Goal: Task Accomplishment & Management: Manage account settings

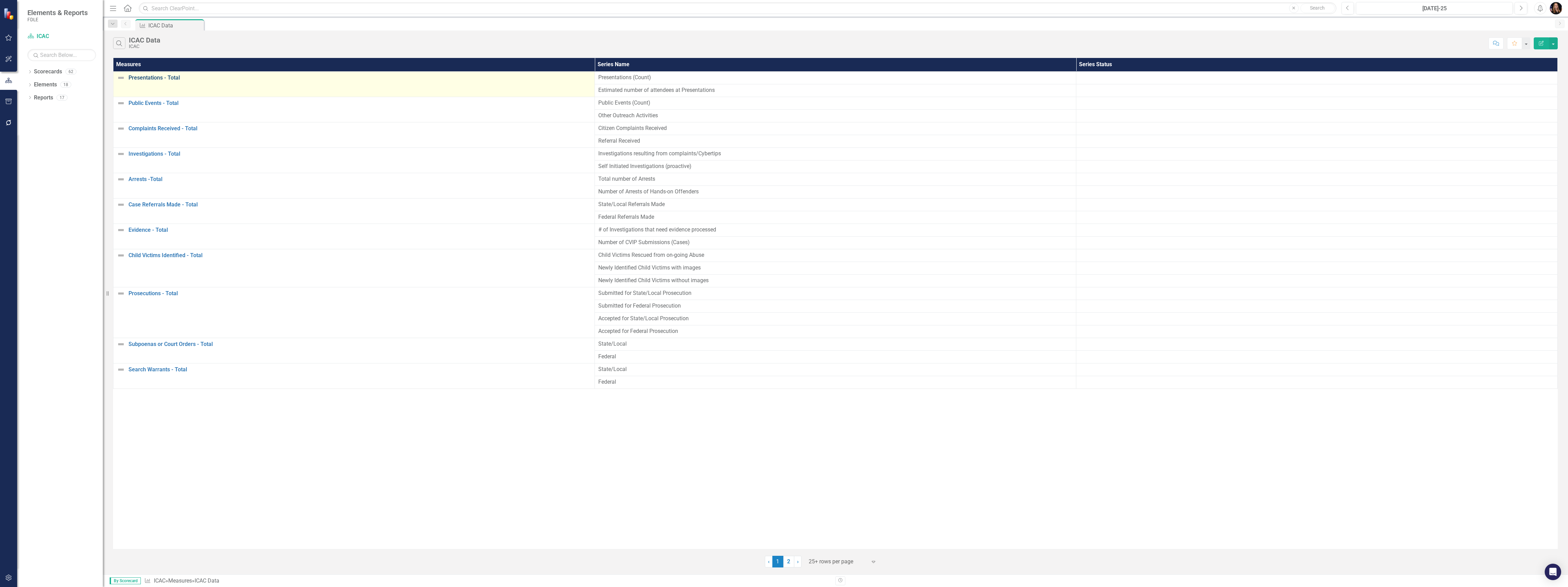
click at [152, 79] on link "Presentations - Total" at bounding box center [360, 78] width 462 height 6
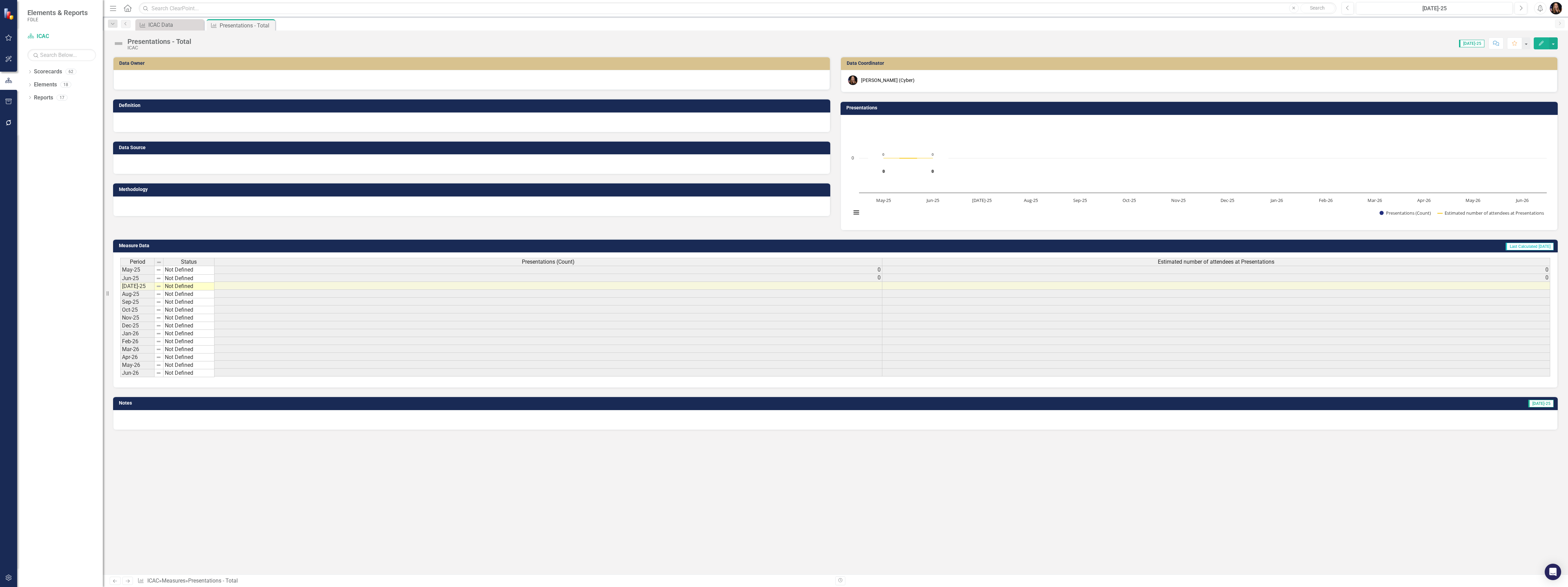
click at [162, 82] on div at bounding box center [471, 80] width 716 height 20
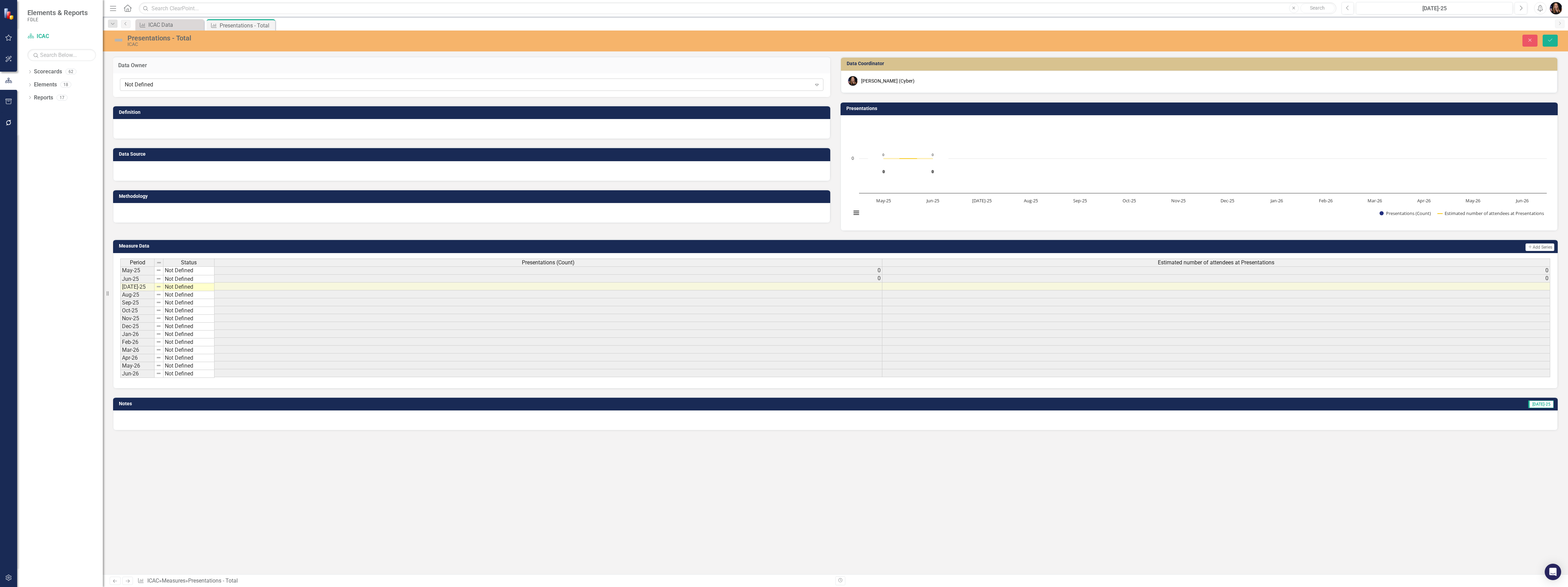
click at [159, 81] on div "Not Defined" at bounding box center [468, 84] width 687 height 8
click at [283, 487] on div "Data Owner Not Defined Expand Definition Data Source Methodology Data Coordinat…" at bounding box center [835, 315] width 1465 height 518
click at [140, 84] on div "Not Defined" at bounding box center [468, 84] width 687 height 8
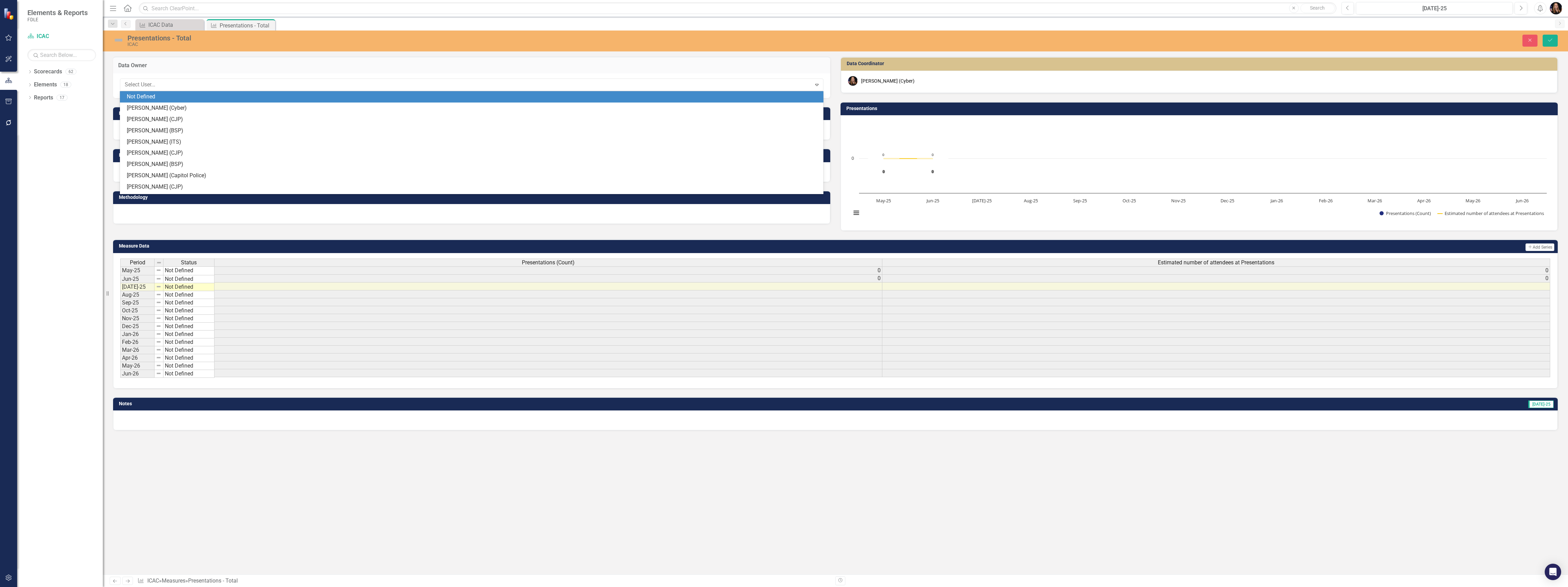
click at [144, 102] on div "Not Defined" at bounding box center [471, 96] width 703 height 11
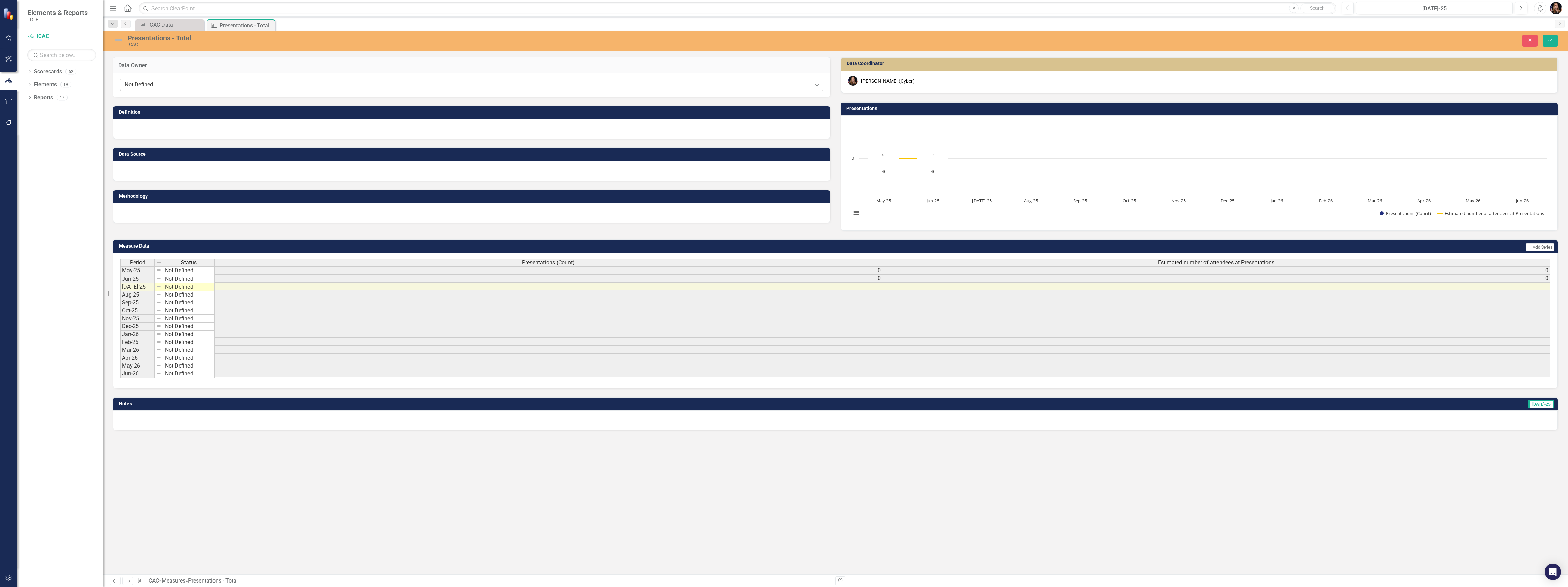
click at [153, 84] on div "Not Defined" at bounding box center [468, 84] width 687 height 8
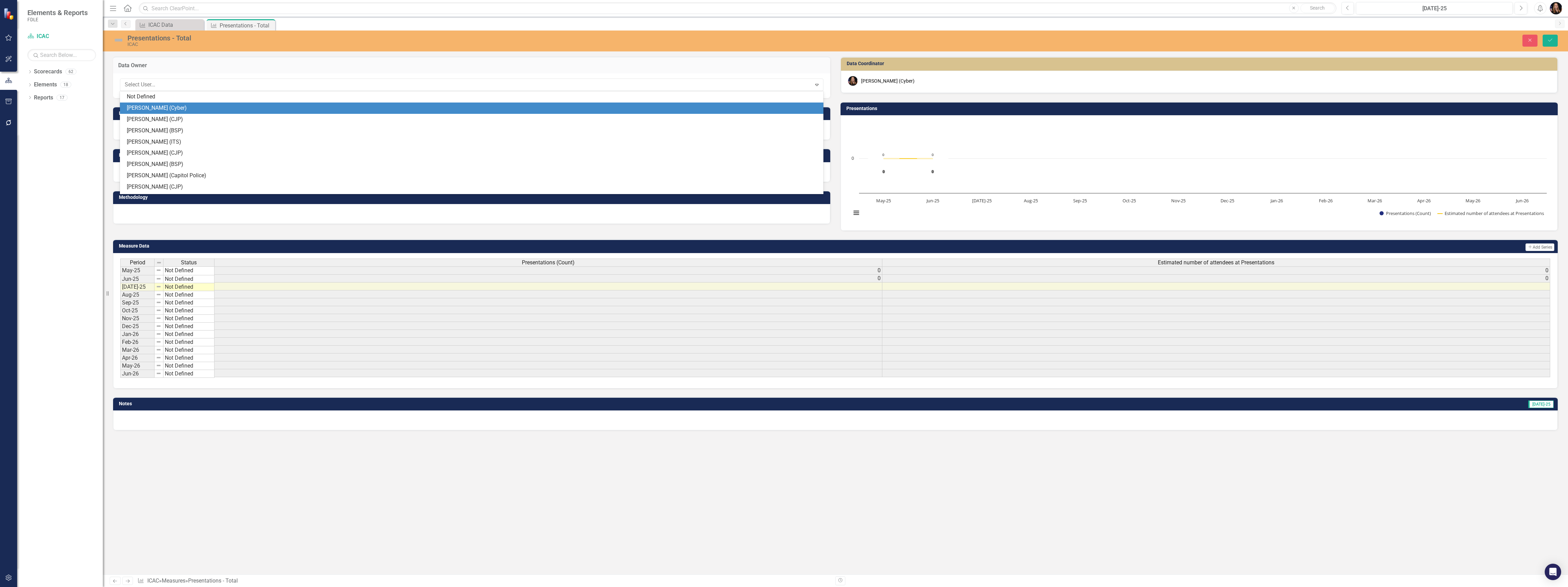
click at [154, 107] on div "[PERSON_NAME] (Cyber)" at bounding box center [473, 107] width 692 height 8
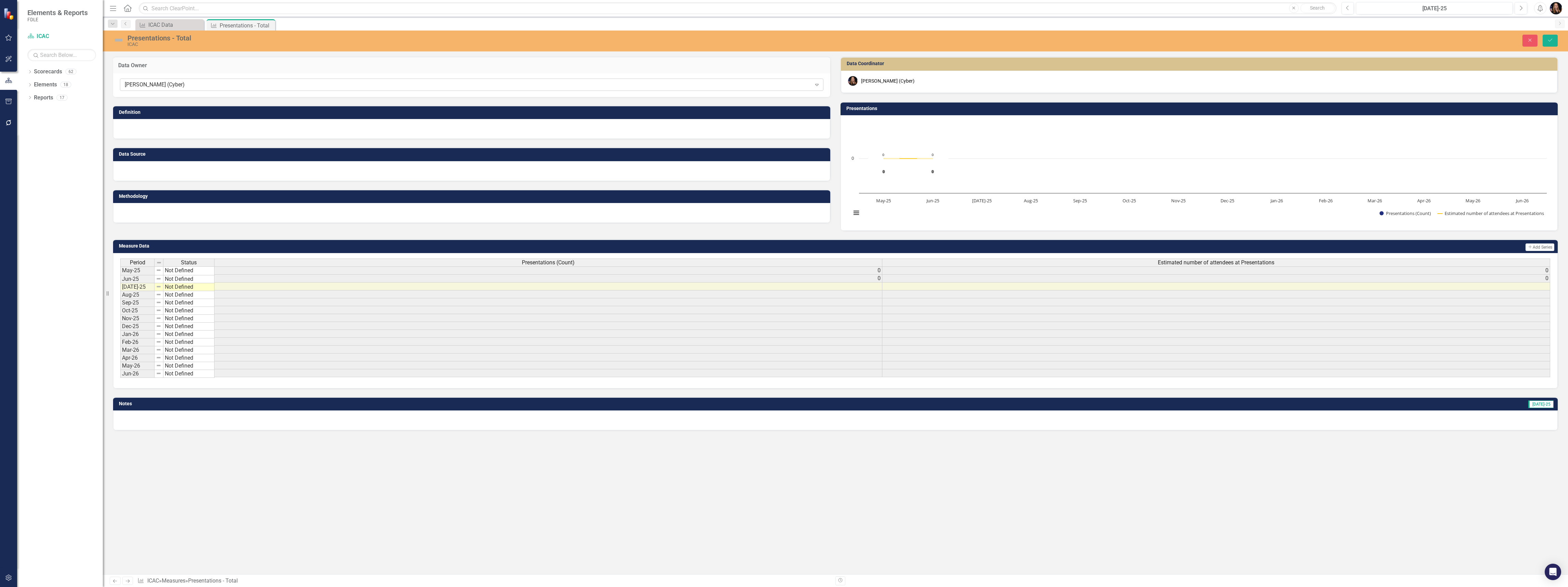
click at [181, 83] on div "[PERSON_NAME] (Cyber)" at bounding box center [468, 84] width 687 height 8
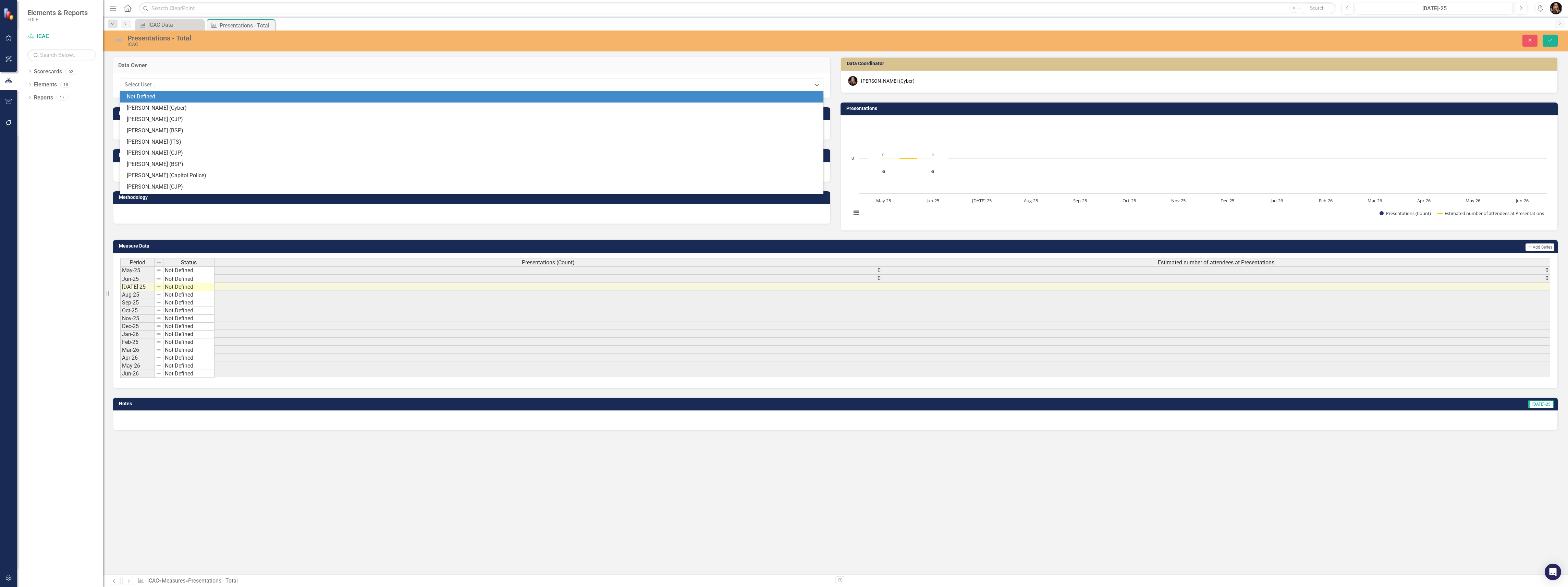
scroll to position [11, 0]
click at [180, 94] on div "[PERSON_NAME] (Cyber)" at bounding box center [473, 96] width 692 height 8
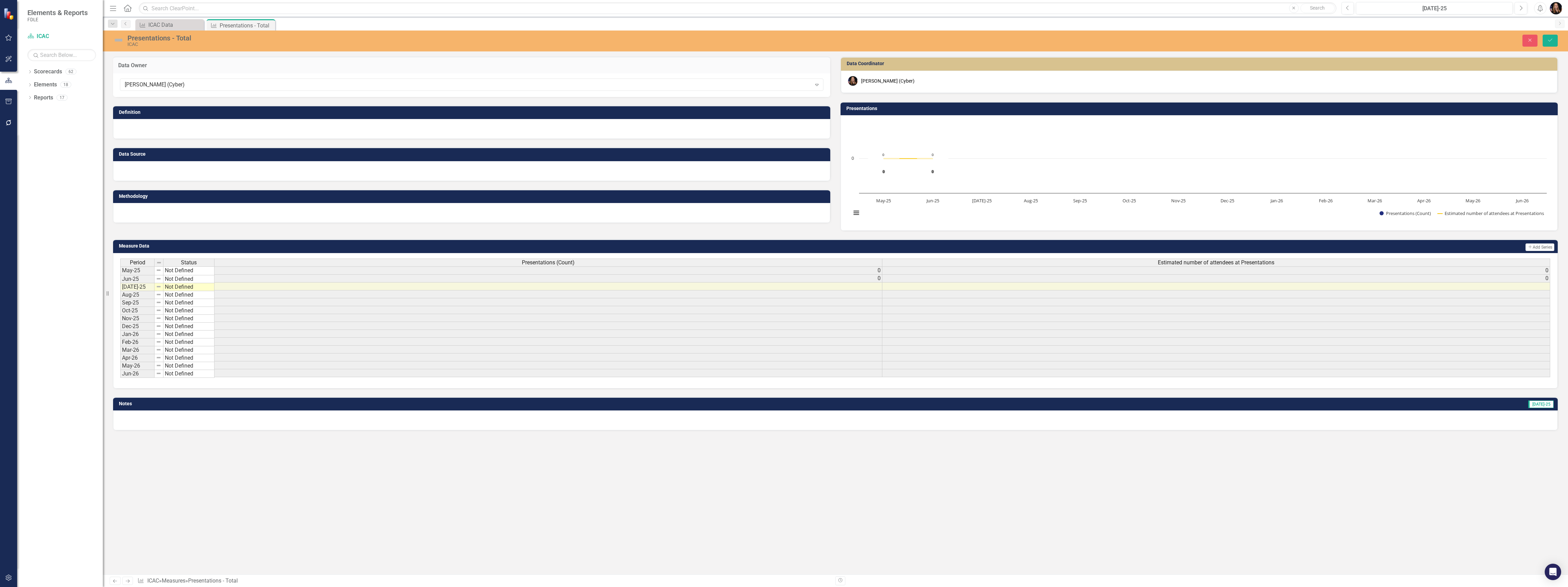
click at [165, 129] on div at bounding box center [472, 129] width 717 height 20
click at [162, 132] on div at bounding box center [472, 129] width 717 height 20
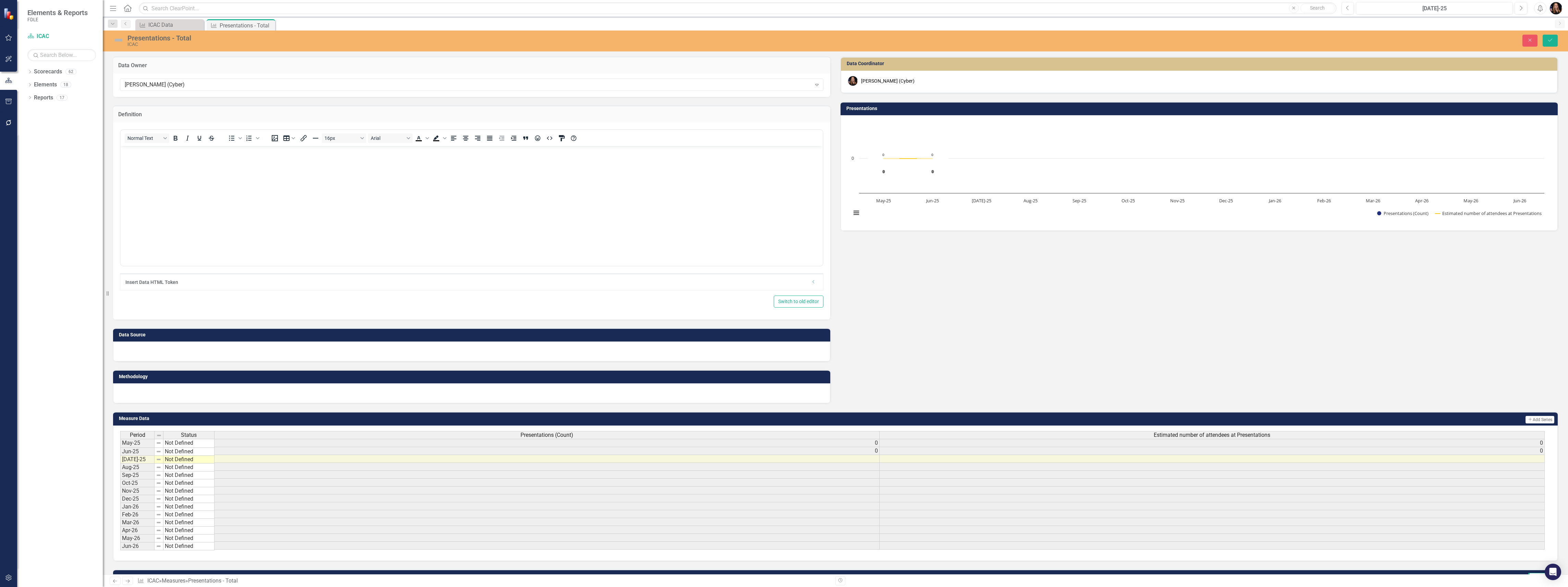
scroll to position [0, 0]
click at [186, 84] on div "[PERSON_NAME] (Cyber)" at bounding box center [468, 84] width 687 height 8
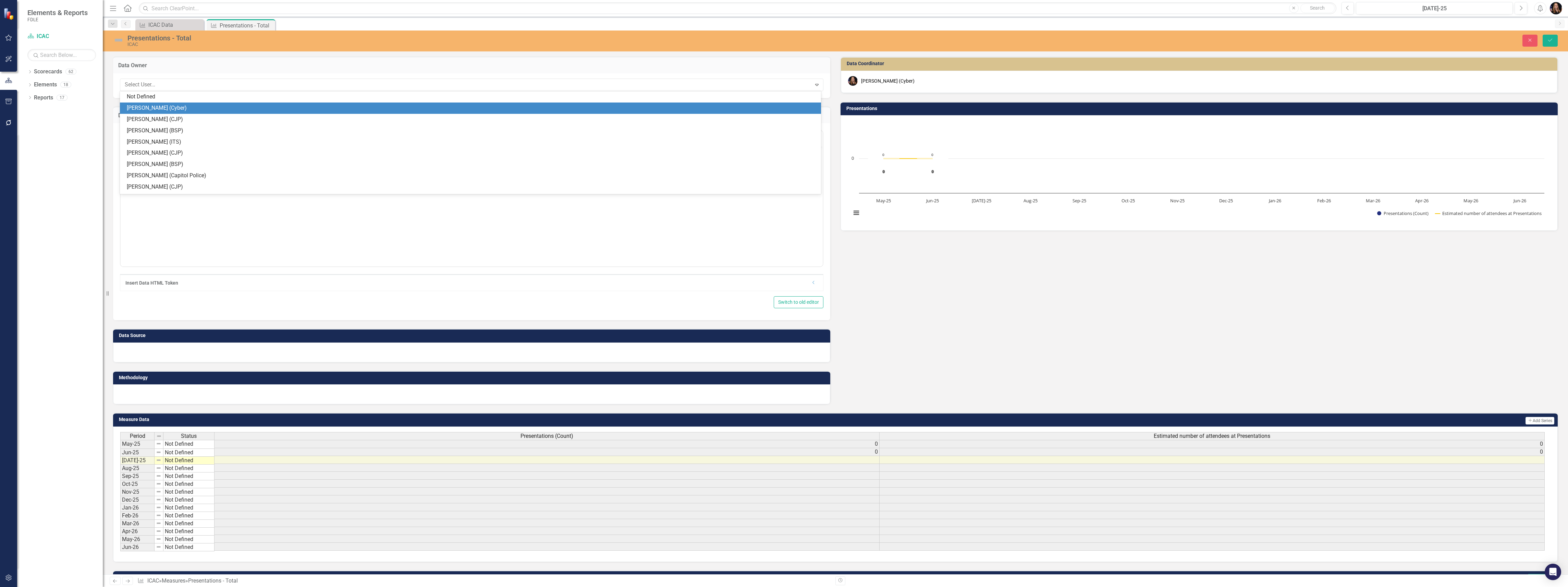
click at [186, 106] on div "[PERSON_NAME] (Cyber)" at bounding box center [472, 107] width 690 height 8
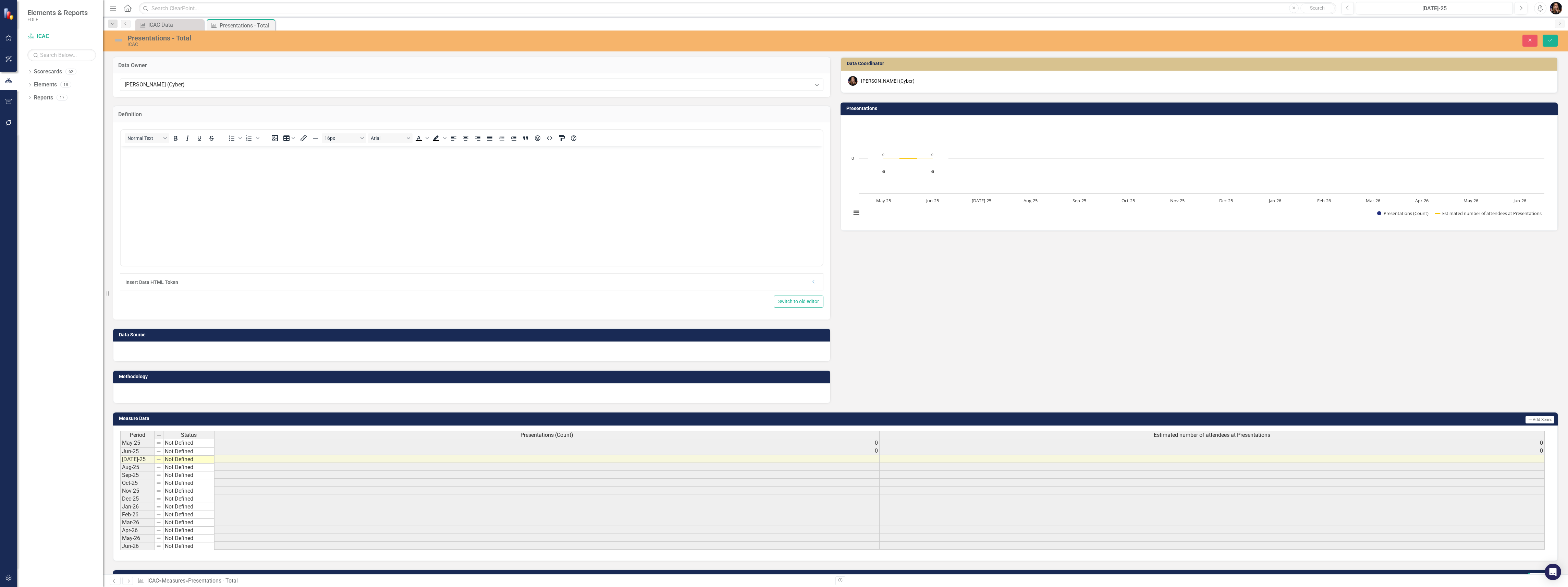
click at [182, 171] on body "Rich Text Area. Press ALT-0 for help." at bounding box center [472, 198] width 702 height 103
drag, startPoint x: 290, startPoint y: 150, endPoint x: 179, endPoint y: 155, distance: 111.1
click at [179, 155] on p "FDLE Regional Offices each of members assigned to work with the" at bounding box center [472, 152] width 699 height 8
drag, startPoint x: 251, startPoint y: 152, endPoint x: 240, endPoint y: 162, distance: 14.9
click at [224, 148] on p "FDLE Regional Offices each have teams assigned as ICAC Affiliates to the North," at bounding box center [472, 152] width 699 height 8
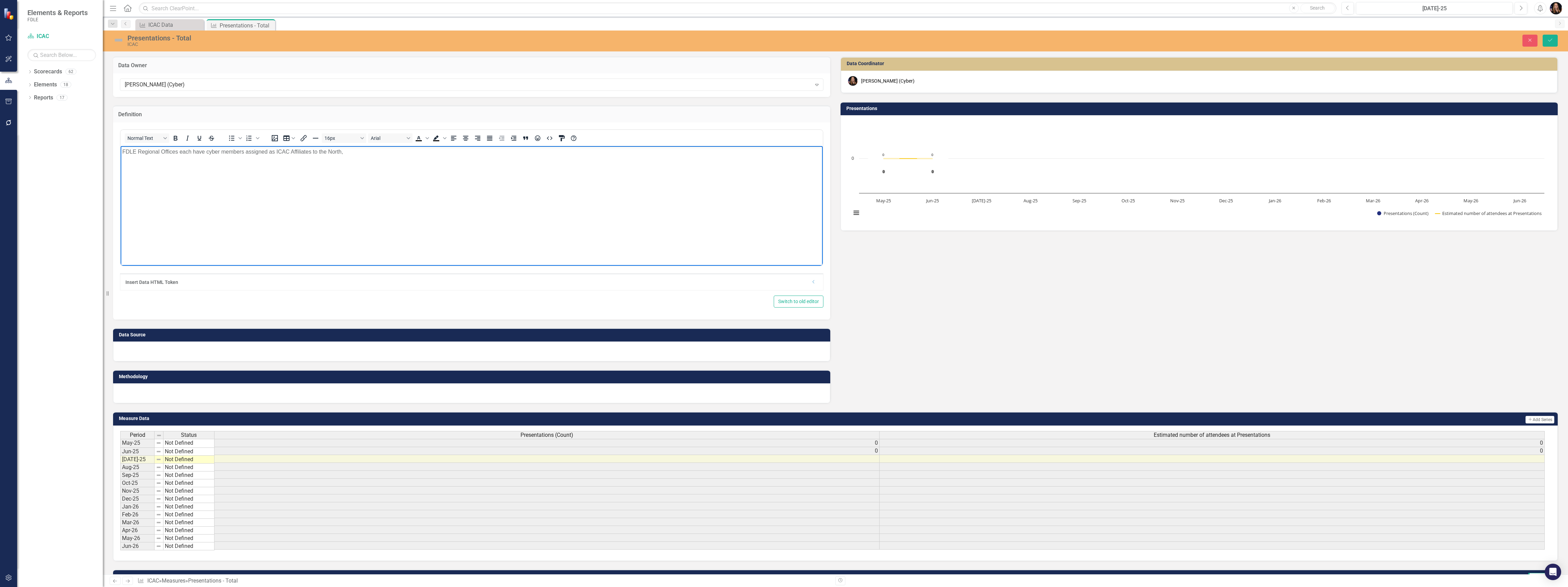
drag, startPoint x: 350, startPoint y: 153, endPoint x: 311, endPoint y: 149, distance: 39.2
click at [311, 149] on p "FDLE Regional Offices each have cyber members assigned as ICAC Affiliates to th…" at bounding box center [472, 152] width 699 height 8
drag, startPoint x: 462, startPoint y: 151, endPoint x: 359, endPoint y: 149, distance: 103.0
click at [353, 148] on p "FDLE Regional Offices each have cyber members assigned as ICAC Affiliates repre…" at bounding box center [472, 152] width 699 height 8
click at [343, 151] on p "FDLE Regional Offices each have cyber members assigned as ICAC Affiliates repre…" at bounding box center [472, 152] width 699 height 8
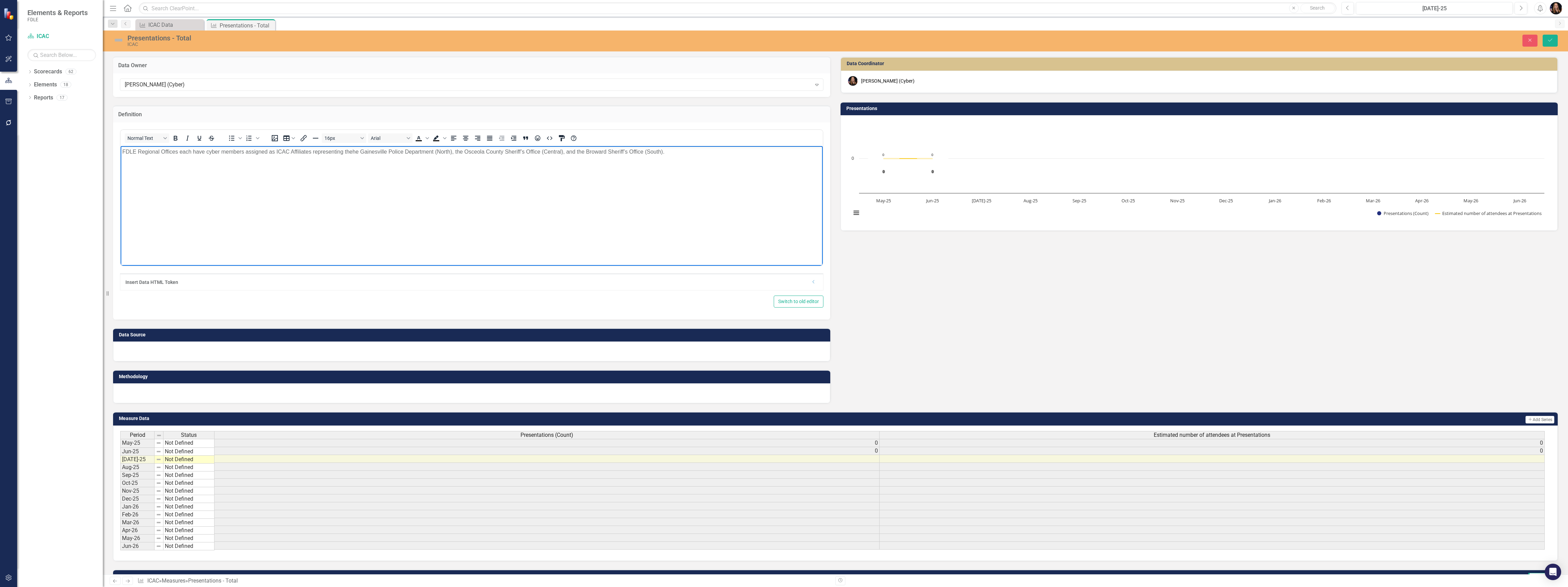
click at [324, 155] on body "FDLE Regional Offices each have cyber members assigned as ICAC Affiliates repre…" at bounding box center [472, 198] width 702 height 103
click at [461, 150] on p "FDLE Regional Offices each have cyber members assigned as ICAC Affiliates repre…" at bounding box center [472, 152] width 699 height 8
drag, startPoint x: 778, startPoint y: 151, endPoint x: 460, endPoint y: 152, distance: 318.0
click at [460, 152] on p "FDLE Regional Offices each have cyber members assigned as ICAC Affiliates repre…" at bounding box center [472, 152] width 699 height 8
drag, startPoint x: 342, startPoint y: 151, endPoint x: 326, endPoint y: 153, distance: 16.1
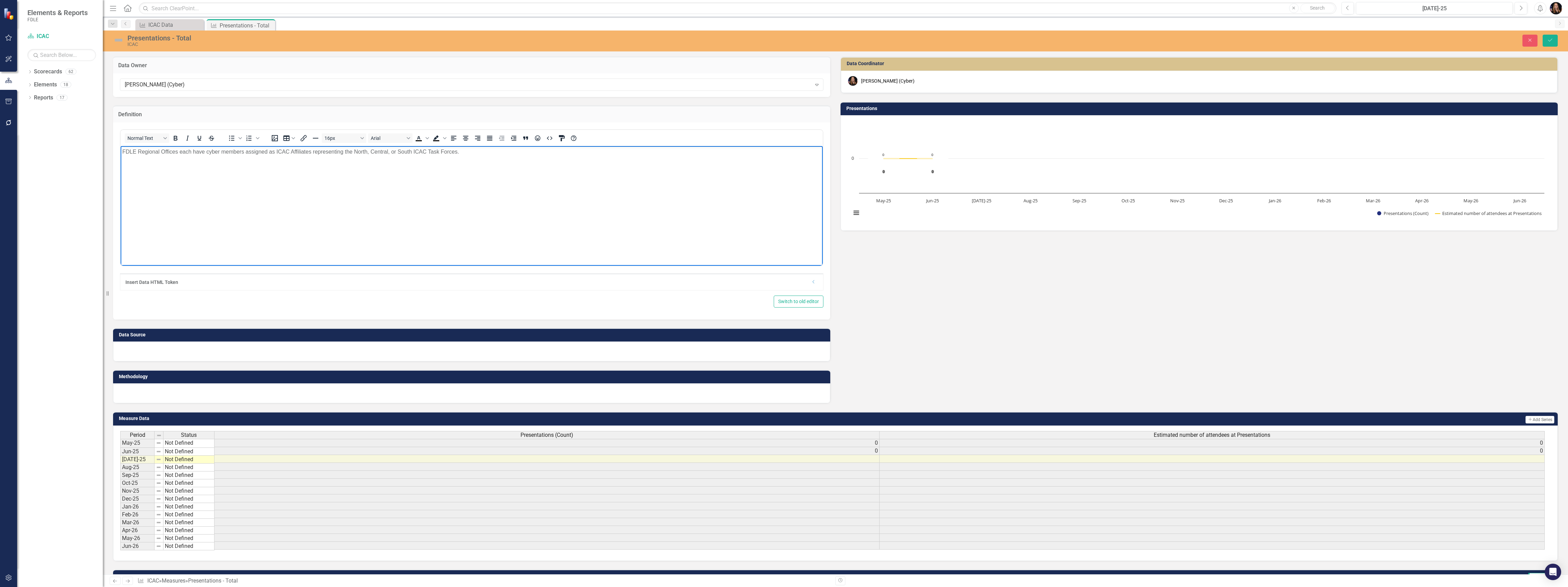
click at [341, 151] on p "FDLE Regional Offices each have cyber members assigned as ICAC Affiliates repre…" at bounding box center [472, 152] width 699 height 8
click at [343, 155] on body "FDLE Regional Offices each have cyber members assigned as ICAC Affiliates repre…" at bounding box center [472, 198] width 702 height 103
drag, startPoint x: 341, startPoint y: 149, endPoint x: 311, endPoint y: 152, distance: 30.1
click at [311, 152] on p "FDLE Regional Offices each have cyber members assigned as ICAC Affiliates repre…" at bounding box center [472, 152] width 699 height 8
click at [466, 149] on p "FDLE Regional Offices each have cyber members assigned as ICAC Affiliates assig…" at bounding box center [472, 152] width 699 height 8
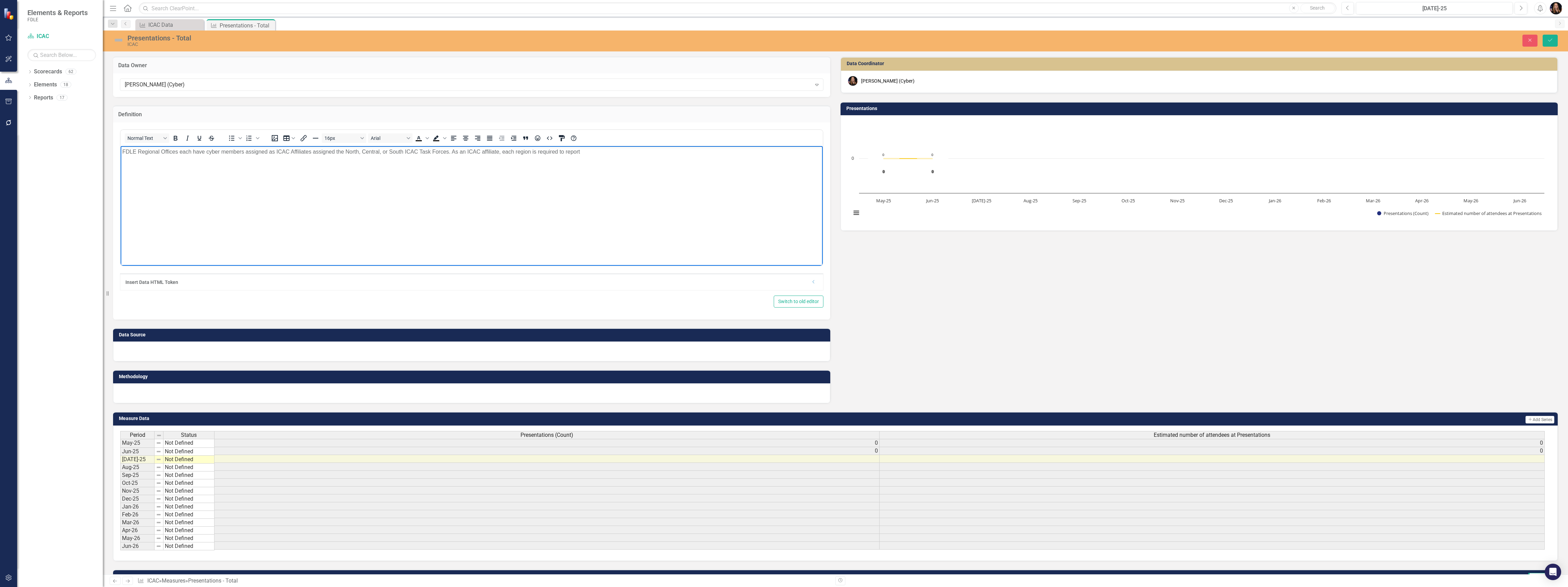
click at [335, 149] on p "FDLE Regional Offices each have cyber members assigned as ICAC Affiliates assig…" at bounding box center [472, 152] width 699 height 8
click at [600, 148] on p "FDLE Regional Offices each have cyber members assigned as ICAC Affiliates assig…" at bounding box center [472, 152] width 699 height 8
drag, startPoint x: 682, startPoint y: 152, endPoint x: 131, endPoint y: 157, distance: 551.0
click at [121, 155] on html "FDLE Regional Offices each have cyber members assigned as ICAC Affiliates assig…" at bounding box center [472, 198] width 702 height 103
copy p "FDLE Regional Offices each have cyber members assigned as ICAC Affiliates assig…"
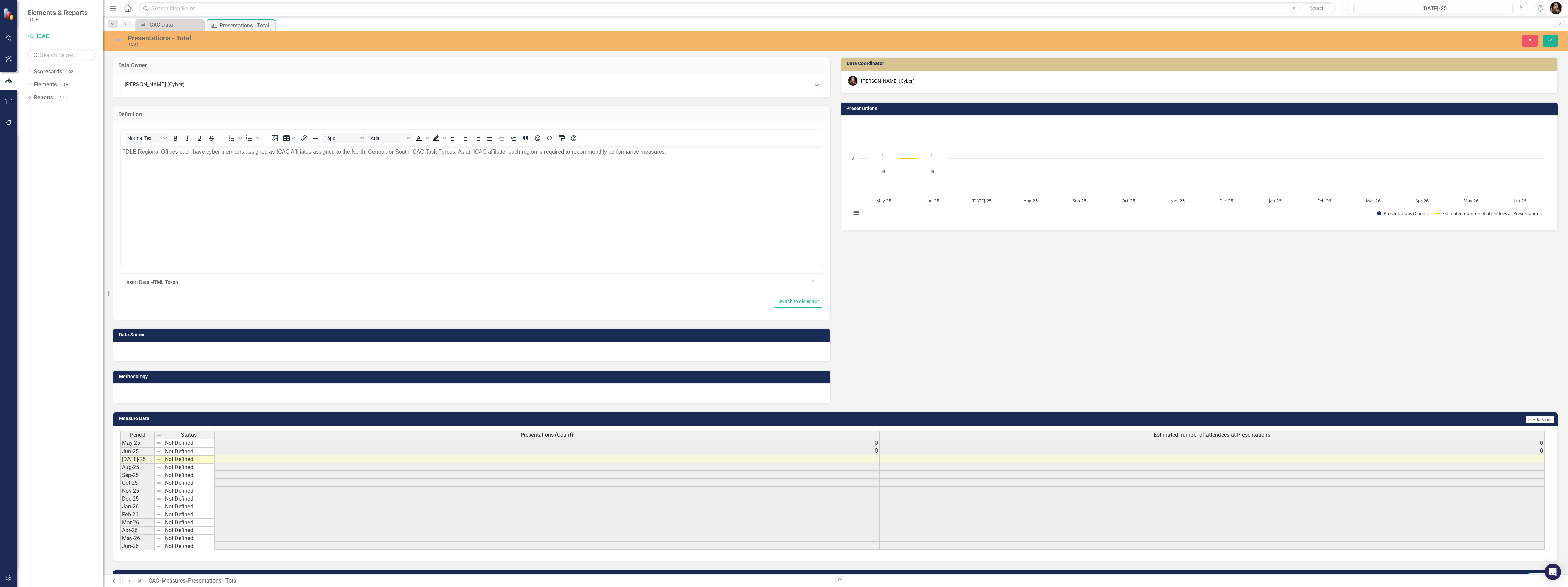
click at [142, 387] on div at bounding box center [472, 394] width 717 height 20
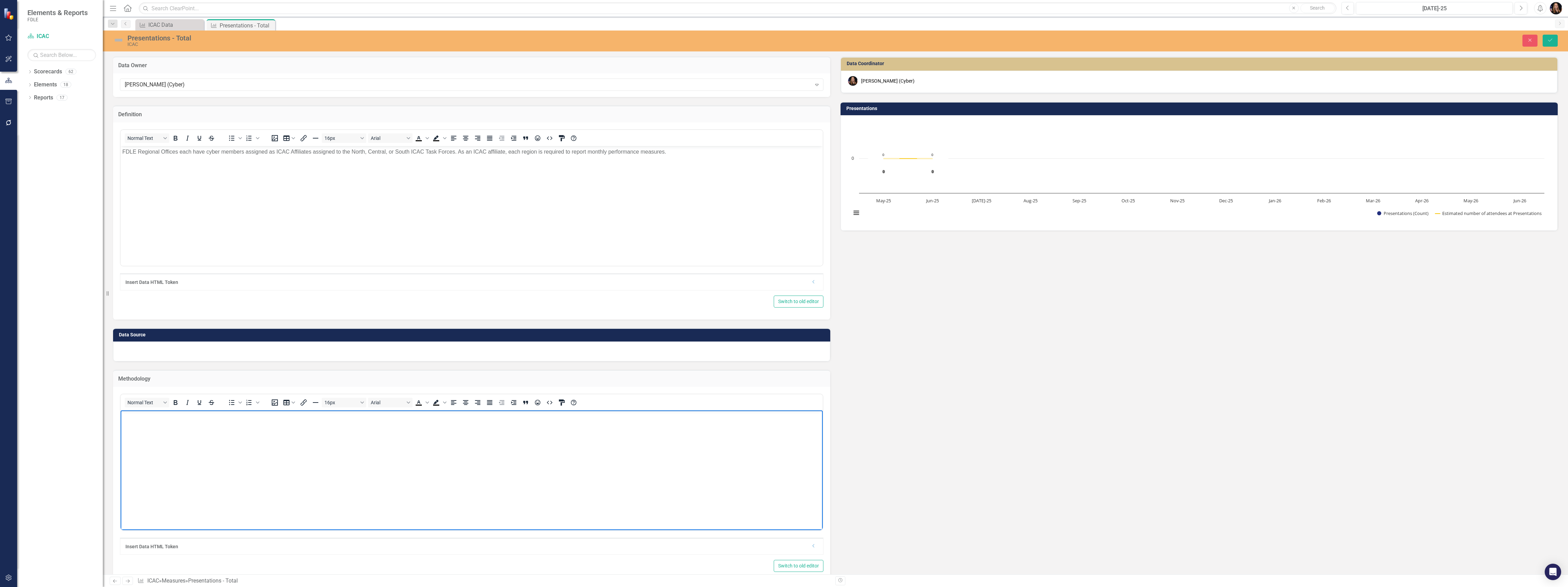
click at [144, 423] on body "Rich Text Area. Press ALT-0 for help." at bounding box center [472, 462] width 702 height 103
click at [244, 421] on body "FDLE Regional Offices each have cyber members assigned as ICAC Affiliates assig…" at bounding box center [472, 462] width 702 height 103
copy p "FDLE Regional Offices each have cyber members assigned as ICAC Affiliates assig…"
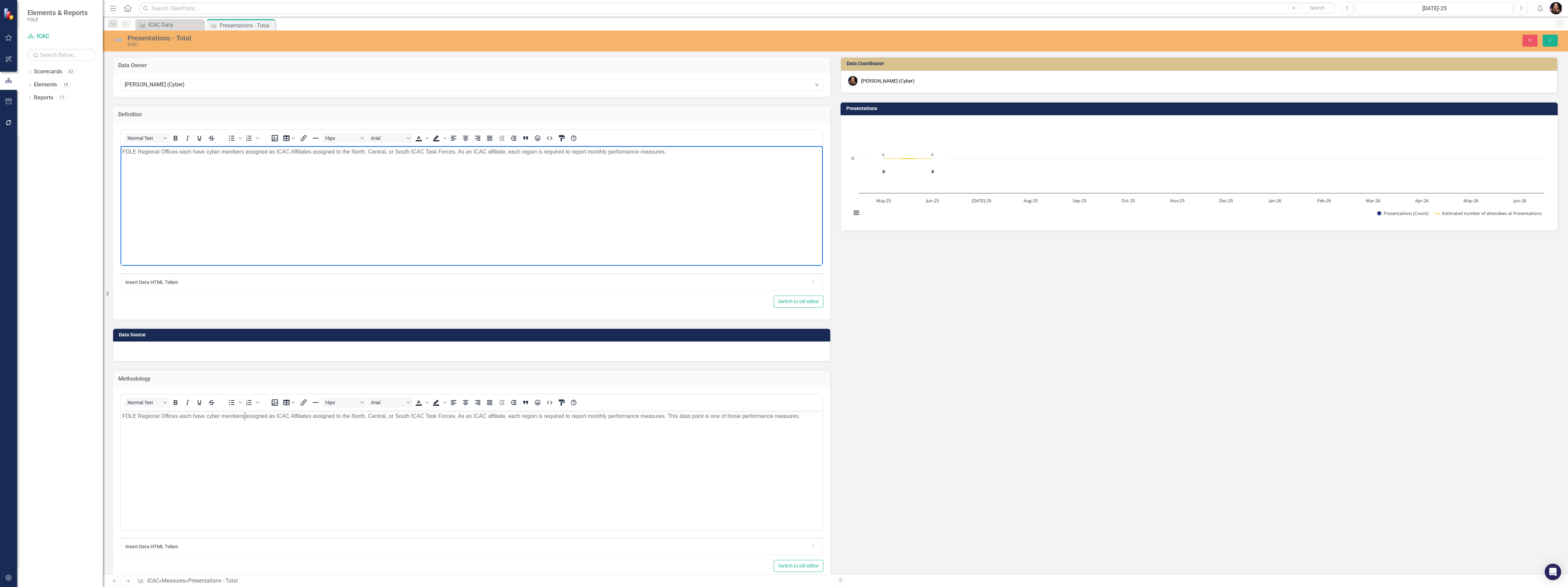
click at [248, 199] on body "FDLE Regional Offices each have cyber members assigned as ICAC Affiliates assig…" at bounding box center [472, 198] width 702 height 103
click at [190, 155] on p "FDLE Regional Offices each have cyber members assigned as ICAC Affiliates assig…" at bounding box center [472, 152] width 699 height 8
click at [190, 153] on p "FDLE Regional Offices each have cyber members assigned as ICAC Affiliates assig…" at bounding box center [472, 152] width 699 height 8
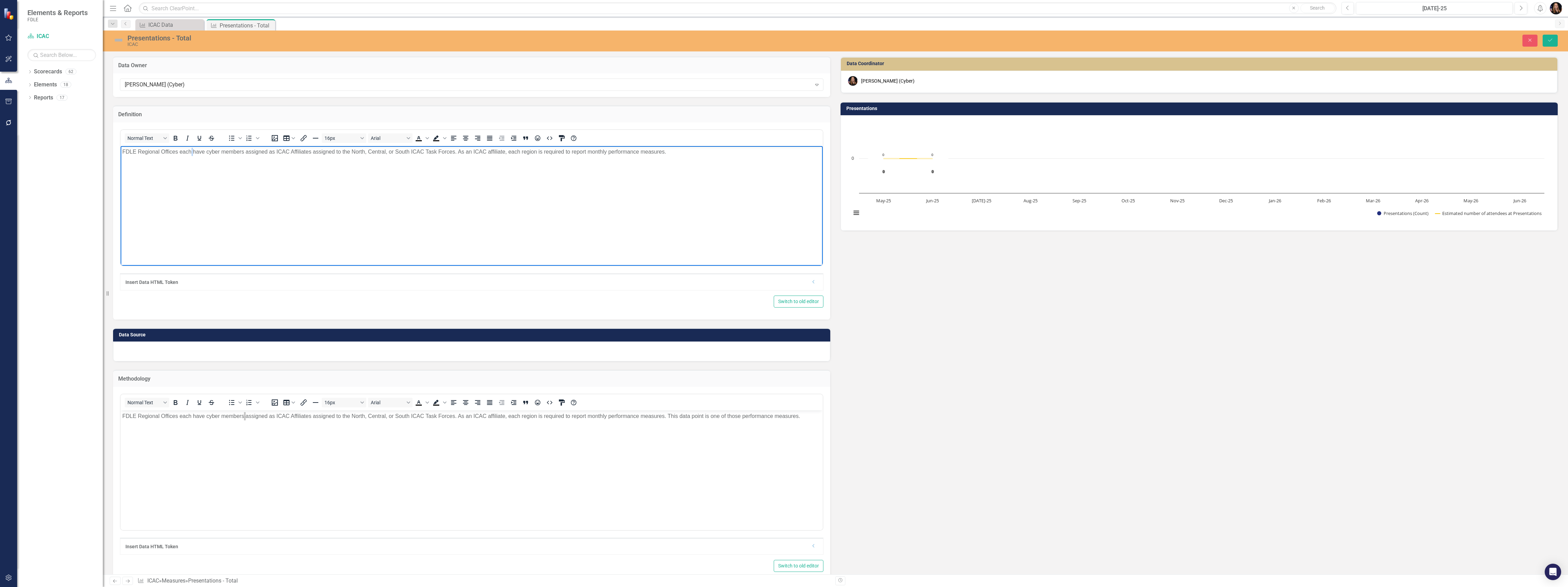
click at [190, 153] on p "FDLE Regional Offices each have cyber members assigned as ICAC Affiliates assig…" at bounding box center [472, 152] width 699 height 8
click at [170, 353] on div at bounding box center [472, 351] width 717 height 20
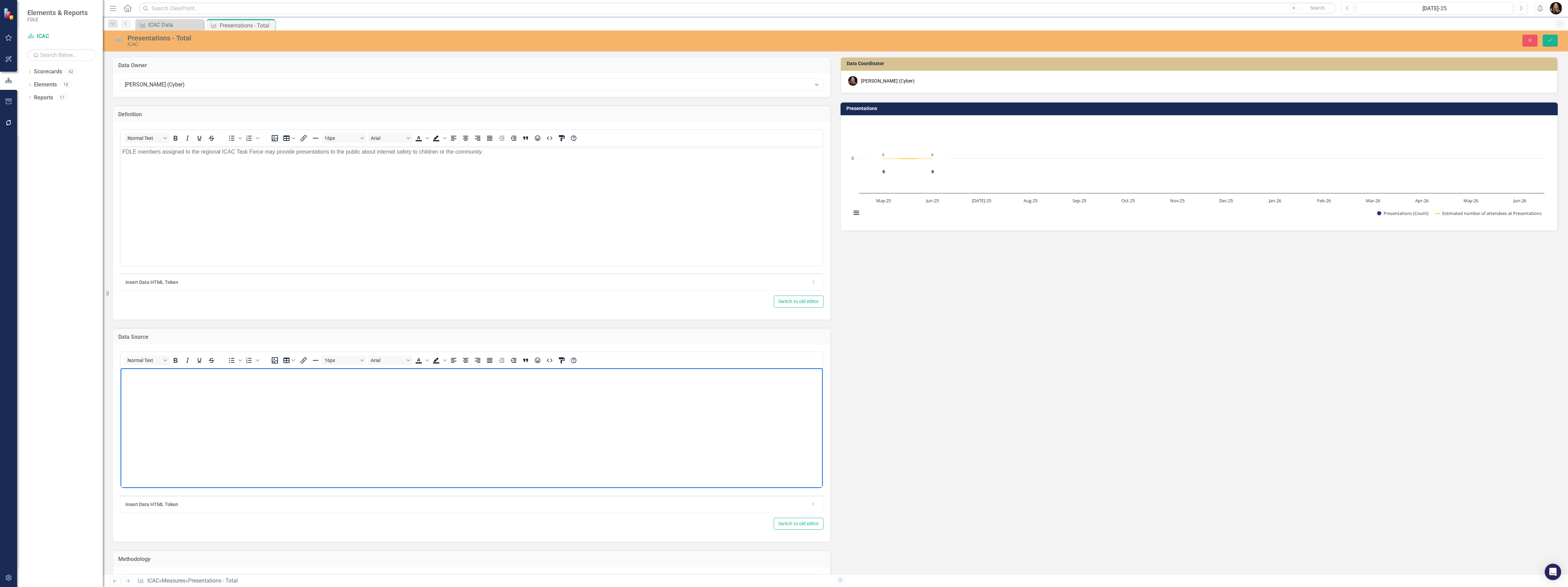
click at [156, 383] on body "Rich Text Area. Press ALT-0 for help." at bounding box center [472, 420] width 702 height 103
drag, startPoint x: 332, startPoint y: 379, endPoint x: 124, endPoint y: 377, distance: 208.0
click at [121, 373] on html "Each region will collect their own metrics and report to their regional ICAC Co…" at bounding box center [472, 420] width 702 height 103
copy p "Each region will collect their own metrics and report to their regional ICAC Co…"
click at [253, 389] on body "Each region will collect their own metrics and report to their regional ICAC Co…" at bounding box center [472, 420] width 702 height 103
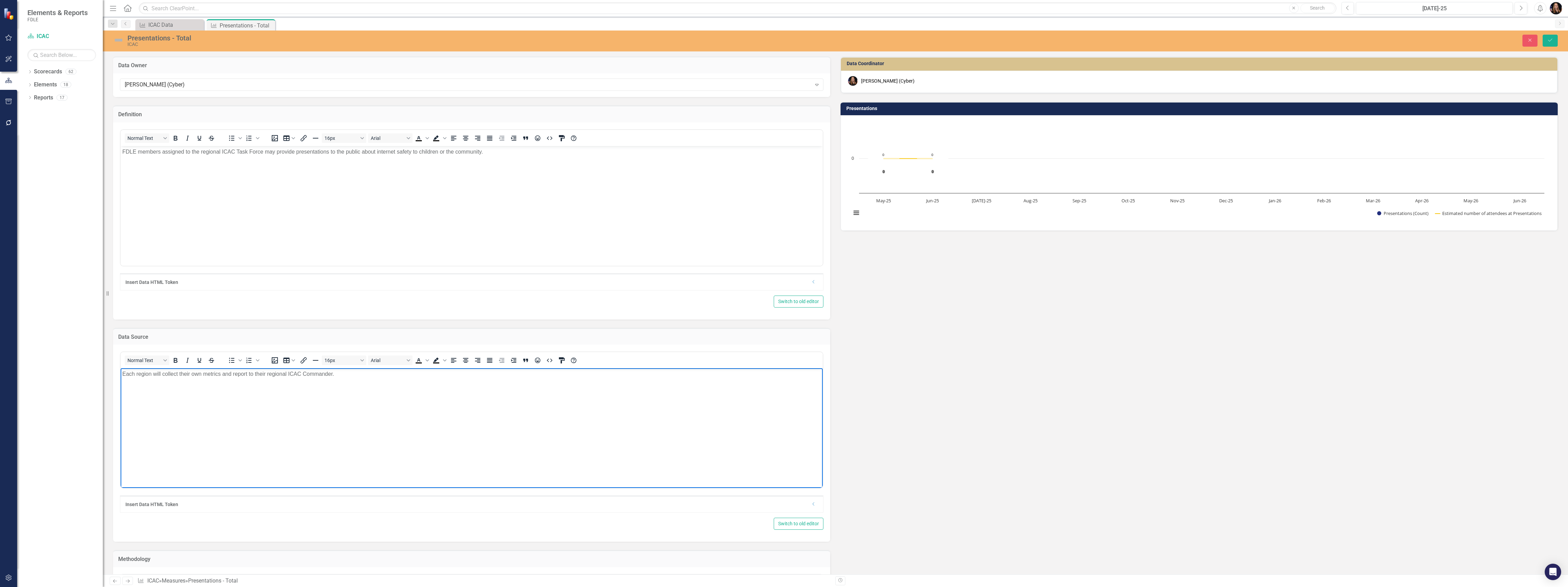
click at [222, 372] on p "Each region will collect their own metrics and report to their regional ICAC Co…" at bounding box center [472, 374] width 699 height 8
click at [295, 375] on p "Each region will collect their own metrics for this performance and report to t…" at bounding box center [472, 374] width 699 height 8
click at [392, 373] on body "Each region will collect their own metrics for this performance and report it t…" at bounding box center [472, 420] width 702 height 103
click at [623, 374] on p "Each region will collect their own metrics for this performance and report it t…" at bounding box center [472, 374] width 699 height 8
click at [624, 374] on p "Each region will collect their own metrics for this performance and report it t…" at bounding box center [472, 374] width 699 height 8
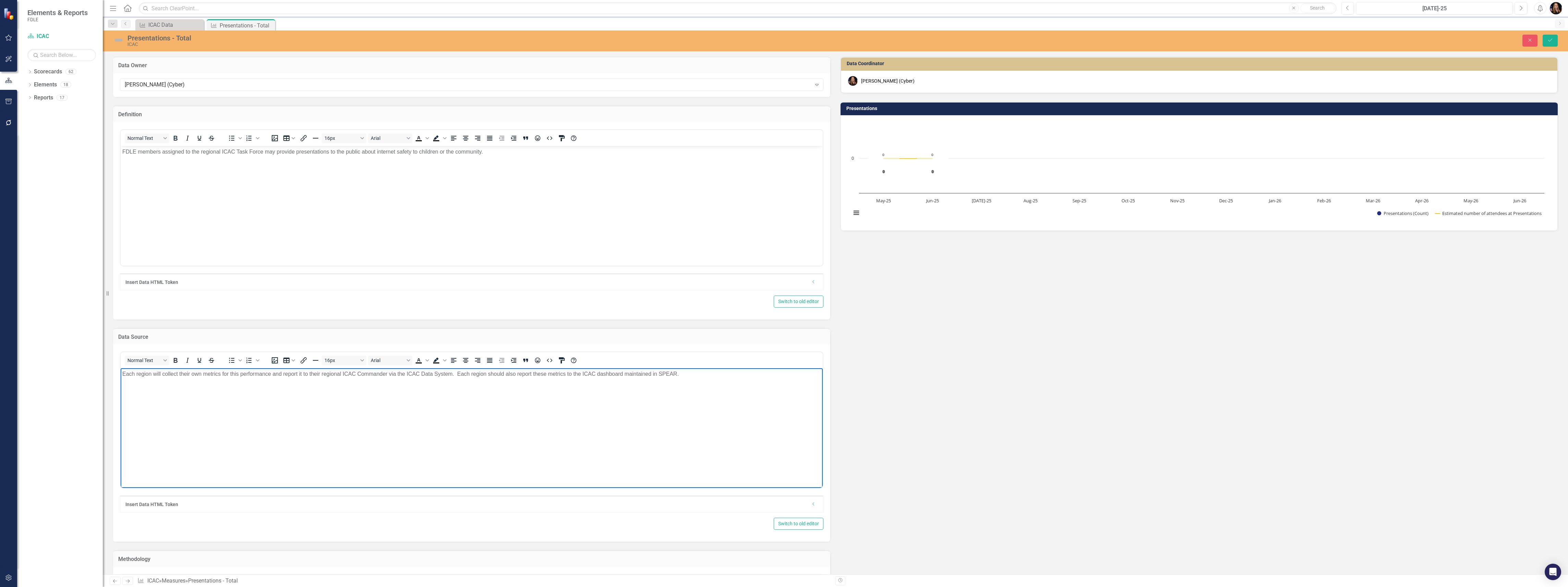
click at [198, 373] on p "Each region will collect their own metrics for this performance and report it t…" at bounding box center [472, 374] width 699 height 8
click at [200, 373] on p "Each region will collect their own metrics for this performance and report it t…" at bounding box center [472, 374] width 699 height 8
copy p "Each region will collect their own metrics for this performance and report it t…"
click at [256, 383] on body "Each region will collect their own metrics for this performance and report it t…" at bounding box center [472, 420] width 702 height 103
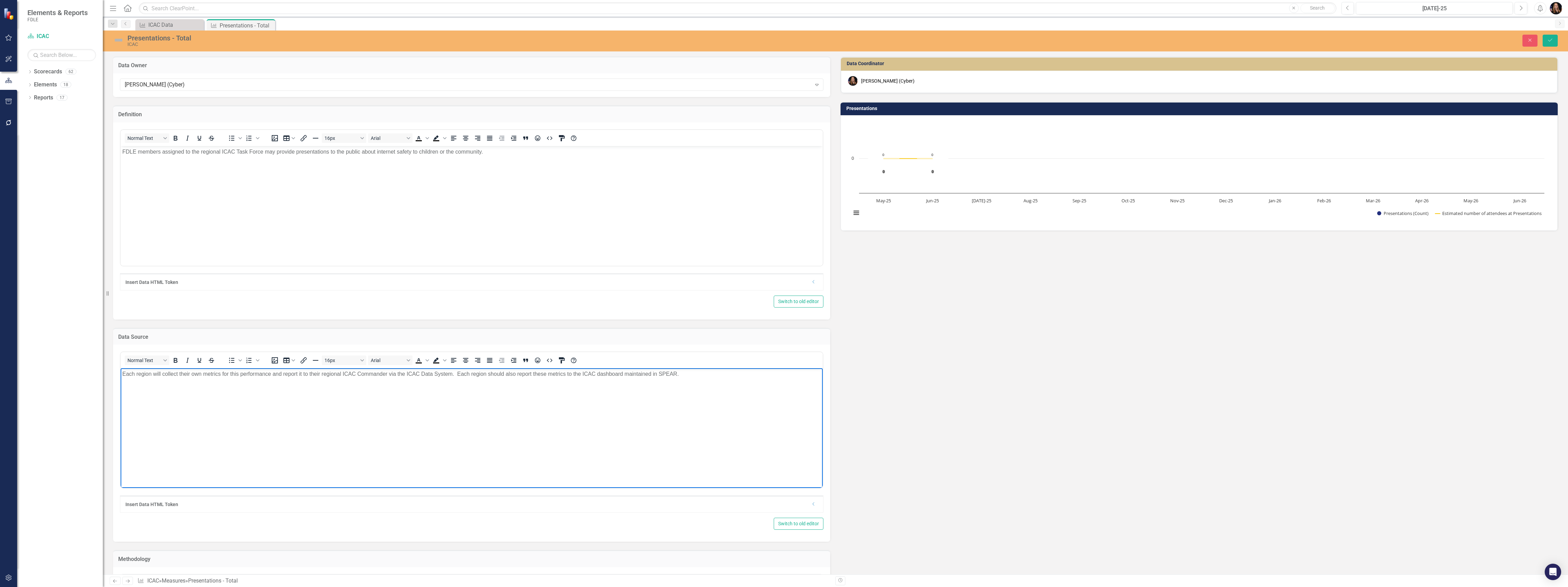
click at [271, 372] on p "Each region will collect their own metrics for this performance and report it t…" at bounding box center [472, 374] width 699 height 8
click at [273, 376] on p "Each region will collect their own metrics for this performance measure and rep…" at bounding box center [472, 374] width 699 height 8
copy p "Each region will collect their own metrics for this performance measure and rep…"
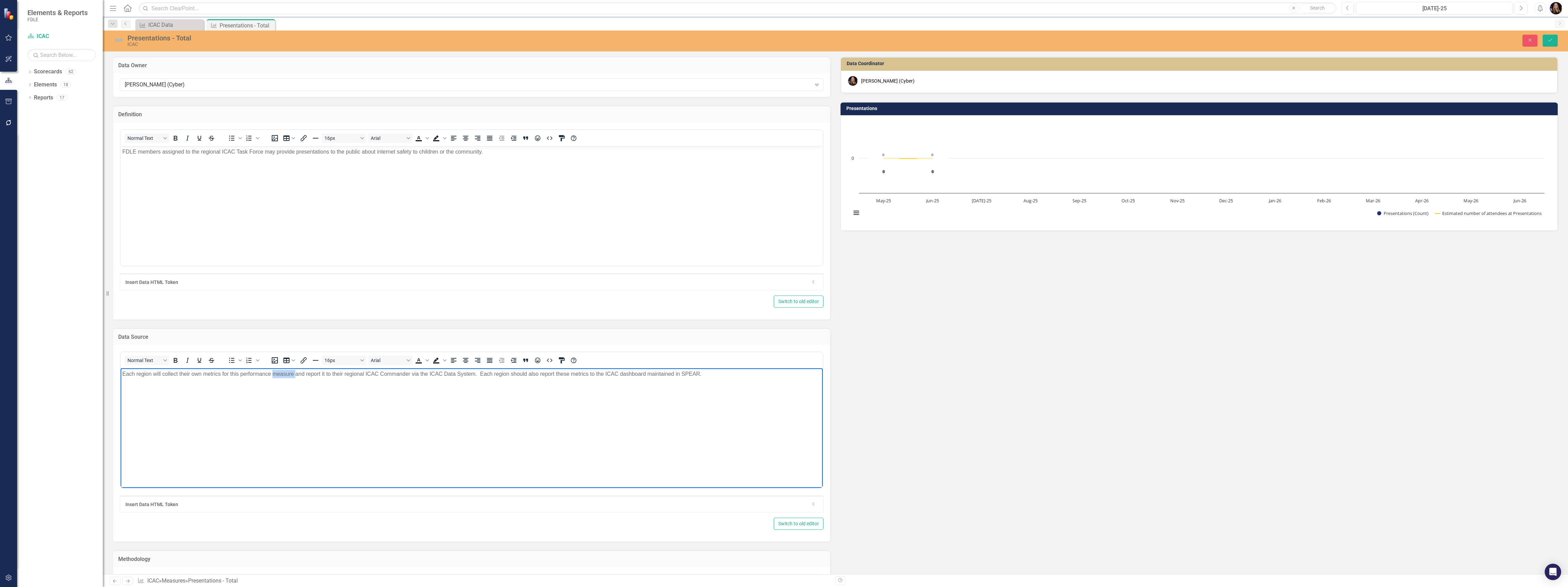
click at [274, 398] on body "Each region will collect their own metrics for this performance measure and rep…" at bounding box center [472, 420] width 702 height 103
click at [379, 385] on body "Each region will collect their own metrics for this performance measure and rep…" at bounding box center [472, 420] width 702 height 103
click at [472, 372] on p "Each region will collect their own metrics for this performance measure and rep…" at bounding box center [472, 374] width 699 height 8
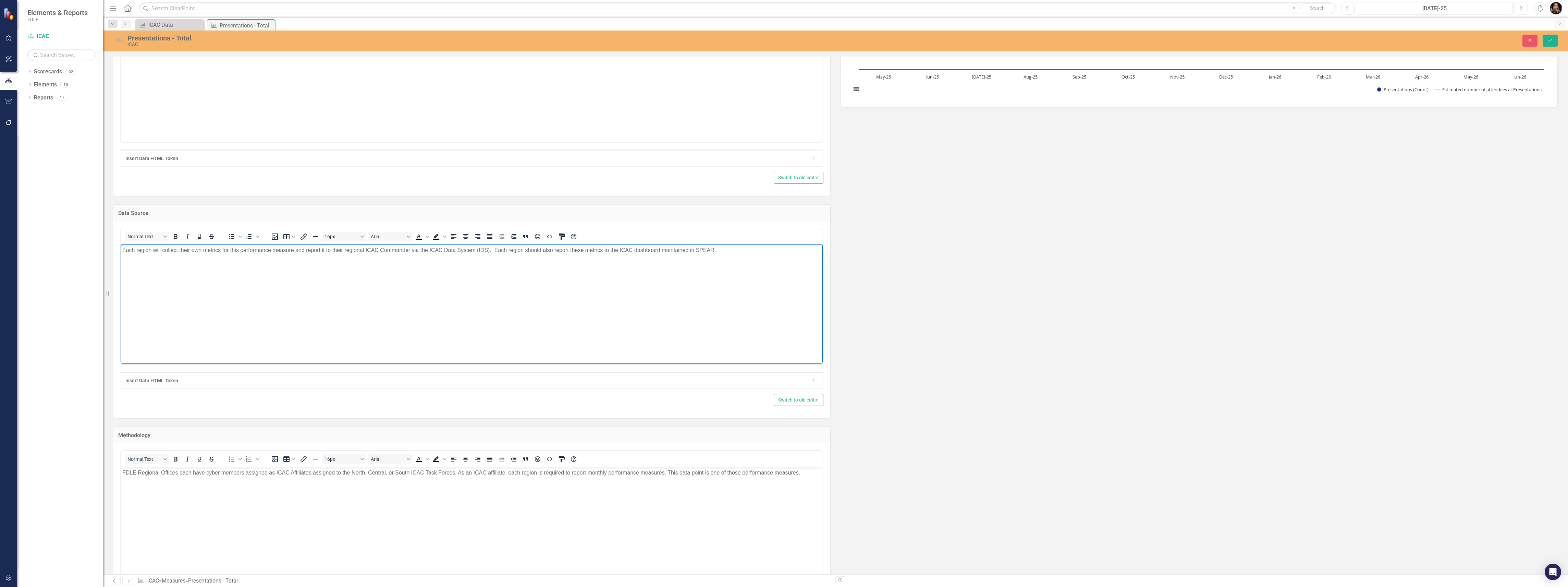
scroll to position [137, 0]
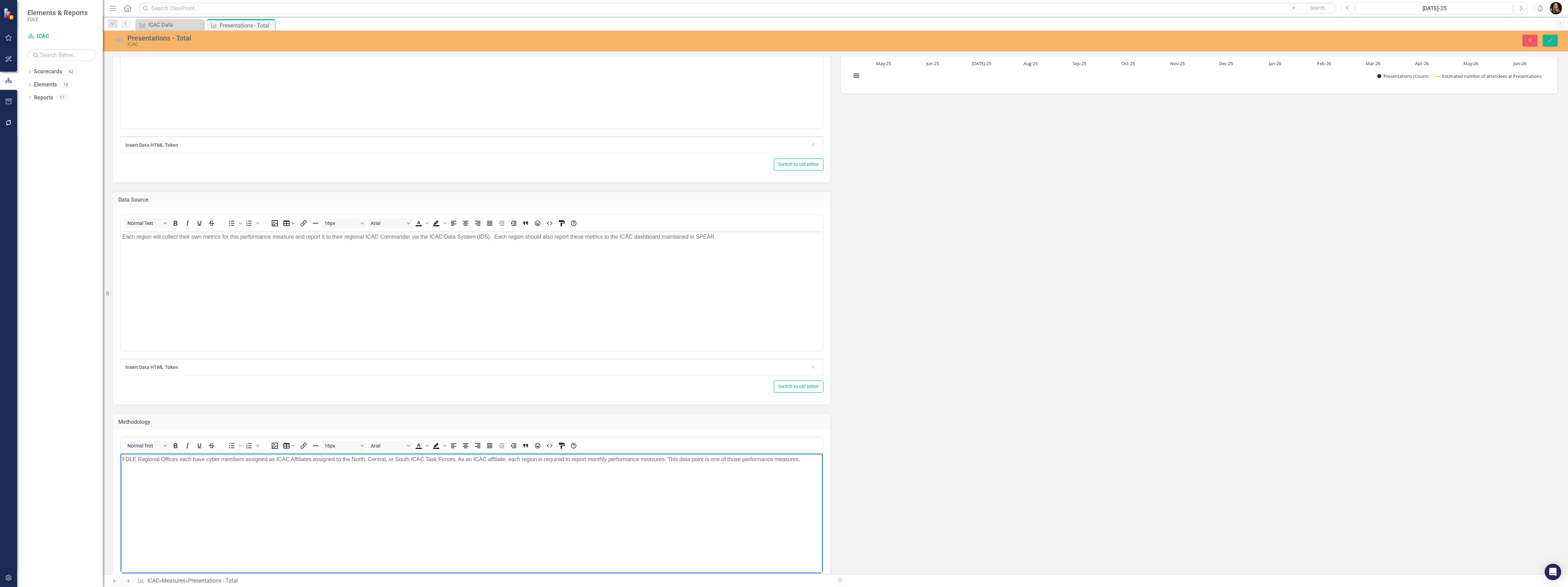
click at [196, 497] on body "FDLE Regional Offices each have cyber members assigned as ICAC Affiliates assig…" at bounding box center [472, 505] width 702 height 103
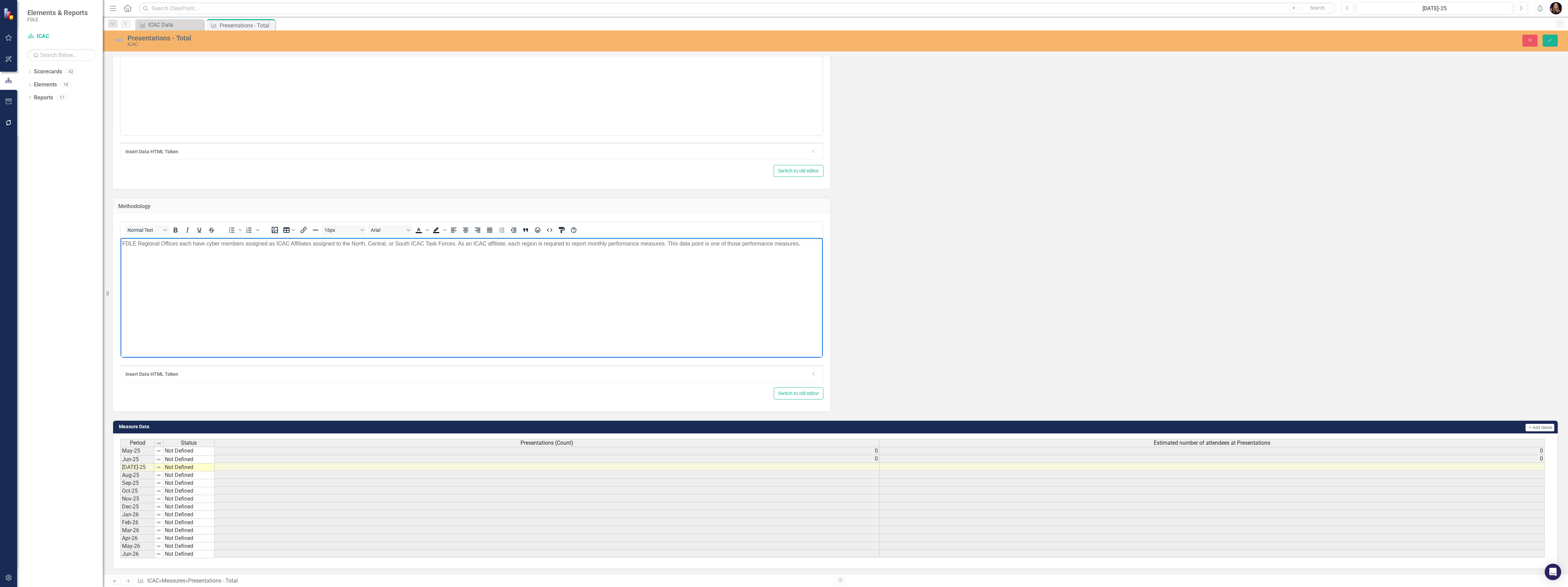
scroll to position [402, 0]
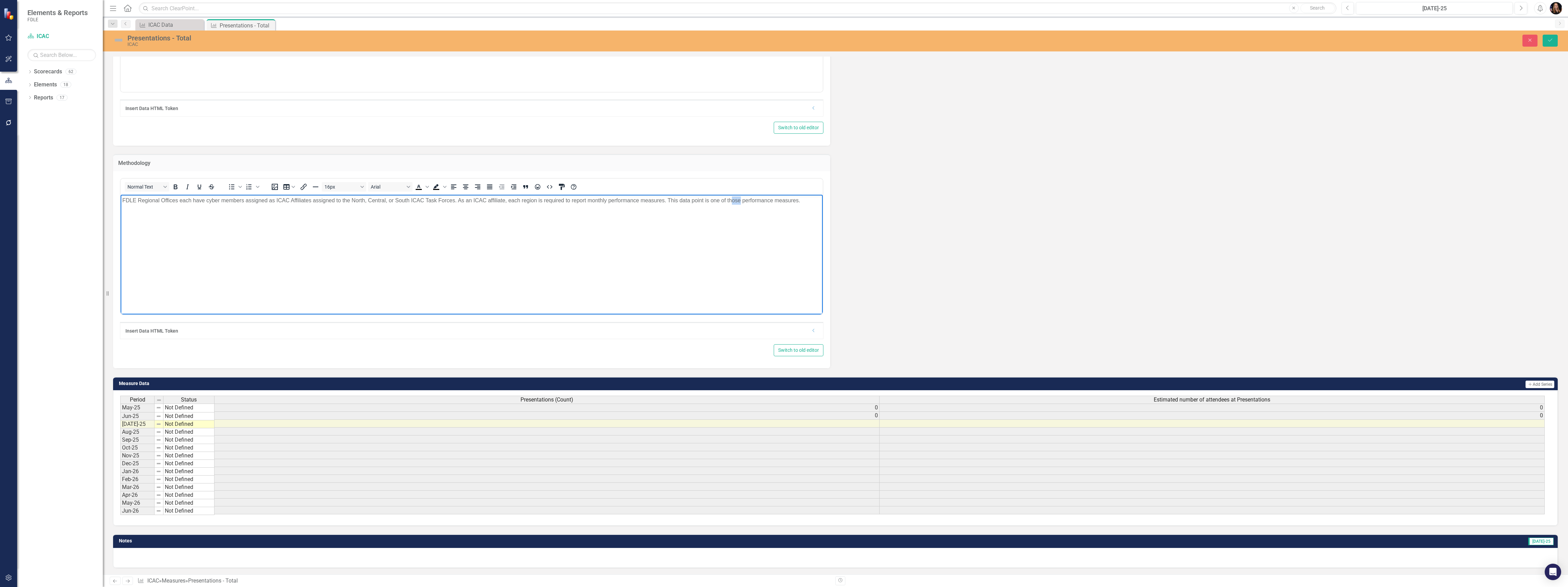
drag, startPoint x: 741, startPoint y: 200, endPoint x: 732, endPoint y: 199, distance: 9.1
click at [732, 199] on p "FDLE Regional Offices each have cyber members assigned as ICAC Affiliates assig…" at bounding box center [472, 200] width 699 height 8
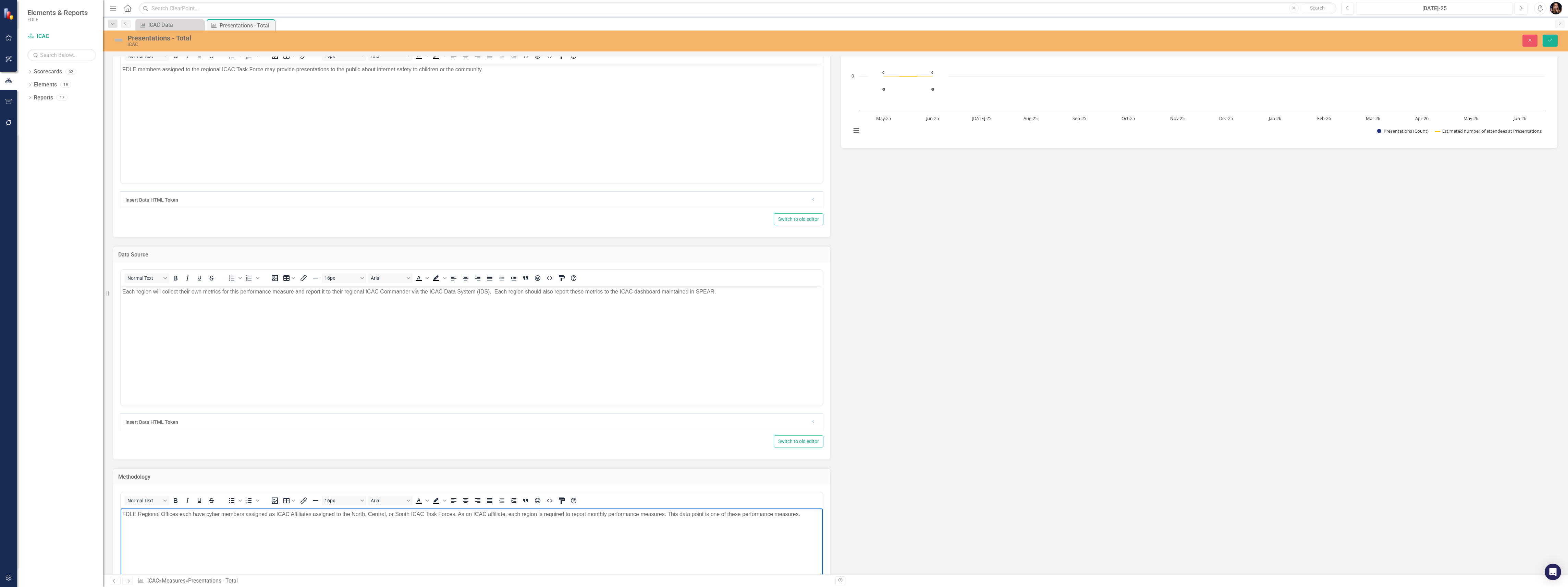
scroll to position [0, 0]
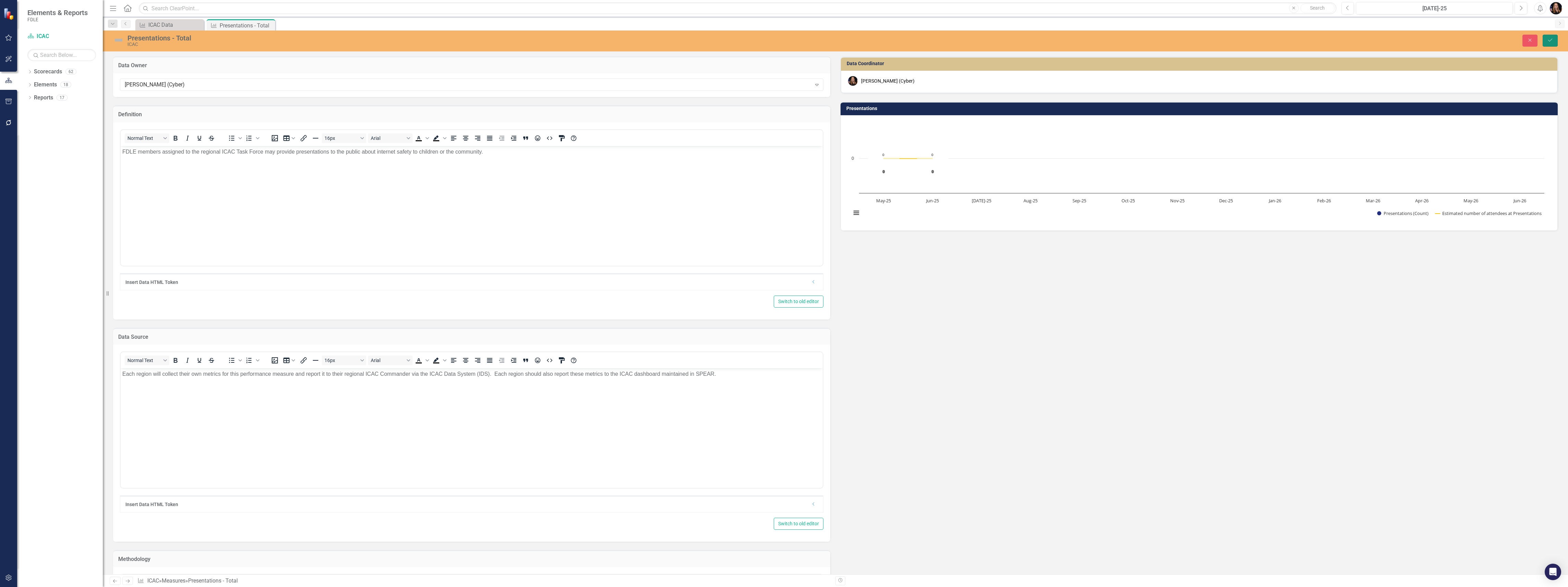
drag, startPoint x: 1546, startPoint y: 38, endPoint x: 1550, endPoint y: 46, distance: 8.9
click at [1546, 39] on button "Save" at bounding box center [1550, 41] width 15 height 12
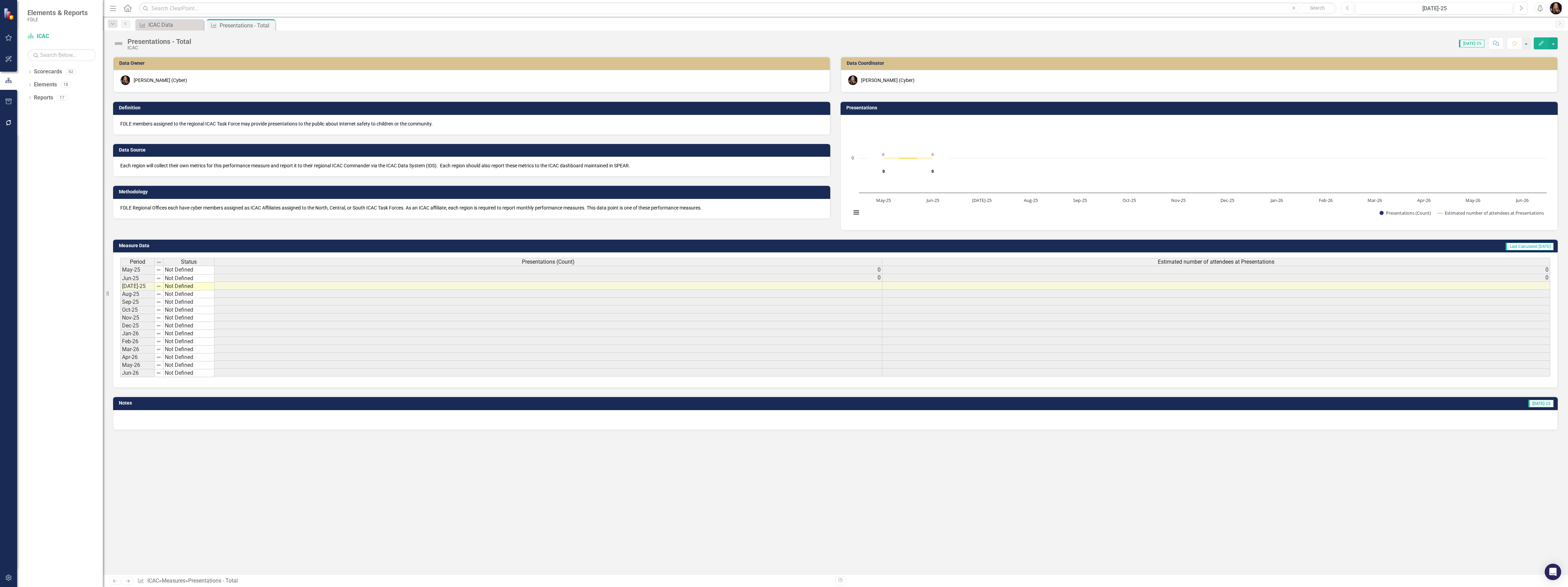
click at [125, 582] on icon "Next" at bounding box center [127, 580] width 6 height 4
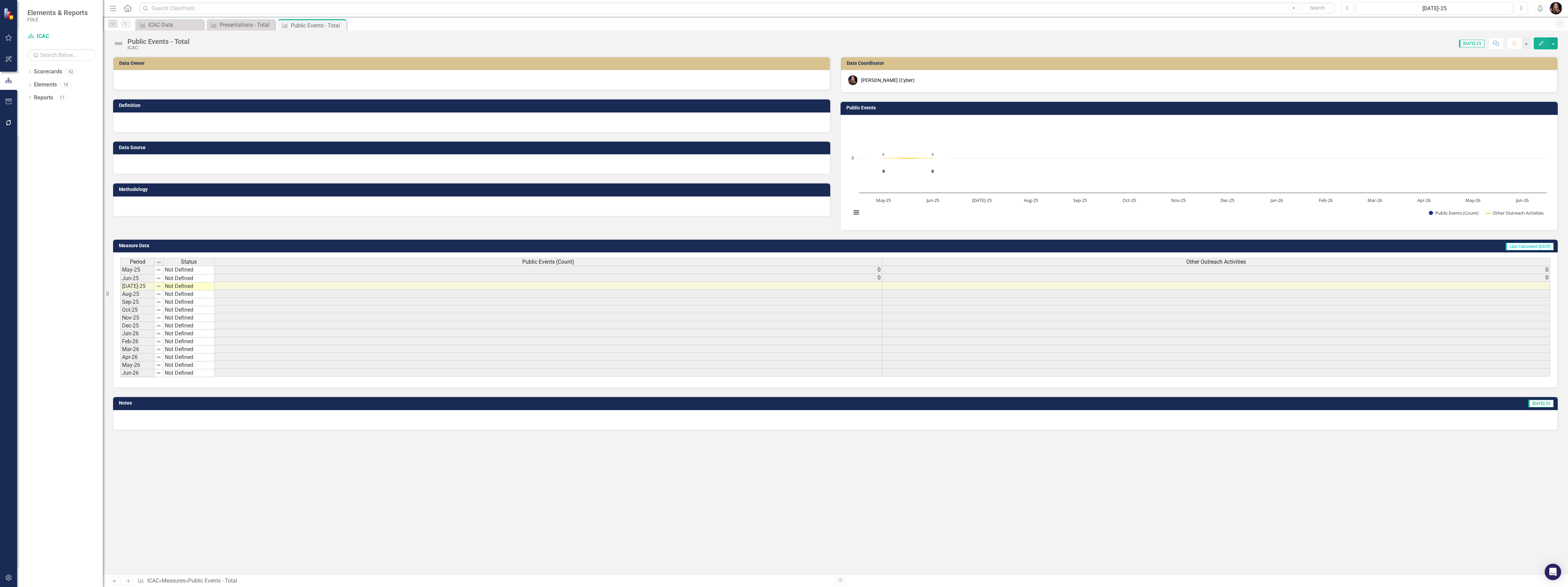
click at [166, 83] on div at bounding box center [471, 80] width 716 height 20
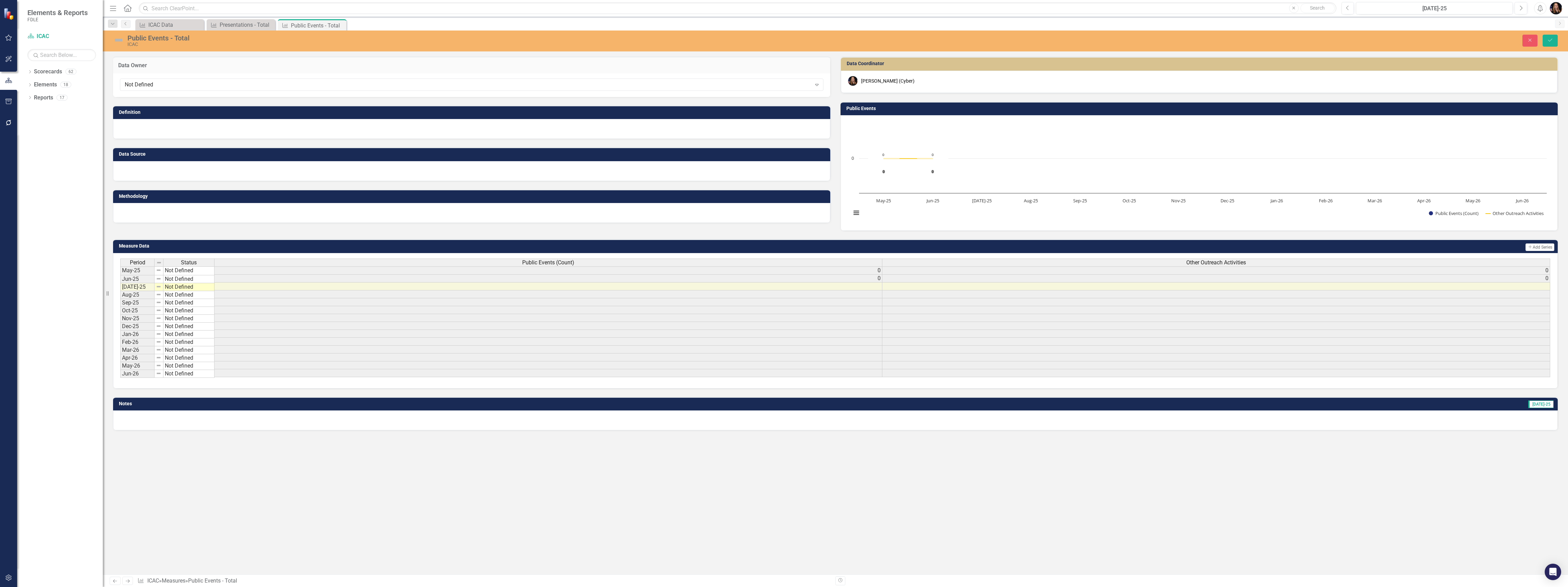
click at [166, 83] on div "Not Defined" at bounding box center [468, 84] width 687 height 8
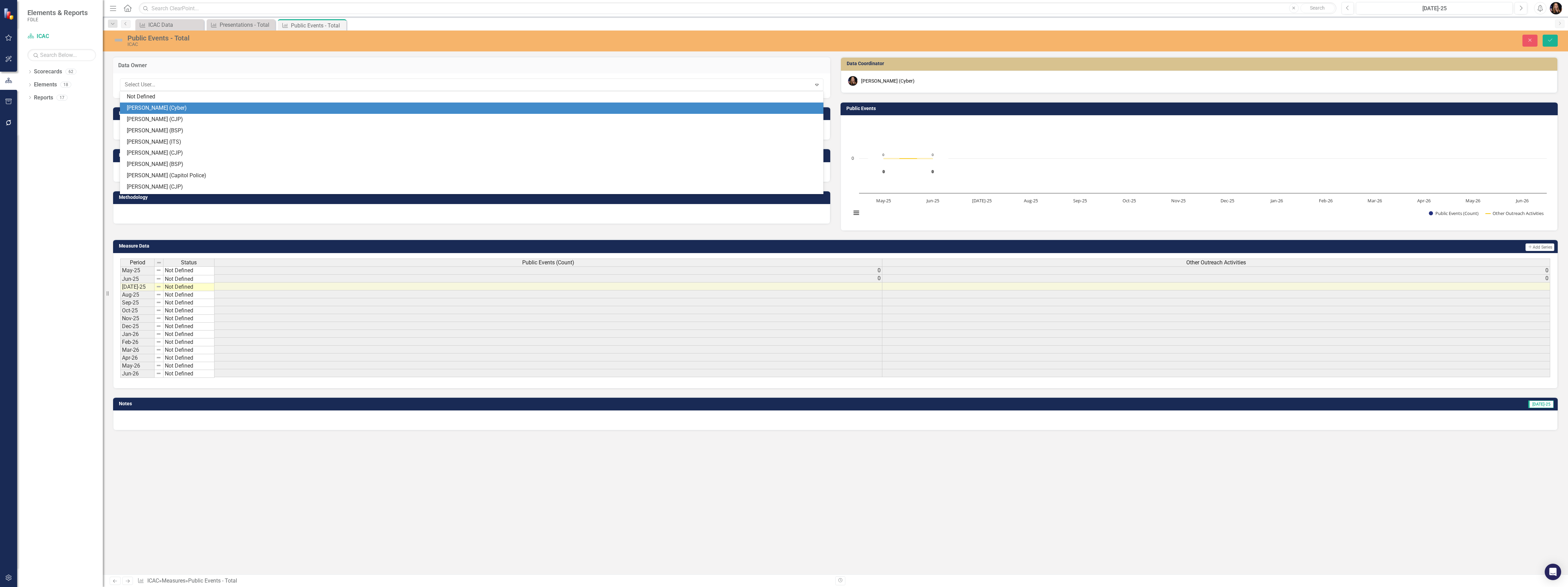
click at [162, 106] on div "[PERSON_NAME] (Cyber)" at bounding box center [473, 107] width 692 height 8
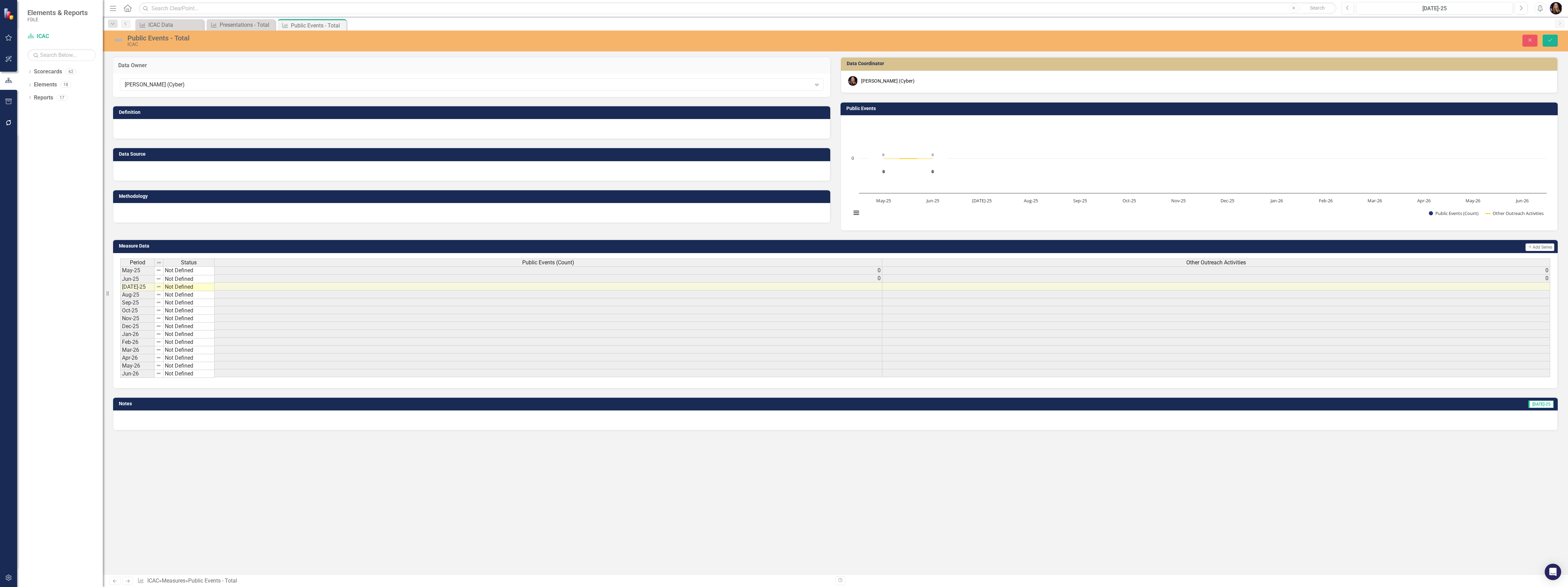
click at [191, 139] on div "Data Source" at bounding box center [472, 160] width 727 height 42
click at [188, 133] on div at bounding box center [472, 129] width 717 height 20
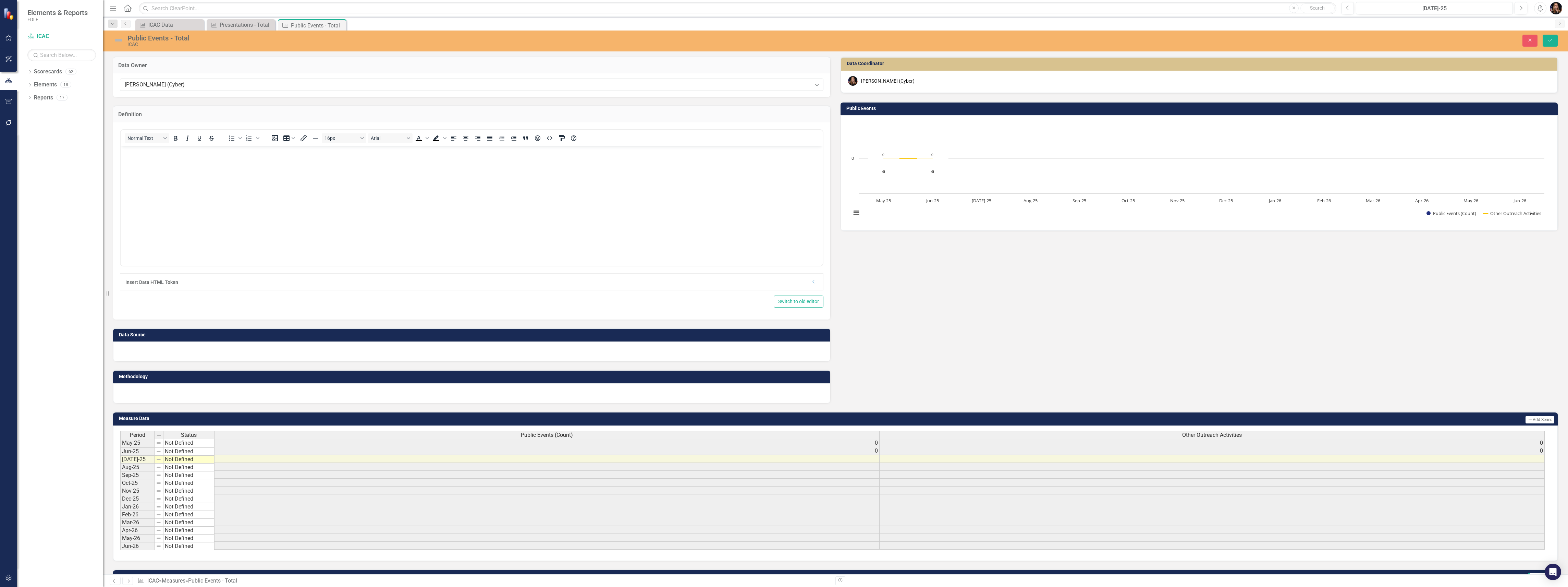
click at [144, 356] on div at bounding box center [472, 351] width 717 height 20
click at [144, 356] on div at bounding box center [472, 351] width 717 height 20
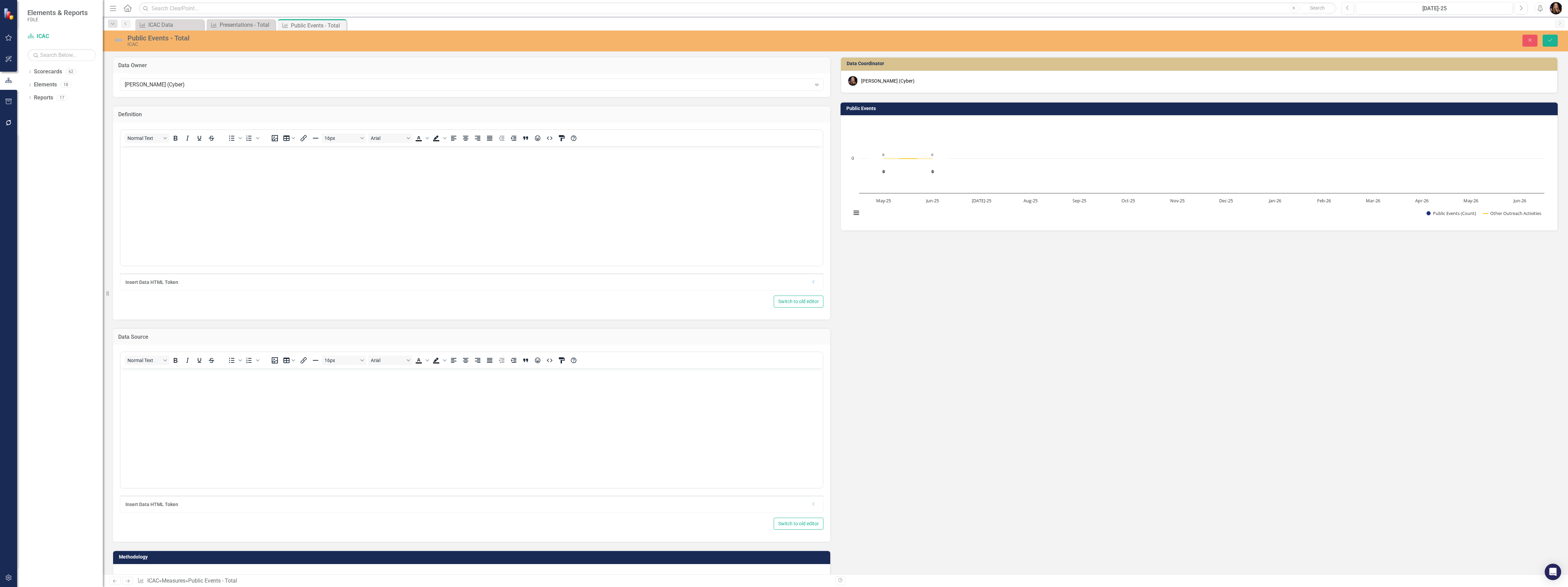
click at [154, 409] on body "Rich Text Area. Press ALT-0 for help." at bounding box center [472, 420] width 702 height 103
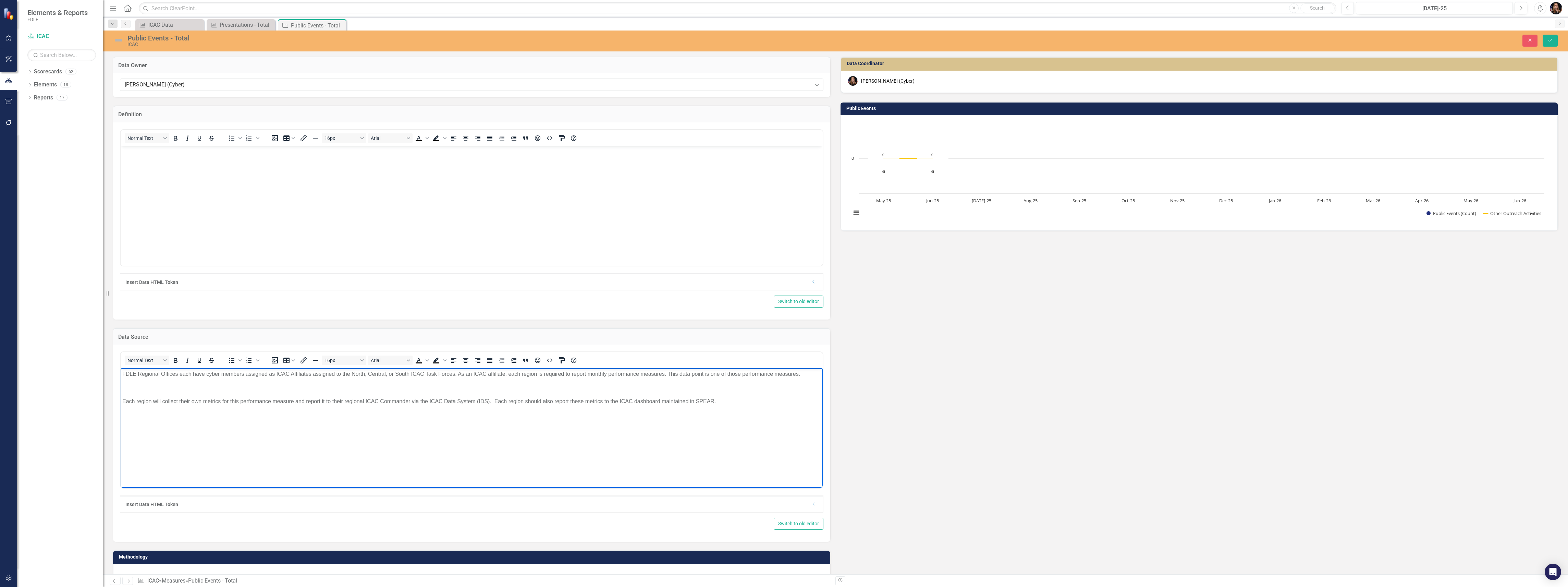
scroll to position [46, 0]
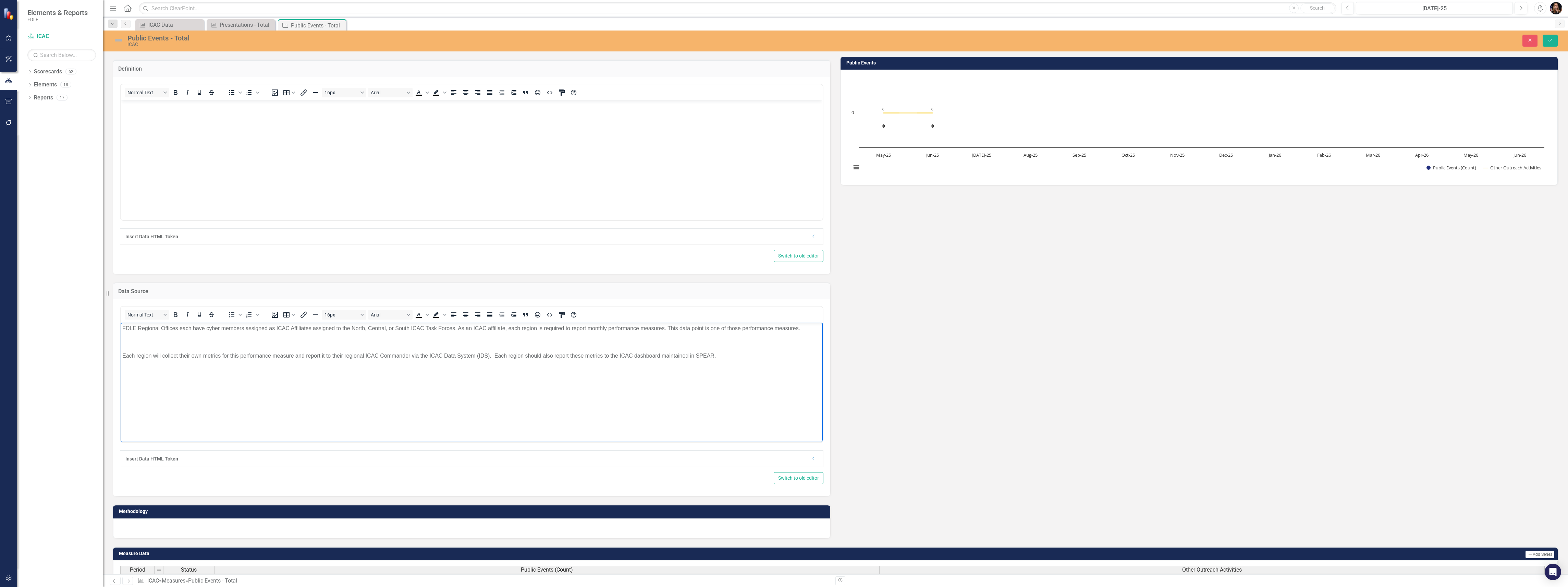
click at [167, 357] on p "Each region will collect their own metrics for this performance measure and rep…" at bounding box center [472, 356] width 699 height 8
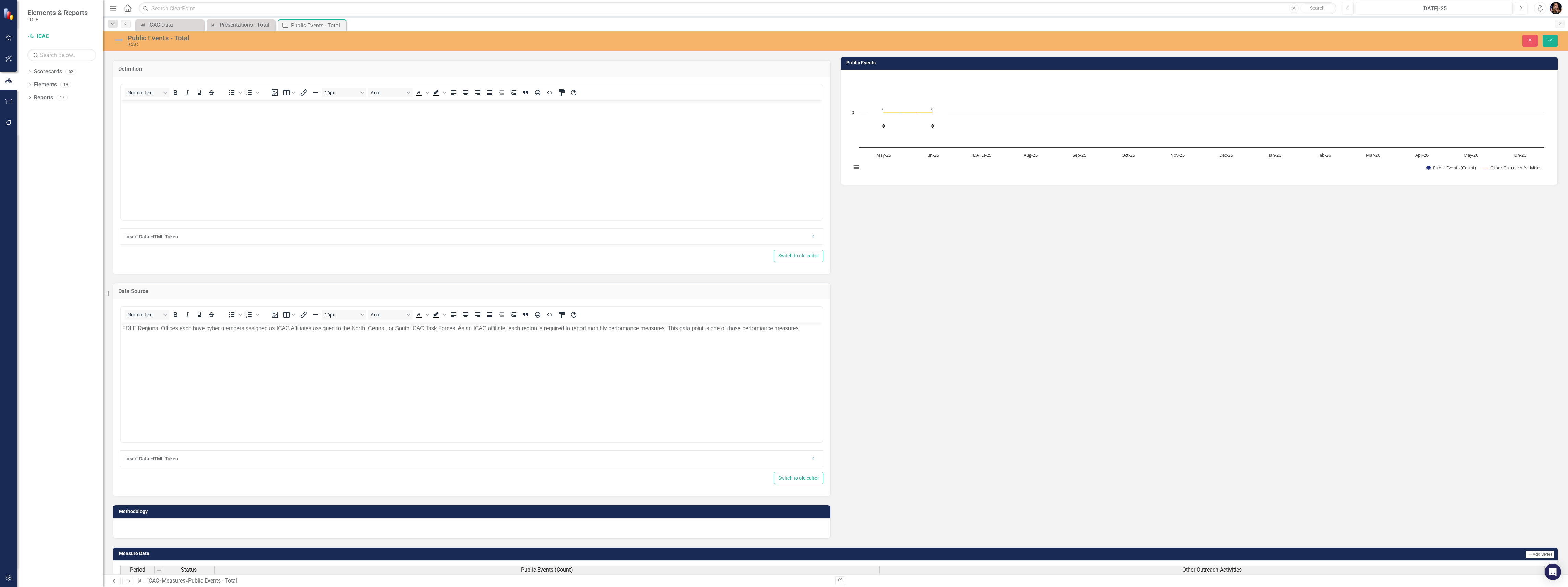
click at [179, 524] on div at bounding box center [472, 529] width 717 height 20
click at [179, 524] on div at bounding box center [472, 529] width 717 height 20
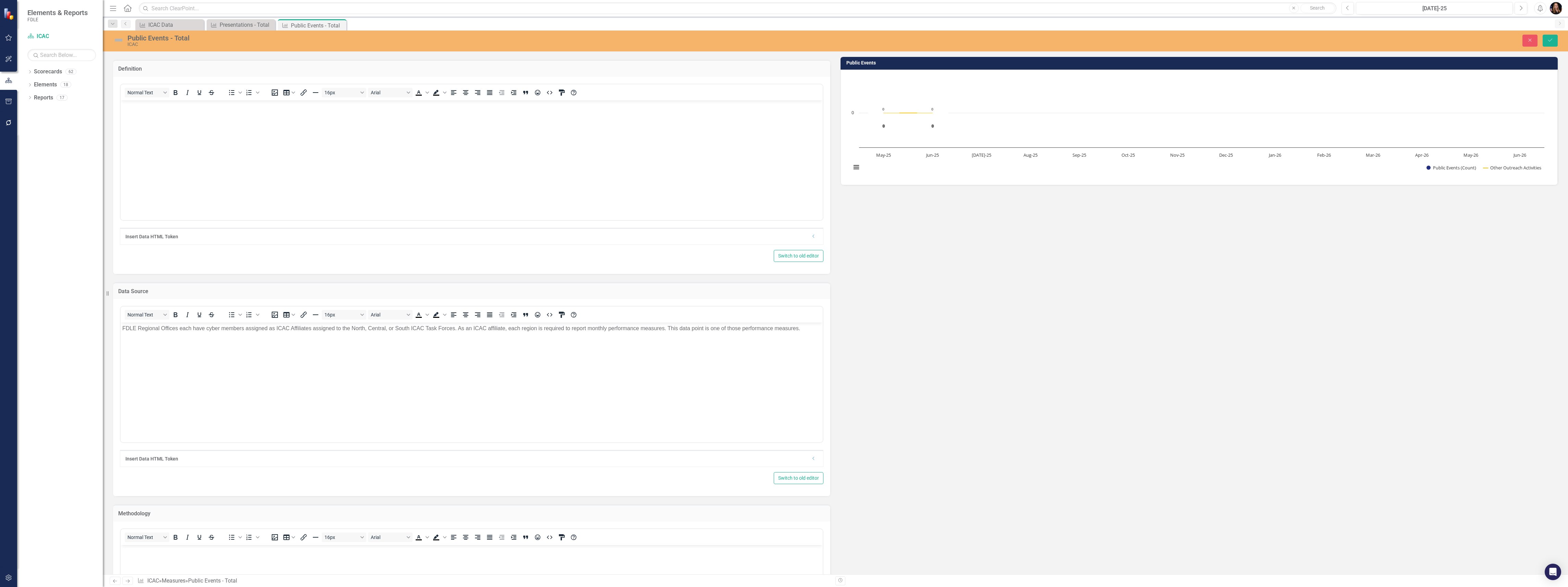
scroll to position [0, 0]
click at [162, 551] on p "Rich Text Area. Press ALT-0 for help." at bounding box center [472, 551] width 699 height 8
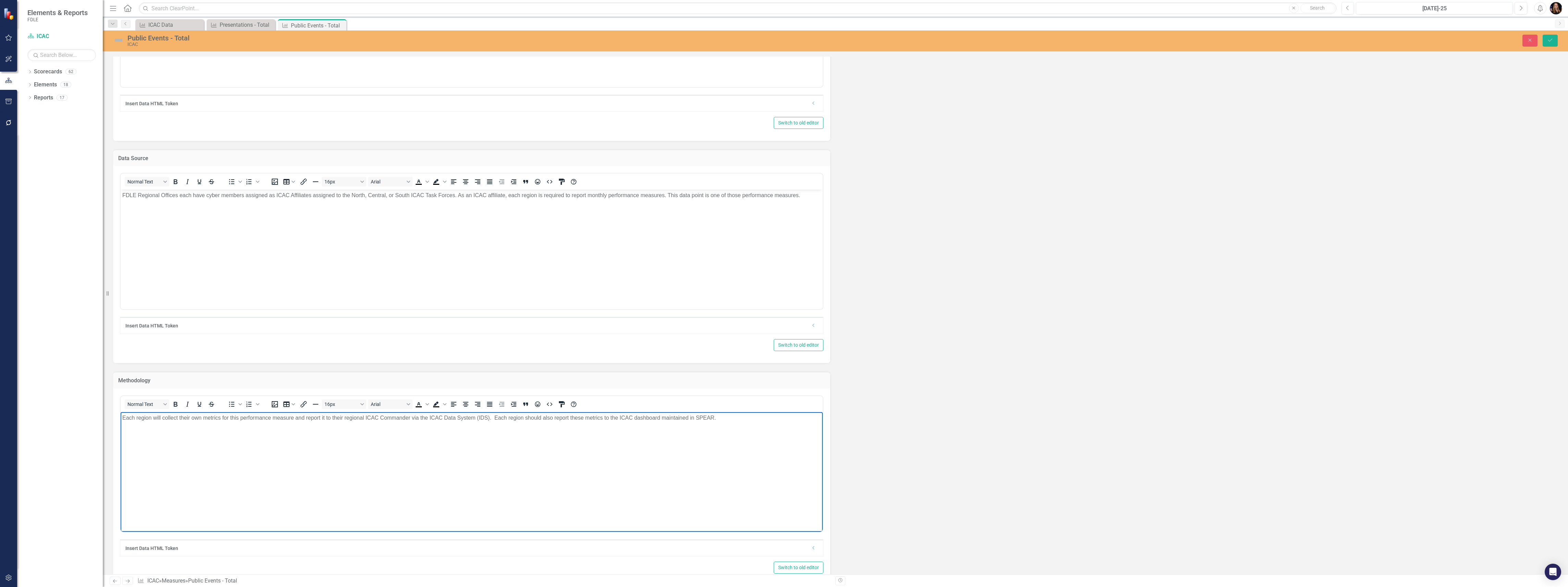
scroll to position [182, 0]
click at [277, 236] on body "FDLE Regional Offices each have cyber members assigned as ICAC Affiliates assig…" at bounding box center [472, 237] width 702 height 103
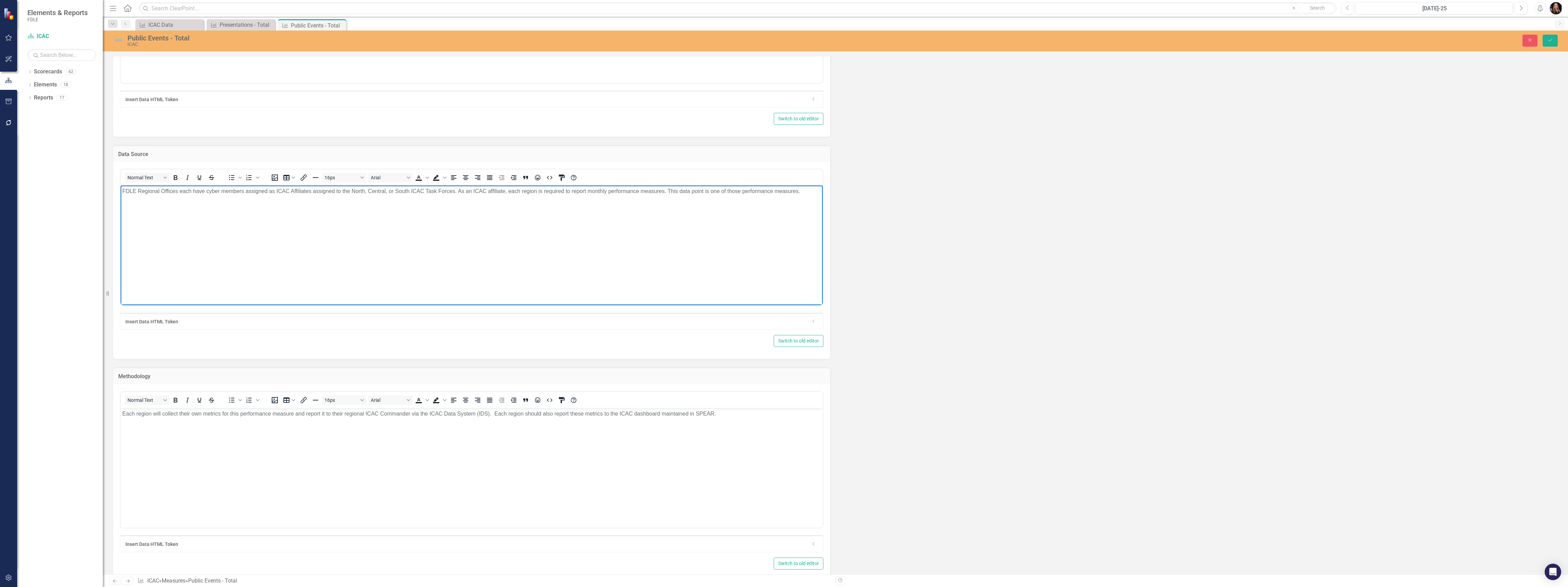
click at [167, 193] on p "FDLE Regional Offices each have cyber members assigned as ICAC Affiliates assig…" at bounding box center [472, 192] width 699 height 8
click at [184, 225] on body "FDLE Regional Offices have cyber members assigned as ICAC Affiliates assigned t…" at bounding box center [472, 237] width 702 height 103
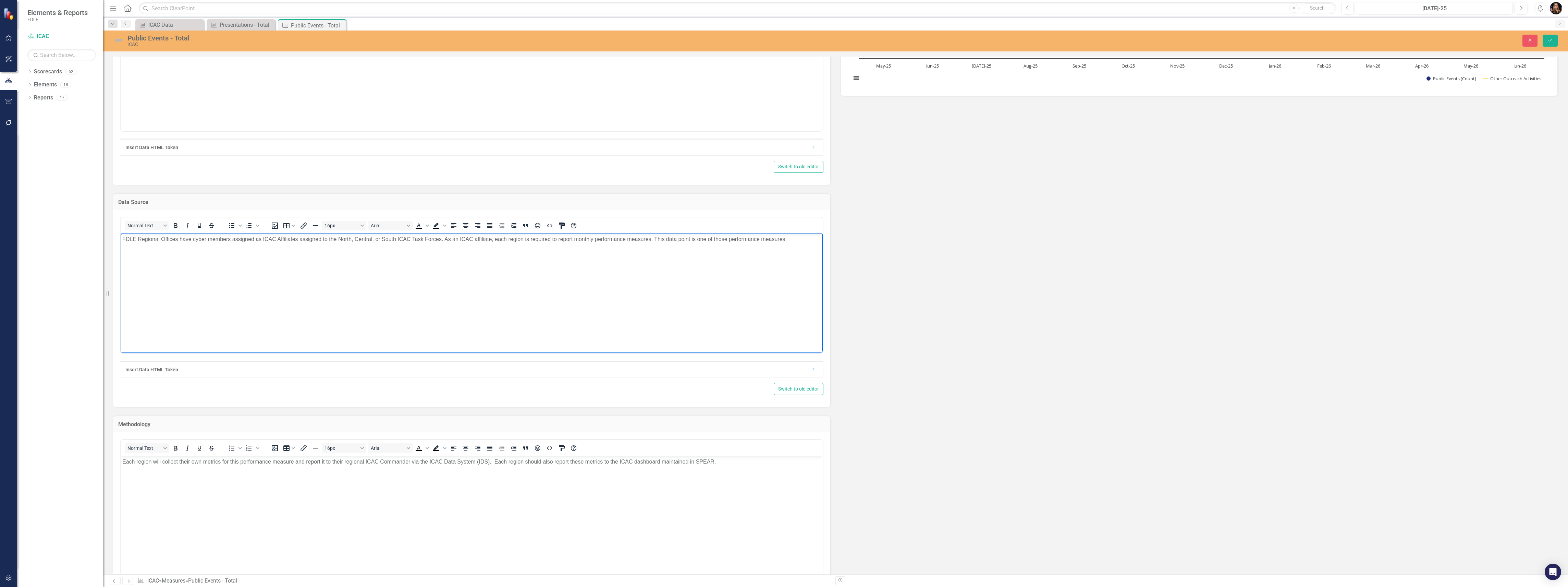
scroll to position [0, 0]
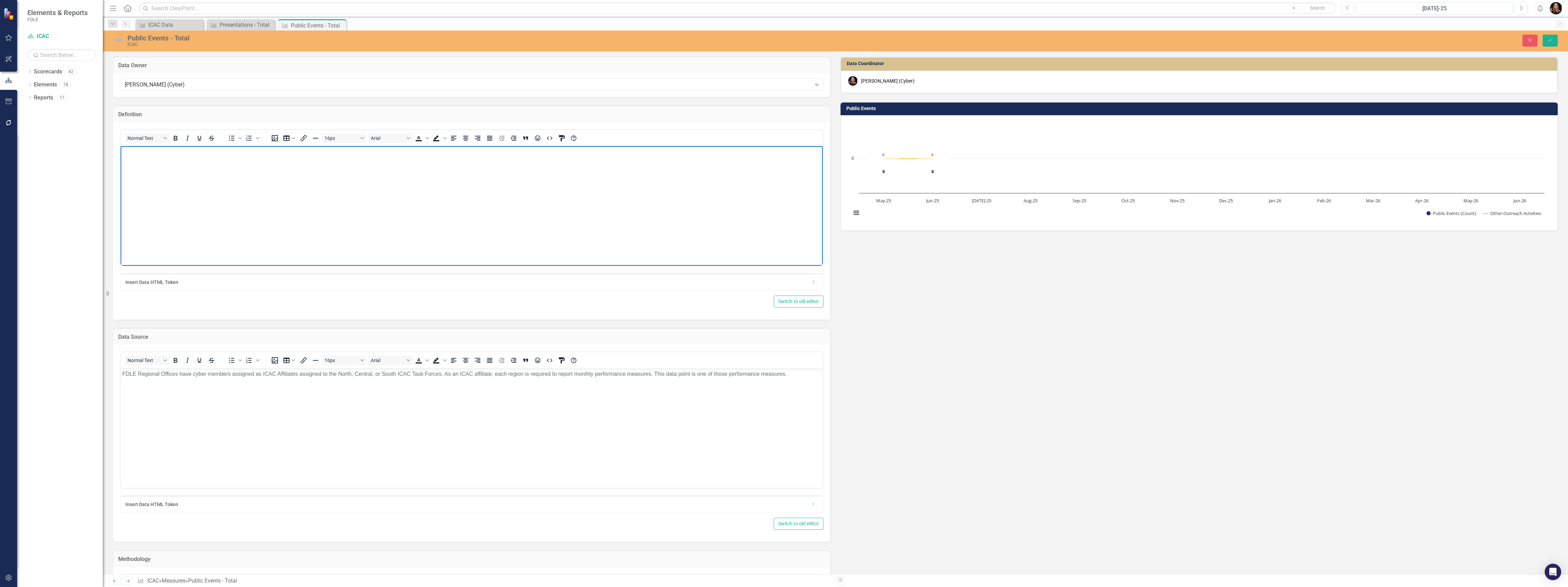
click at [153, 164] on body "Rich Text Area. Press ALT-0 for help." at bounding box center [472, 198] width 702 height 103
drag, startPoint x: 432, startPoint y: 152, endPoint x: 424, endPoint y: 151, distance: 8.1
click at [431, 152] on p "Members of the ICAC Task Forces may set up booths at community awareness events…" at bounding box center [472, 152] width 699 height 8
click at [1547, 42] on icon "Save" at bounding box center [1549, 41] width 6 height 5
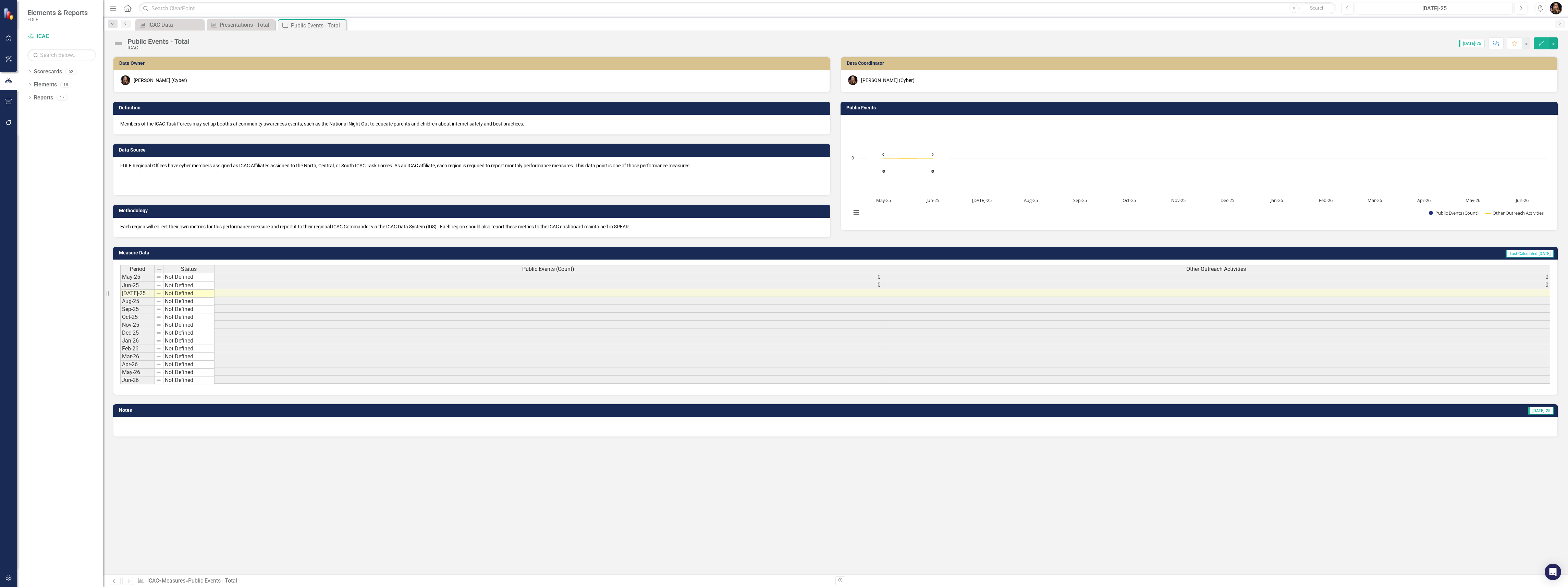
click at [127, 582] on icon "Next" at bounding box center [127, 580] width 6 height 4
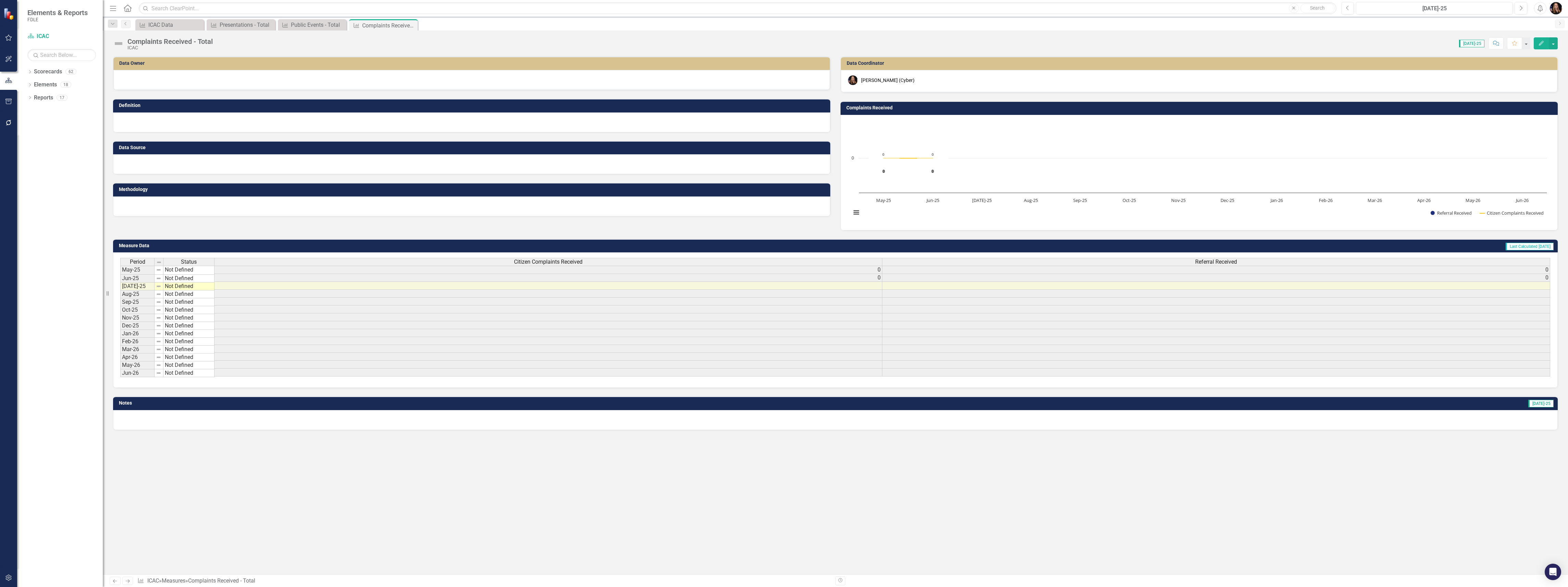
click at [128, 579] on icon "Next" at bounding box center [127, 580] width 6 height 4
click at [128, 583] on link "Next" at bounding box center [127, 581] width 11 height 8
click at [113, 583] on icon "Previous" at bounding box center [115, 580] width 6 height 4
click at [136, 83] on div at bounding box center [471, 80] width 716 height 20
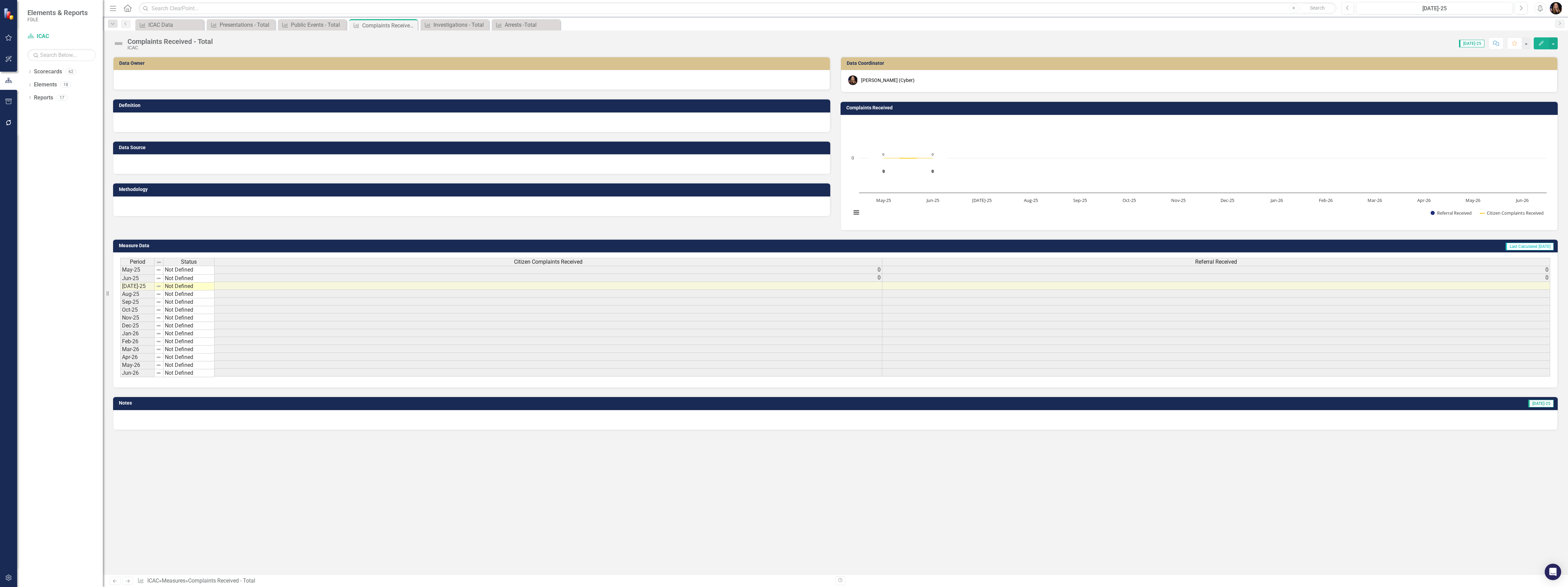
click at [136, 83] on div at bounding box center [471, 80] width 716 height 20
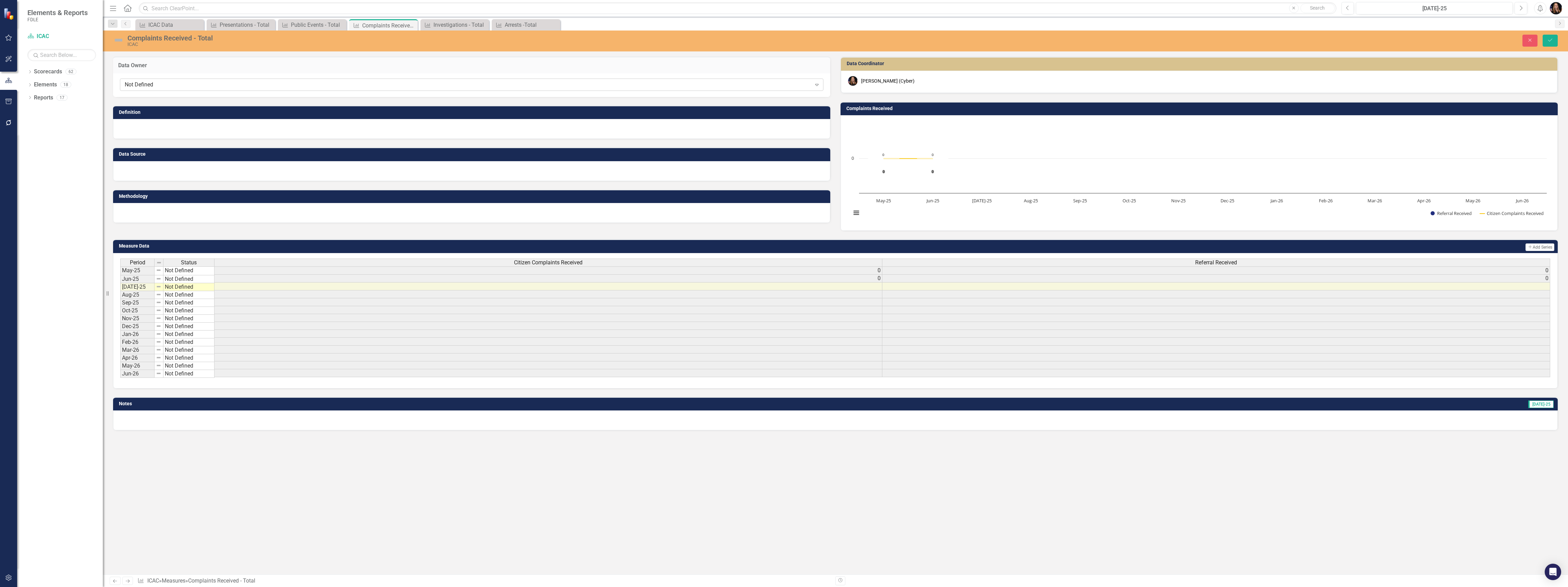
click at [133, 90] on div "Not Defined Expand" at bounding box center [471, 84] width 703 height 13
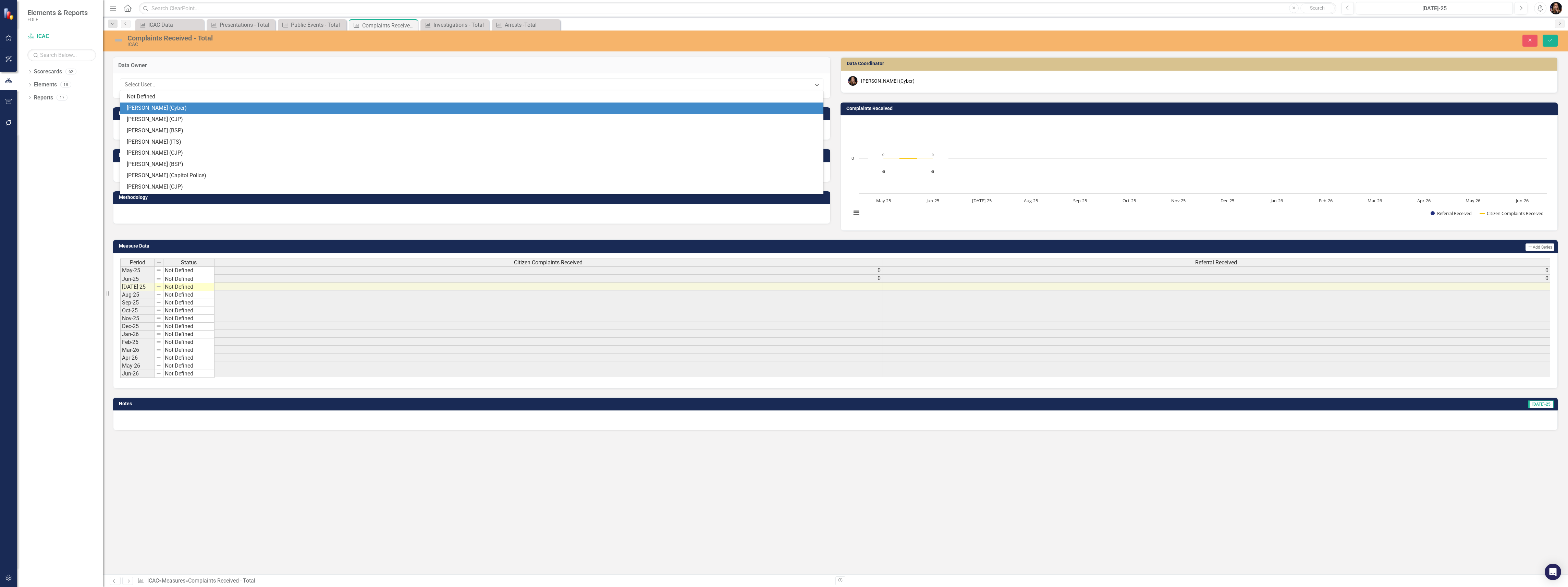
click at [137, 109] on div "[PERSON_NAME] (Cyber)" at bounding box center [473, 107] width 692 height 8
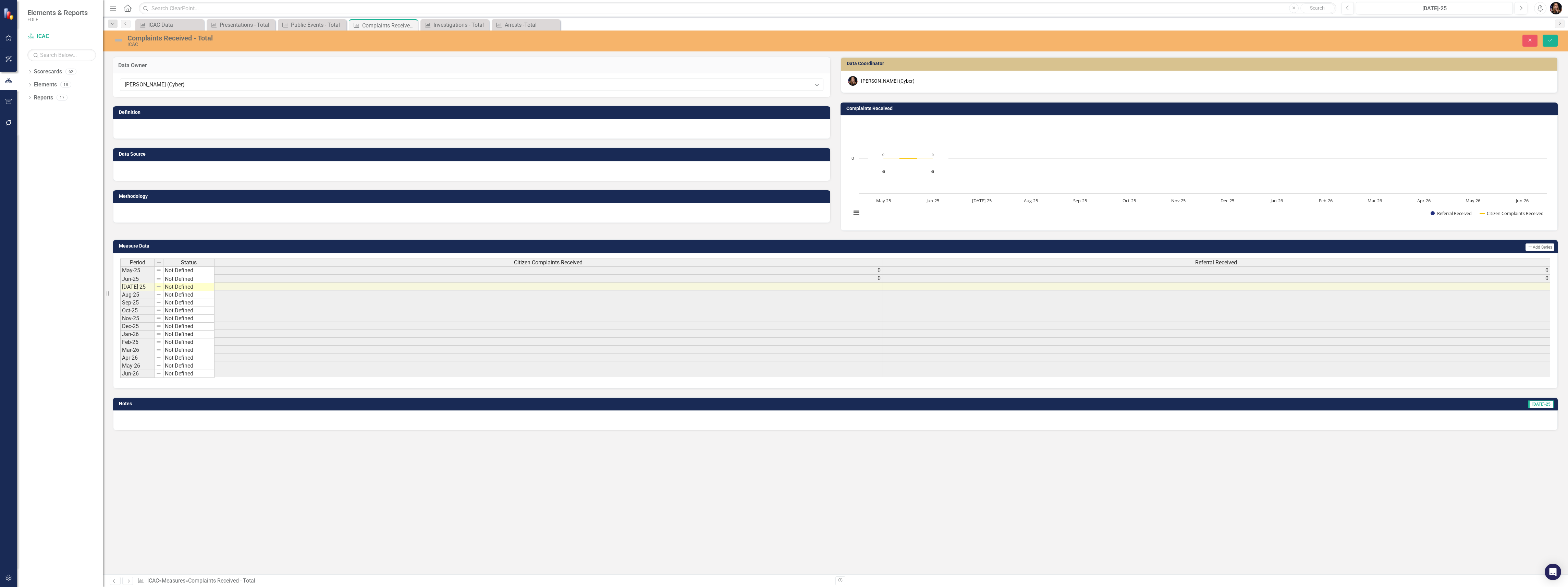
click at [160, 173] on div at bounding box center [472, 171] width 717 height 20
click at [160, 172] on div at bounding box center [472, 171] width 717 height 20
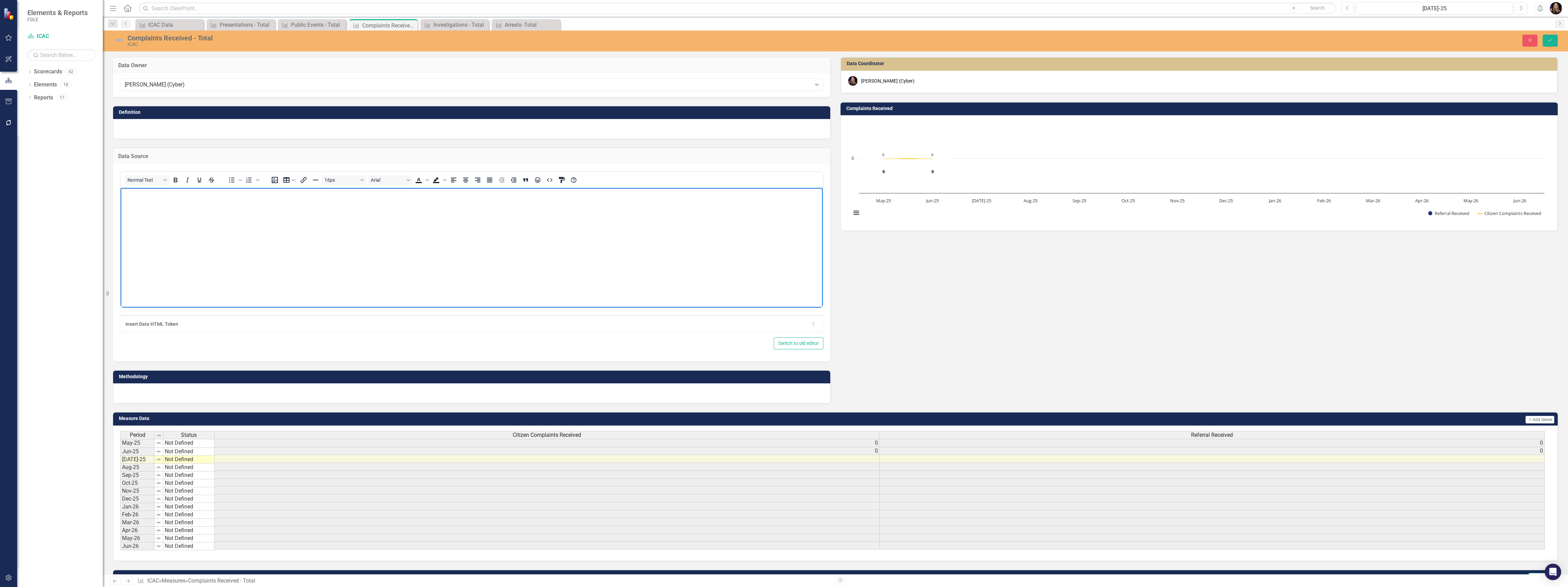
click at [172, 211] on body "Rich Text Area. Press ALT-0 for help." at bounding box center [472, 239] width 702 height 103
drag, startPoint x: 137, startPoint y: 268, endPoint x: 141, endPoint y: 250, distance: 18.4
click at [137, 268] on body "Rich Text Area. Press ALT-0 for help." at bounding box center [472, 239] width 702 height 103
click at [155, 389] on div at bounding box center [472, 394] width 717 height 20
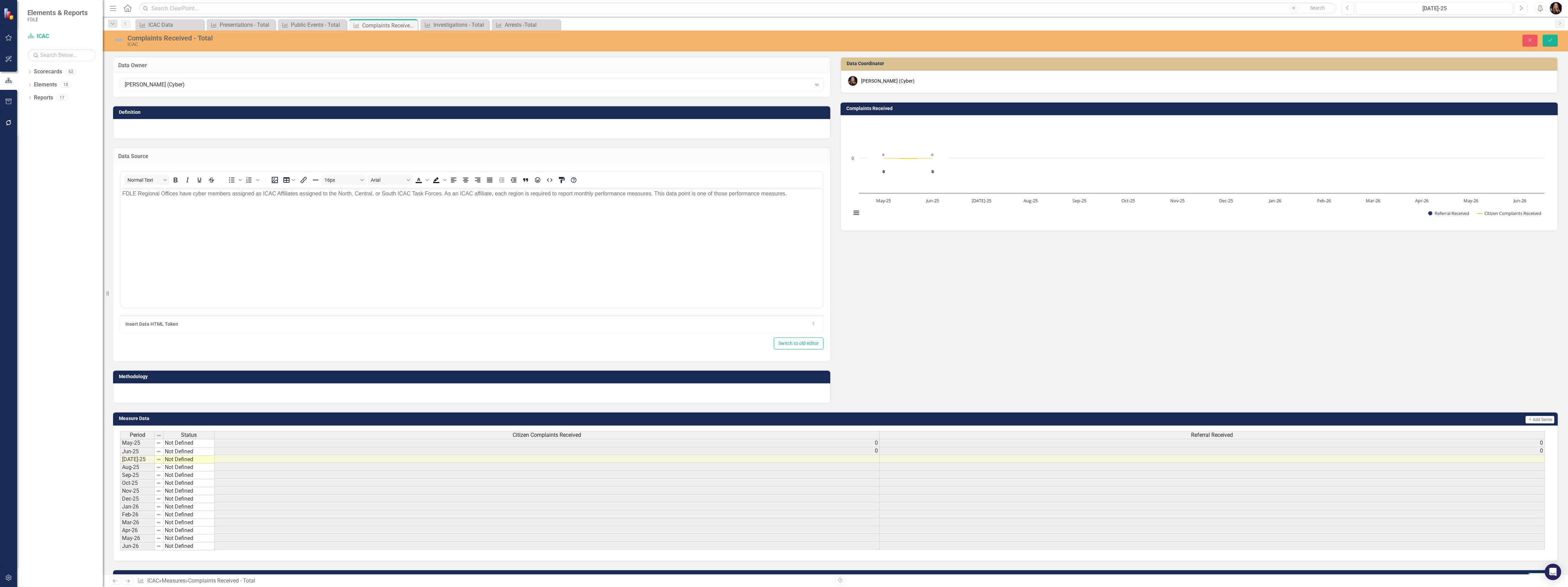
click at [154, 388] on div at bounding box center [472, 394] width 717 height 20
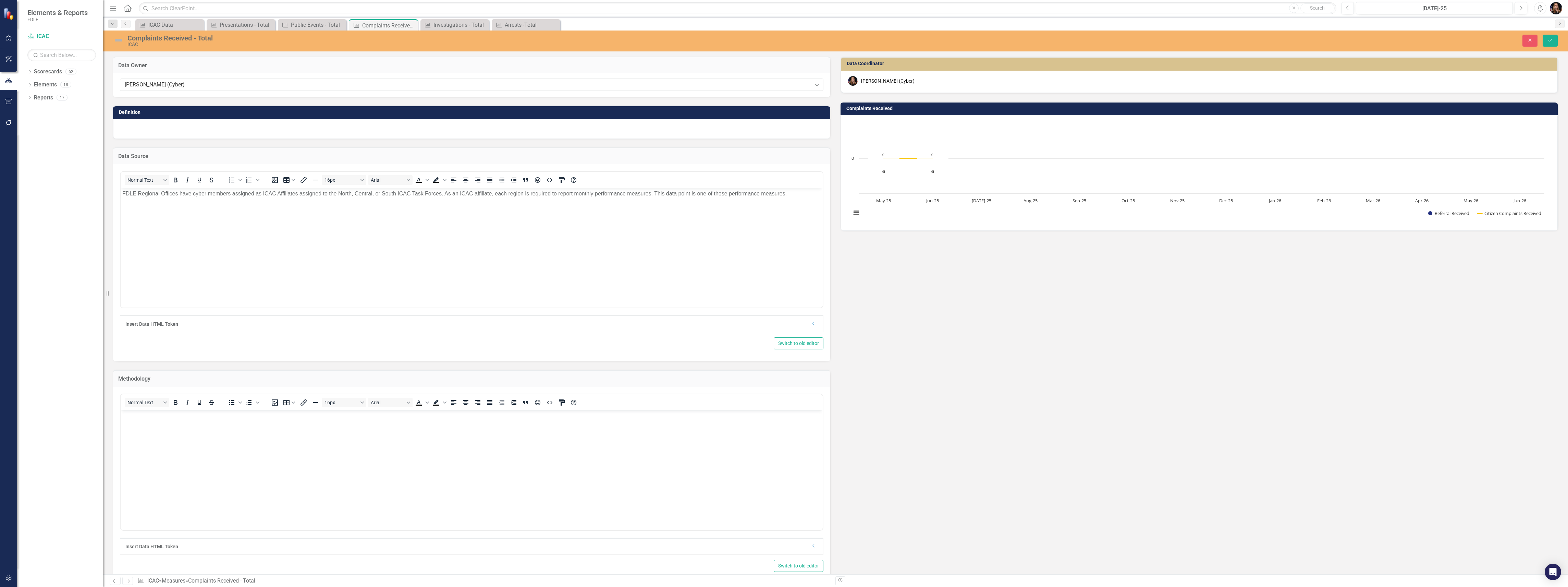
click at [158, 433] on body "Rich Text Area. Press ALT-0 for help." at bounding box center [472, 462] width 702 height 103
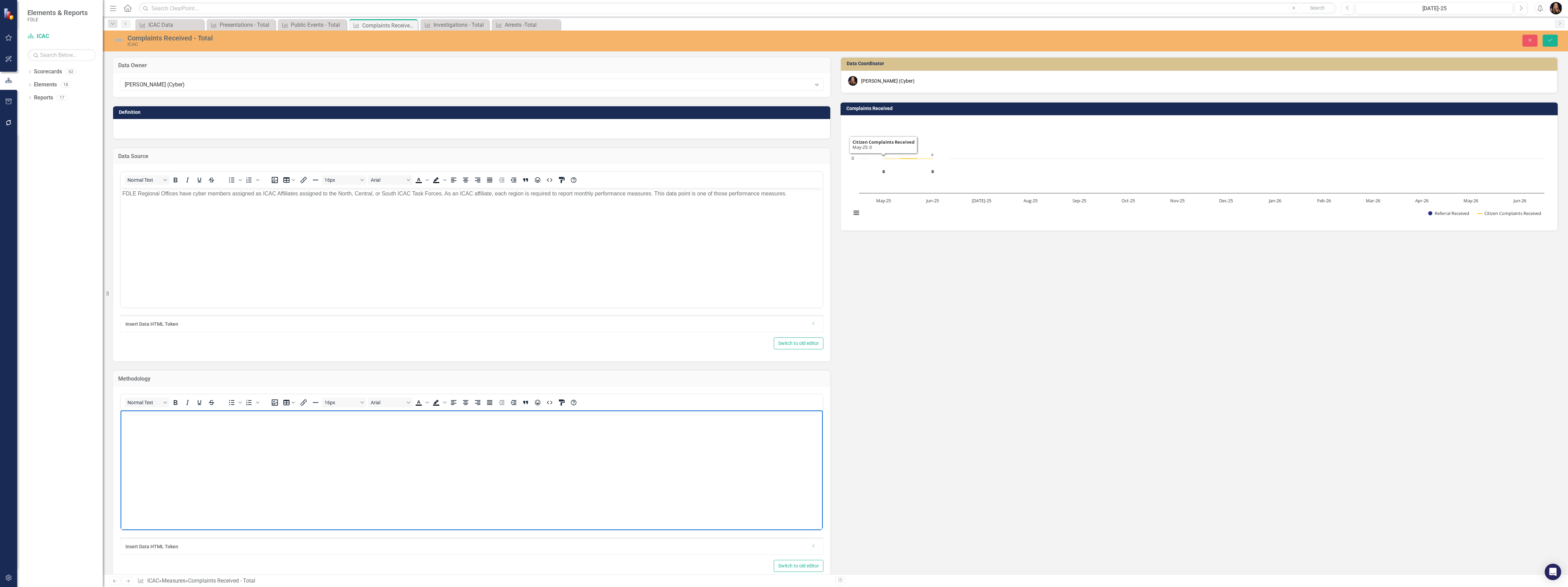
drag, startPoint x: 276, startPoint y: 427, endPoint x: 275, endPoint y: 423, distance: 4.1
click at [276, 427] on body "Rich Text Area. Press ALT-0 for help." at bounding box center [472, 462] width 702 height 103
drag, startPoint x: 271, startPoint y: 422, endPoint x: 204, endPoint y: 421, distance: 67.0
click at [204, 421] on body "Rich Text Area. Press ALT-0 for help." at bounding box center [472, 462] width 702 height 103
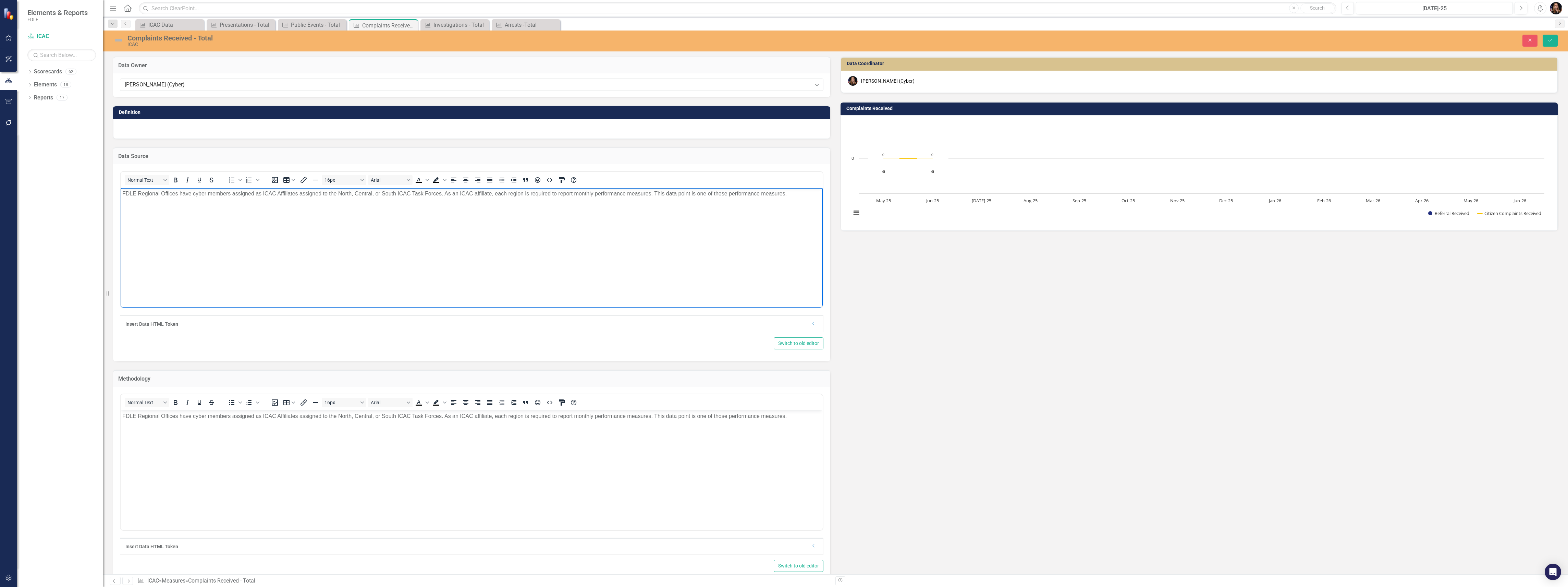
click at [160, 193] on p "FDLE Regional Offices have cyber members assigned as ICAC Affiliates assigned t…" at bounding box center [472, 193] width 699 height 8
click at [193, 248] on body "Rich Text Area. Press ALT-0 for help." at bounding box center [472, 239] width 702 height 103
click at [195, 236] on body "Rich Text Area. Press ALT-0 for help." at bounding box center [472, 239] width 702 height 103
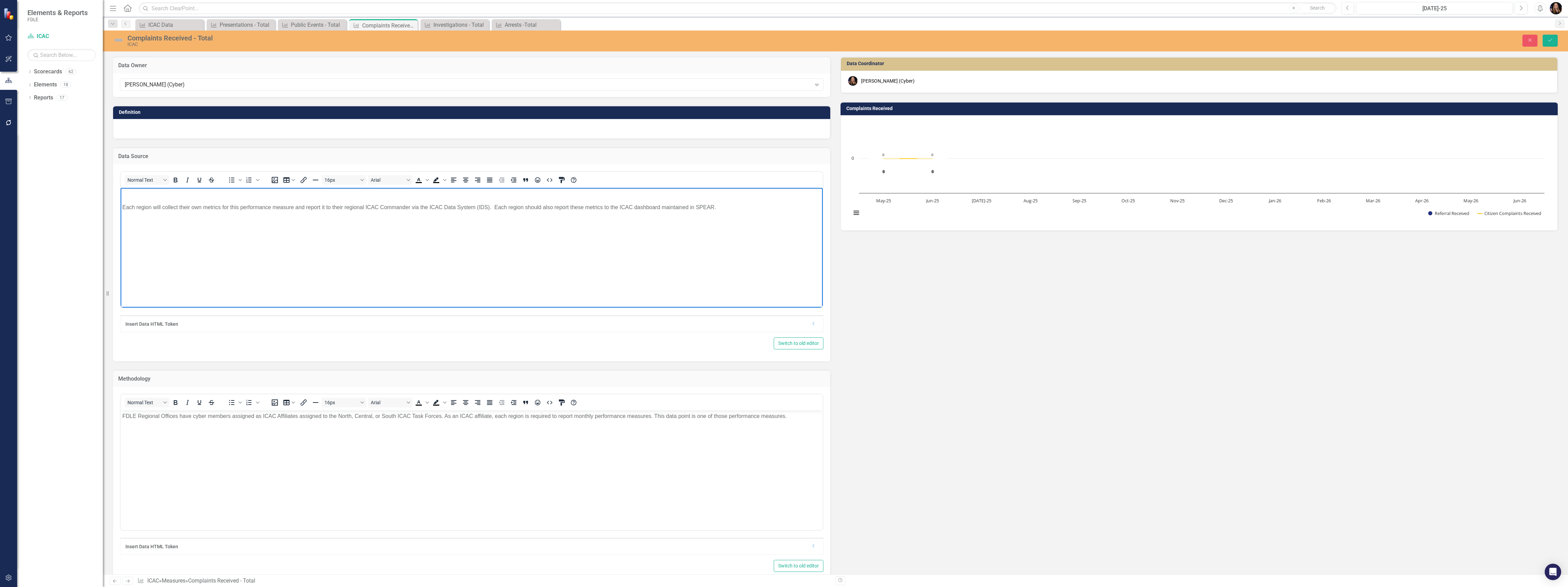
click at [157, 198] on body "Each region will collect their own metrics for this performance measure and rep…" at bounding box center [472, 239] width 702 height 103
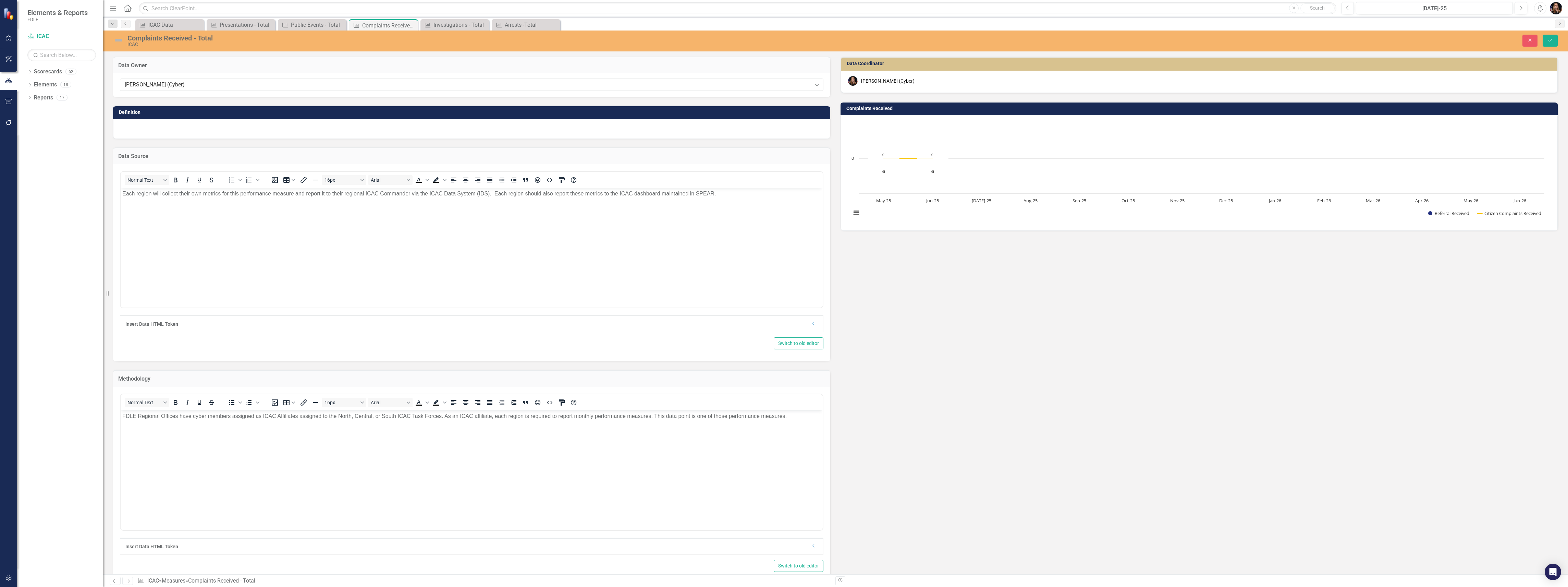
click at [169, 130] on div at bounding box center [472, 129] width 717 height 20
click at [169, 129] on div at bounding box center [472, 129] width 717 height 20
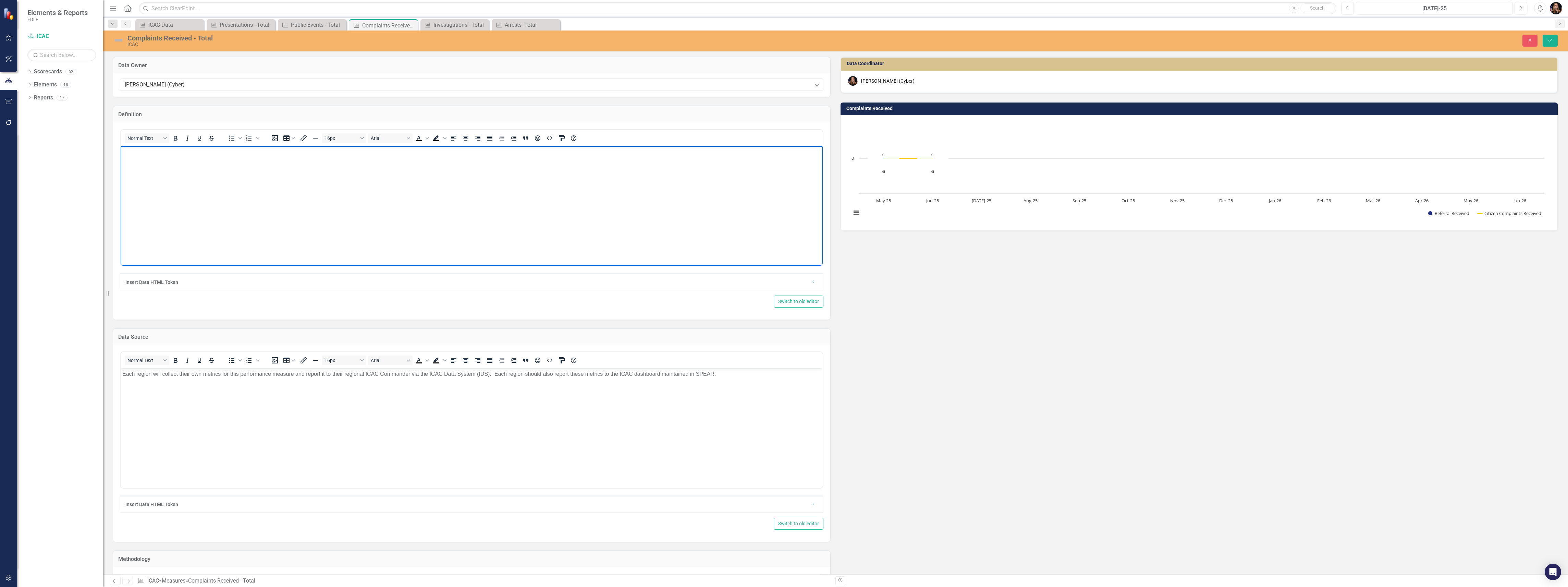
click at [149, 160] on body "Rich Text Area. Press ALT-0 for help." at bounding box center [472, 198] width 702 height 103
click at [1554, 40] on button "Save" at bounding box center [1550, 41] width 15 height 12
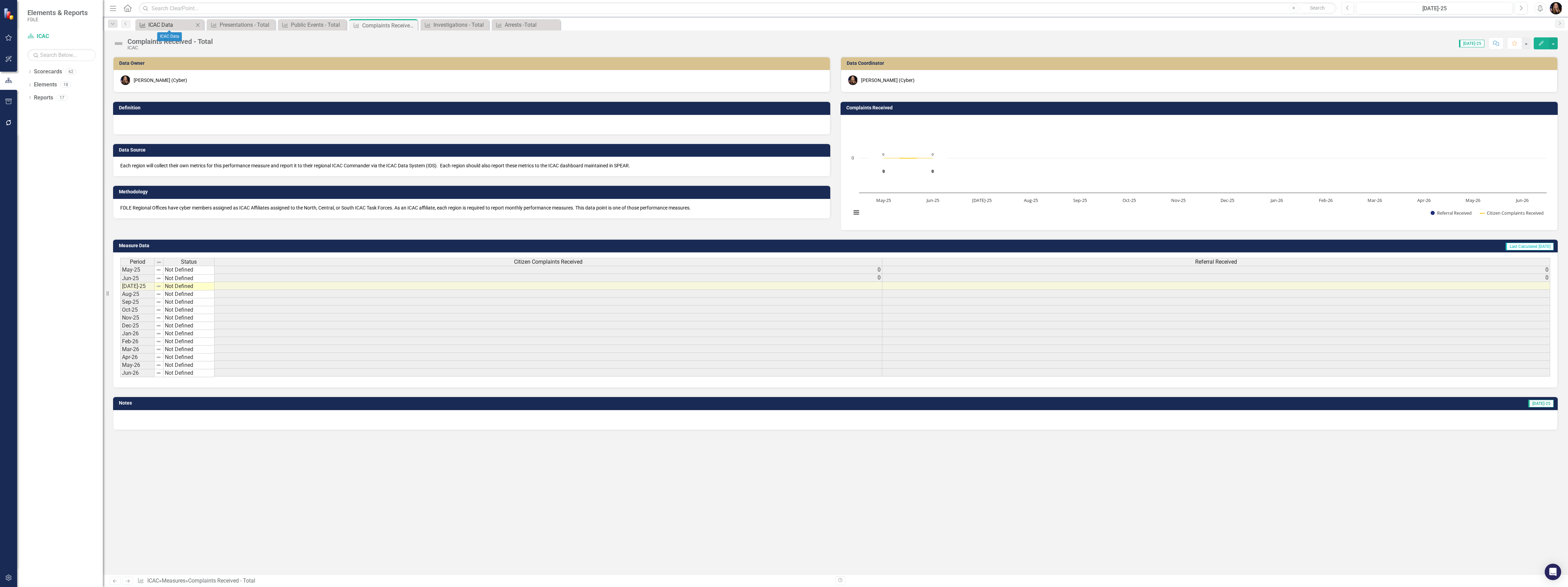
click at [158, 22] on div "ICAC Data" at bounding box center [171, 24] width 46 height 8
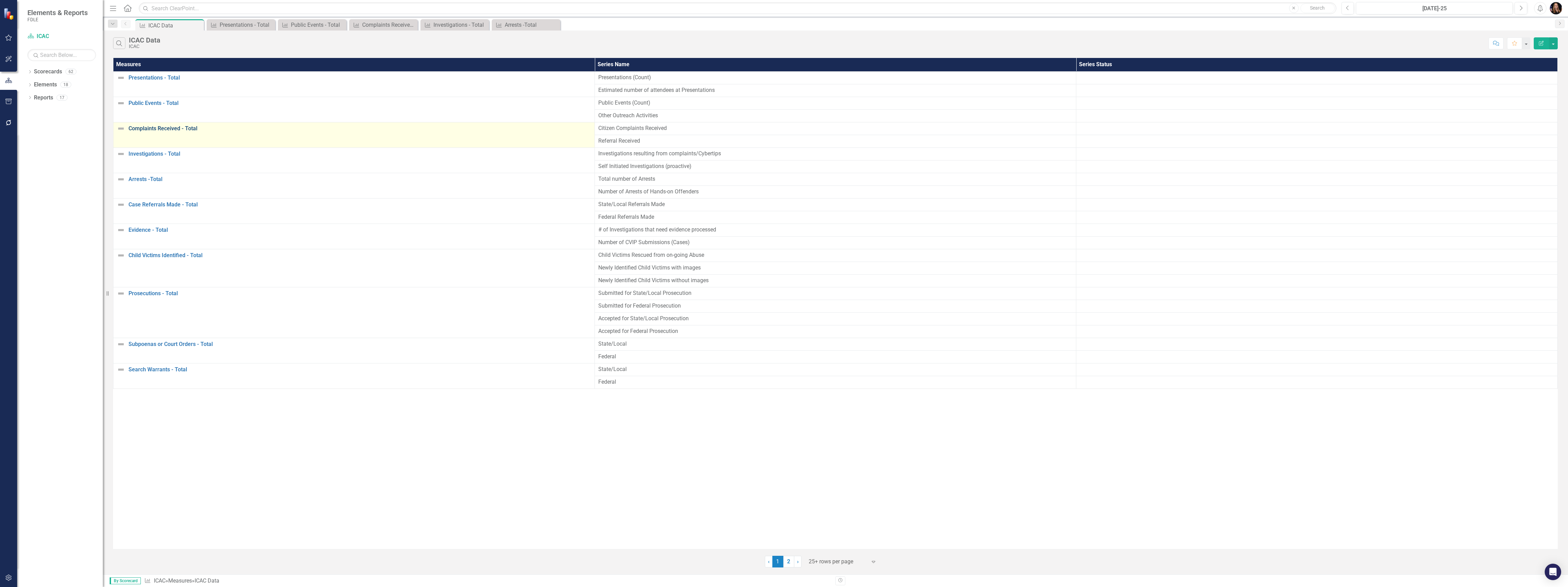
click at [149, 131] on link "Complaints Received - Total" at bounding box center [360, 128] width 462 height 6
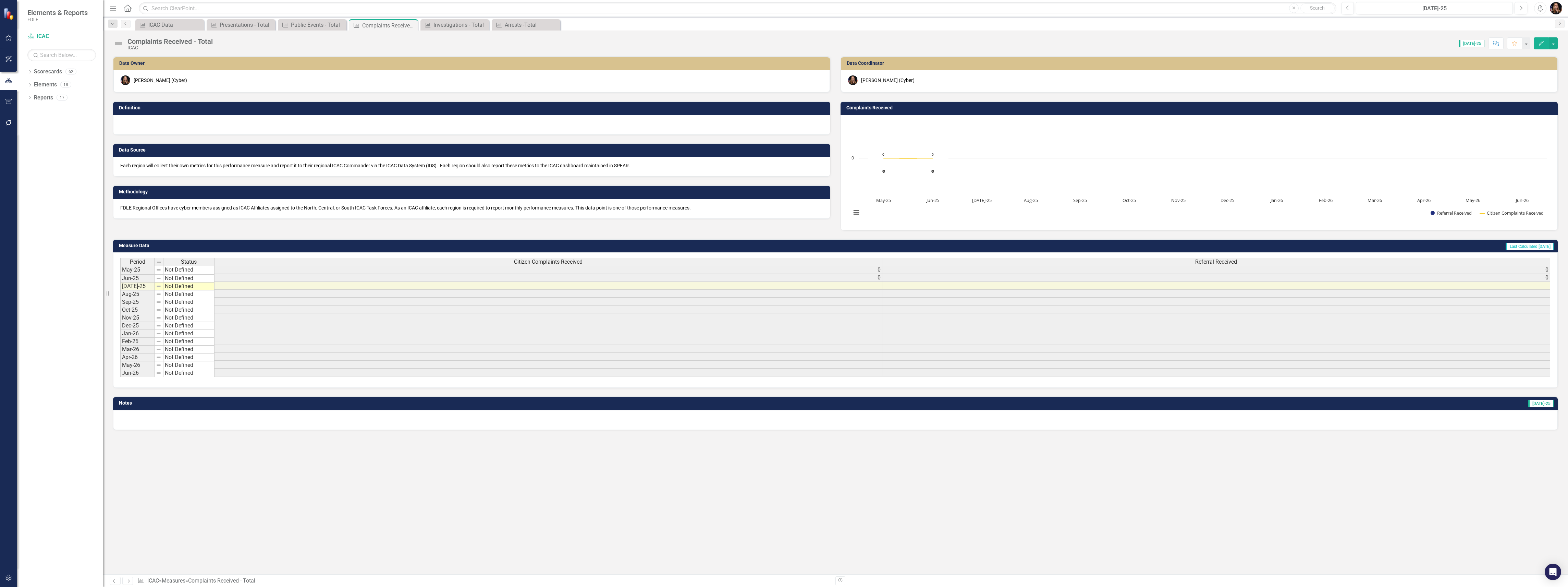
click at [147, 127] on div at bounding box center [472, 125] width 717 height 20
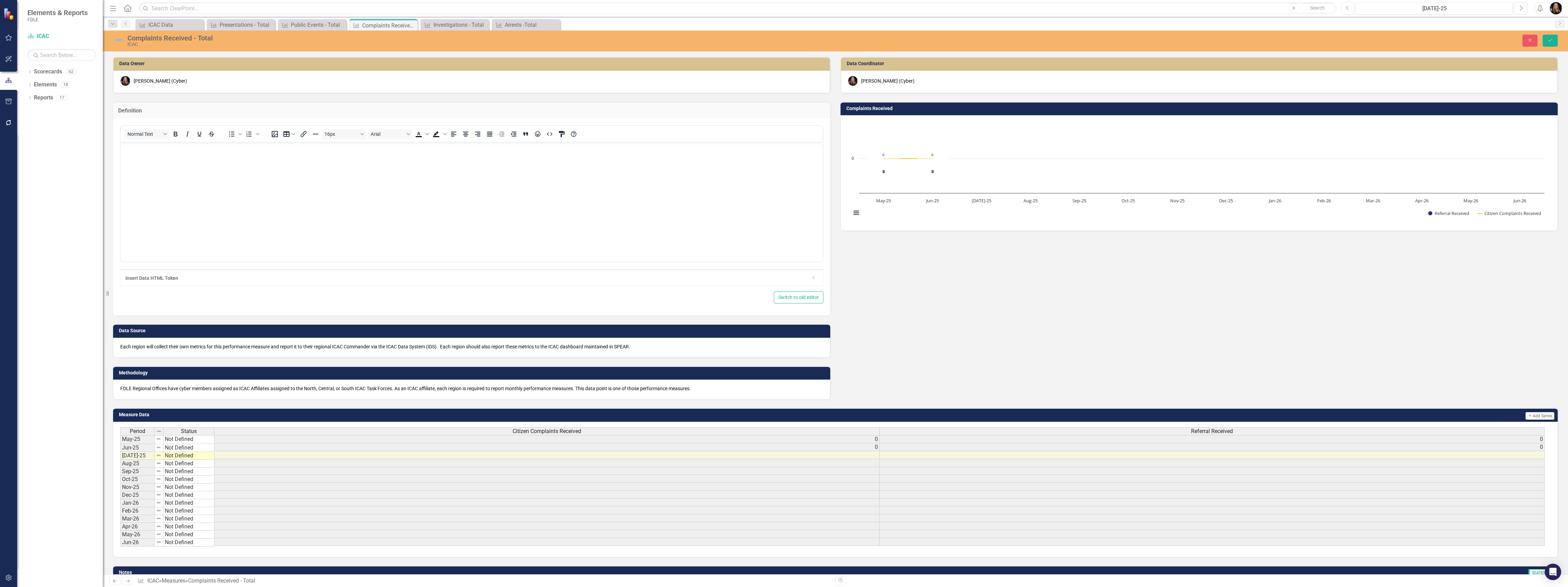
click at [159, 159] on body "Rich Text Area. Press ALT-0 for help." at bounding box center [472, 193] width 702 height 103
drag, startPoint x: 311, startPoint y: 146, endPoint x: 118, endPoint y: 144, distance: 193.0
click at [121, 144] on html "ICAC Task Force Affiliates received complaints, also known as Cybertips." at bounding box center [472, 193] width 702 height 103
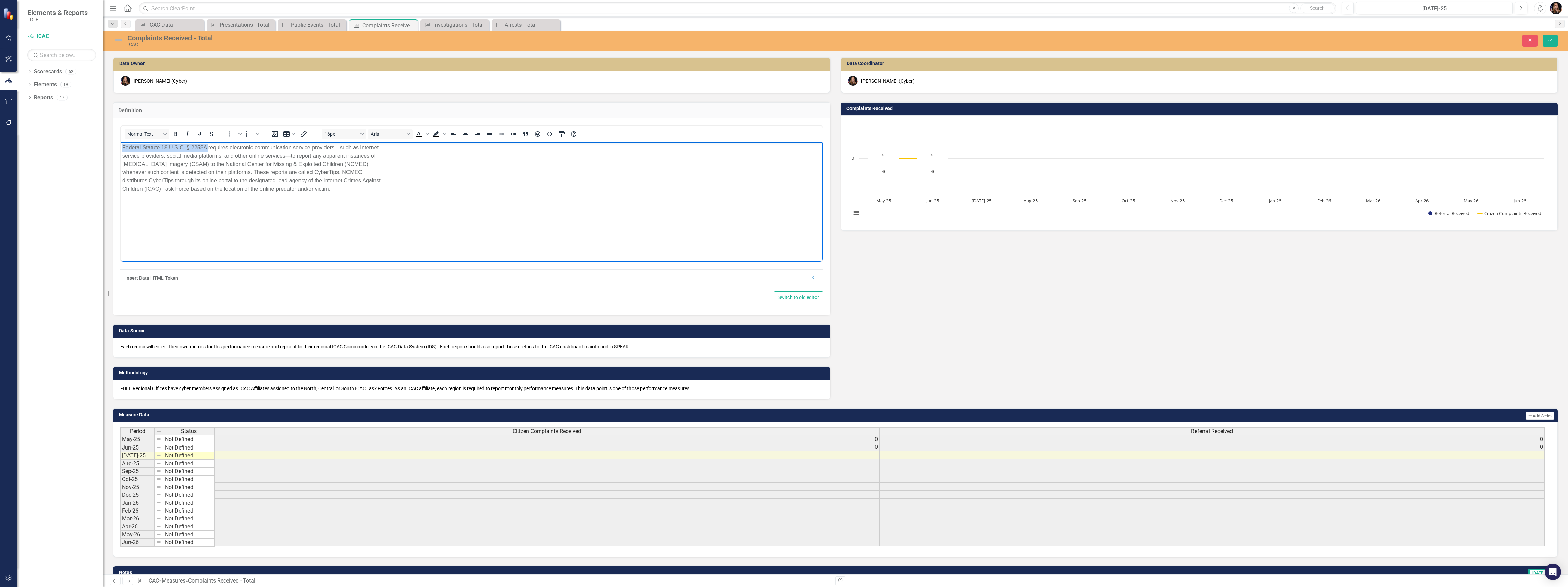
drag, startPoint x: 207, startPoint y: 148, endPoint x: 164, endPoint y: 160, distance: 44.6
click at [121, 149] on html "Federal Statute 18 U.S.C. § 2258A requires electronic communication service pro…" at bounding box center [472, 193] width 702 height 103
click at [343, 146] on p "Federal law requires electronic communication service providers—such as interne…" at bounding box center [472, 168] width 699 height 49
click at [583, 147] on p "Federal law requires electronic communication service providers—such as interne…" at bounding box center [472, 164] width 699 height 41
click at [396, 155] on p "Federal law requires electronic communication service providers—such as interne…" at bounding box center [472, 160] width 699 height 33
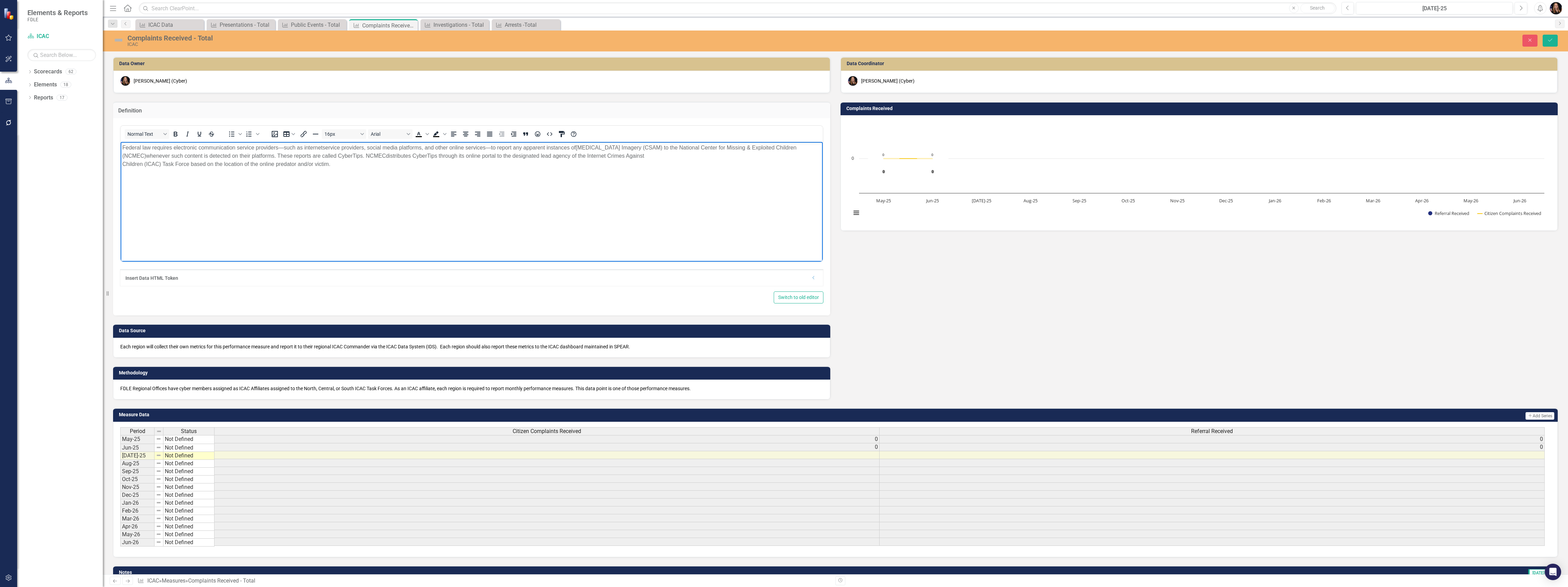
click at [661, 157] on p "Federal law requires electronic communication service providers—such as interne…" at bounding box center [472, 155] width 699 height 24
click at [277, 156] on p "Federal law requires electronic communication service providers—such as interne…" at bounding box center [472, 155] width 699 height 24
drag, startPoint x: 361, startPoint y: 155, endPoint x: 337, endPoint y: 156, distance: 24.0
click at [337, 156] on p "Federal law requires electronic communication service providers—such as interne…" at bounding box center [472, 155] width 699 height 24
drag, startPoint x: 363, startPoint y: 155, endPoint x: 337, endPoint y: 155, distance: 26.0
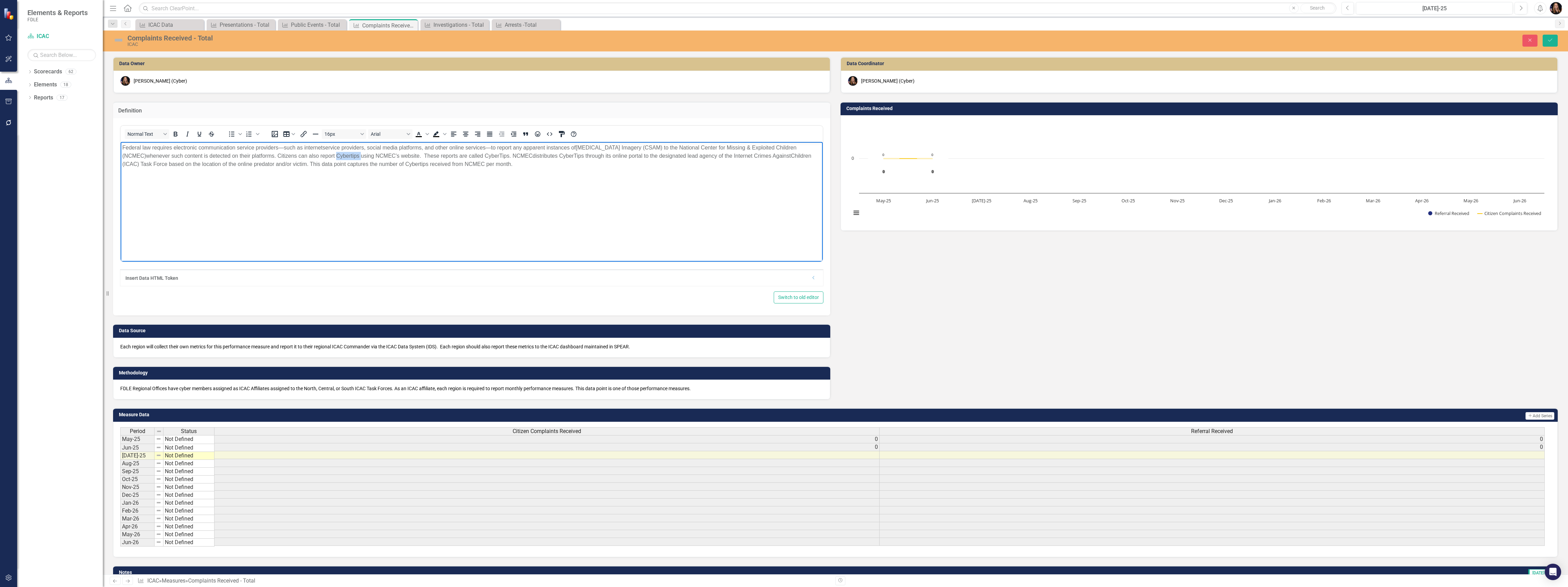
click at [337, 155] on p "Federal law requires electronic communication service providers—such as interne…" at bounding box center [472, 155] width 699 height 24
drag, startPoint x: 399, startPoint y: 155, endPoint x: 278, endPoint y: 155, distance: 121.0
click at [278, 155] on p "Federal law requires electronic communication service providers—such as interne…" at bounding box center [472, 155] width 699 height 24
drag, startPoint x: 367, startPoint y: 157, endPoint x: 398, endPoint y: 197, distance: 50.6
click at [367, 157] on p "Federal law requires electronic communication service providers—such as interne…" at bounding box center [472, 155] width 699 height 24
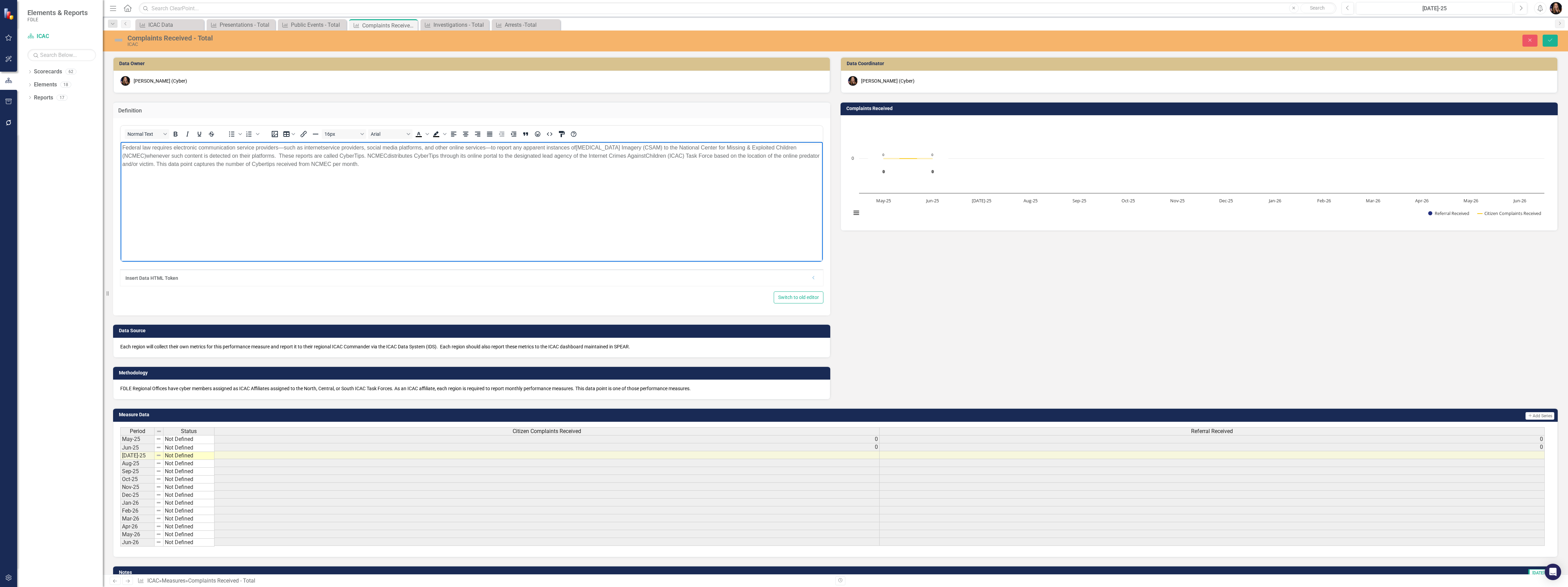
click at [179, 166] on p "Federal law requires electronic communication service providers—such as interne…" at bounding box center [472, 155] width 699 height 24
drag, startPoint x: 299, startPoint y: 160, endPoint x: 178, endPoint y: 162, distance: 121.0
click at [178, 162] on p "Federal law requires electronic communication service providers—such as interne…" at bounding box center [472, 155] width 699 height 24
click at [340, 175] on body "Federal law requires electronic communication service providers—such as interne…" at bounding box center [472, 193] width 702 height 103
drag, startPoint x: 295, startPoint y: 165, endPoint x: 322, endPoint y: 163, distance: 27.1
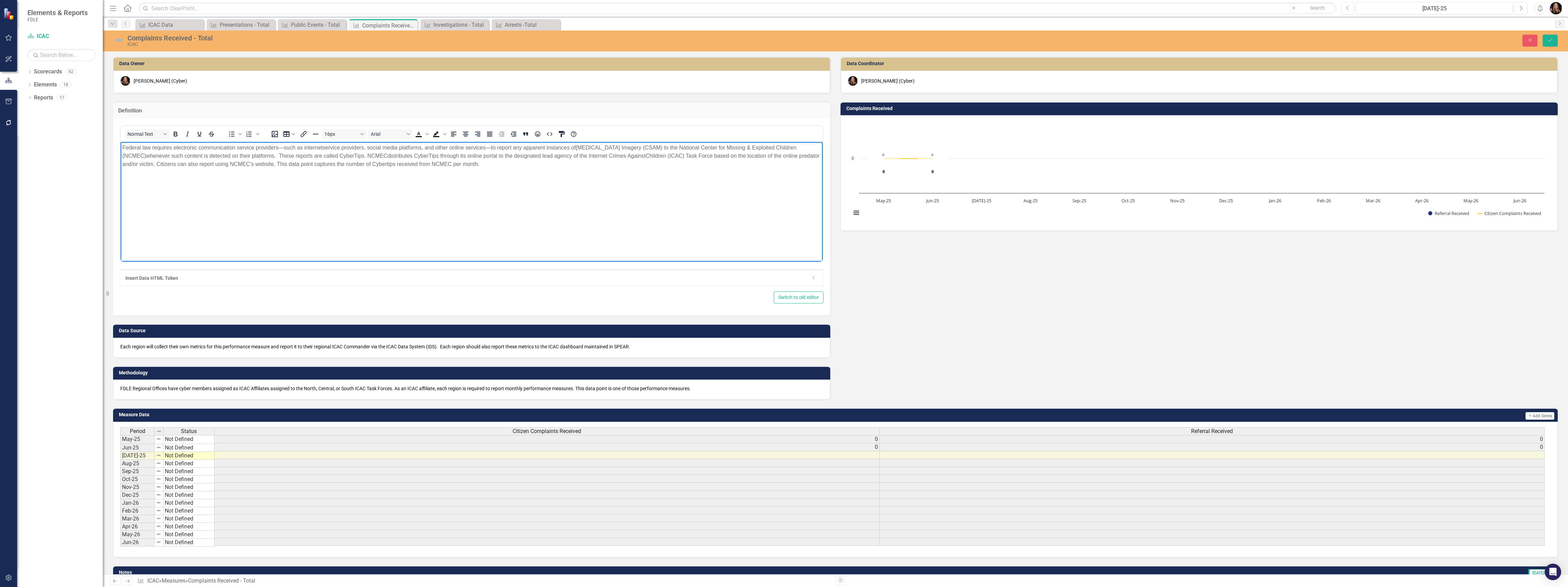
click at [295, 164] on p "Federal law requires electronic communication service providers—such as interne…" at bounding box center [472, 155] width 699 height 24
click at [565, 188] on body "Federal law requires electronic communication service providers—such as interne…" at bounding box center [472, 193] width 702 height 103
drag, startPoint x: 411, startPoint y: 163, endPoint x: 298, endPoint y: 164, distance: 113.0
click at [298, 164] on p "Federal law requires electronic communication service providers—such as interne…" at bounding box center [472, 155] width 699 height 24
drag, startPoint x: 341, startPoint y: 164, endPoint x: 348, endPoint y: 166, distance: 7.3
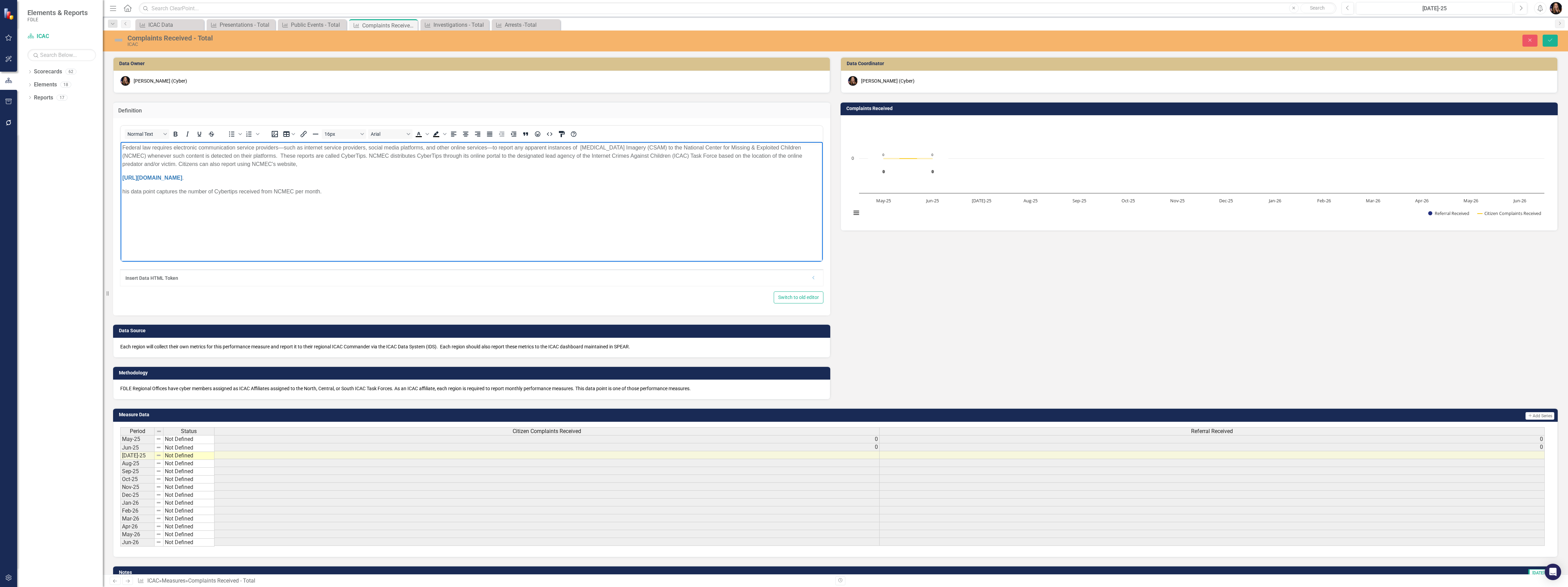
click at [320, 162] on p "Federal law requires electronic communication service providers—such as interne…" at bounding box center [472, 155] width 699 height 24
click at [126, 178] on p "his data point captures the number of Cybertips received from NCMEC per month." at bounding box center [472, 178] width 699 height 8
click at [226, 188] on body "Federal law requires electronic communication service providers—such as interne…" at bounding box center [472, 193] width 702 height 103
click at [237, 166] on p "Federal law requires electronic communication service providers—such as interne…" at bounding box center [472, 155] width 699 height 24
drag, startPoint x: 253, startPoint y: 166, endPoint x: 241, endPoint y: 164, distance: 12.2
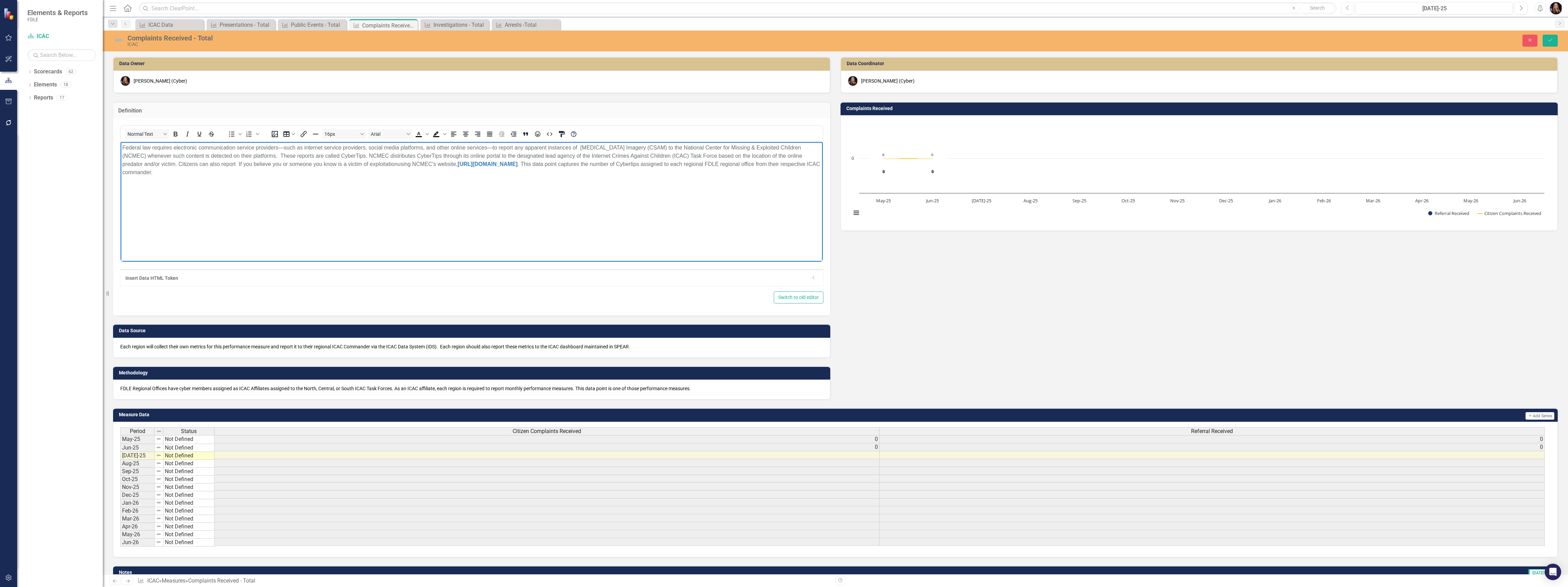
click at [241, 164] on p "Federal law requires electronic communication service providers—such as interne…" at bounding box center [472, 160] width 699 height 33
drag, startPoint x: 253, startPoint y: 161, endPoint x: 240, endPoint y: 164, distance: 13.3
click at [240, 164] on p "Federal law requires electronic communication service providers—such as interne…" at bounding box center [472, 160] width 699 height 33
drag, startPoint x: 352, startPoint y: 164, endPoint x: 268, endPoint y: 166, distance: 84.0
click at [268, 166] on p "Federal law requires electronic communication service providers—such as interne…" at bounding box center [472, 160] width 699 height 33
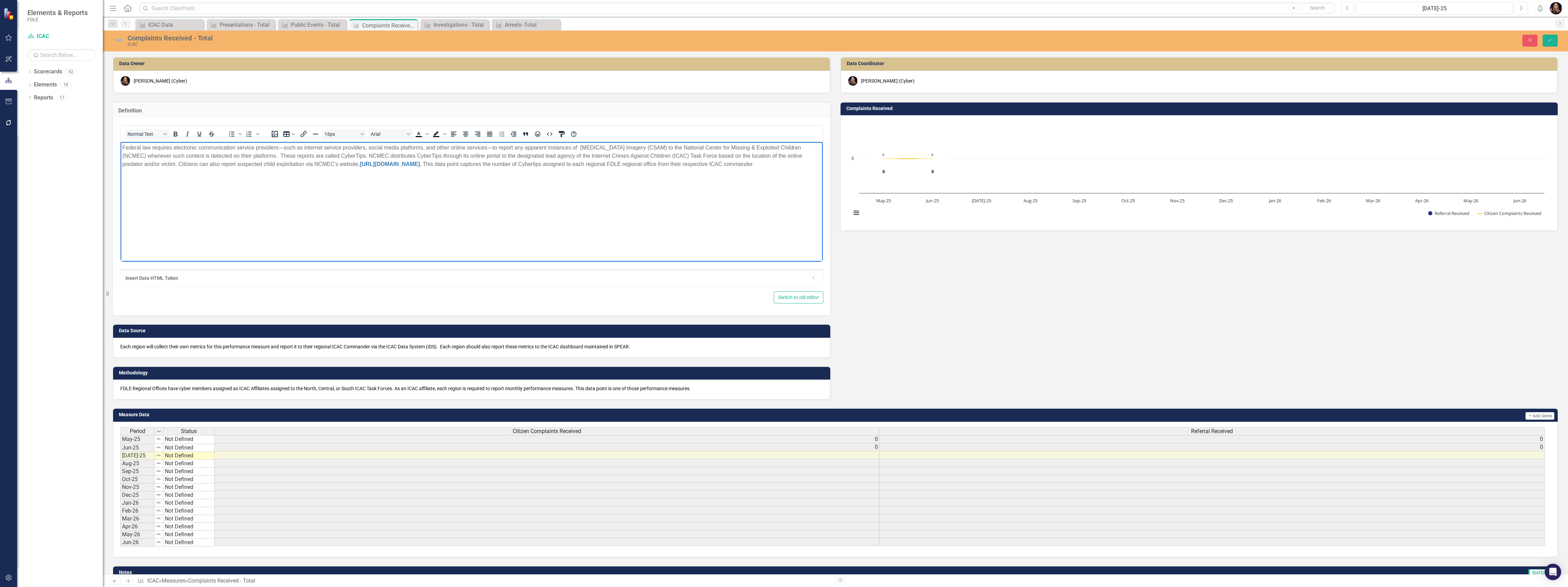
click at [433, 166] on p "Federal law requires electronic communication service providers—such as interne…" at bounding box center [472, 155] width 699 height 24
drag, startPoint x: 175, startPoint y: 164, endPoint x: 370, endPoint y: 155, distance: 195.2
click at [370, 155] on p "Federal law requires electronic communication service providers—such as interne…" at bounding box center [472, 155] width 699 height 24
drag, startPoint x: 376, startPoint y: 157, endPoint x: 479, endPoint y: 182, distance: 106.0
drag, startPoint x: 370, startPoint y: 155, endPoint x: 180, endPoint y: 170, distance: 190.6
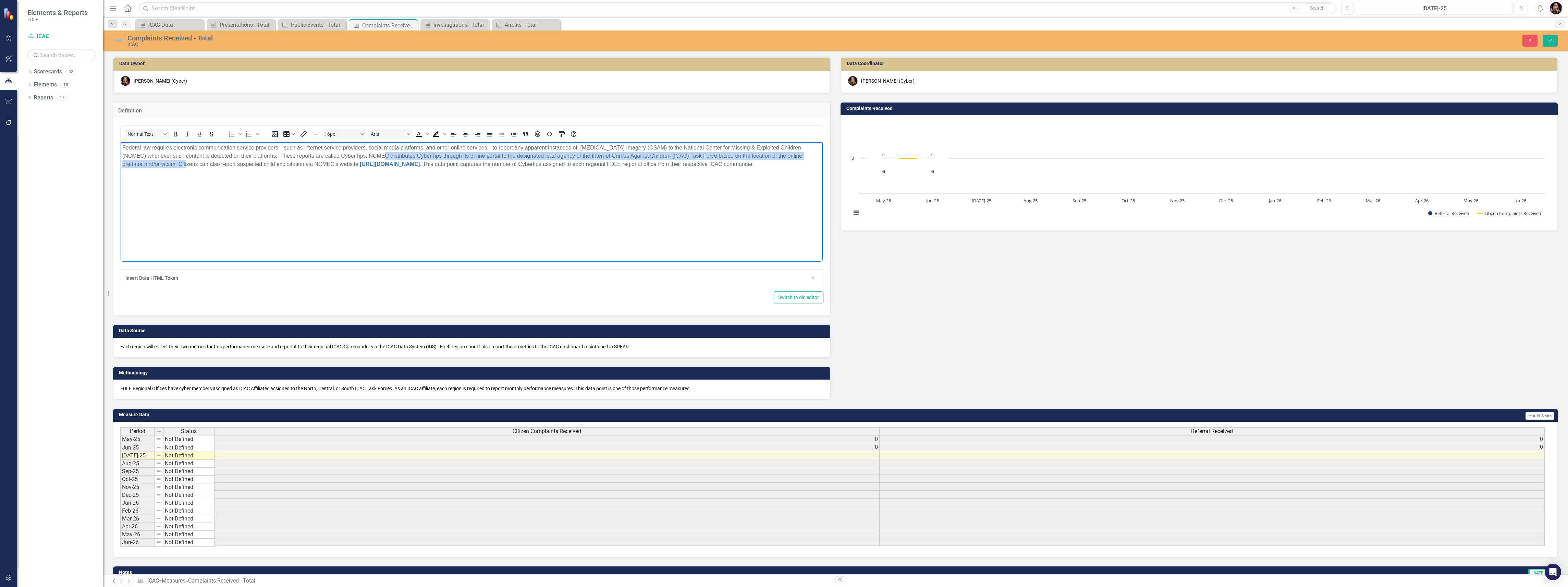
click at [180, 170] on body "Federal law requires electronic communication service providers—such as interne…" at bounding box center [472, 193] width 702 height 103
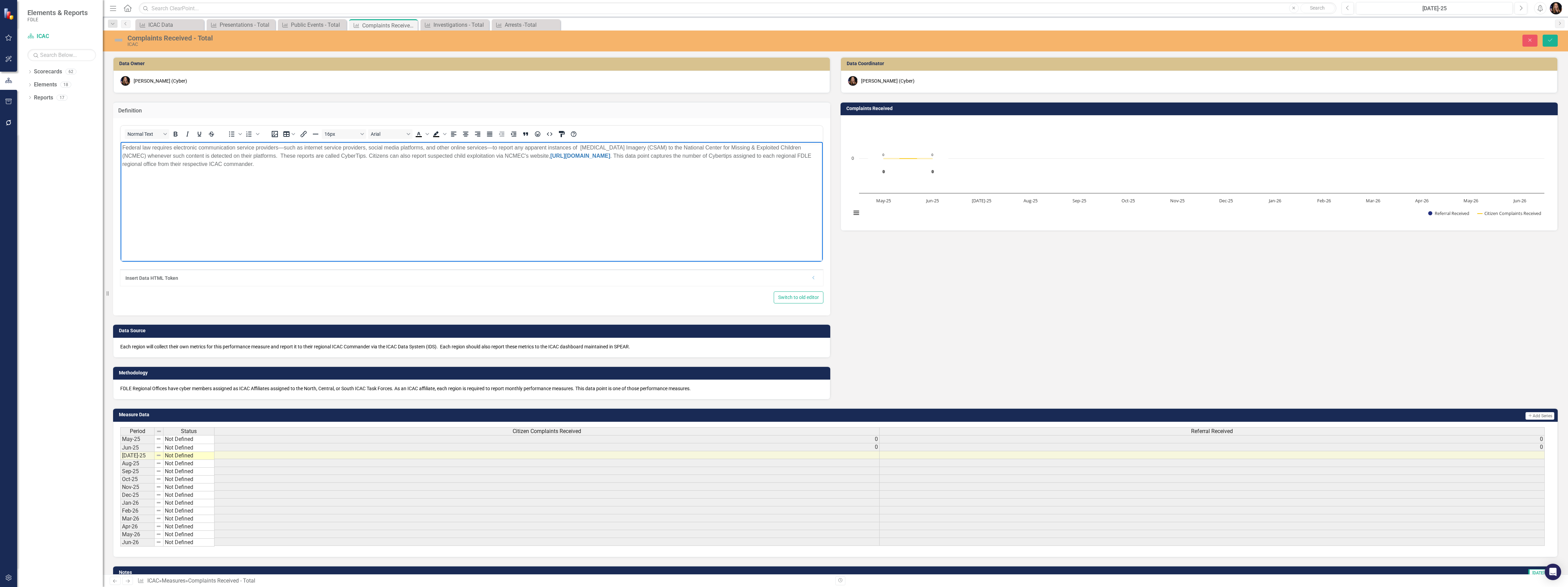
click at [624, 155] on p "Federal law requires electronic communication service providers—such as interne…" at bounding box center [472, 155] width 699 height 24
drag, startPoint x: 763, startPoint y: 164, endPoint x: 441, endPoint y: 165, distance: 322.0
click at [425, 165] on p "Federal law requires electronic communication service providers—such as interne…" at bounding box center [472, 155] width 699 height 24
copy p "T his data point captures the number of Cybertips assigned to each regional FDL…"
click at [263, 392] on div "FDLE Regional Offices have cyber members assigned as ICAC Affiliates assigned t…" at bounding box center [472, 389] width 717 height 20
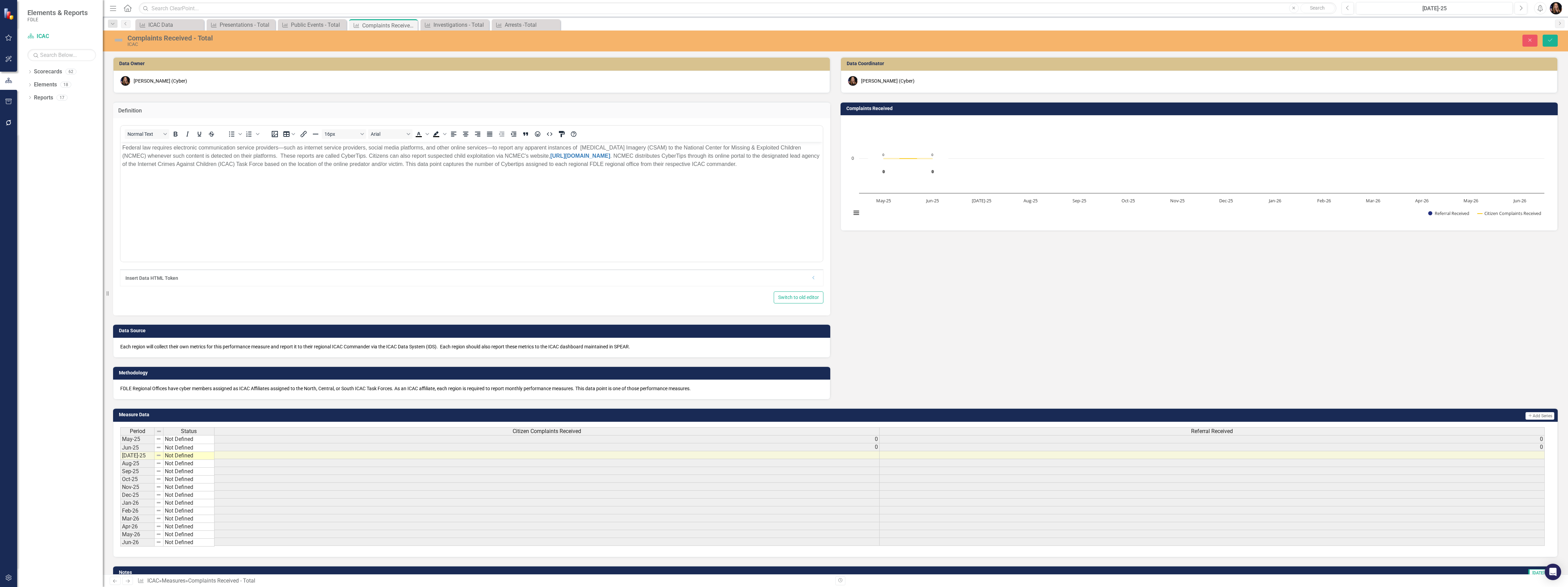
click at [263, 392] on div "FDLE Regional Offices have cyber members assigned as ICAC Affiliates assigned t…" at bounding box center [472, 389] width 717 height 20
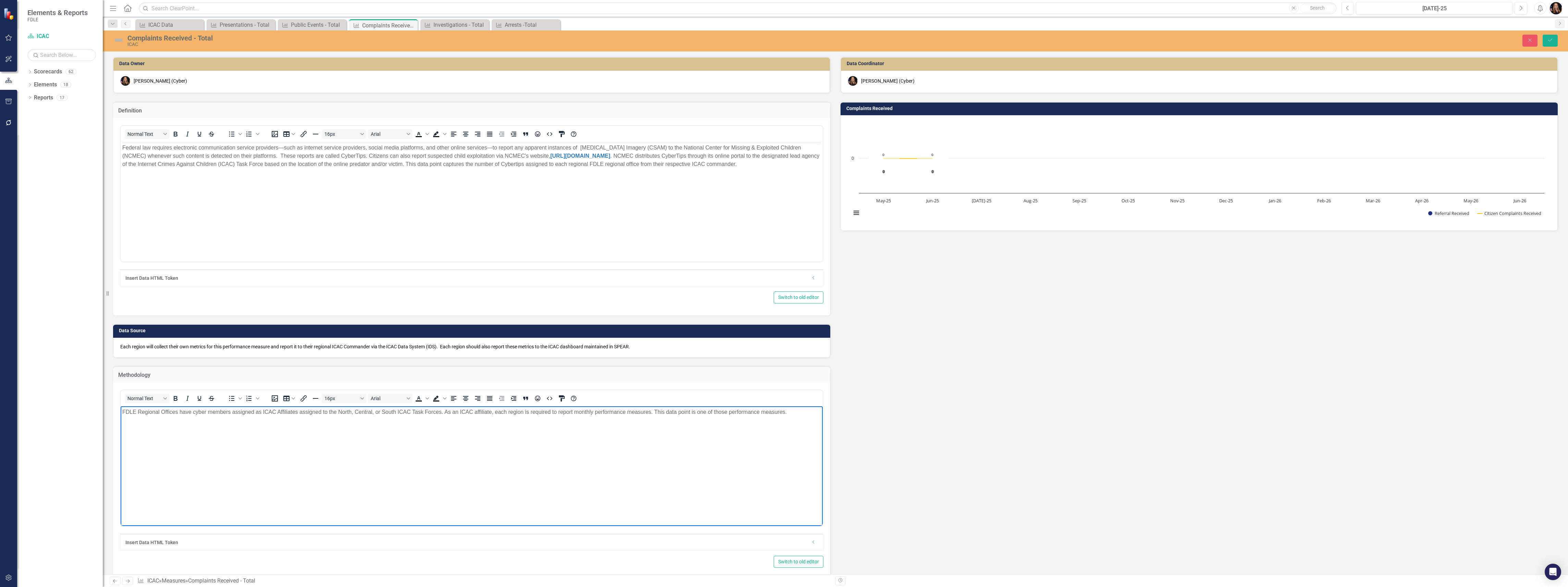
drag, startPoint x: 793, startPoint y: 416, endPoint x: 654, endPoint y: 413, distance: 139.0
click at [654, 413] on body "FDLE Regional Offices have cyber members assigned as ICAC Affiliates assigned t…" at bounding box center [472, 458] width 702 height 103
drag, startPoint x: 140, startPoint y: 421, endPoint x: 232, endPoint y: 830, distance: 419.2
click at [121, 423] on html "FDLE Regional Offices have cyber members assigned as ICAC Affiliates assigned t…" at bounding box center [472, 458] width 702 height 103
click at [173, 420] on span "This data point captures the number of Cybertips assigned to each FDLE regional…" at bounding box center [469, 416] width 694 height 14
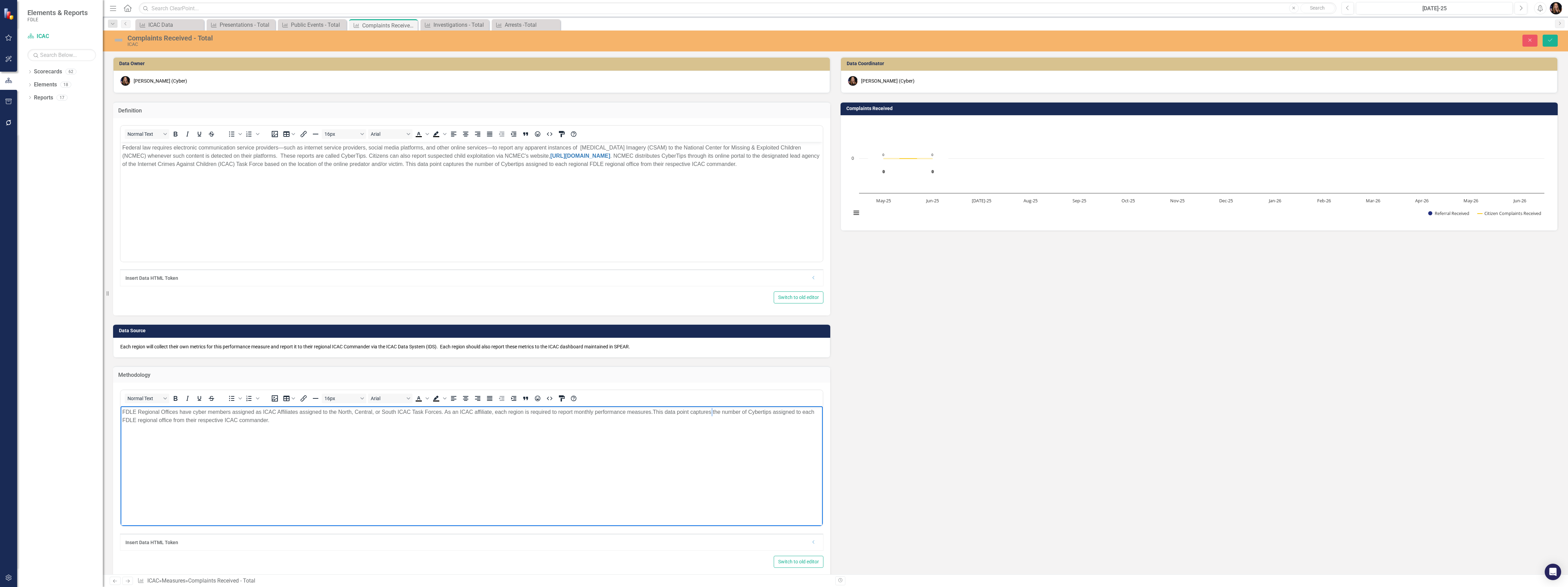
click at [712, 416] on p "FDLE Regional Offices have cyber members assigned as ICAC Affiliates assigned t…" at bounding box center [472, 416] width 699 height 16
drag, startPoint x: 267, startPoint y: 419, endPoint x: 300, endPoint y: 431, distance: 35.1
click at [267, 419] on span "This data point captures the number of Cybertips assigned to each FDLE regional…" at bounding box center [469, 416] width 694 height 14
click at [1552, 40] on icon "Save" at bounding box center [1549, 41] width 6 height 5
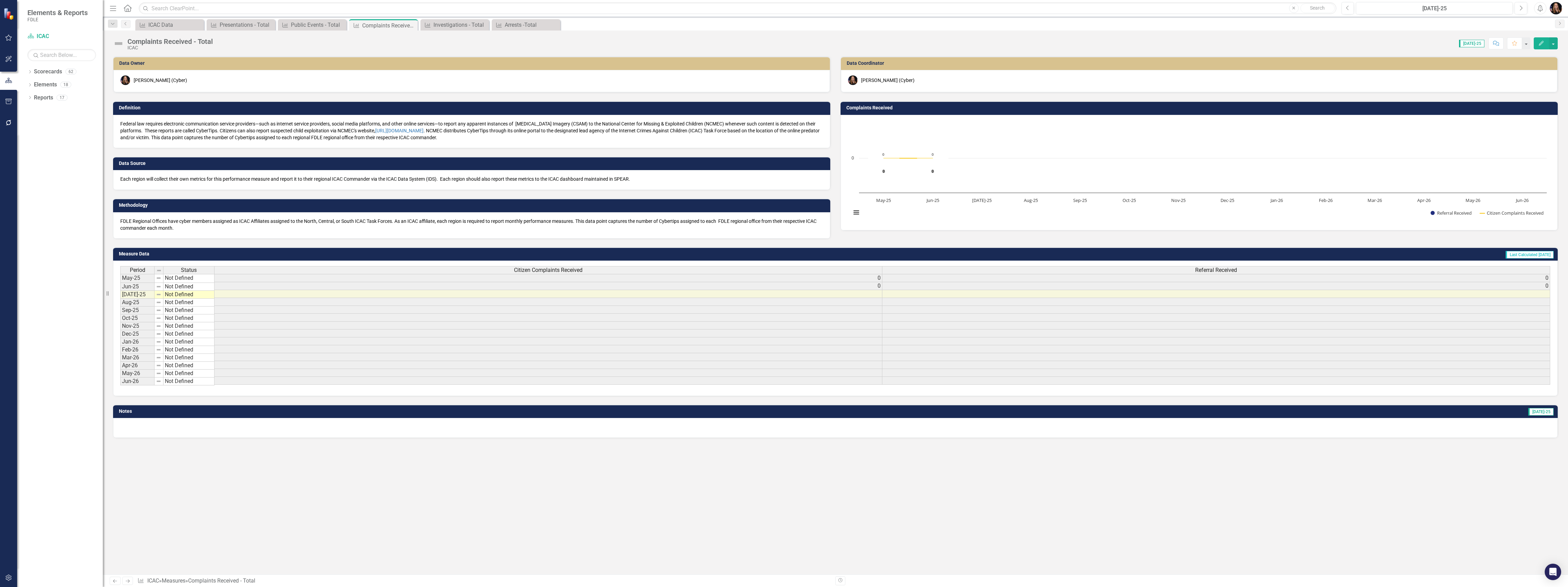
click at [632, 224] on p "FDLE Regional Offices have cyber members assigned as ICAC Affiliates assigned t…" at bounding box center [471, 225] width 703 height 14
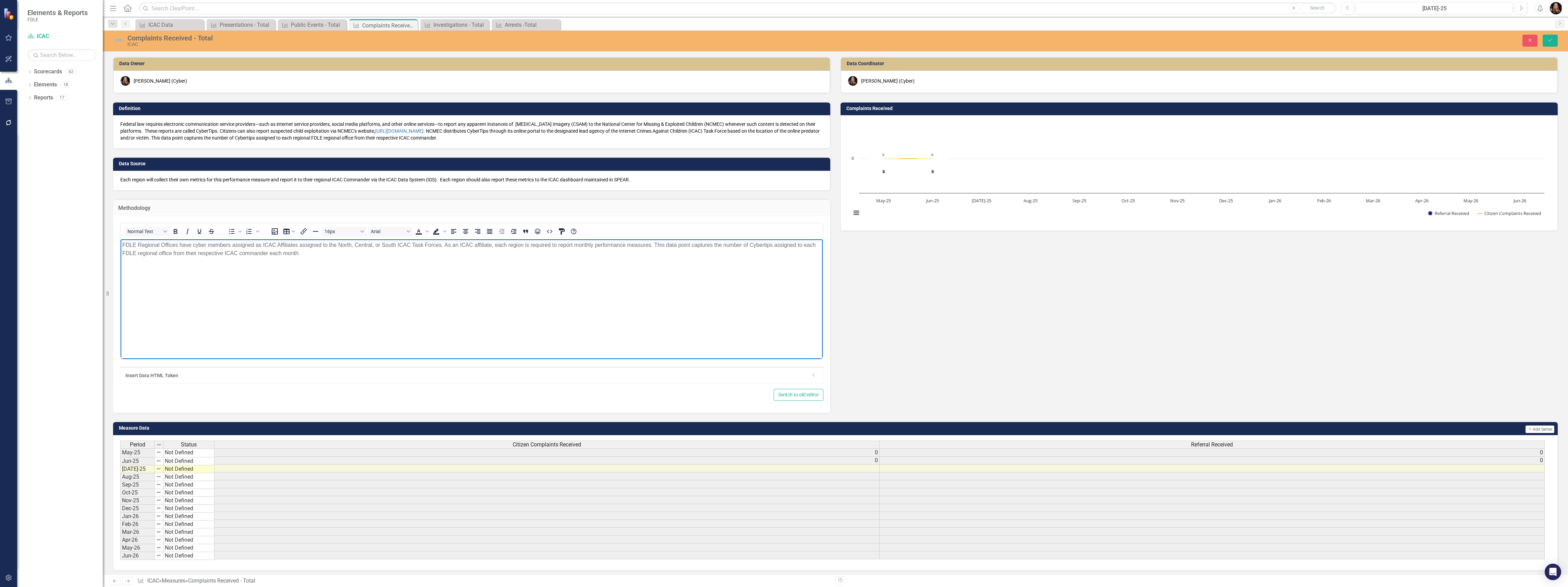
click at [798, 245] on p "FDLE Regional Offices have cyber members assigned as ICAC Affiliates assigned t…" at bounding box center [472, 248] width 699 height 16
drag, startPoint x: 796, startPoint y: 246, endPoint x: 814, endPoint y: 254, distance: 19.7
click at [796, 246] on p "FDLE Regional Offices have cyber members assigned as ICAC Affiliates assigned t…" at bounding box center [472, 248] width 699 height 16
drag, startPoint x: 334, startPoint y: 253, endPoint x: 306, endPoint y: 253, distance: 28.0
click at [305, 253] on p "FDLE Regional Offices have cyber members assigned as ICAC Affiliates assigned t…" at bounding box center [472, 248] width 699 height 16
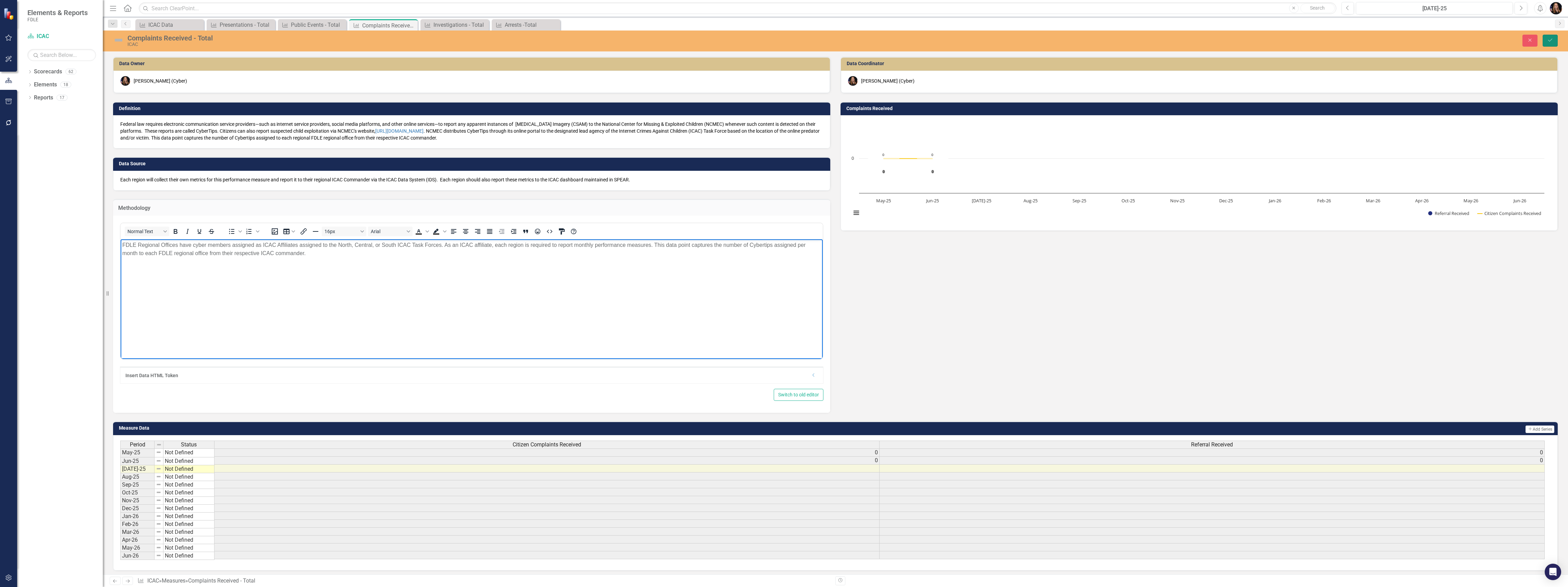
click at [1546, 43] on button "Save" at bounding box center [1550, 41] width 15 height 12
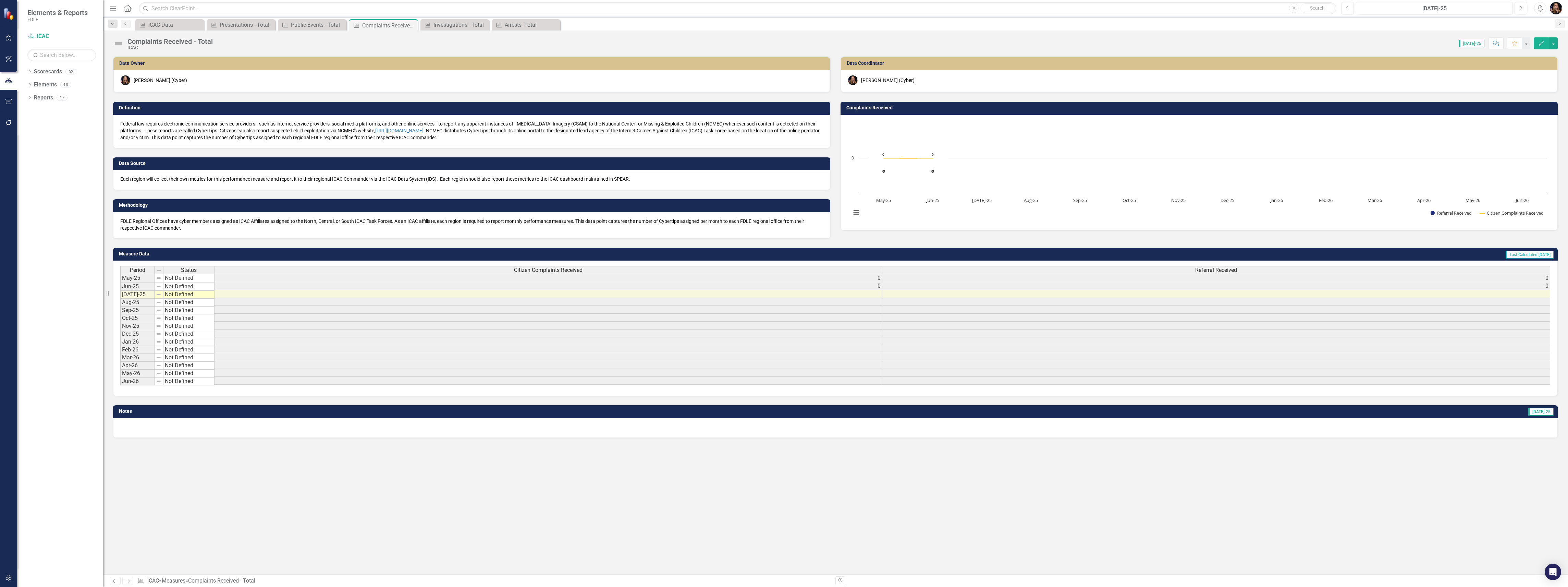
click at [131, 581] on icon "Next" at bounding box center [127, 580] width 6 height 4
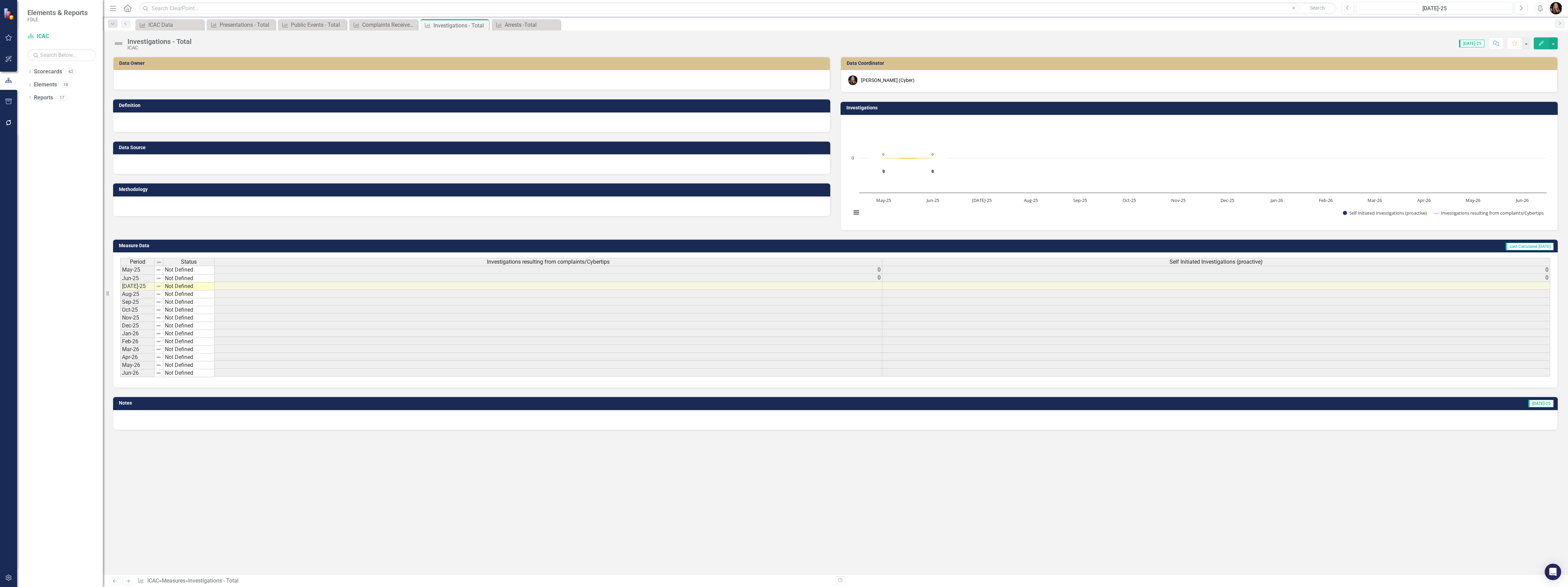
click at [112, 579] on icon "Previous" at bounding box center [115, 580] width 6 height 4
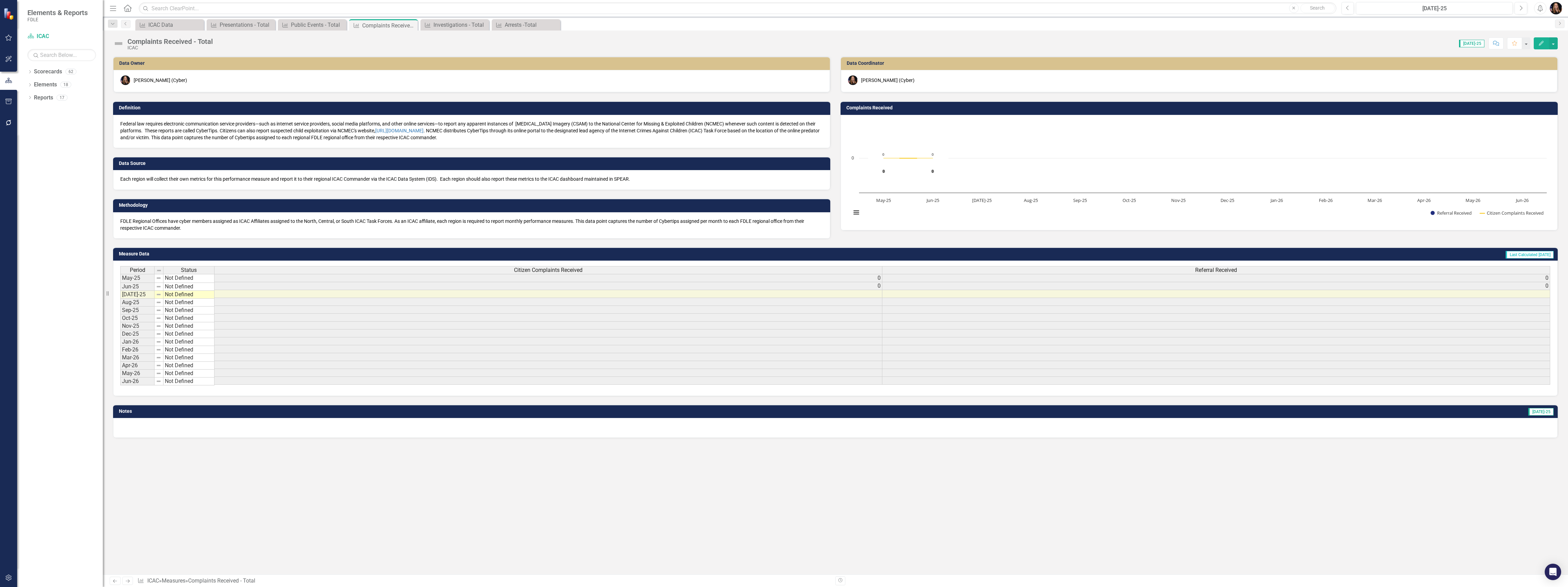
click at [127, 580] on icon "Next" at bounding box center [127, 580] width 6 height 4
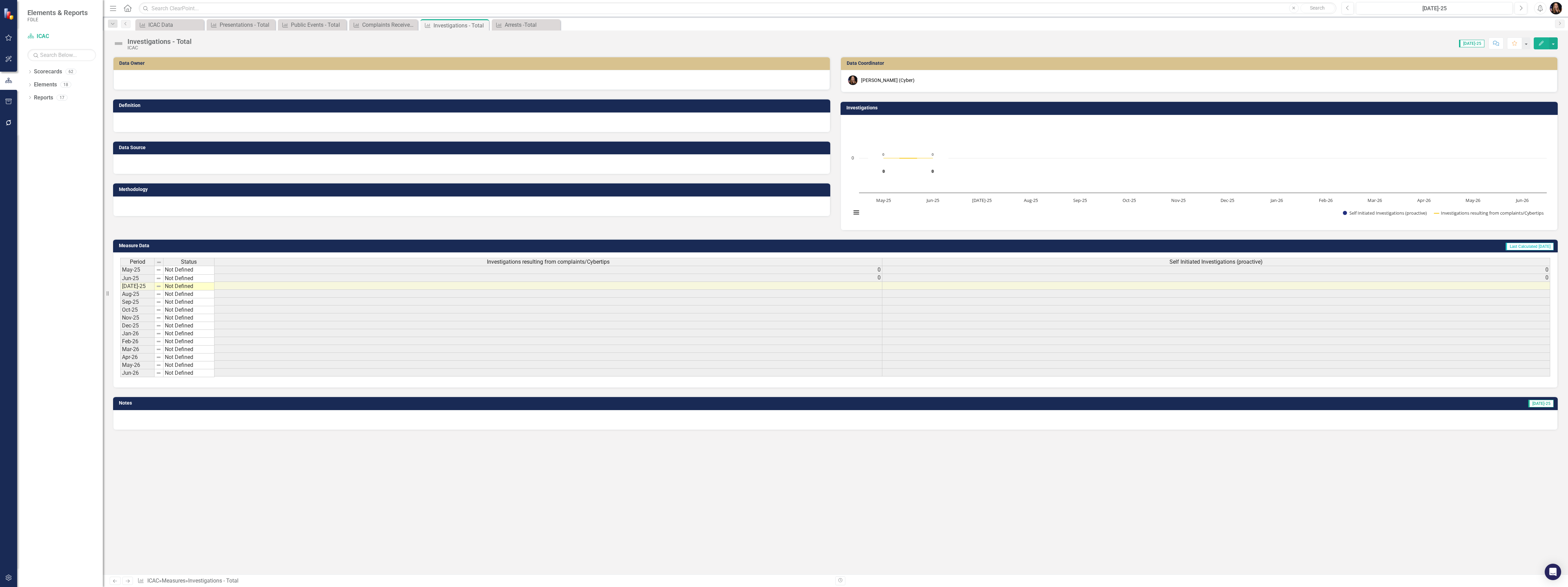
click at [122, 428] on div at bounding box center [835, 421] width 1445 height 20
click at [161, 165] on div at bounding box center [472, 165] width 717 height 20
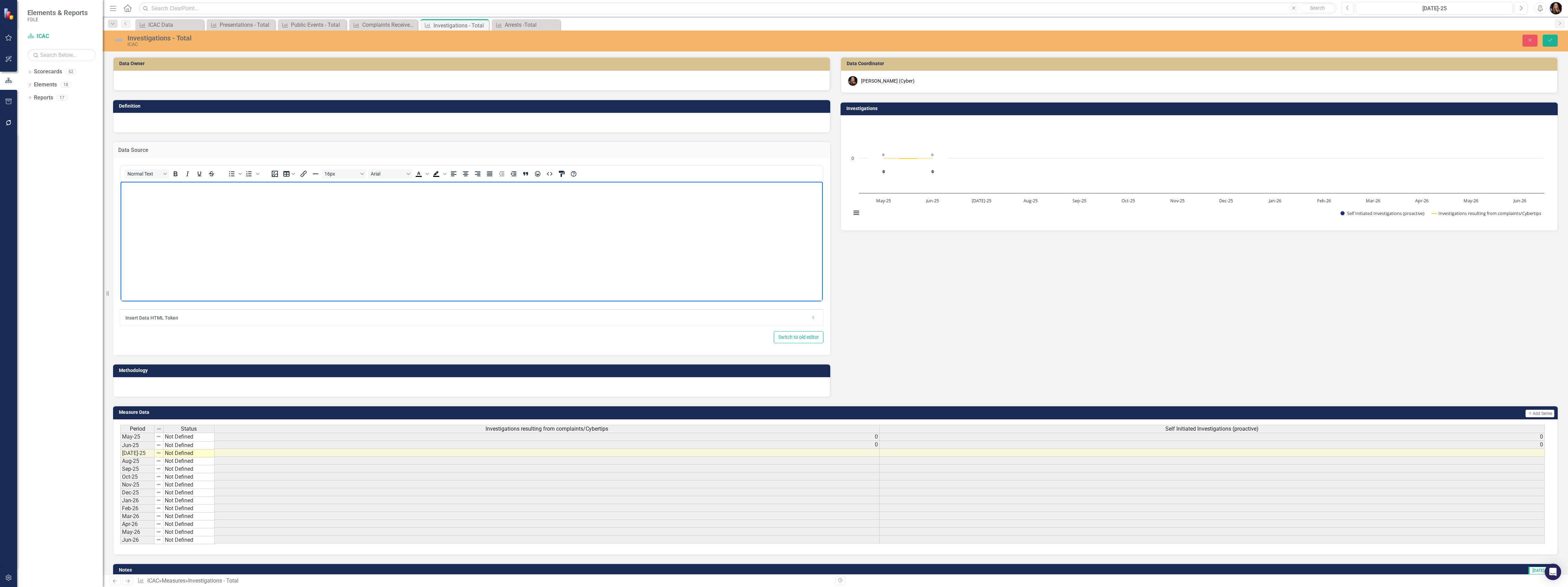
click at [168, 210] on body "Rich Text Area. Press ALT-0 for help." at bounding box center [472, 233] width 702 height 103
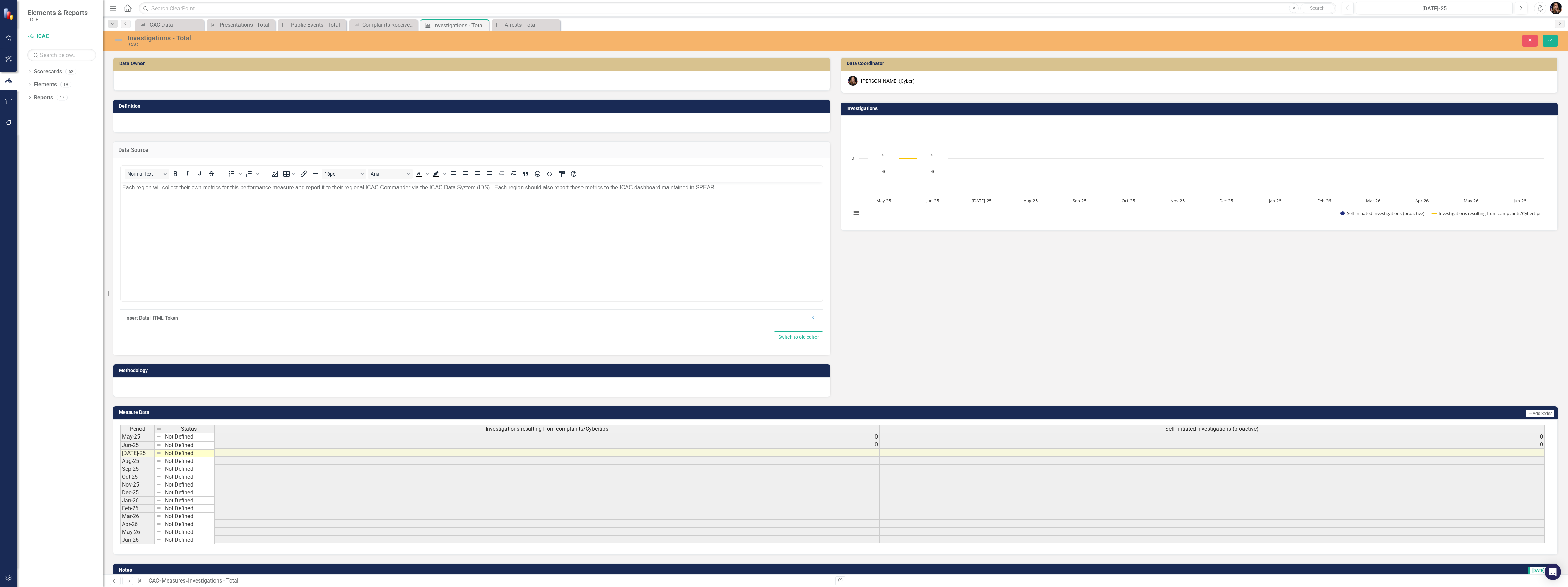
click at [134, 386] on div at bounding box center [472, 388] width 717 height 20
click at [133, 386] on div at bounding box center [472, 388] width 717 height 20
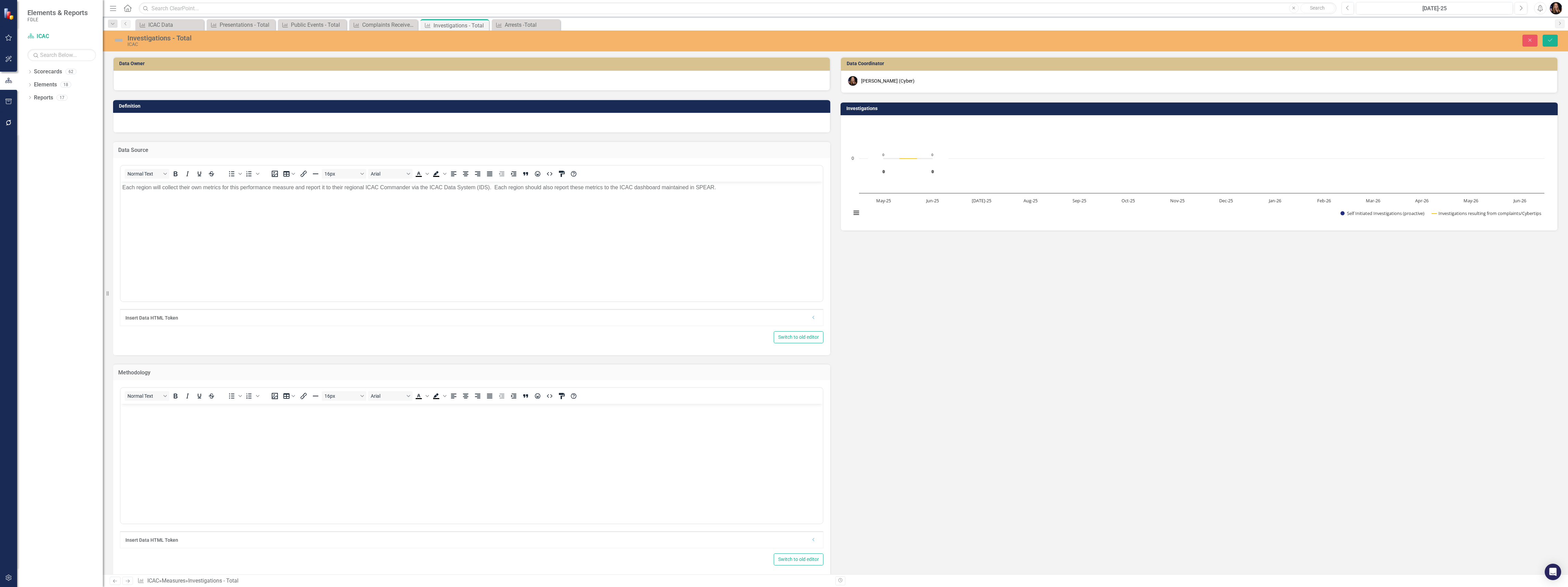
drag, startPoint x: 138, startPoint y: 435, endPoint x: 137, endPoint y: 429, distance: 6.1
click at [137, 432] on body "Rich Text Area. Press ALT-0 for help." at bounding box center [472, 455] width 702 height 103
click at [262, 411] on p "Rich Text Area. Press ALT-0 for help." at bounding box center [472, 410] width 699 height 8
click at [138, 87] on div at bounding box center [471, 81] width 716 height 20
click at [138, 86] on div at bounding box center [471, 81] width 716 height 20
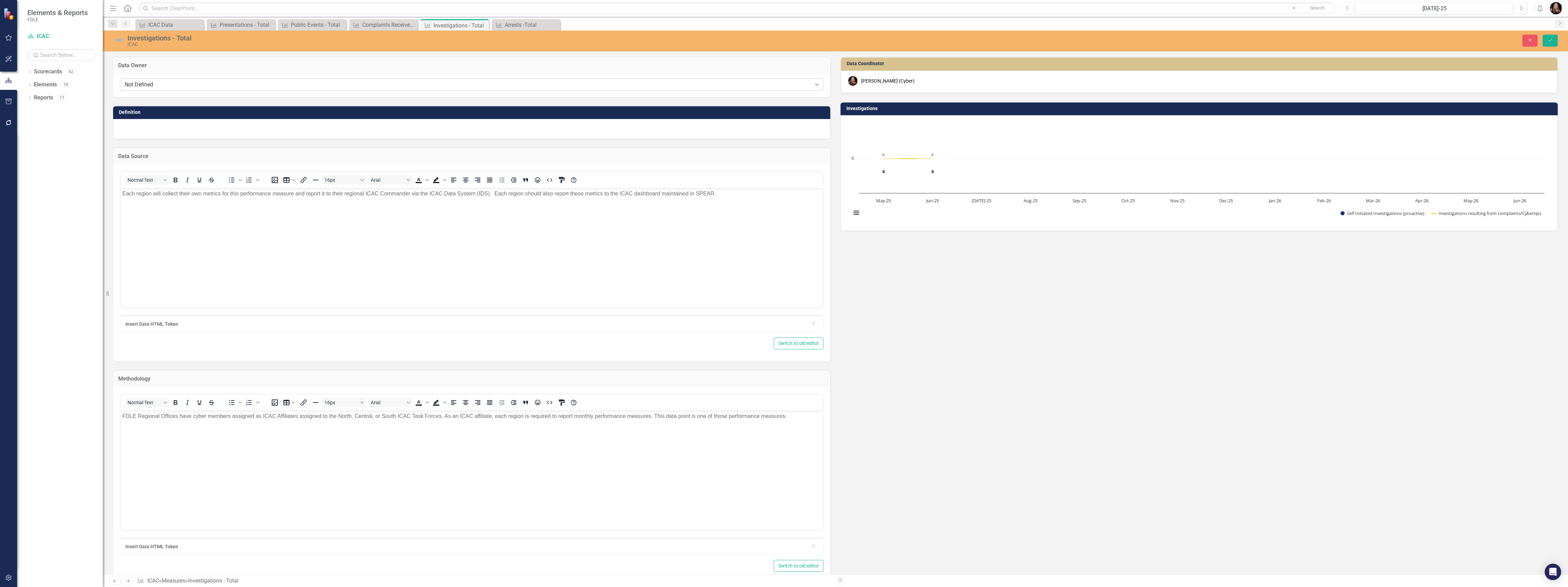
click at [141, 83] on div "Not Defined" at bounding box center [468, 84] width 687 height 8
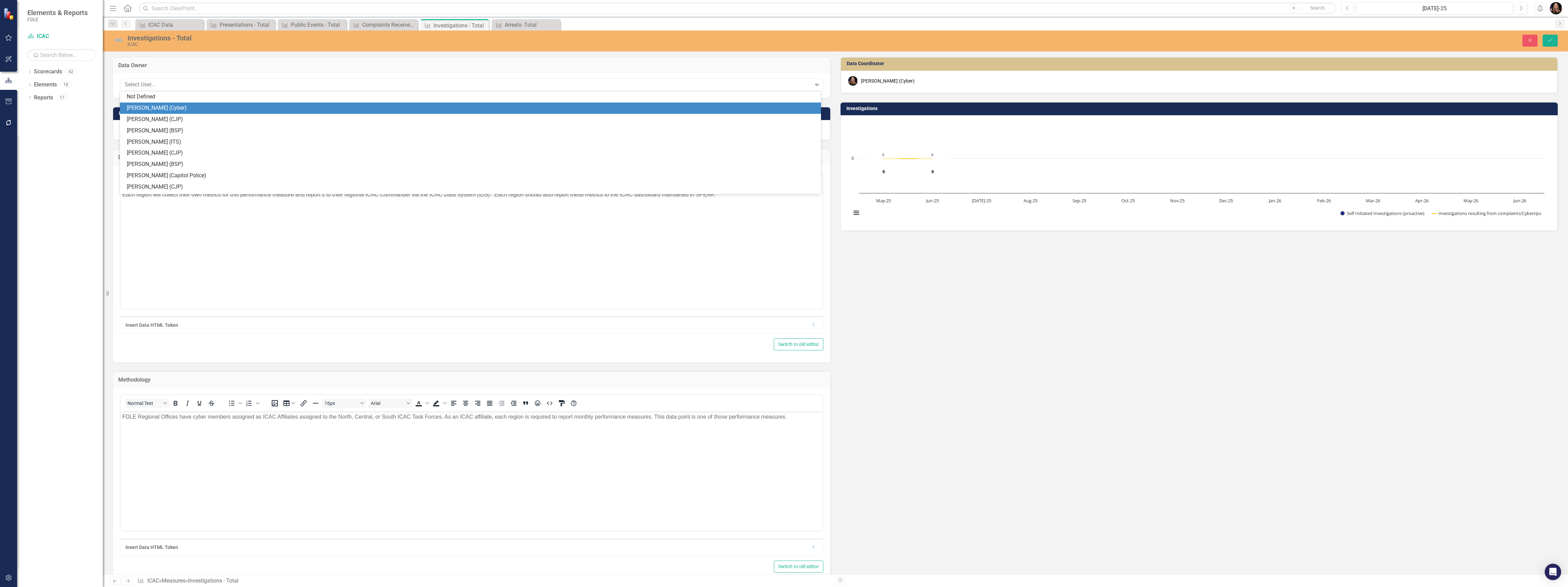
click at [142, 105] on div "[PERSON_NAME] (Cyber)" at bounding box center [472, 107] width 690 height 8
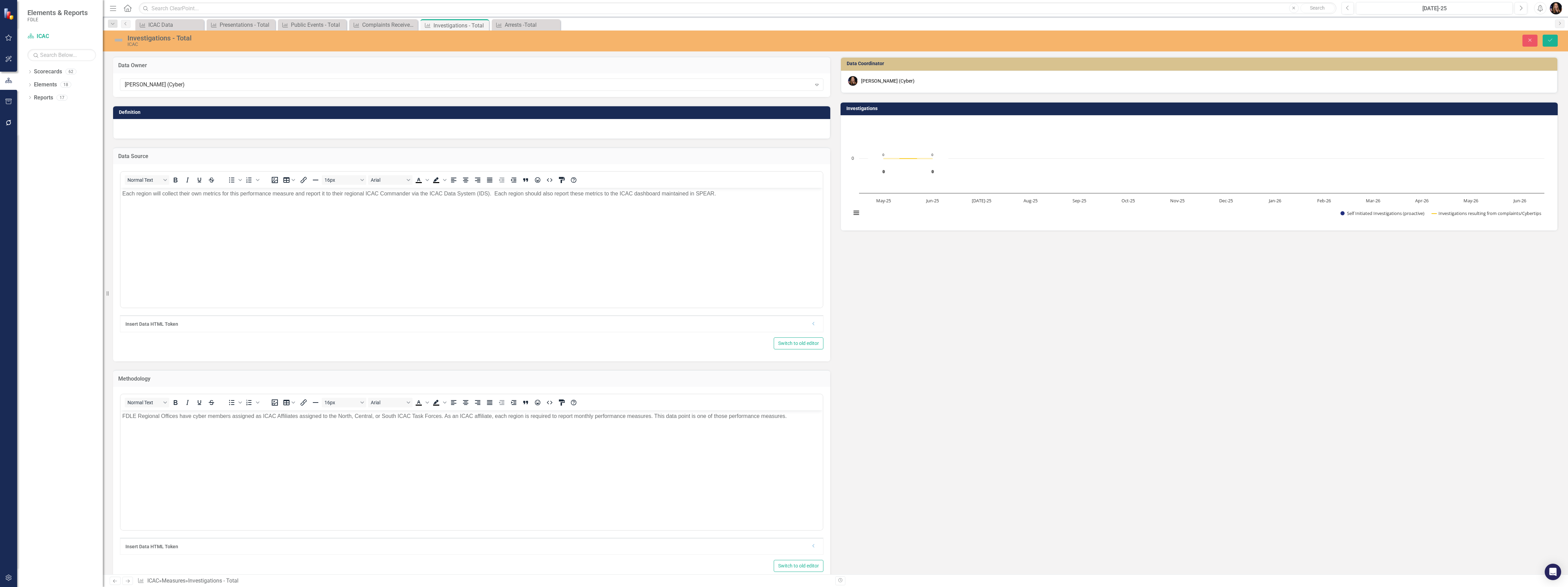
click at [142, 126] on div at bounding box center [472, 129] width 717 height 20
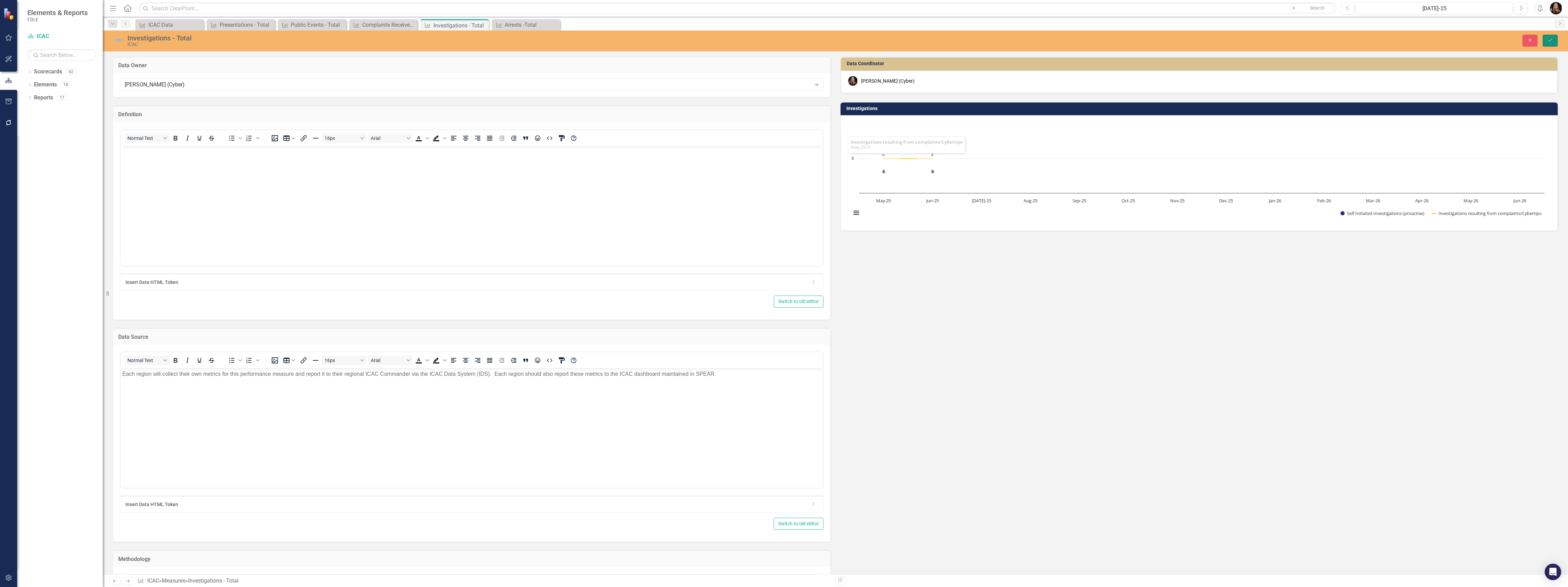
click at [1548, 39] on icon "Save" at bounding box center [1549, 41] width 6 height 5
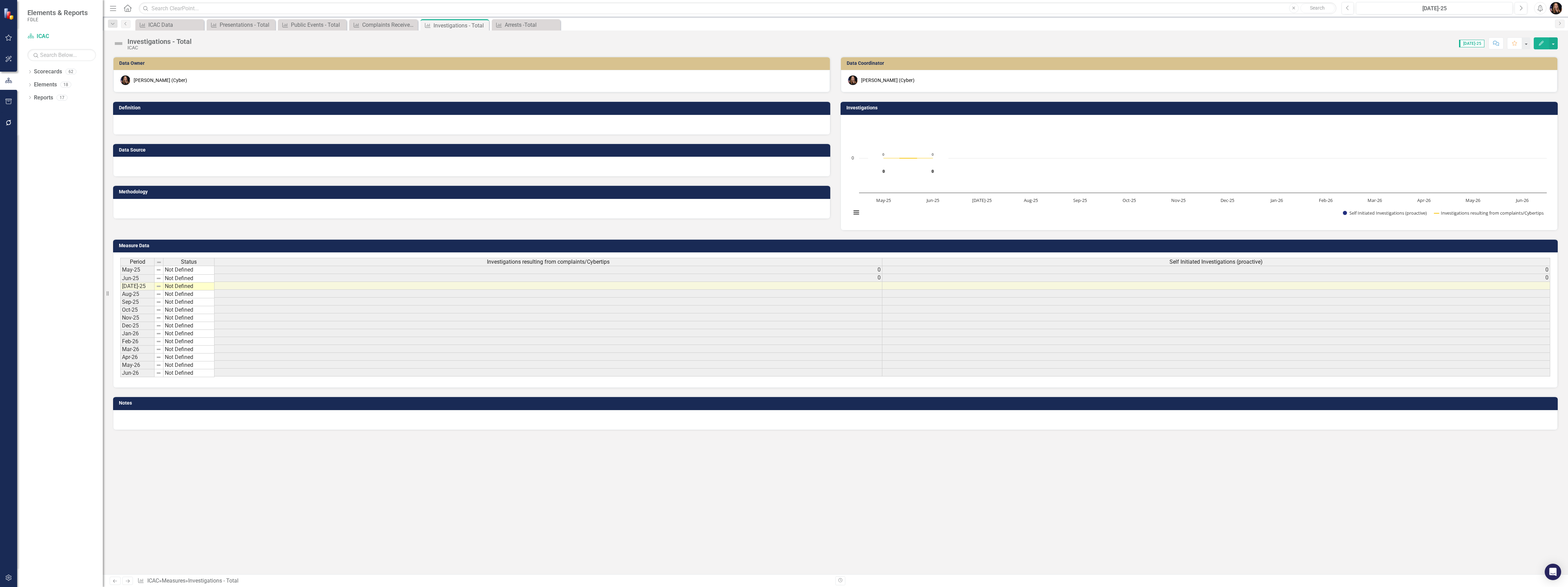
click at [113, 581] on icon "Previous" at bounding box center [115, 580] width 6 height 4
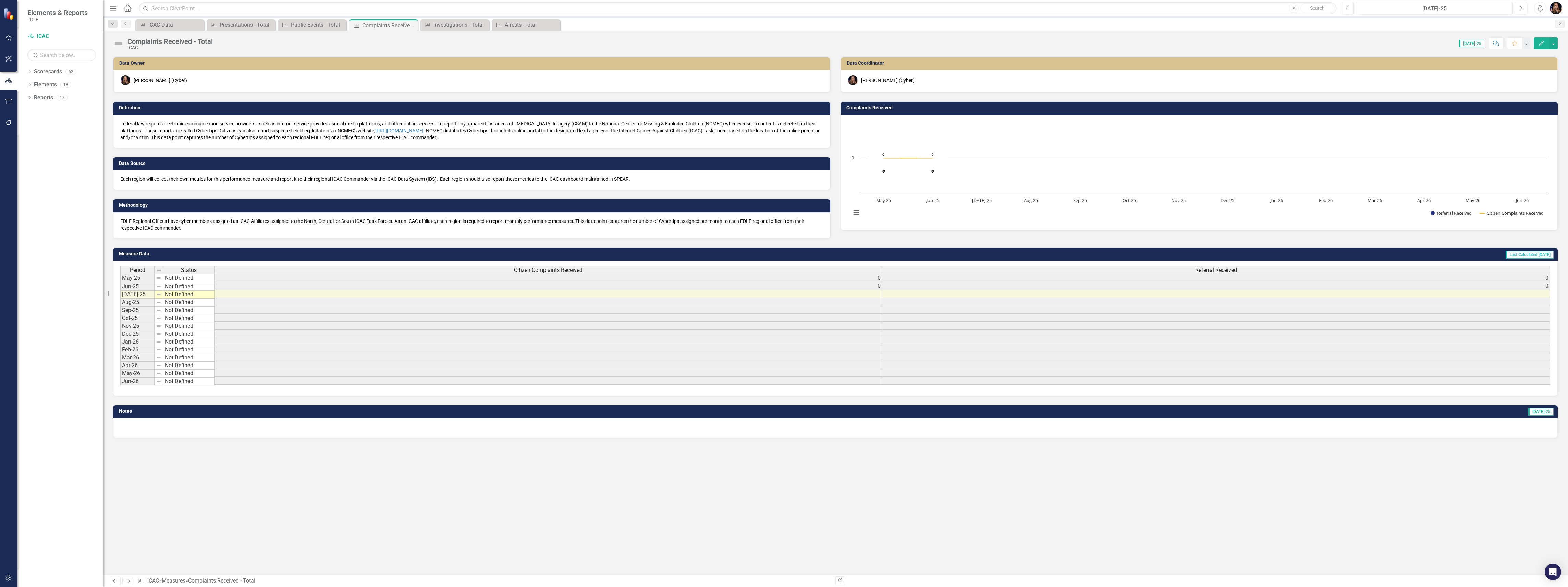
click at [130, 582] on icon "Next" at bounding box center [127, 580] width 6 height 4
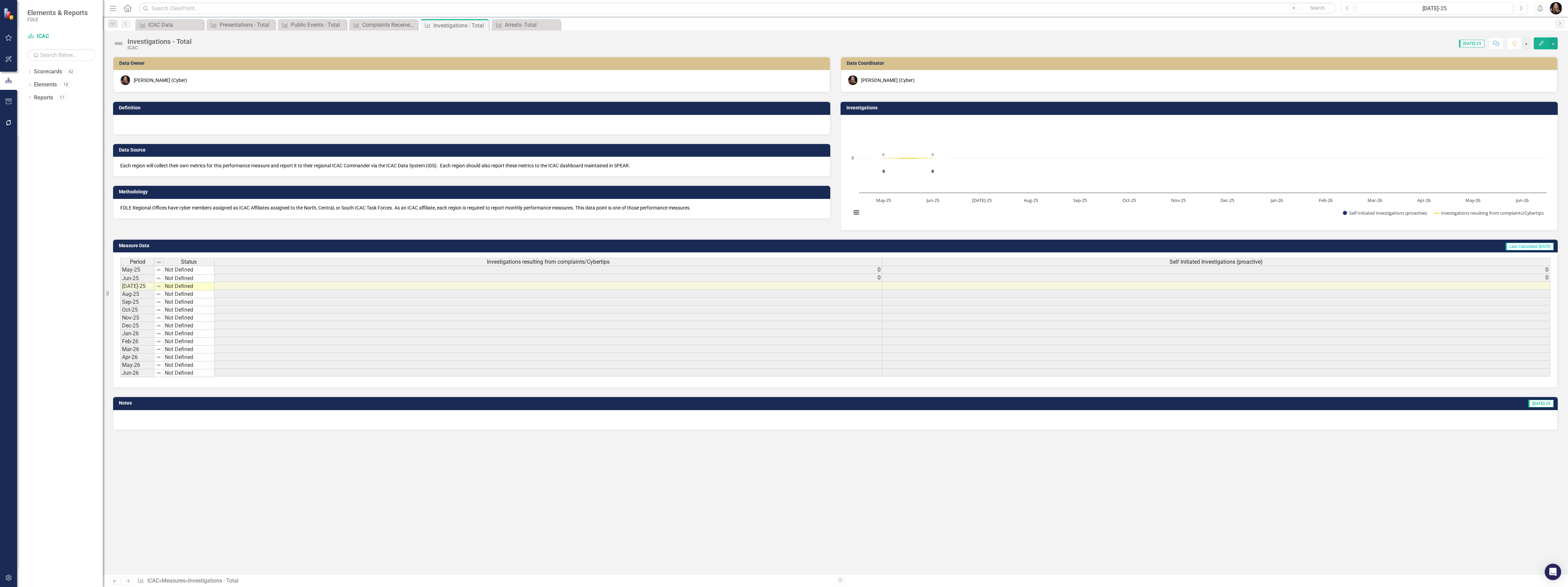
click at [160, 129] on div at bounding box center [472, 125] width 717 height 20
click at [160, 128] on div at bounding box center [472, 125] width 717 height 20
click at [157, 129] on div at bounding box center [472, 125] width 717 height 20
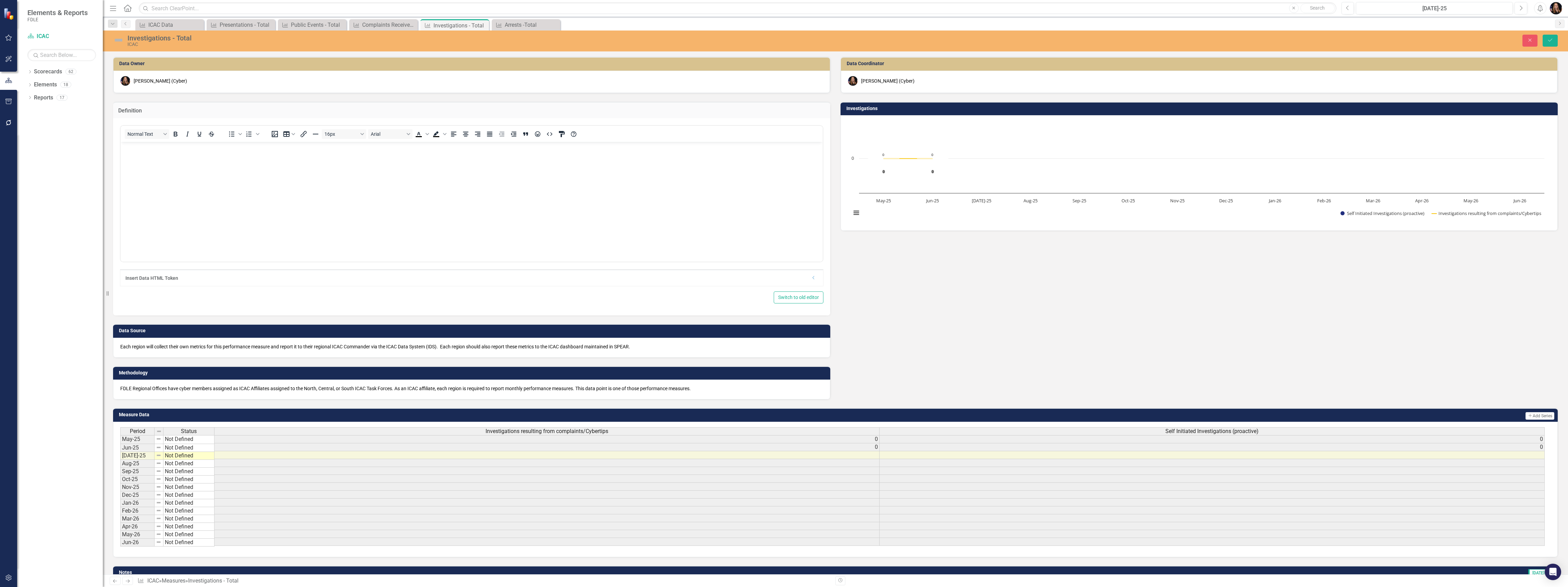
click at [148, 157] on body "Rich Text Area. Press ALT-0 for help." at bounding box center [472, 193] width 702 height 103
click at [114, 580] on icon at bounding box center [115, 581] width 4 height 3
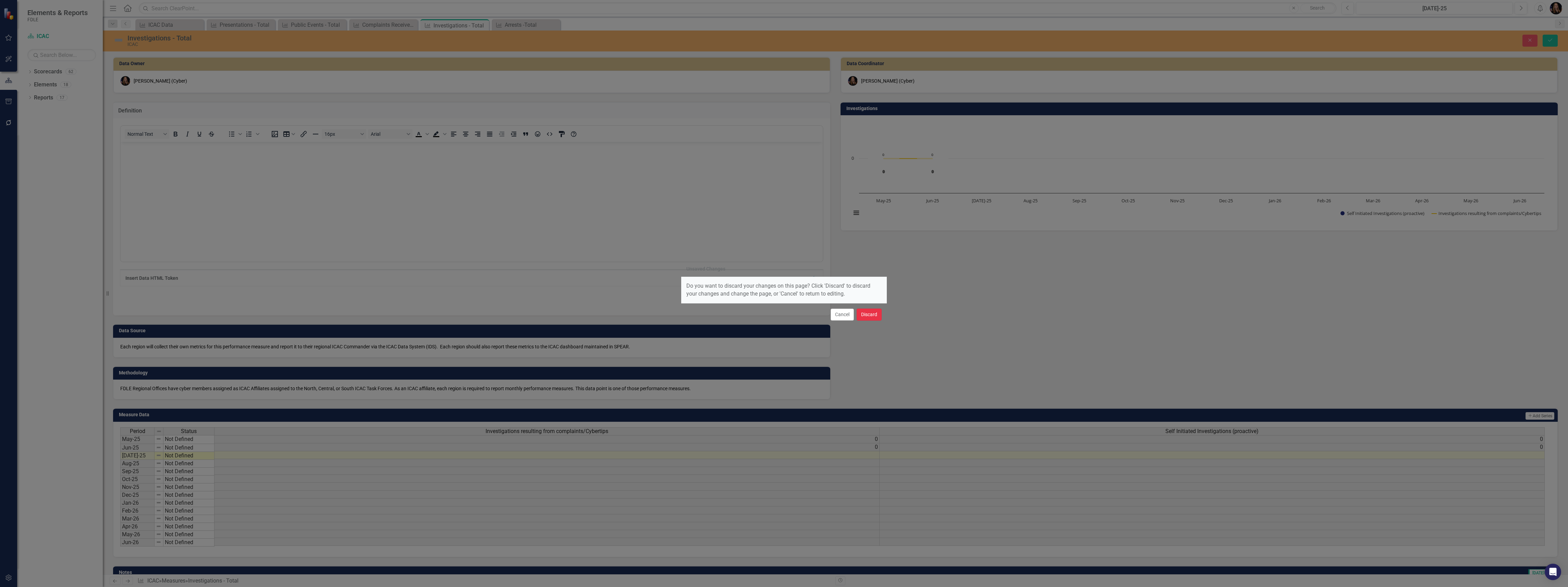
click at [874, 310] on button "Discard" at bounding box center [869, 314] width 25 height 12
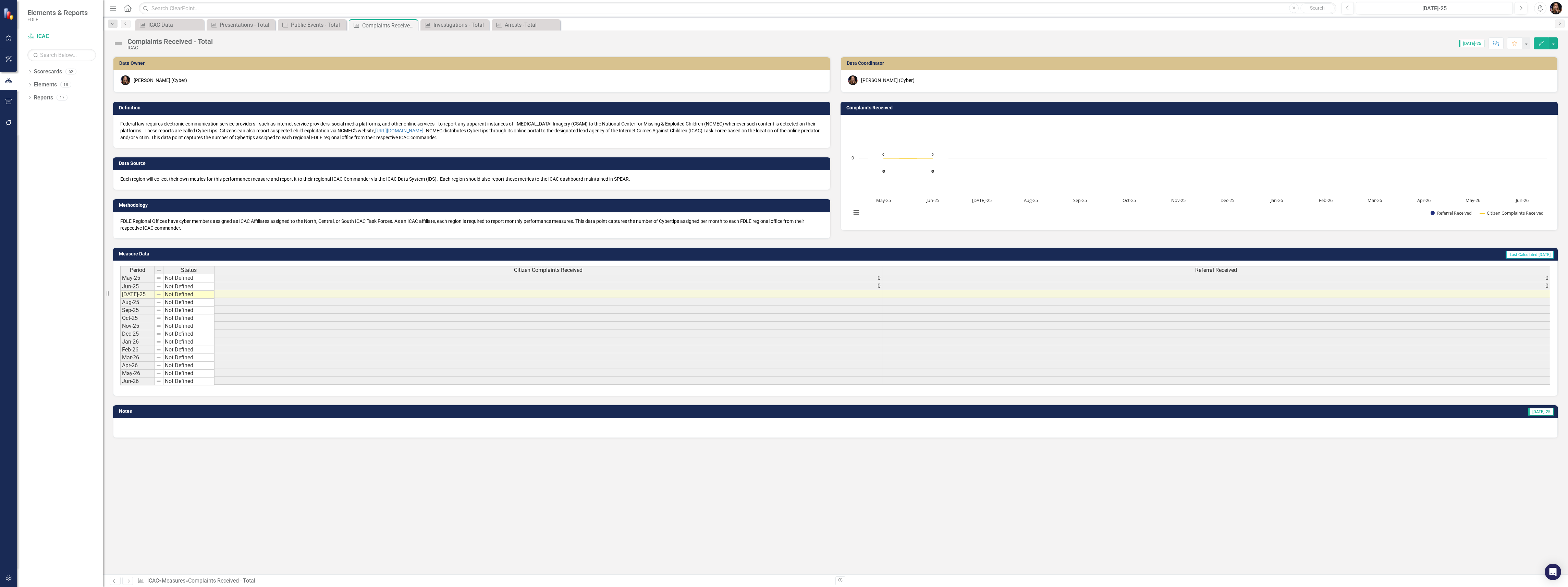
click at [287, 136] on p "Federal law requires electronic communication service providers—such as interne…" at bounding box center [471, 130] width 703 height 20
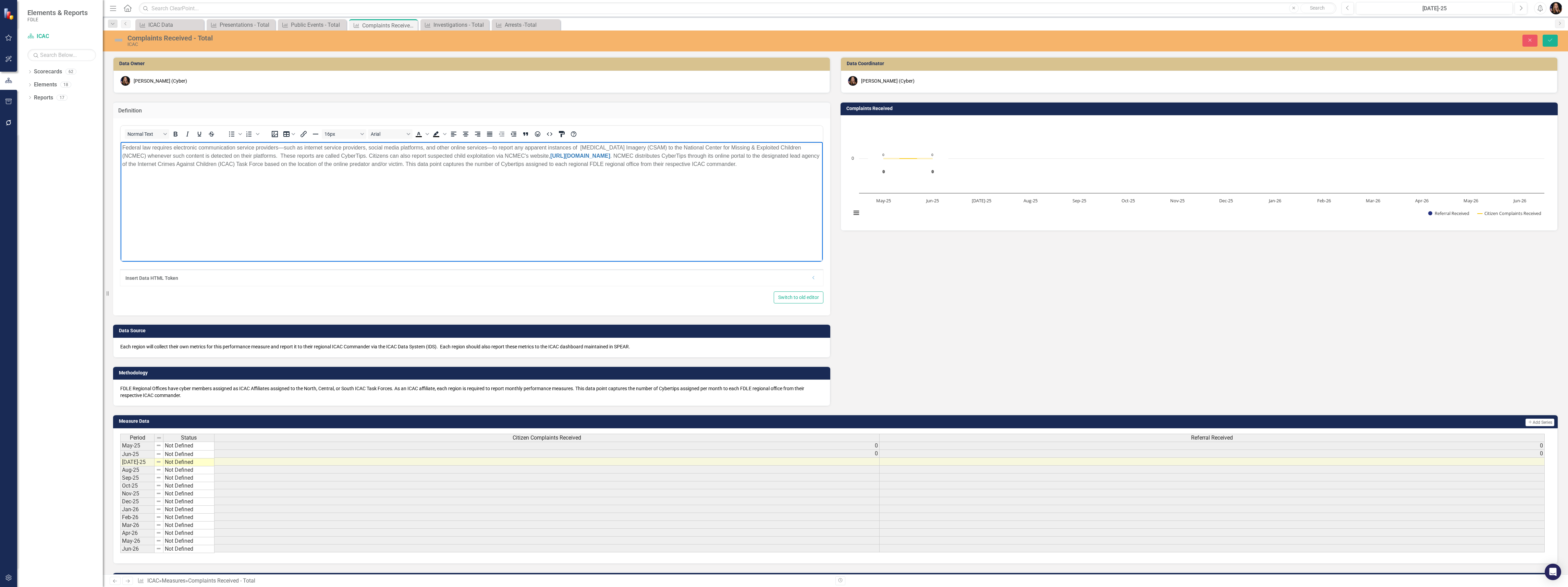
drag, startPoint x: 754, startPoint y: 163, endPoint x: 123, endPoint y: 149, distance: 631.2
click at [123, 149] on p "Federal law requires electronic communication service providers—such as interne…" at bounding box center [472, 155] width 699 height 24
copy p "Federal law requires electronic communication service providers—such as interne…"
click at [127, 582] on icon "Next" at bounding box center [127, 580] width 6 height 4
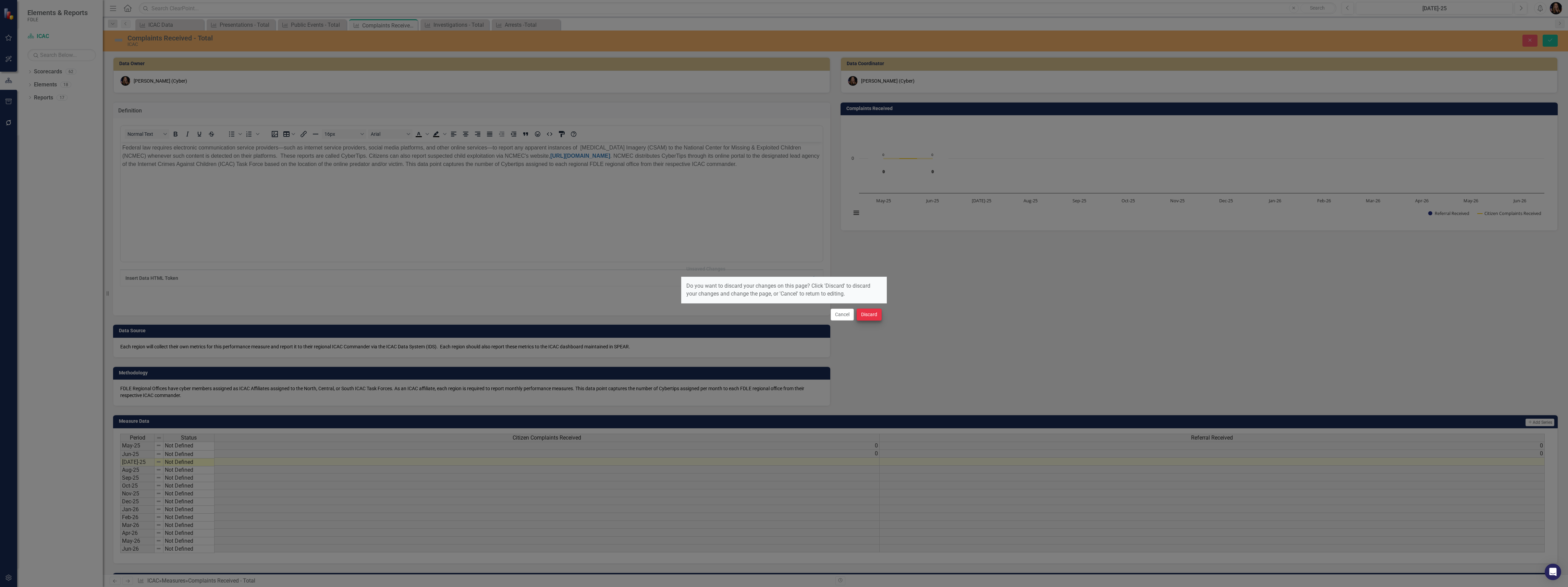
drag, startPoint x: 883, startPoint y: 315, endPoint x: 879, endPoint y: 314, distance: 4.1
click at [880, 314] on div "Cancel Discard" at bounding box center [784, 314] width 206 height 23
click at [875, 314] on button "Discard" at bounding box center [869, 314] width 25 height 12
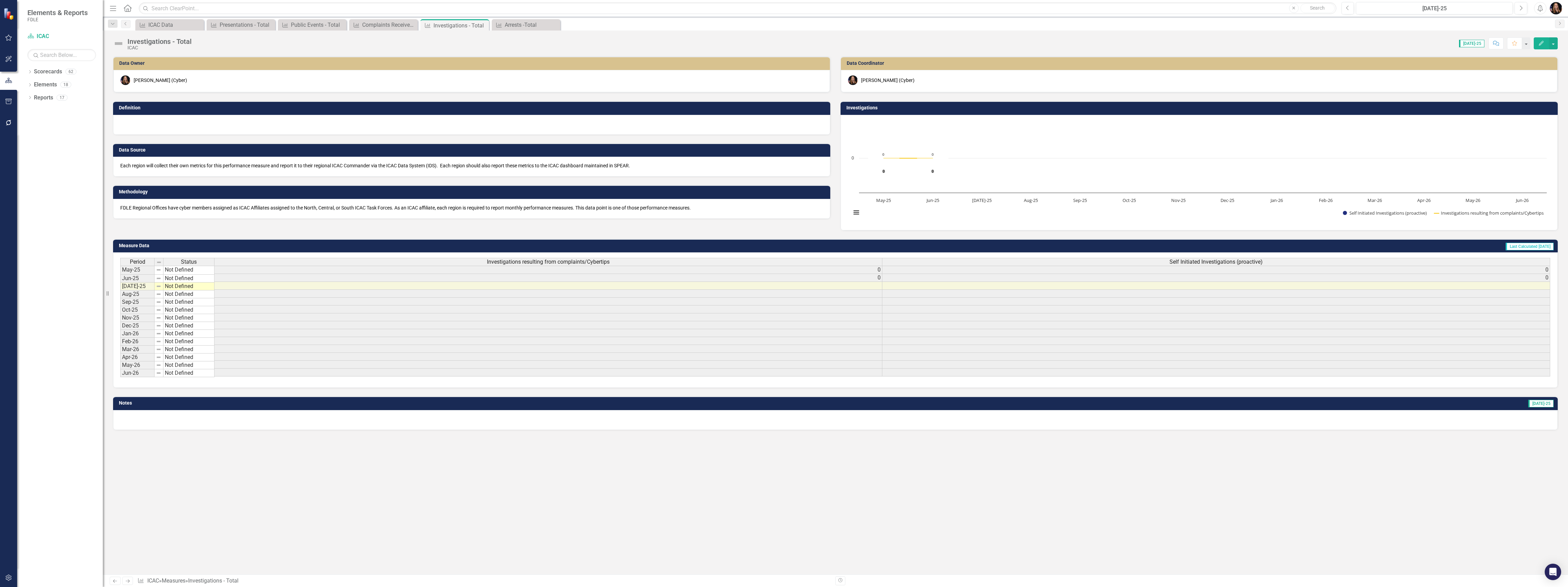
click at [183, 118] on div at bounding box center [472, 125] width 717 height 20
click at [183, 120] on div at bounding box center [472, 125] width 717 height 20
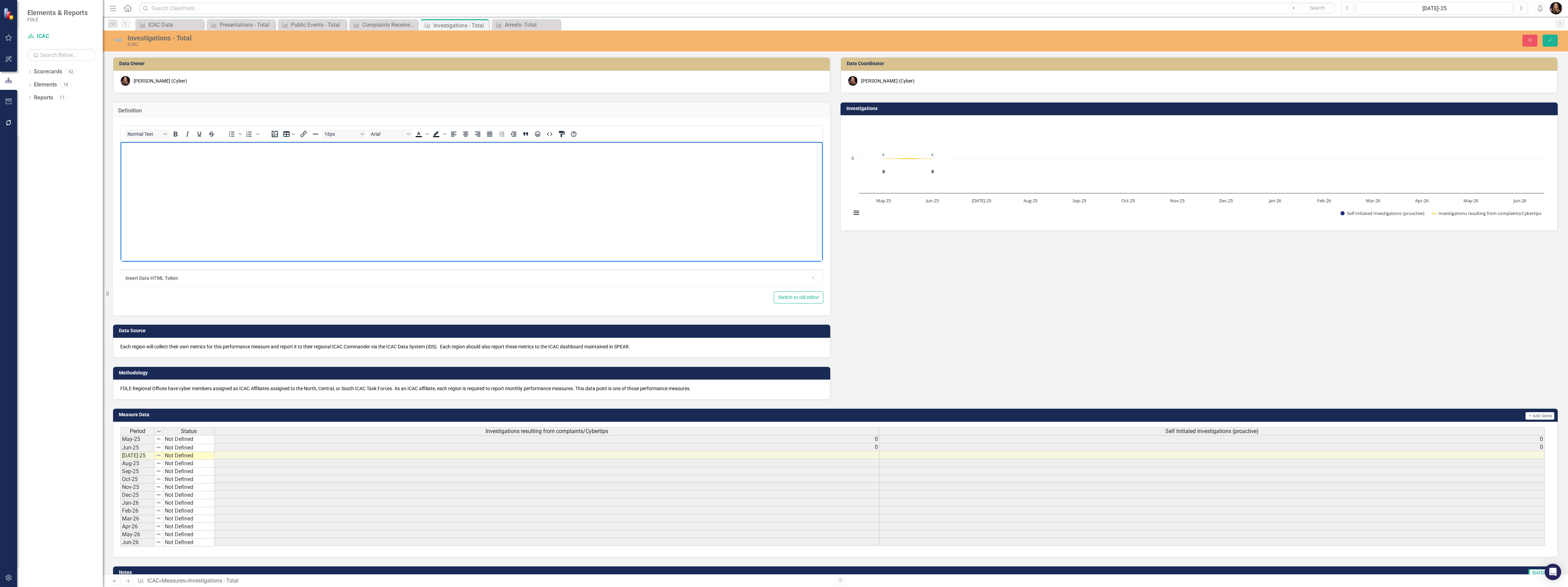
click at [171, 168] on body "Rich Text Area. Press ALT-0 for help." at bounding box center [472, 193] width 702 height 103
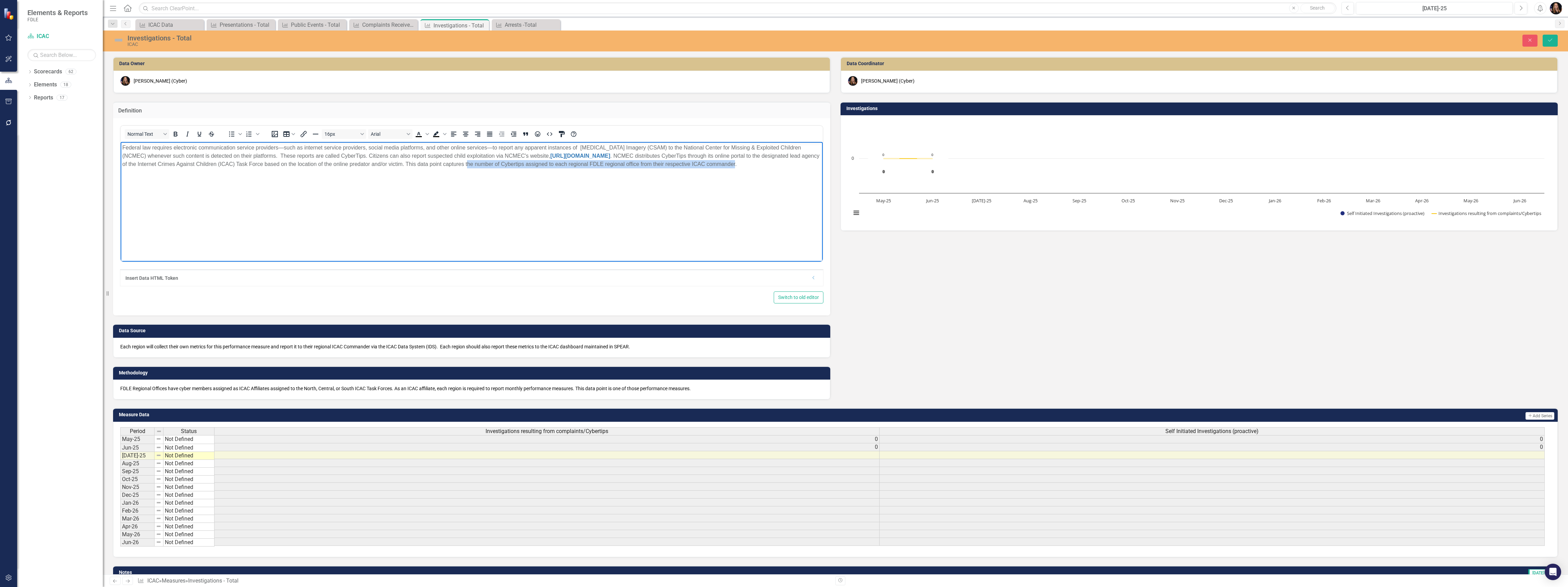
drag, startPoint x: 743, startPoint y: 168, endPoint x: 488, endPoint y: 170, distance: 255.0
click at [488, 170] on body "Federal law requires electronic communication service providers—such as interne…" at bounding box center [472, 193] width 702 height 103
drag, startPoint x: 761, startPoint y: 168, endPoint x: 463, endPoint y: 170, distance: 298.0
click at [463, 170] on body "Federal law requires electronic communication service providers—such as interne…" at bounding box center [472, 193] width 702 height 103
click at [1543, 39] on button "Save" at bounding box center [1550, 41] width 15 height 12
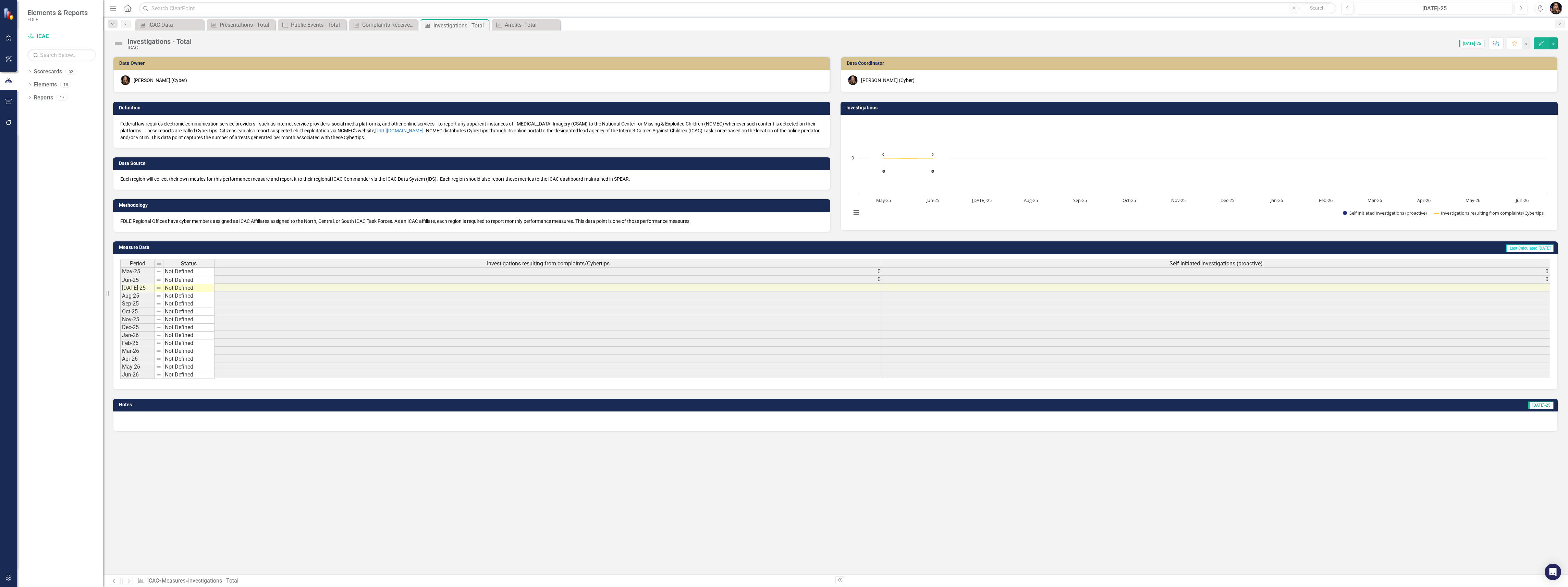
click at [132, 579] on link "Next" at bounding box center [127, 581] width 11 height 8
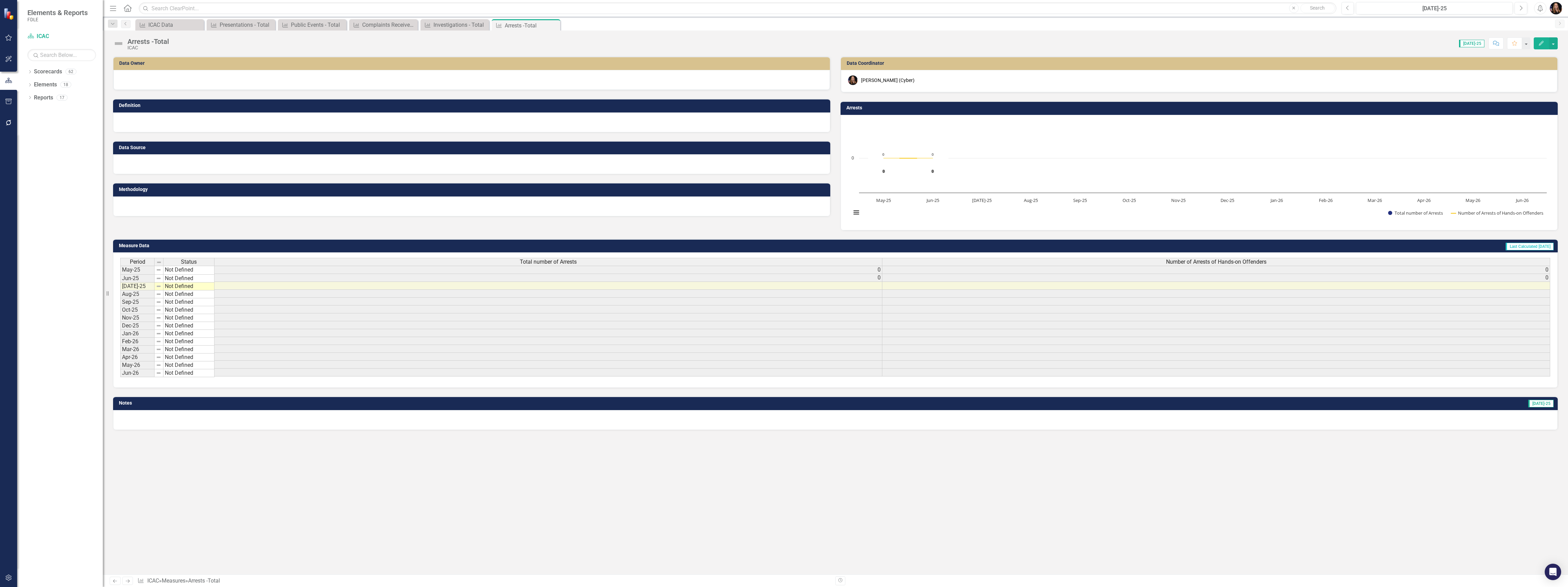
click at [112, 582] on icon "Previous" at bounding box center [115, 580] width 6 height 4
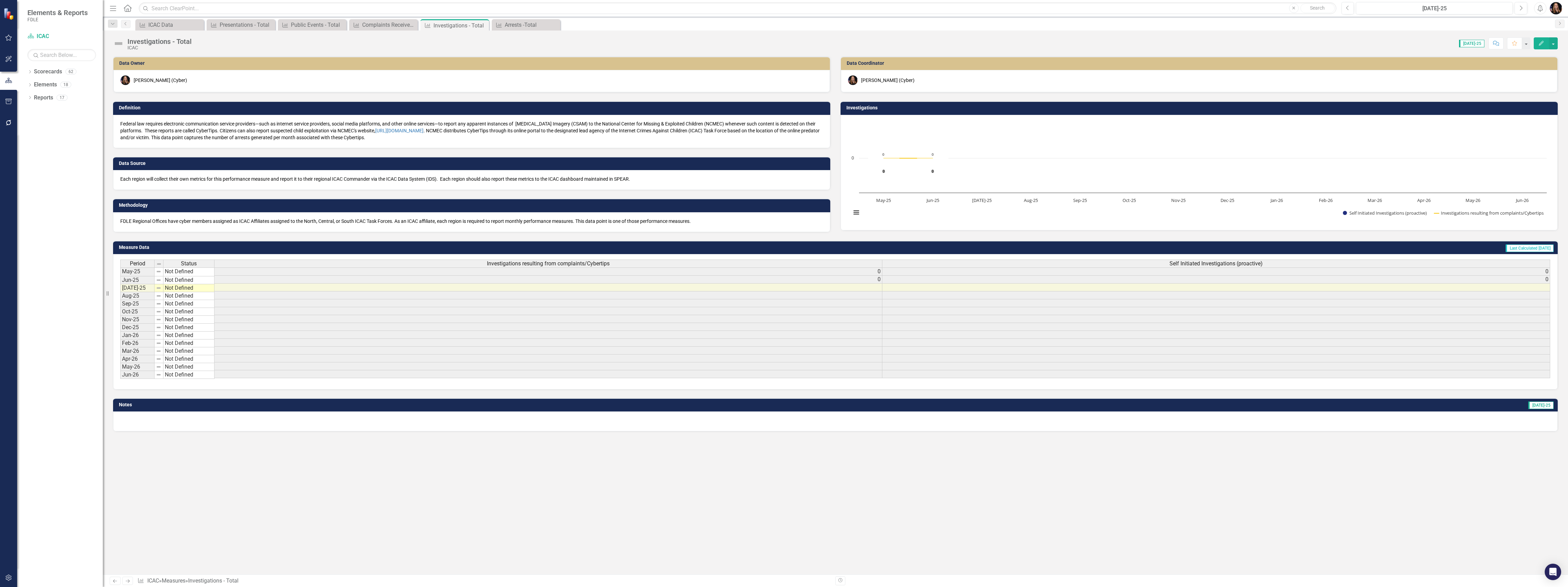
click at [116, 582] on icon "Previous" at bounding box center [115, 580] width 6 height 4
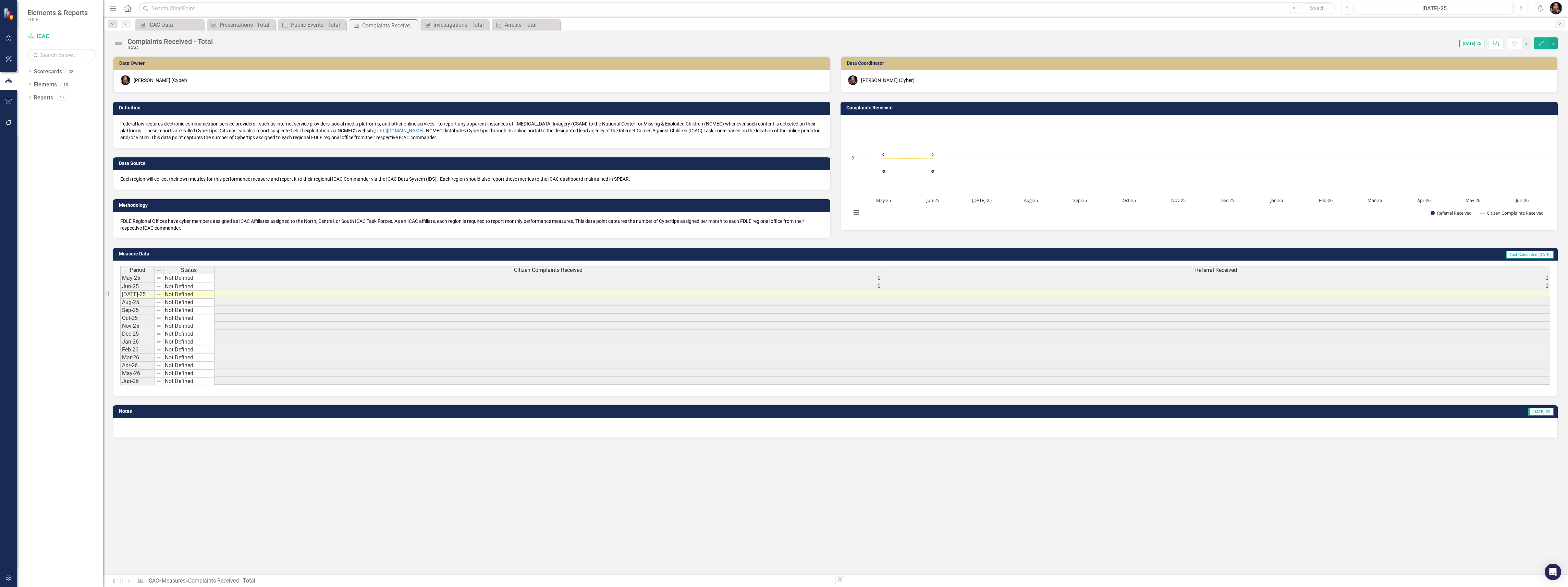
click at [128, 582] on icon at bounding box center [127, 581] width 4 height 3
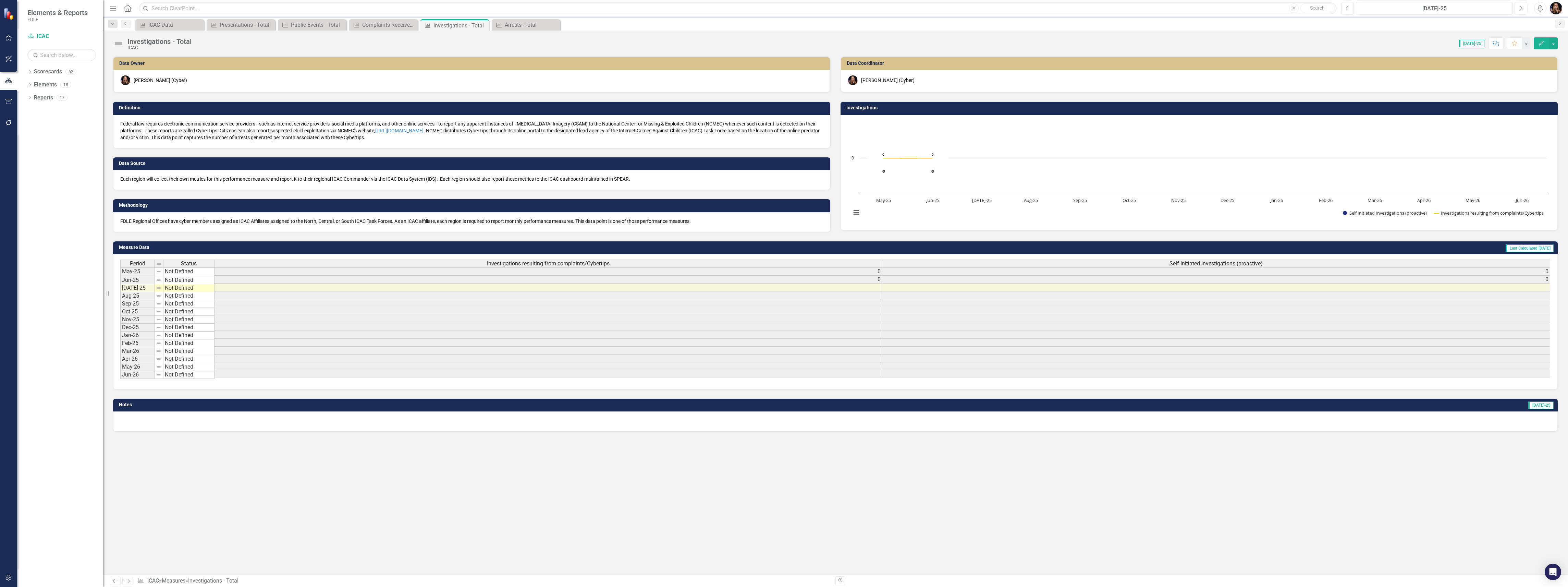
click at [278, 139] on p "Federal law requires electronic communication service providers—such as interne…" at bounding box center [471, 130] width 703 height 20
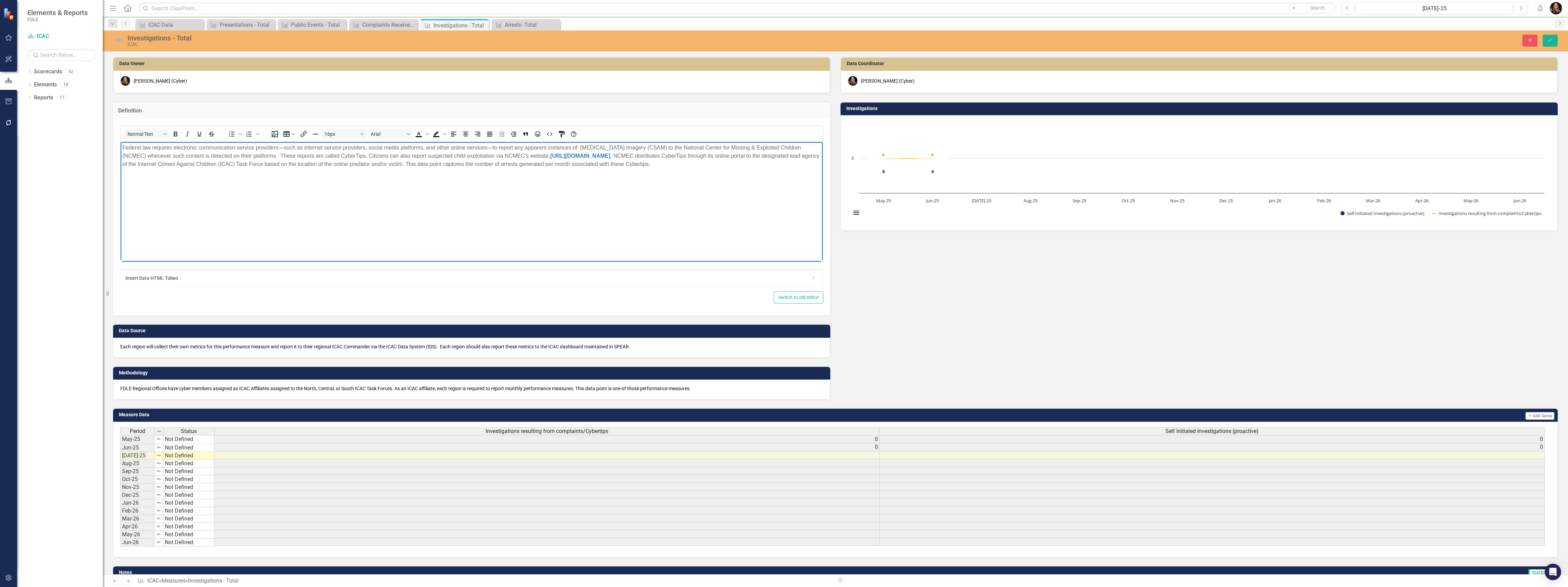
drag, startPoint x: 538, startPoint y: 165, endPoint x: 517, endPoint y: 165, distance: 21.0
click at [517, 165] on p "Federal law requires electronic communication service providers—such as interne…" at bounding box center [472, 155] width 699 height 24
drag, startPoint x: 537, startPoint y: 164, endPoint x: 519, endPoint y: 163, distance: 18.0
click at [519, 163] on p "Federal law requires electronic communication service providers—such as interne…" at bounding box center [472, 155] width 699 height 24
click at [1550, 40] on icon "Save" at bounding box center [1549, 41] width 6 height 5
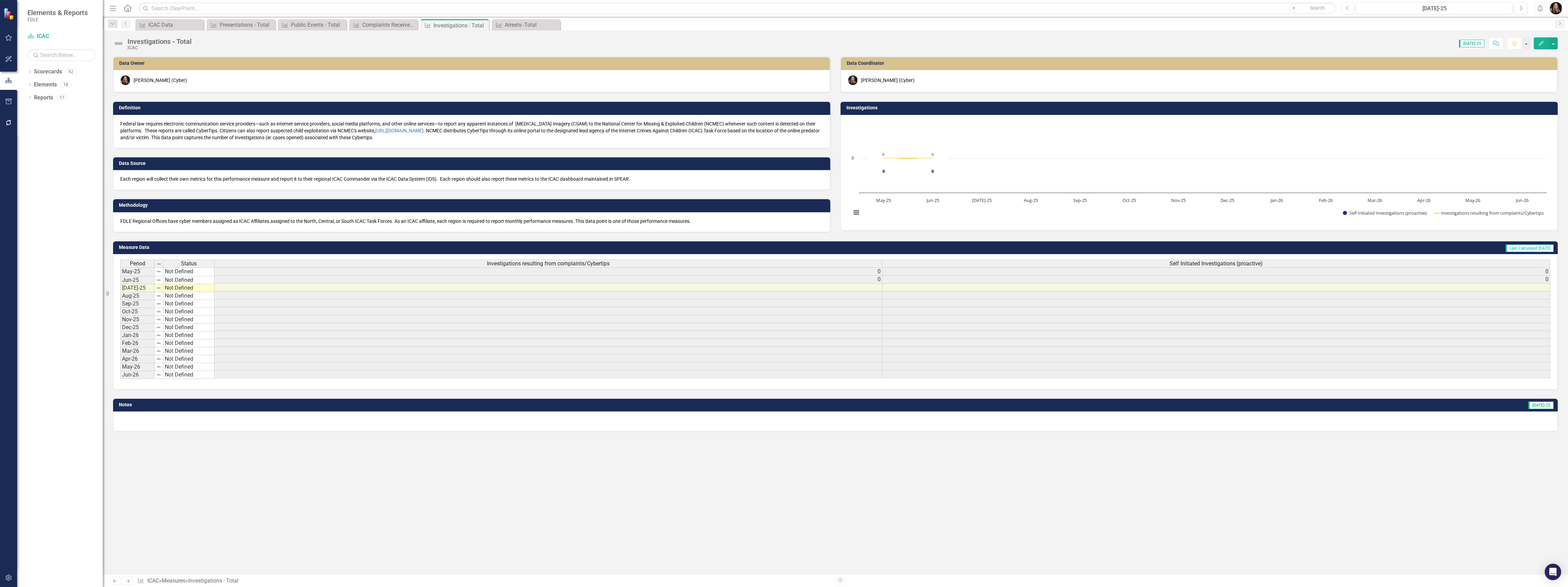
click at [131, 125] on p "Federal law requires electronic communication service providers—such as interne…" at bounding box center [471, 130] width 703 height 20
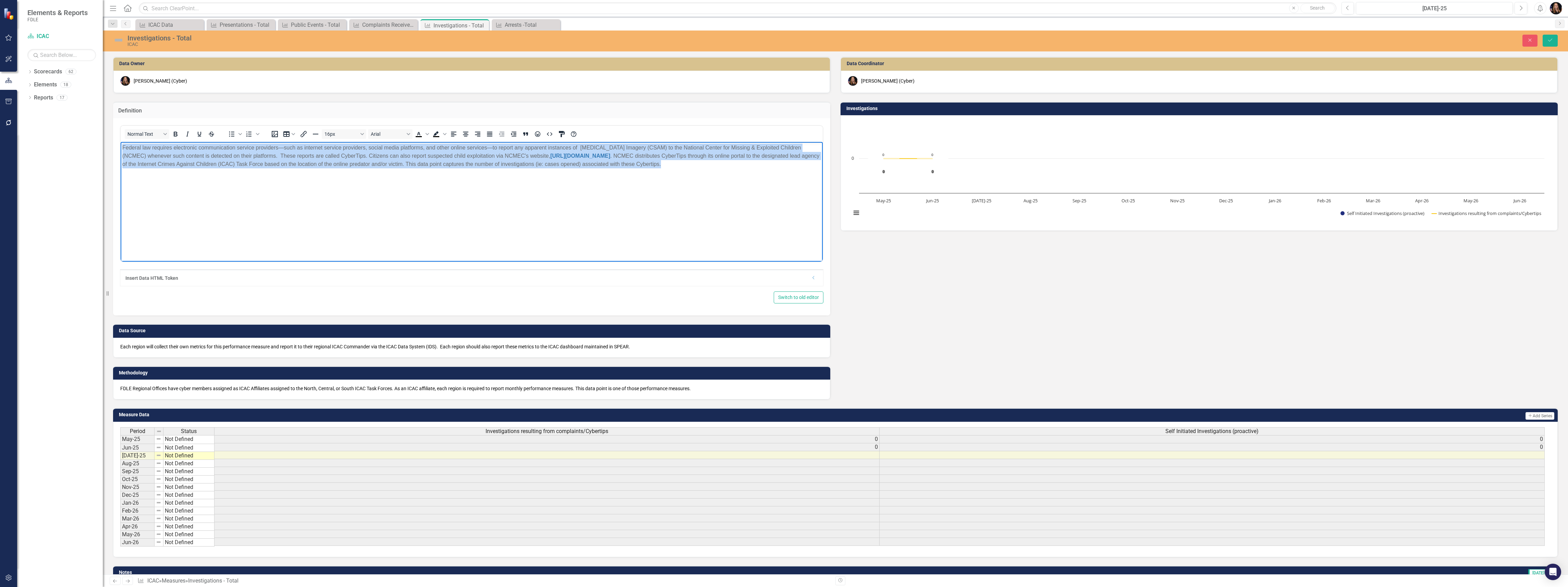
drag, startPoint x: 123, startPoint y: 146, endPoint x: 686, endPoint y: 169, distance: 563.5
click at [686, 169] on body "Federal law requires electronic communication service providers—such as interne…" at bounding box center [472, 193] width 702 height 103
click at [377, 194] on body "Federal law requires electronic communication service providers—such as interne…" at bounding box center [472, 193] width 702 height 103
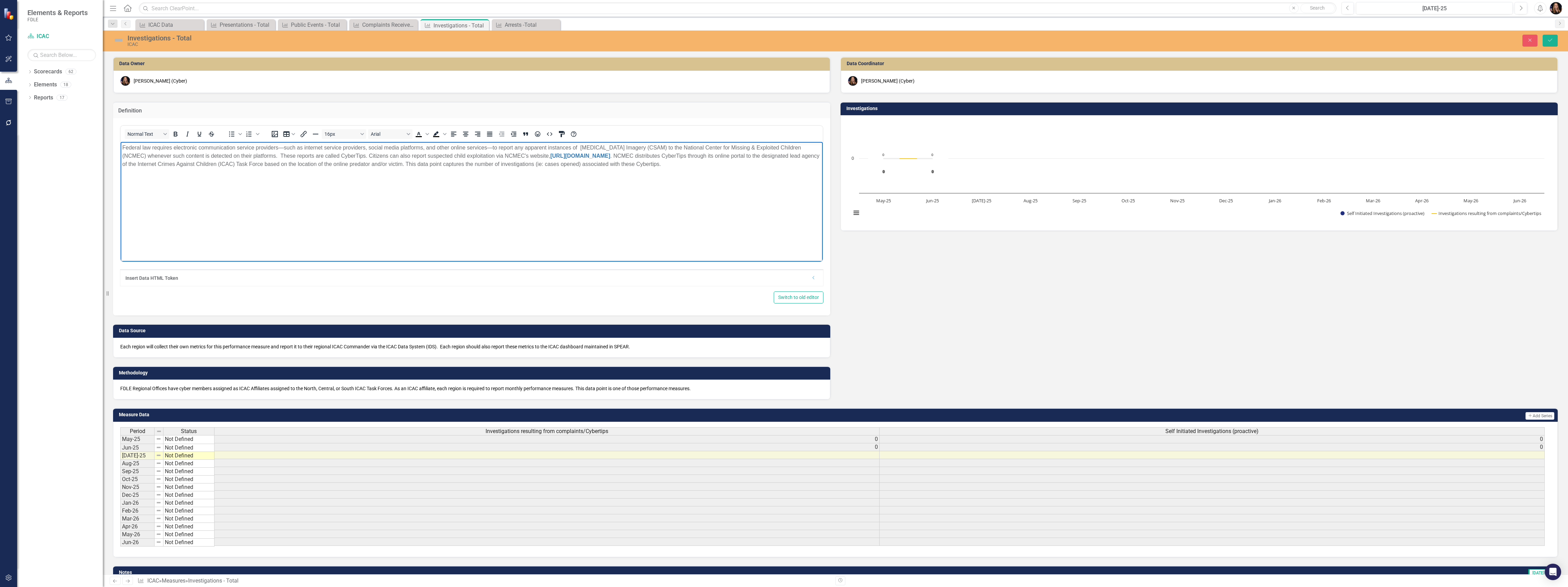
click at [425, 166] on p "Federal law requires electronic communication service providers—such as interne…" at bounding box center [472, 155] width 699 height 24
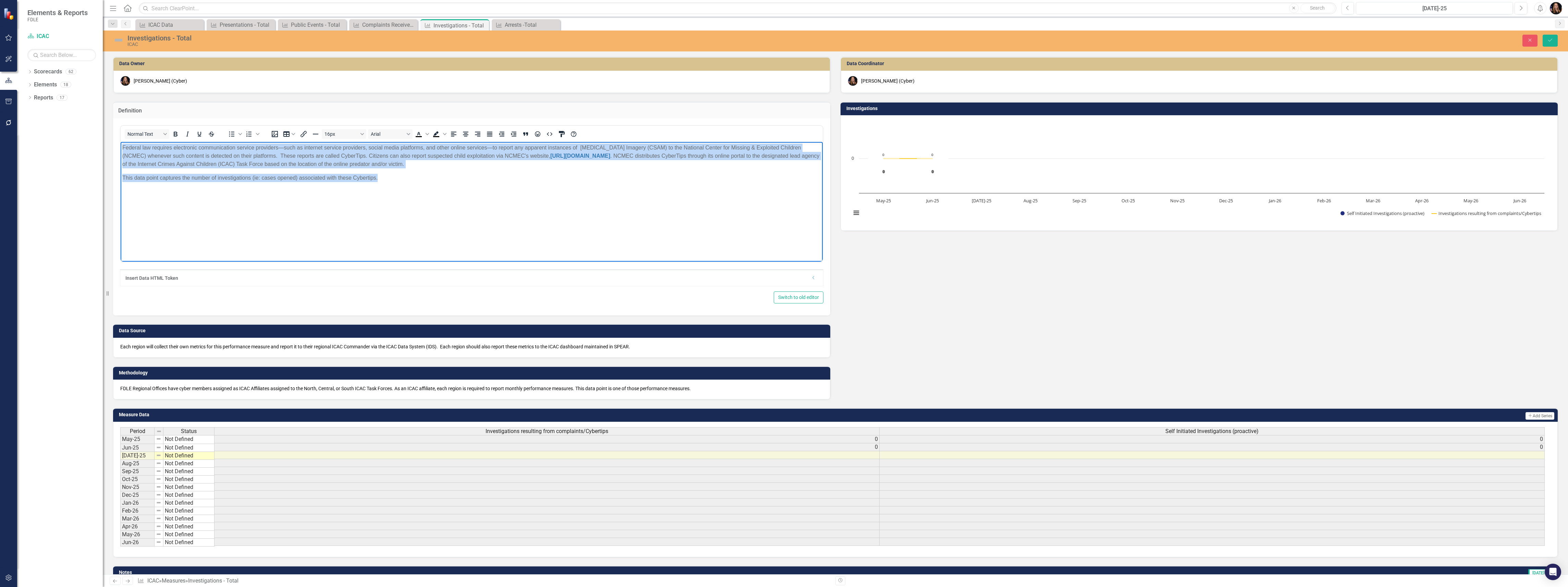
drag, startPoint x: 342, startPoint y: 182, endPoint x: 194, endPoint y: 287, distance: 181.5
click at [121, 145] on html "Federal law requires electronic communication service providers—such as interne…" at bounding box center [472, 193] width 702 height 103
copy body "Federal law requires electronic communication service providers—such as interne…"
click at [253, 208] on body "Federal law requires electronic communication service providers—such as interne…" at bounding box center [472, 193] width 702 height 103
click at [378, 192] on body "Federal law requires electronic communication service providers—such as interne…" at bounding box center [472, 193] width 702 height 103
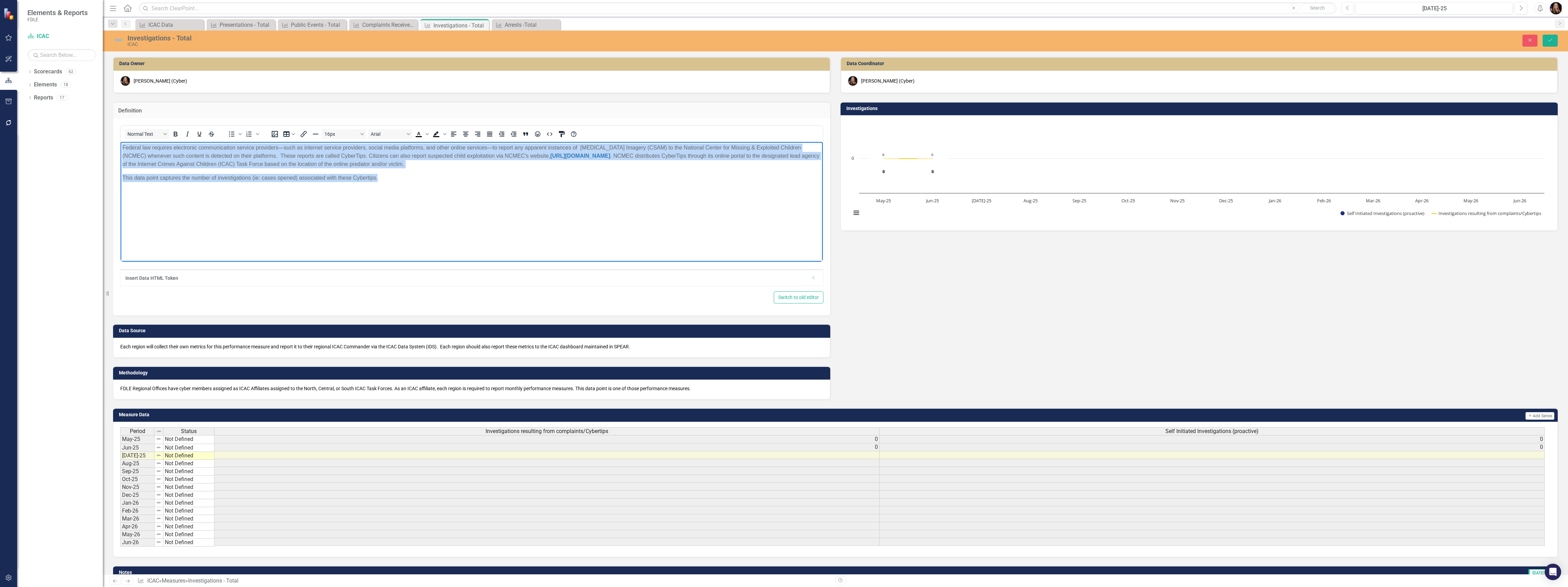
click at [388, 182] on body "Federal law requires electronic communication service providers—such as interne…" at bounding box center [472, 193] width 702 height 103
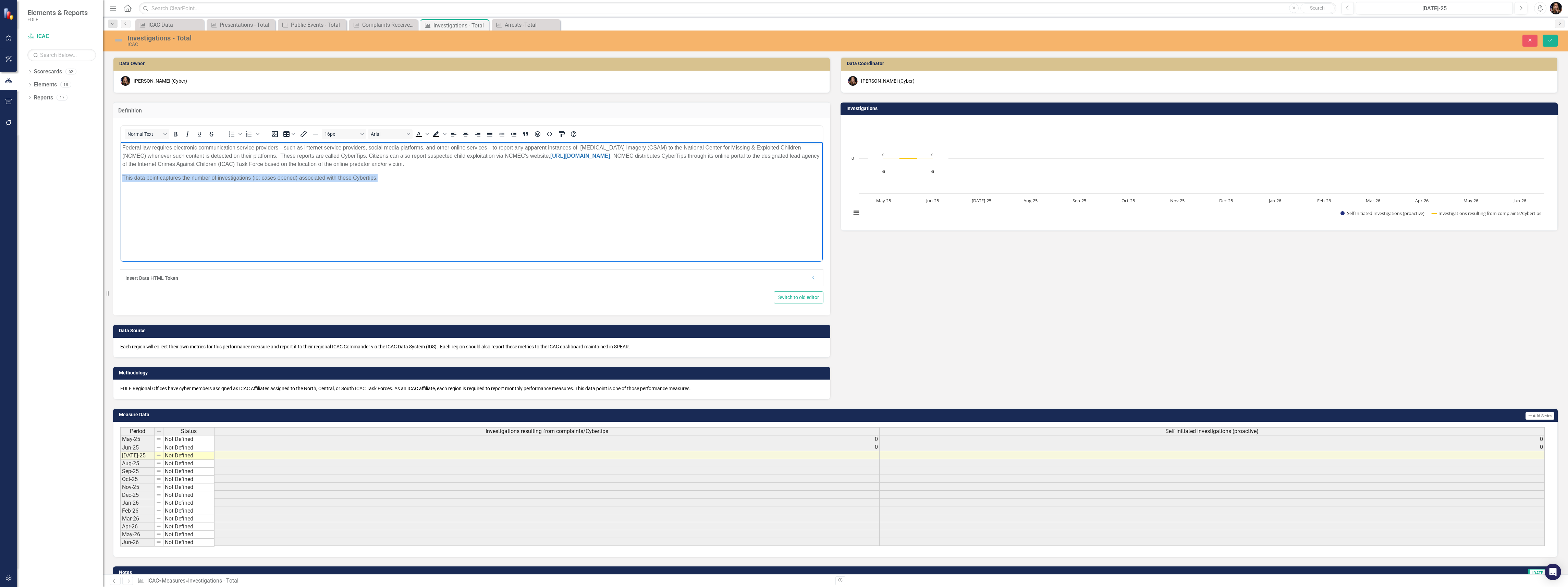
drag, startPoint x: 383, startPoint y: 182, endPoint x: 237, endPoint y: 311, distance: 194.8
click at [121, 177] on html "Federal law requires electronic communication service providers—such as interne…" at bounding box center [472, 193] width 702 height 103
click at [177, 135] on icon "Bold" at bounding box center [176, 134] width 8 height 8
click at [260, 222] on body "Federal law requires electronic communication service providers—such as interne…" at bounding box center [472, 193] width 702 height 103
click at [1554, 36] on button "Save" at bounding box center [1550, 41] width 15 height 12
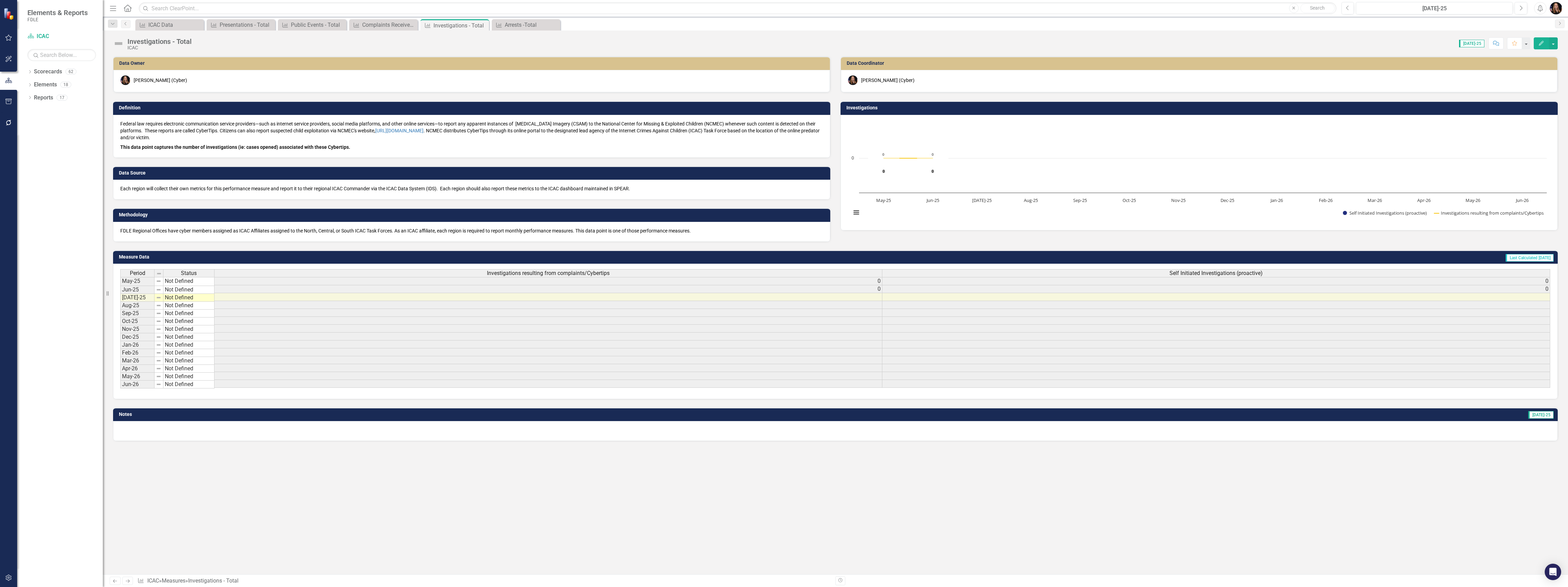
click at [131, 580] on link "Next" at bounding box center [127, 581] width 11 height 8
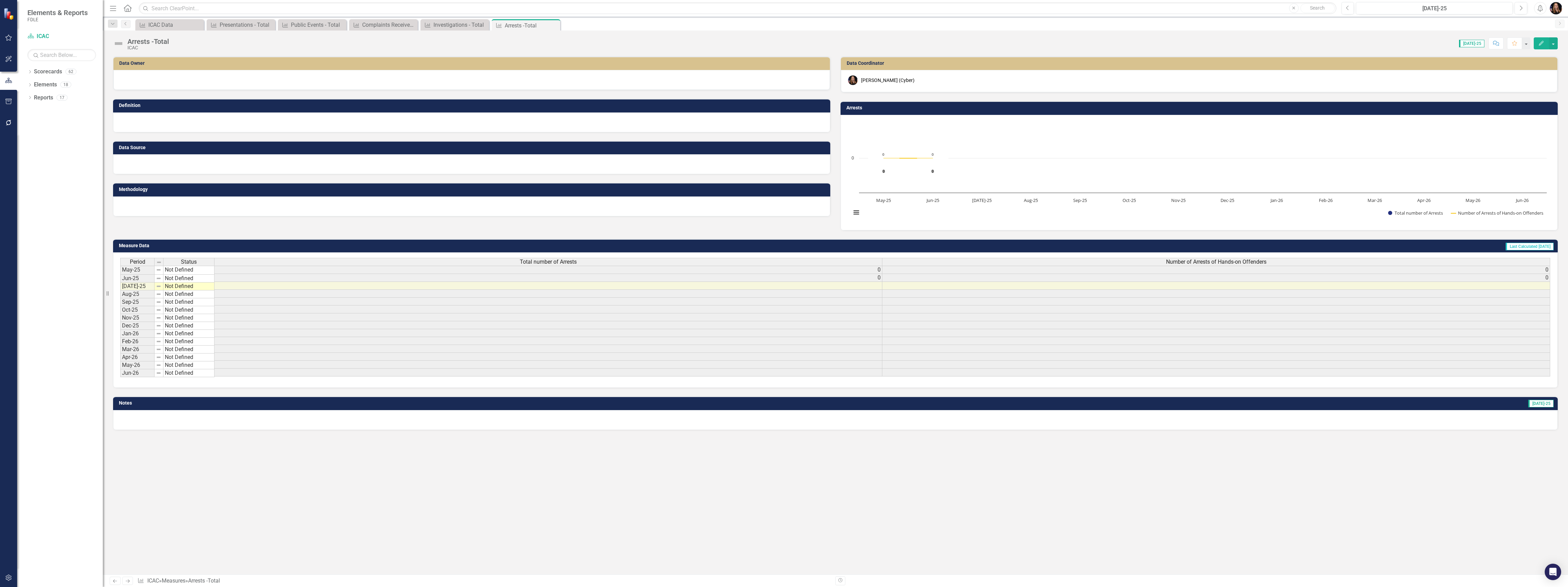
click at [198, 122] on div at bounding box center [472, 122] width 717 height 20
click at [198, 125] on div at bounding box center [472, 122] width 717 height 20
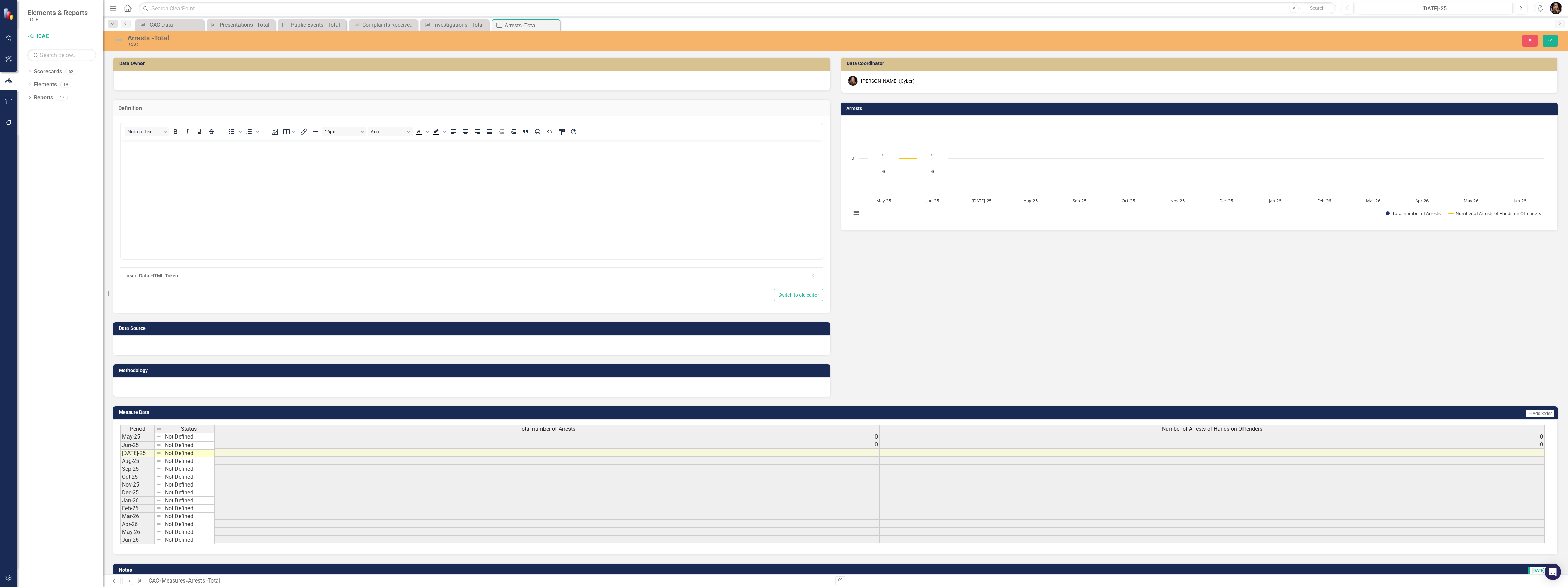
click at [187, 171] on body "Rich Text Area. Press ALT-0 for help." at bounding box center [472, 191] width 702 height 103
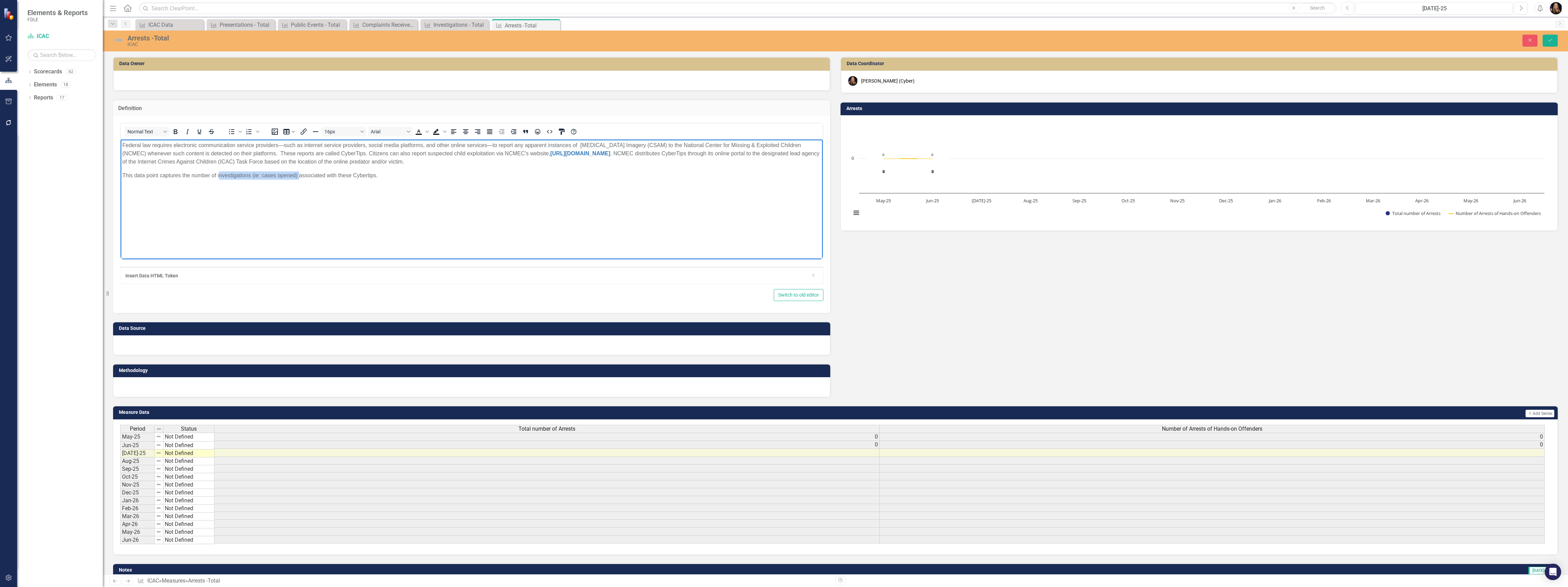
drag, startPoint x: 299, startPoint y: 175, endPoint x: 219, endPoint y: 182, distance: 80.3
click at [219, 182] on body "Federal law requires electronic communication service providers—such as interne…" at bounding box center [472, 191] width 702 height 103
drag, startPoint x: 326, startPoint y: 173, endPoint x: 35, endPoint y: 189, distance: 291.4
click at [121, 189] on html "Federal law requires electronic communication service providers—such as interne…" at bounding box center [472, 191] width 702 height 103
click at [173, 132] on icon "Bold" at bounding box center [176, 132] width 8 height 8
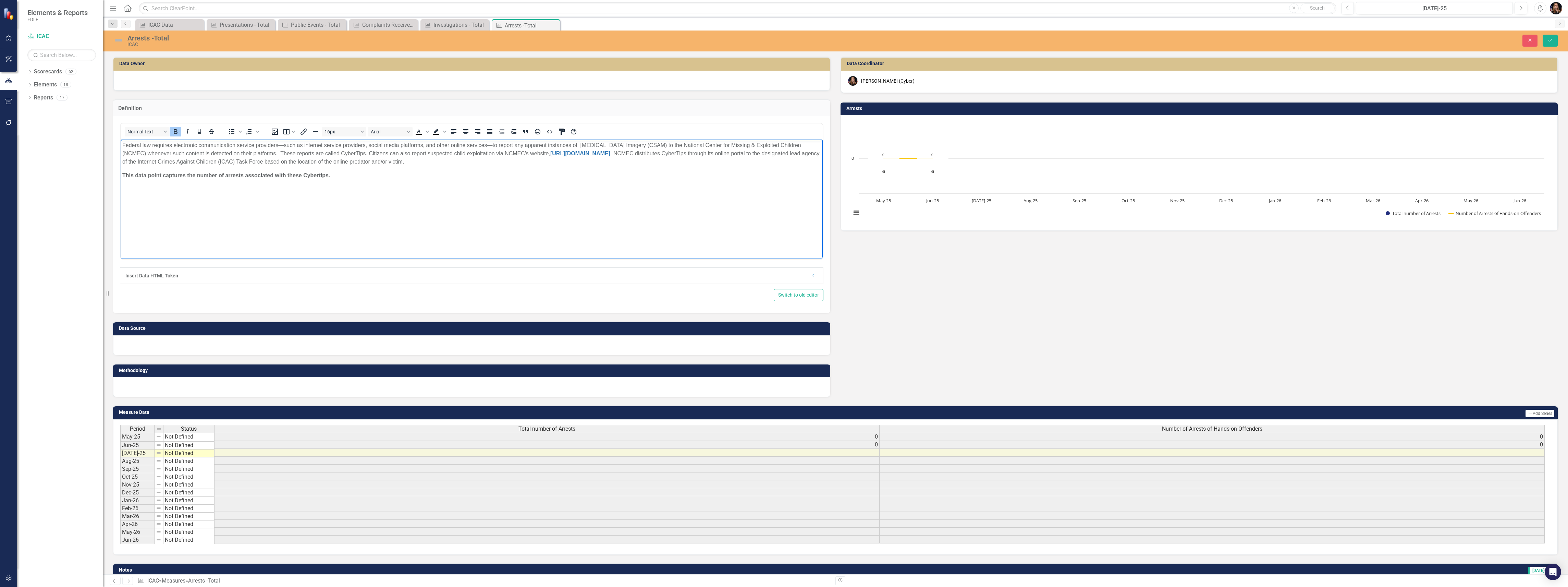
click at [311, 186] on body "Federal law requires electronic communication service providers—such as interne…" at bounding box center [472, 191] width 702 height 103
drag, startPoint x: 302, startPoint y: 174, endPoint x: 297, endPoint y: 176, distance: 5.4
click at [287, 175] on strong "This data point captures the number of arrests associated with these Cybertips." at bounding box center [226, 175] width 208 height 6
click at [404, 208] on body "Federal law requires electronic communication service providers—such as interne…" at bounding box center [472, 191] width 702 height 103
click at [470, 84] on div at bounding box center [471, 81] width 716 height 20
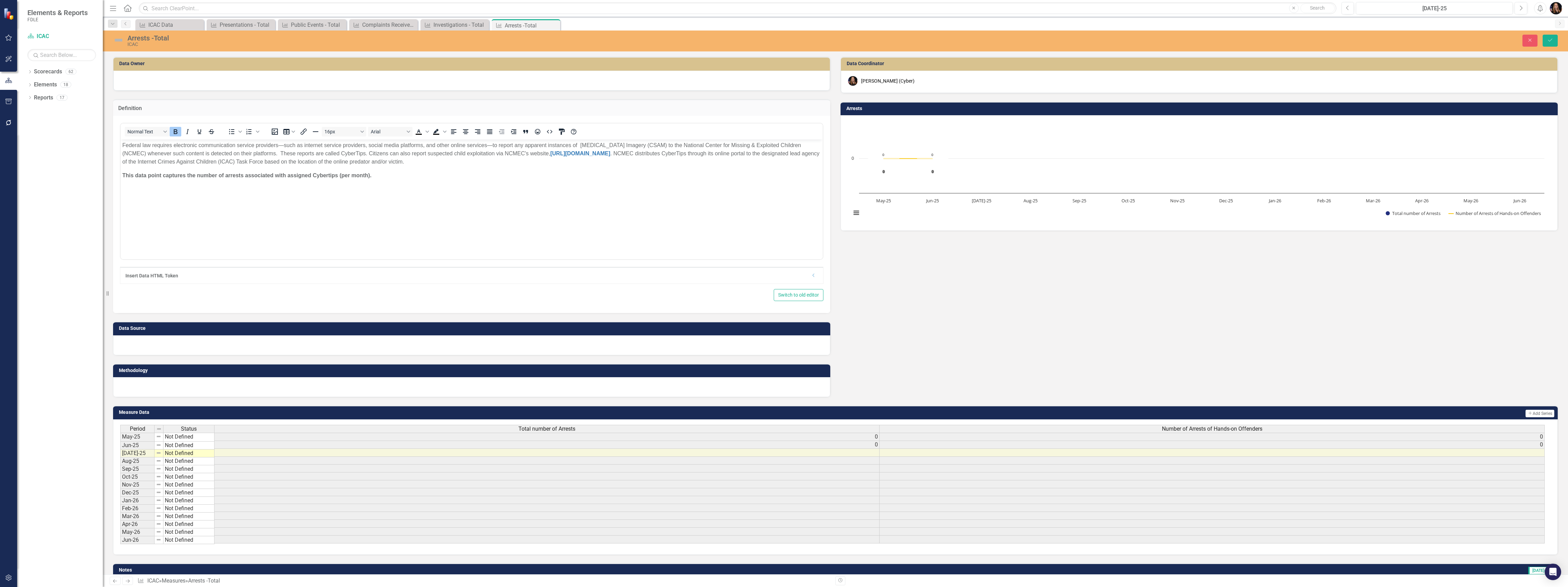
click at [220, 386] on div at bounding box center [472, 388] width 717 height 20
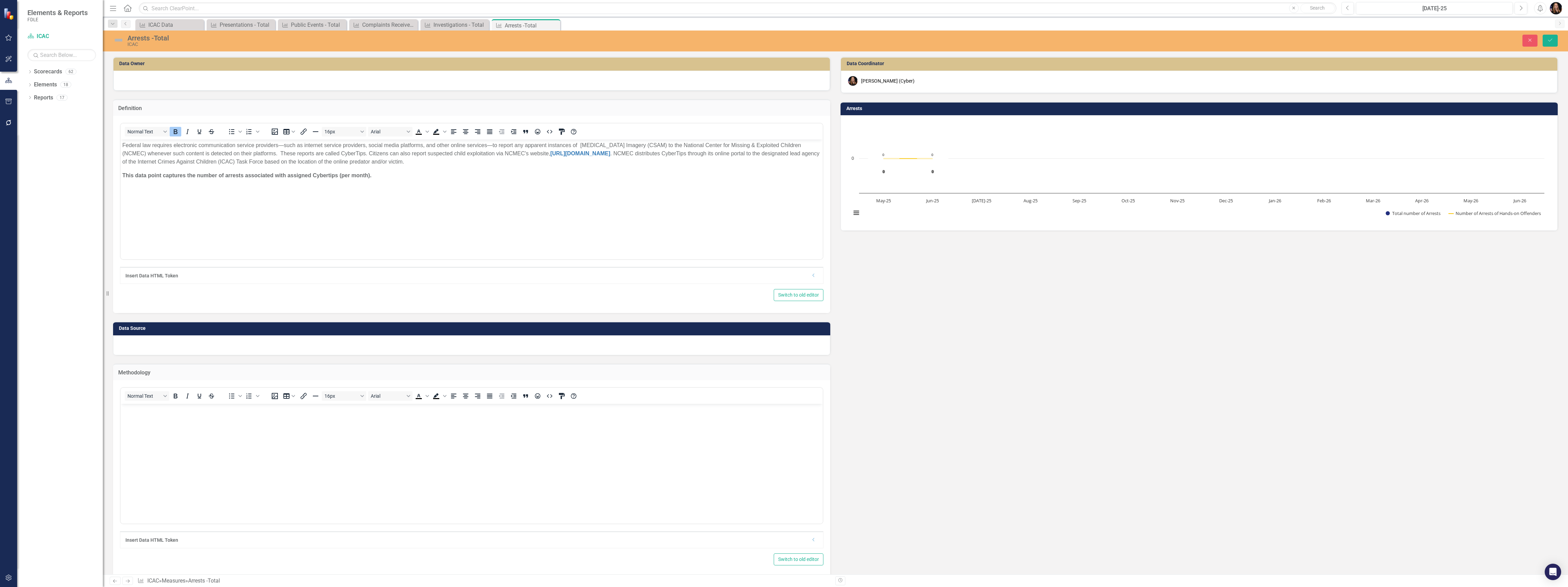
click at [195, 424] on body "Rich Text Area. Press ALT-0 for help." at bounding box center [472, 455] width 702 height 103
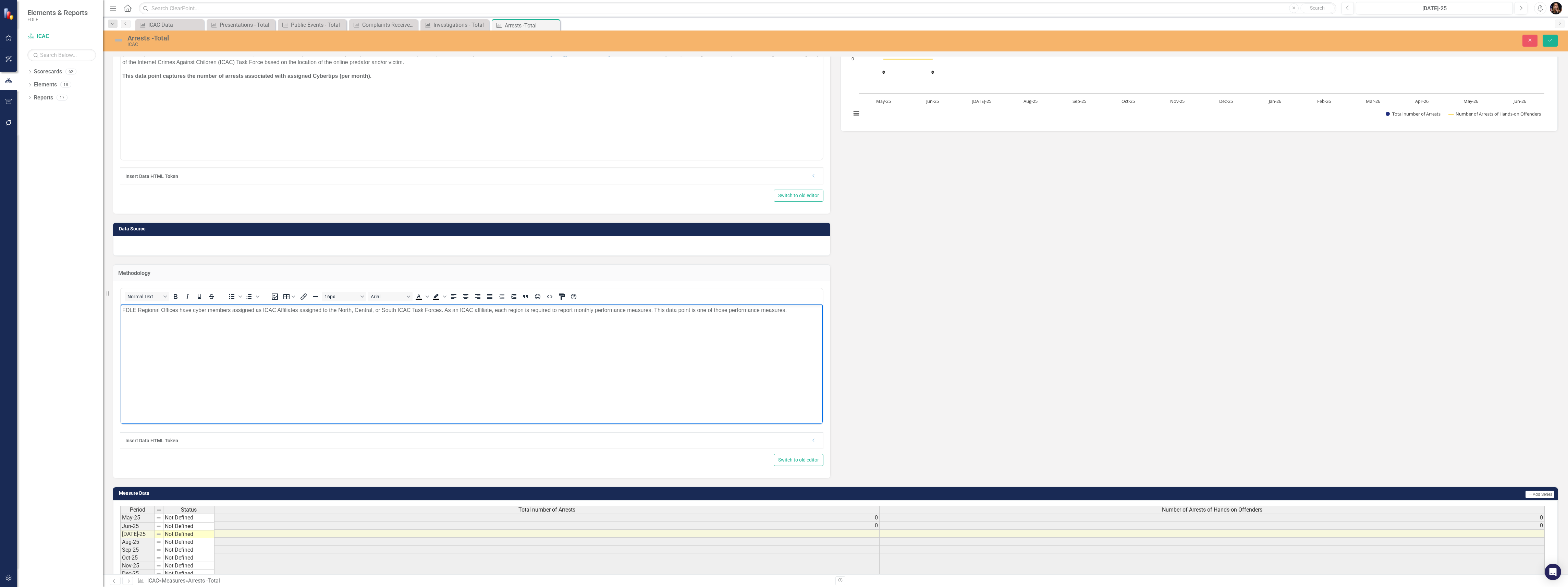
scroll to position [46, 0]
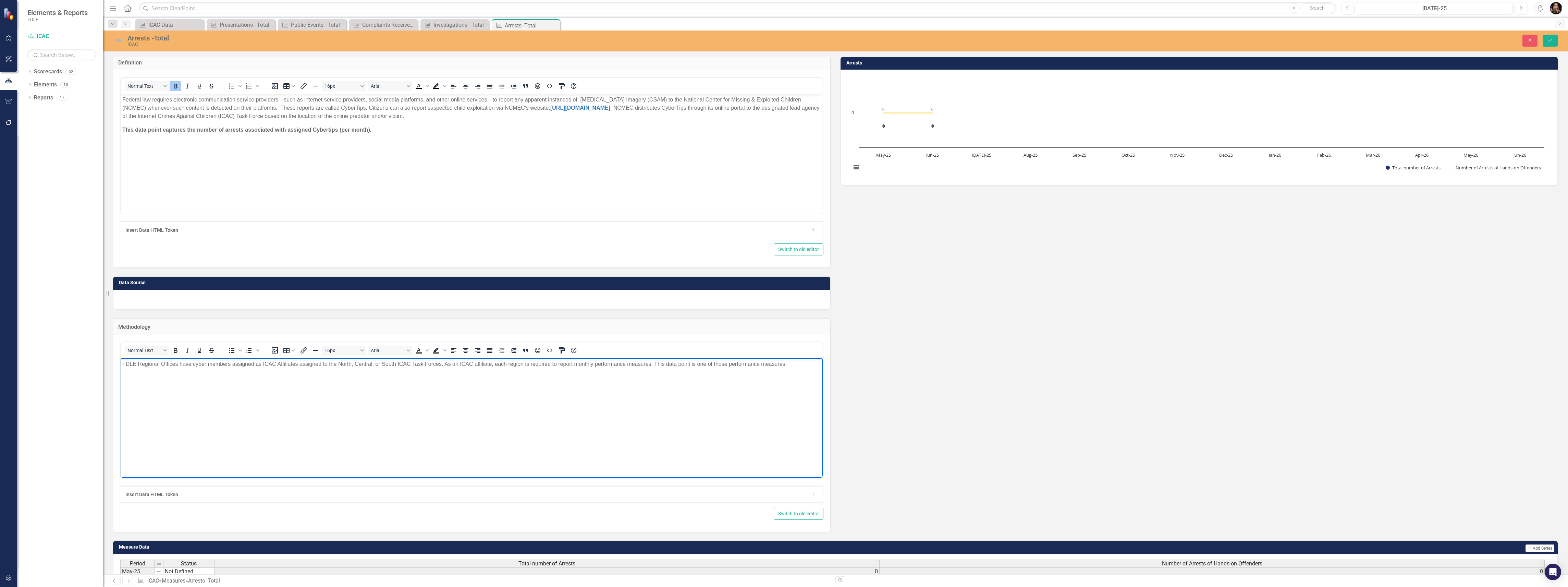
click at [196, 302] on div at bounding box center [472, 300] width 717 height 20
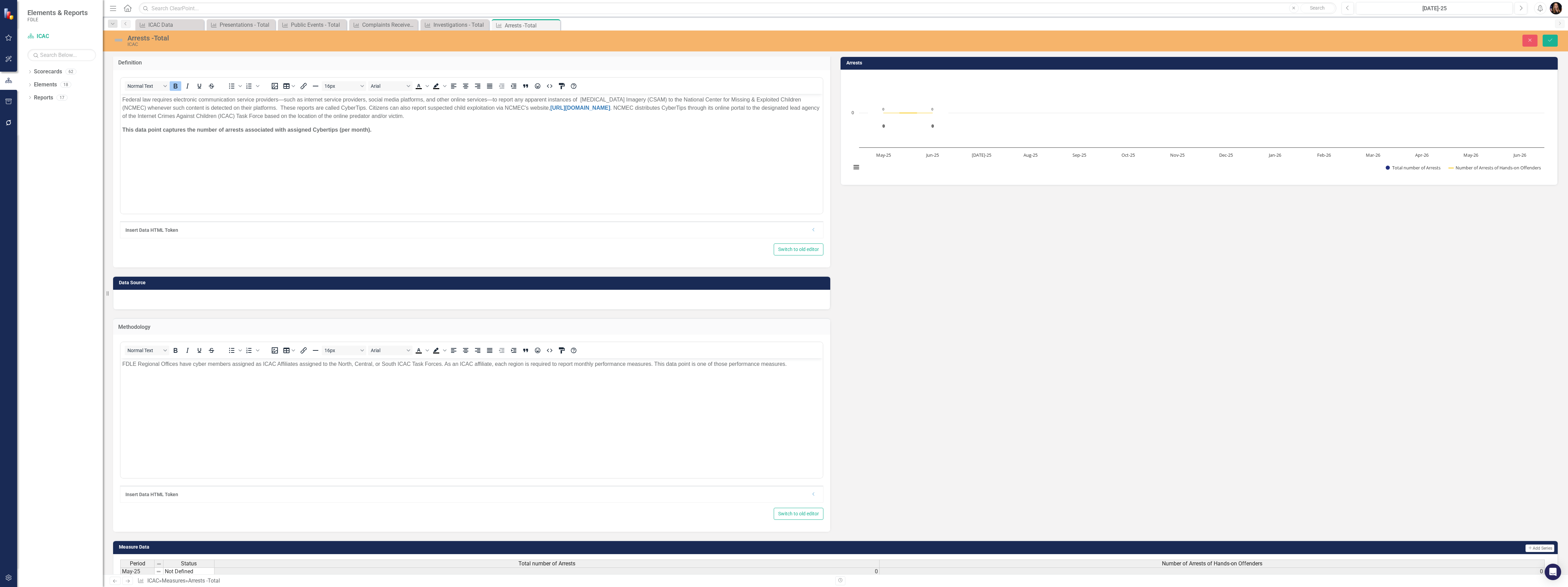
click at [197, 303] on div at bounding box center [472, 300] width 717 height 20
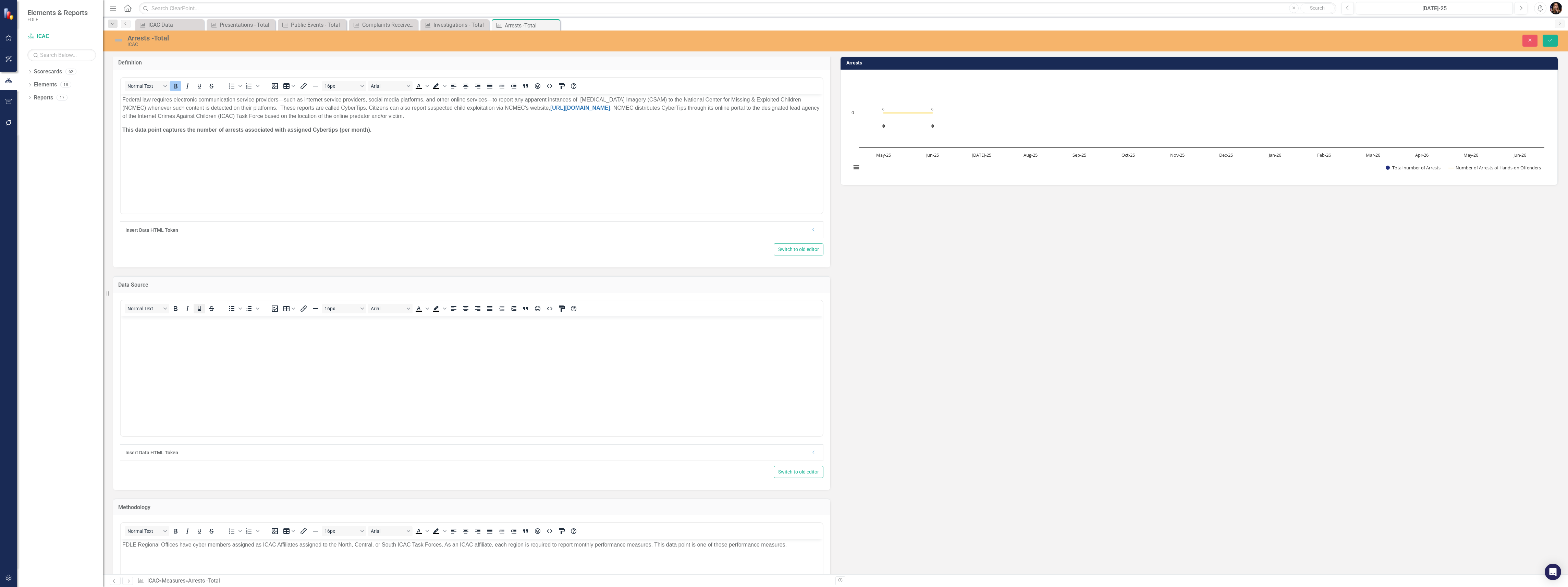
scroll to position [0, 0]
drag, startPoint x: 183, startPoint y: 341, endPoint x: 197, endPoint y: 345, distance: 14.6
click at [183, 341] on body "Rich Text Area. Press ALT-0 for help." at bounding box center [472, 367] width 702 height 103
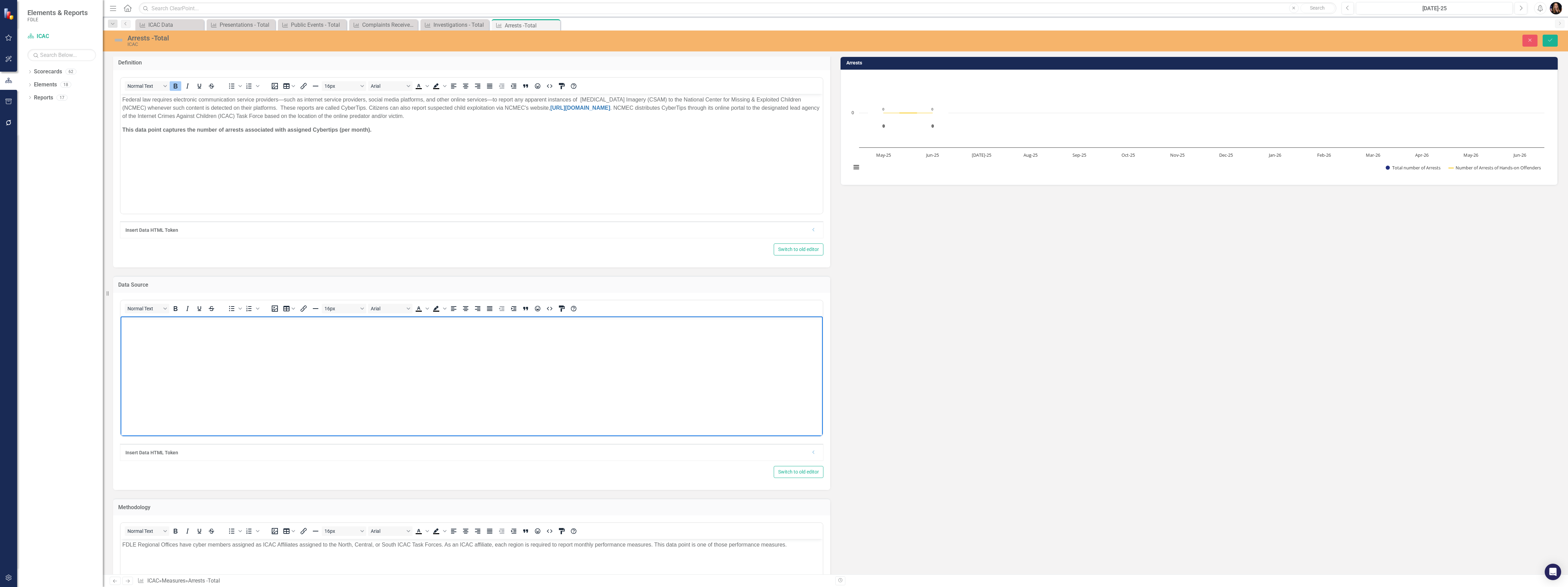
click at [229, 340] on body "Rich Text Area. Press ALT-0 for help." at bounding box center [472, 367] width 702 height 103
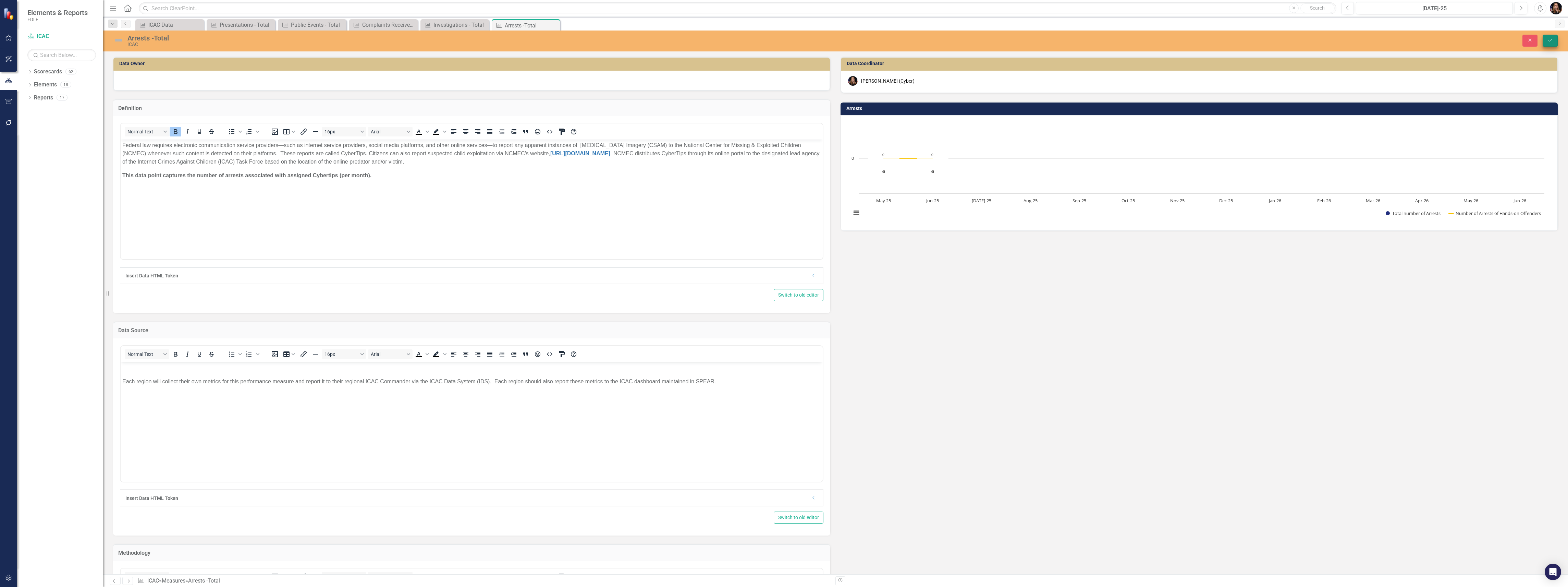
click at [1554, 41] on button "Save" at bounding box center [1550, 41] width 15 height 12
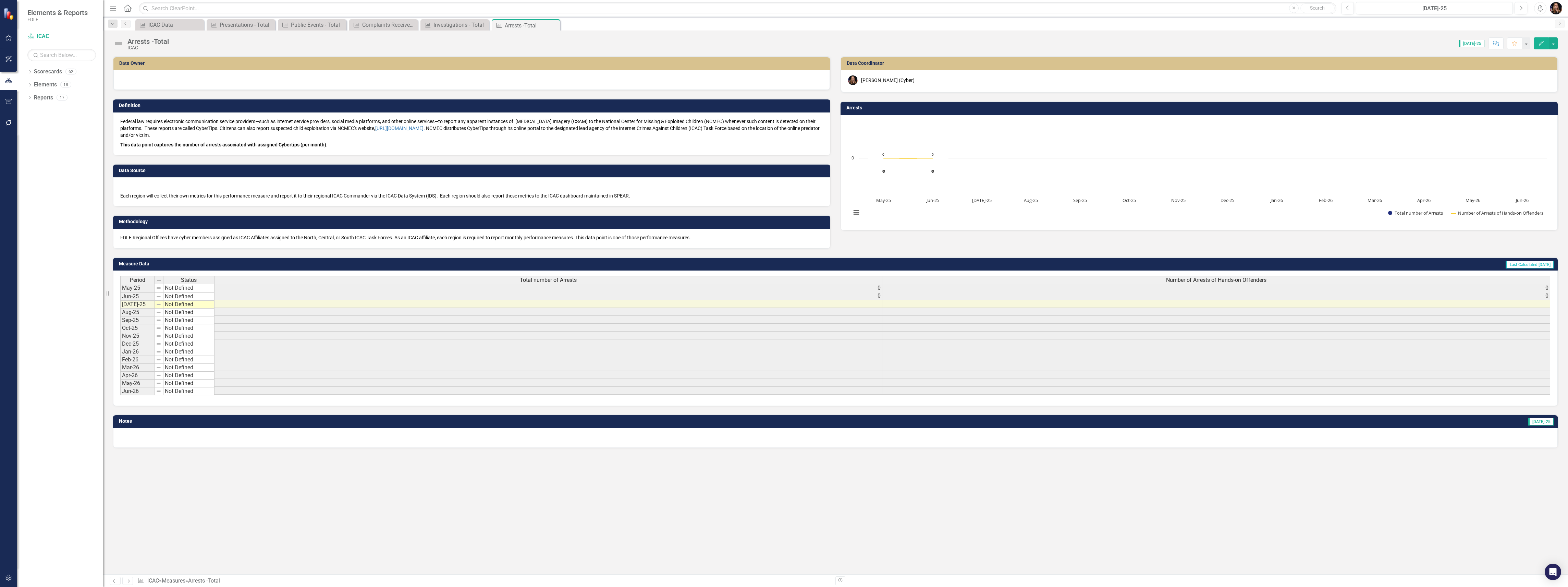
click at [169, 85] on div at bounding box center [471, 80] width 716 height 20
click at [170, 81] on div at bounding box center [471, 80] width 716 height 20
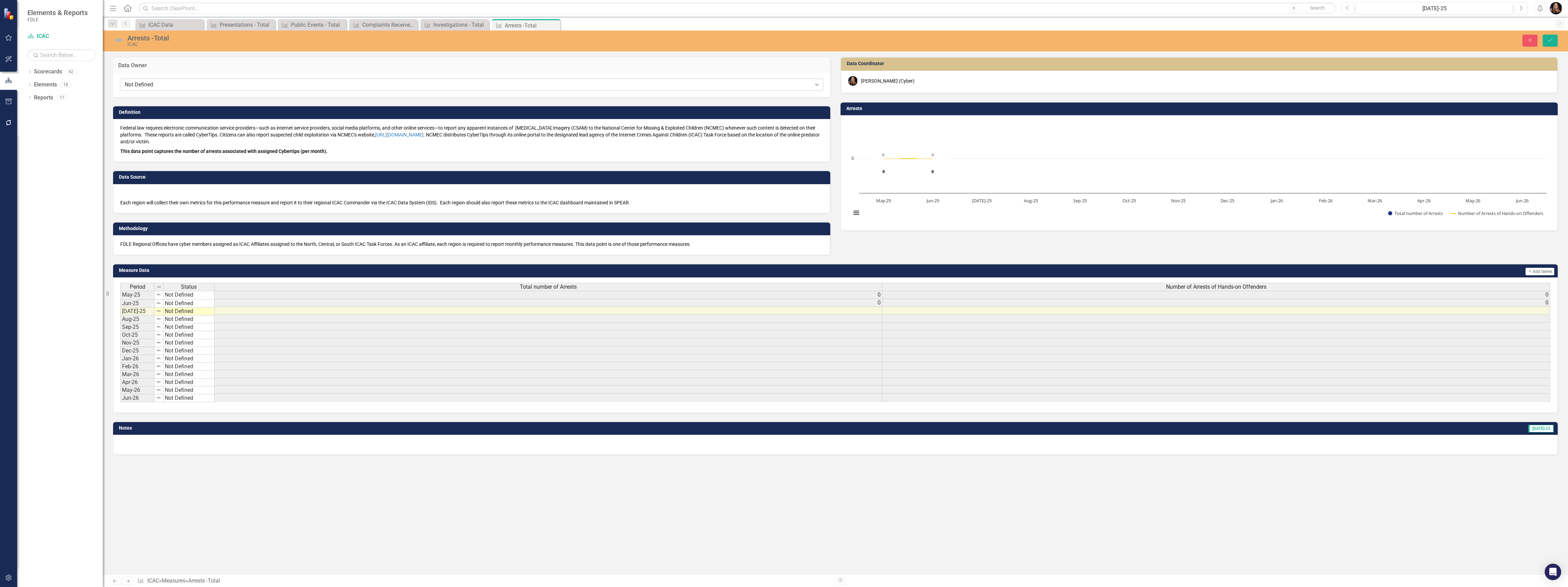
click at [167, 84] on div "Not Defined" at bounding box center [468, 84] width 687 height 8
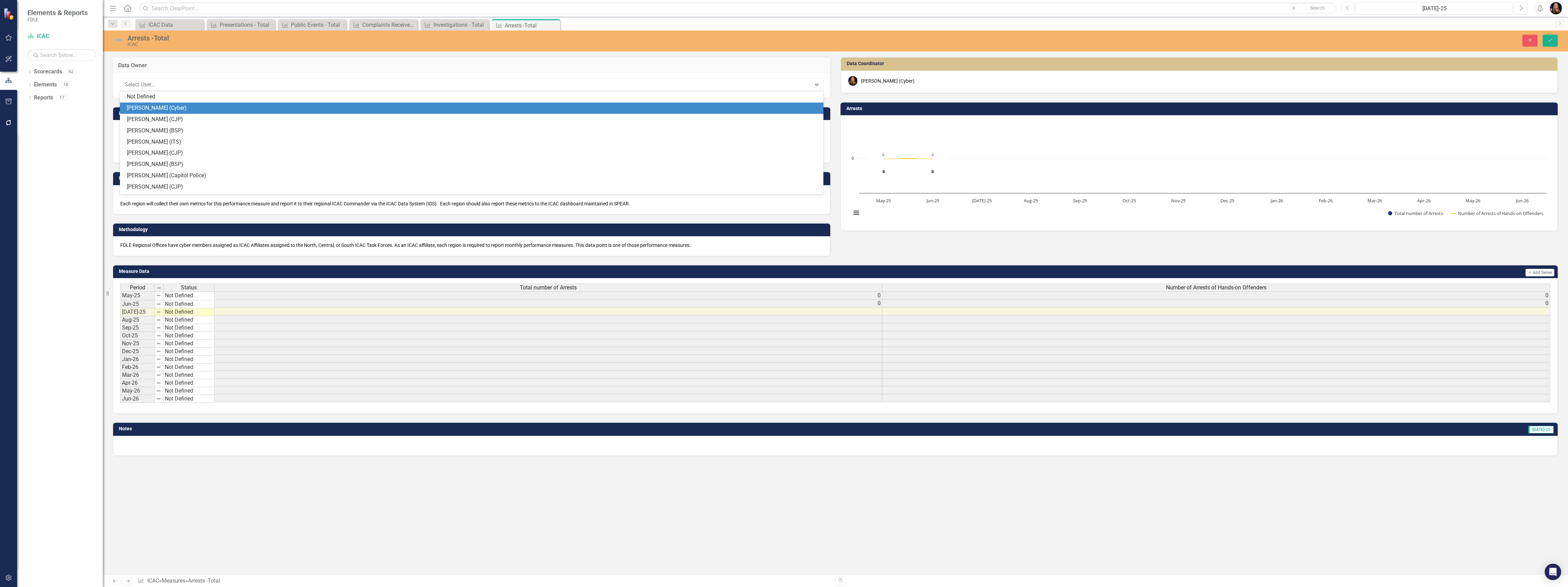
click at [162, 105] on div "[PERSON_NAME] (Cyber)" at bounding box center [473, 107] width 692 height 8
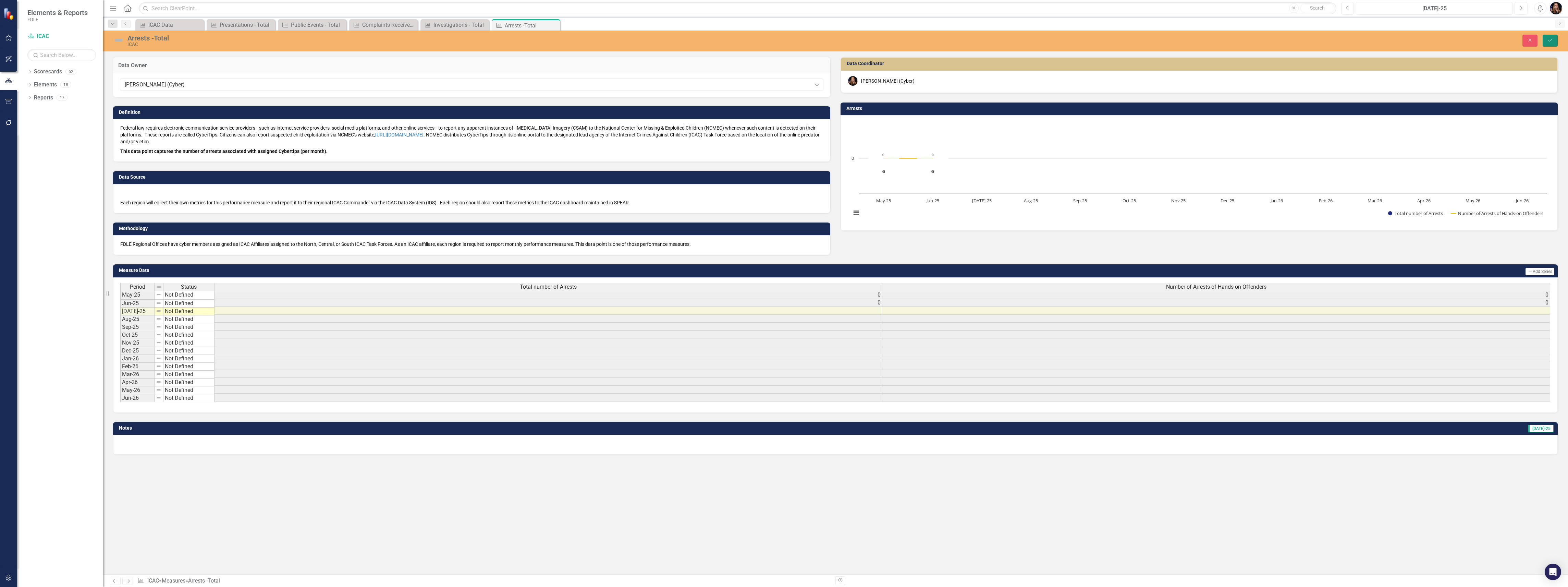
click at [1548, 39] on icon "Save" at bounding box center [1549, 41] width 6 height 5
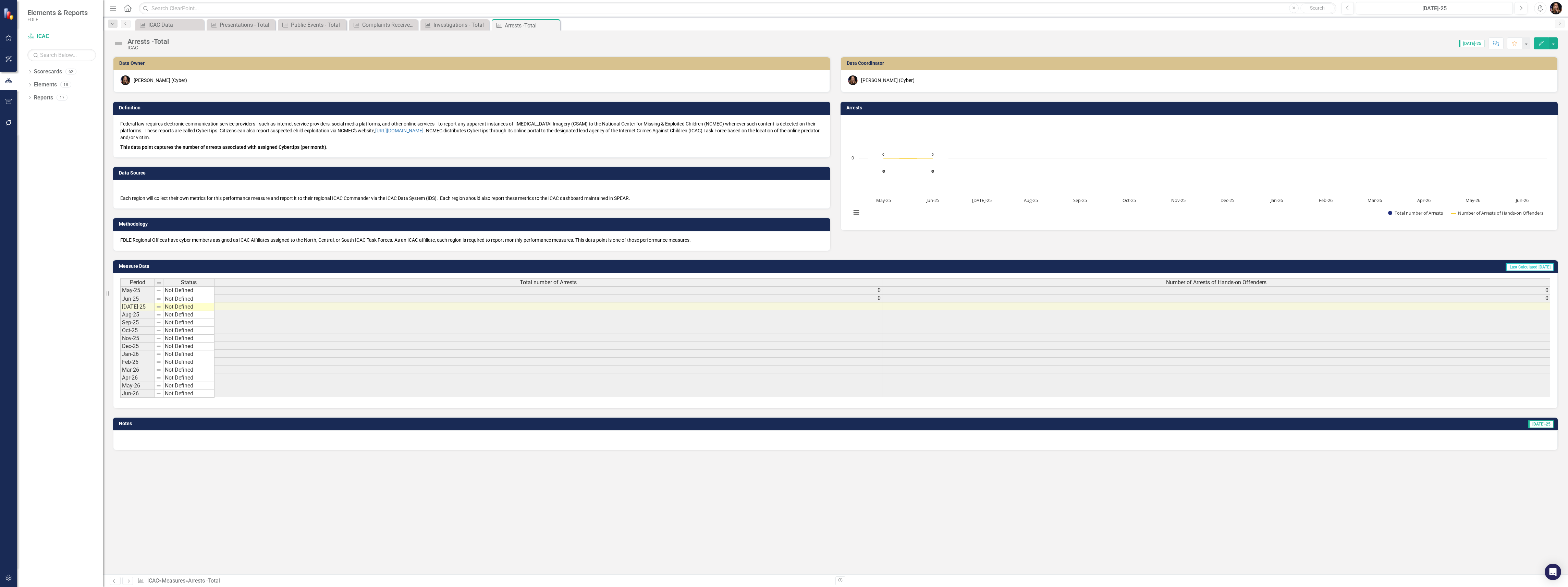
click at [113, 579] on icon "Previous" at bounding box center [115, 580] width 6 height 4
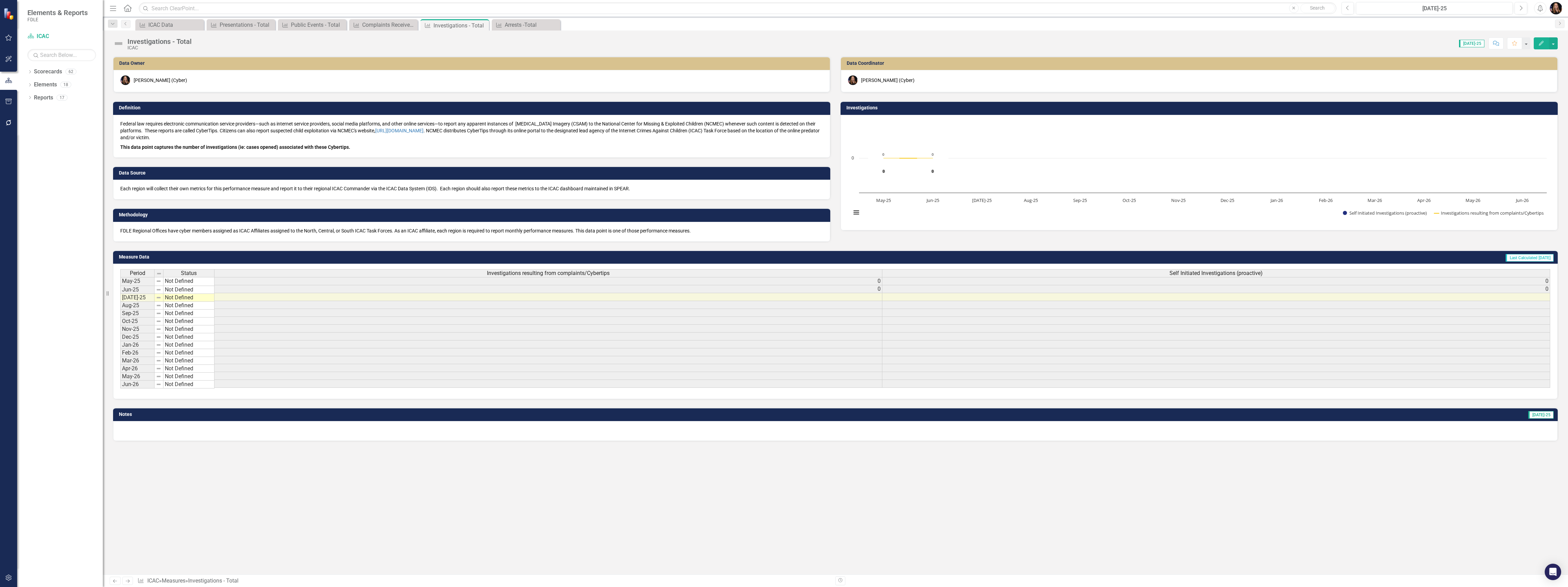
click at [113, 582] on icon "Previous" at bounding box center [115, 580] width 6 height 4
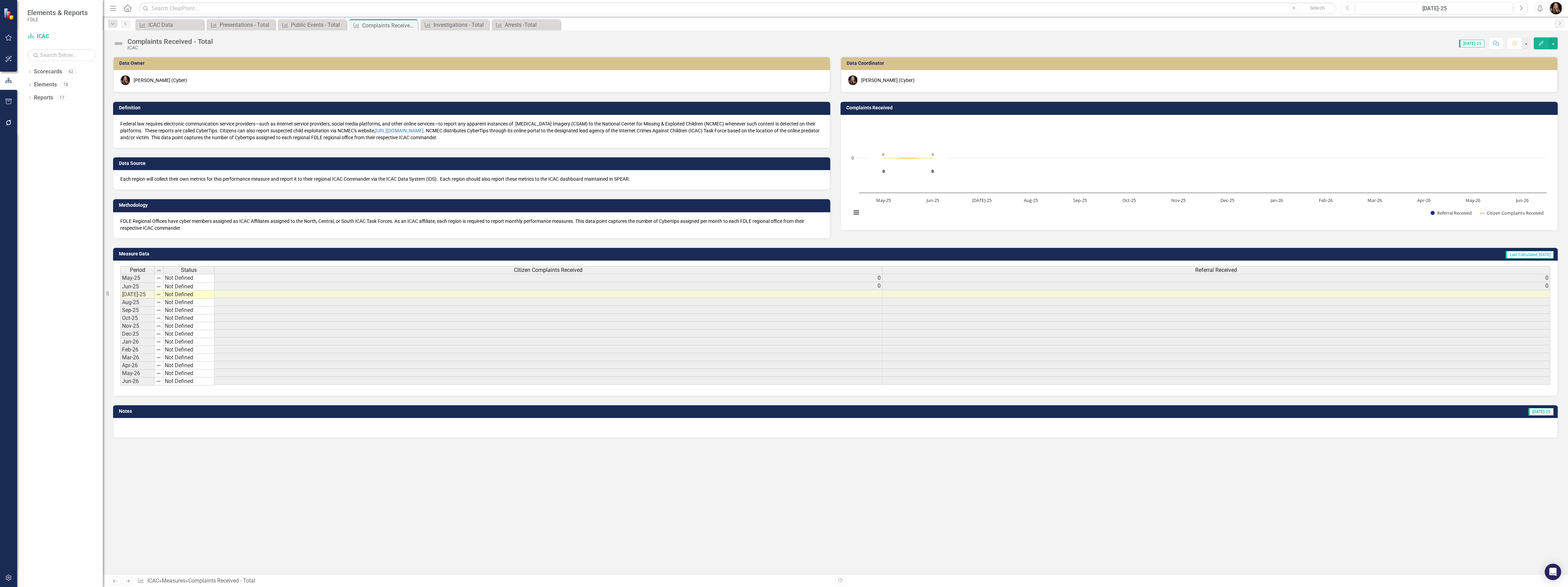
click at [353, 134] on p "Federal law requires electronic communication service providers—such as interne…" at bounding box center [471, 130] width 703 height 20
click at [318, 133] on p "Federal law requires electronic communication service providers—such as interne…" at bounding box center [471, 130] width 703 height 20
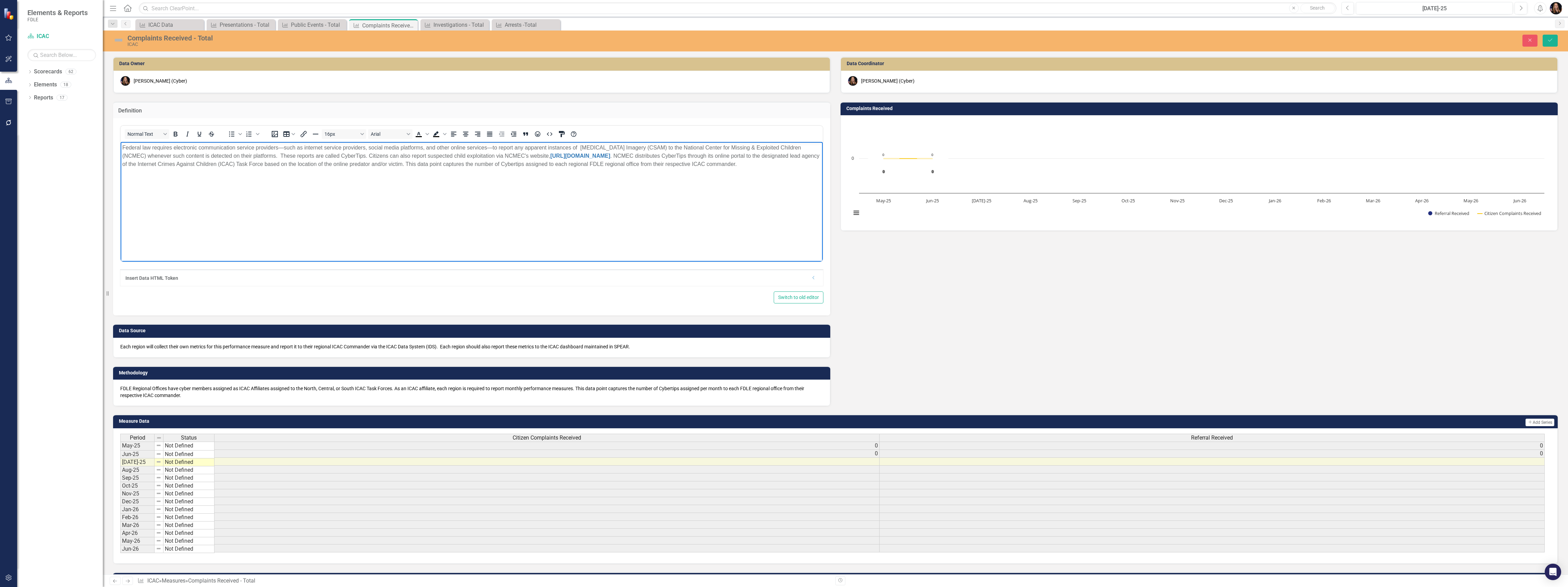
drag, startPoint x: 426, startPoint y: 161, endPoint x: 461, endPoint y: 168, distance: 35.7
click at [428, 161] on p "Federal law requires electronic communication service providers—such as interne…" at bounding box center [472, 155] width 699 height 24
drag, startPoint x: 459, startPoint y: 185, endPoint x: 101, endPoint y: 172, distance: 358.2
click at [121, 172] on html "Federal law requires electronic communication service providers—such as interne…" at bounding box center [472, 193] width 702 height 103
click at [176, 131] on icon "Bold" at bounding box center [176, 134] width 8 height 8
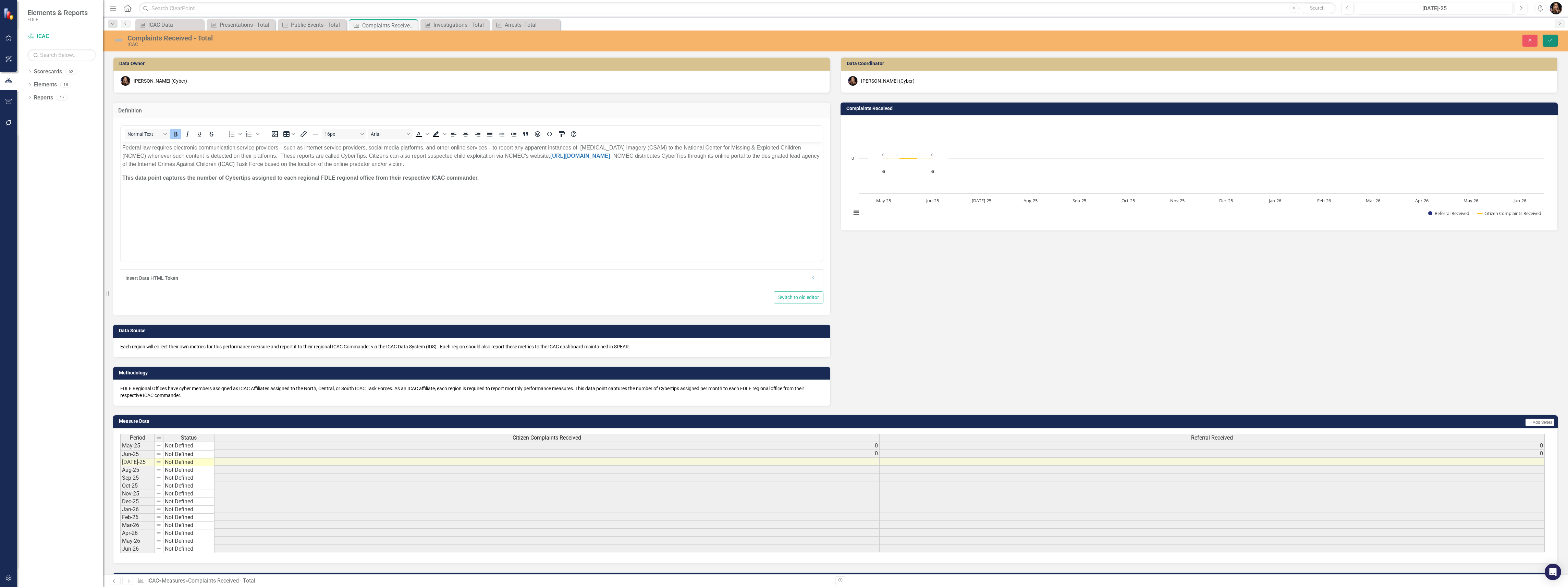
click at [1549, 37] on button "Save" at bounding box center [1550, 41] width 15 height 12
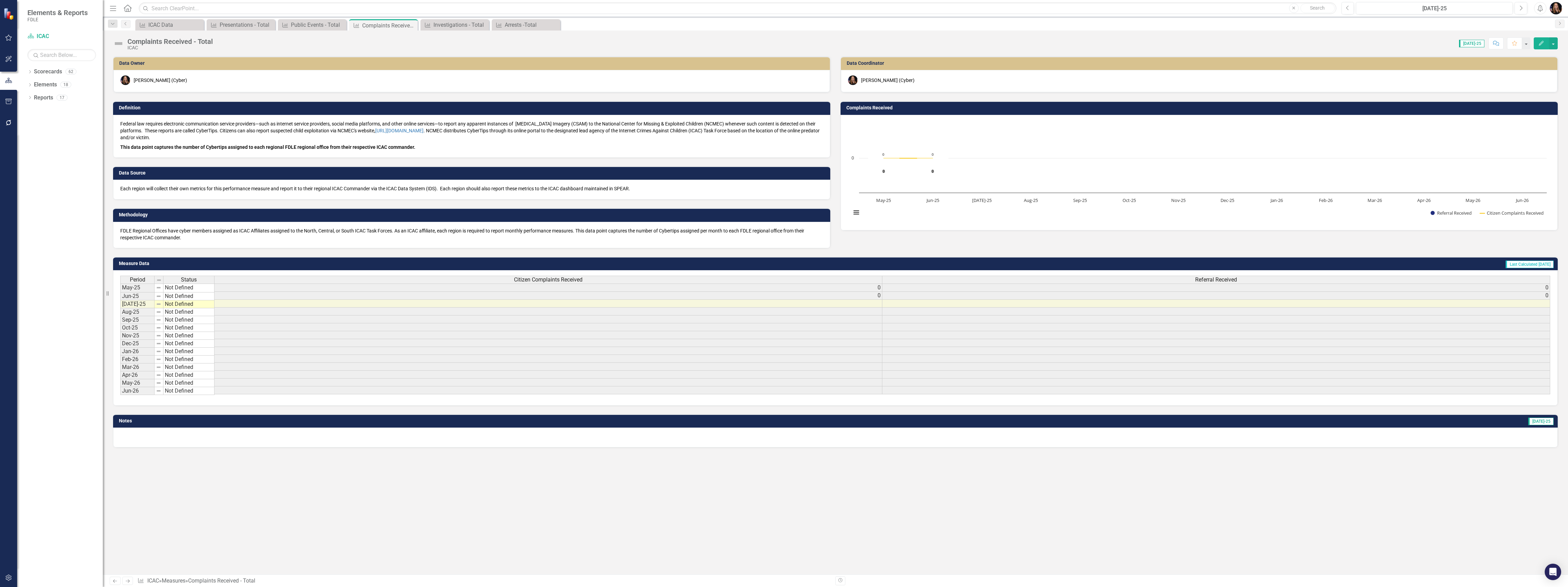
click at [112, 582] on icon "Previous" at bounding box center [115, 580] width 6 height 4
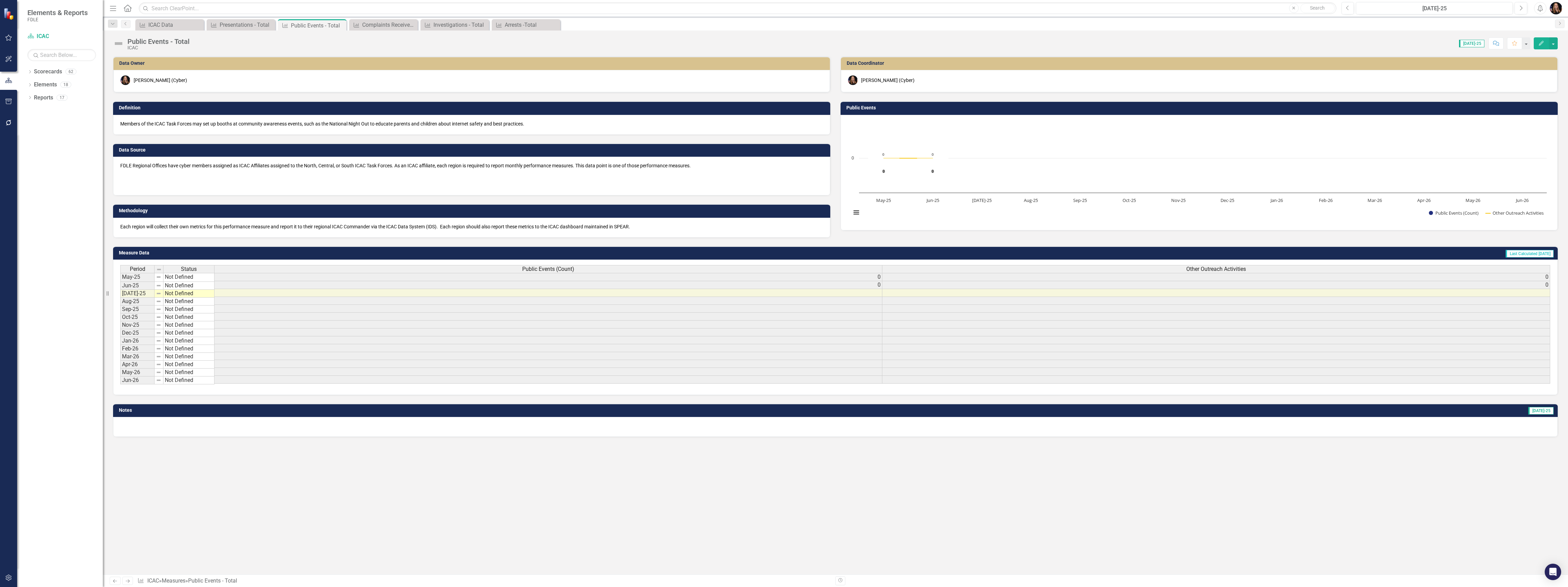
click at [126, 582] on icon "Next" at bounding box center [127, 580] width 6 height 4
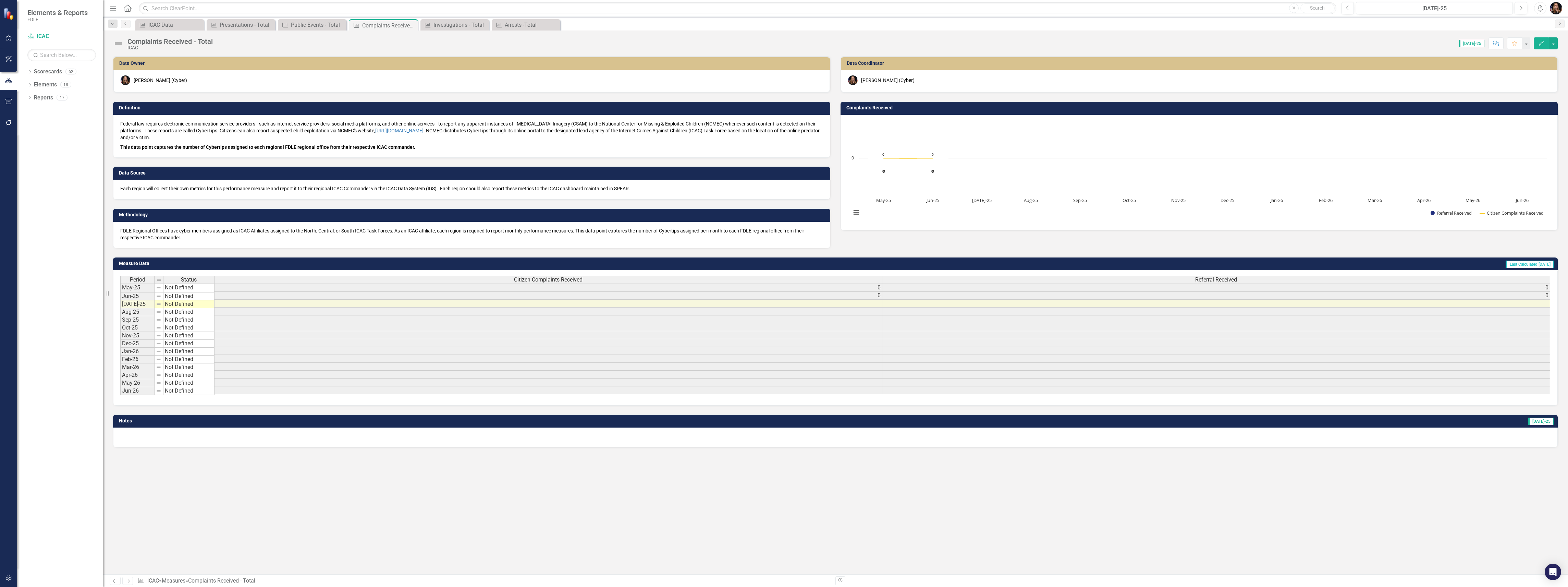
click at [126, 584] on link "Next" at bounding box center [127, 581] width 11 height 8
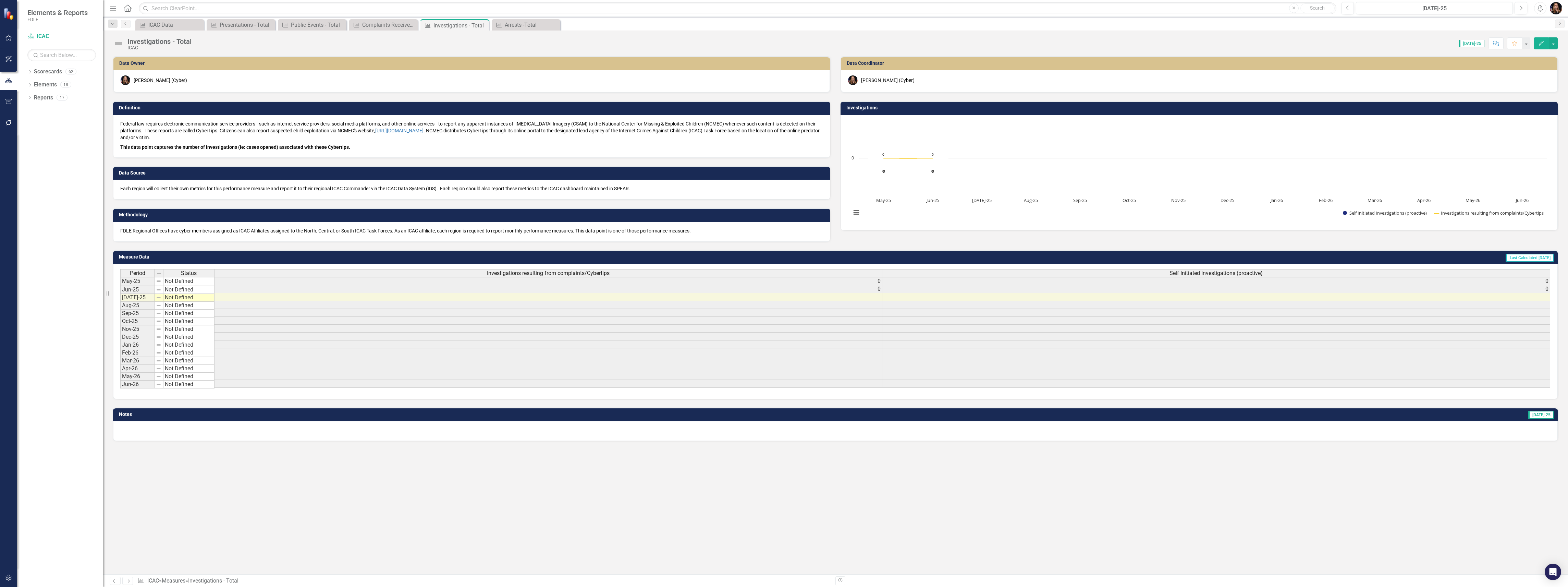
click at [126, 584] on link "Next" at bounding box center [127, 581] width 11 height 8
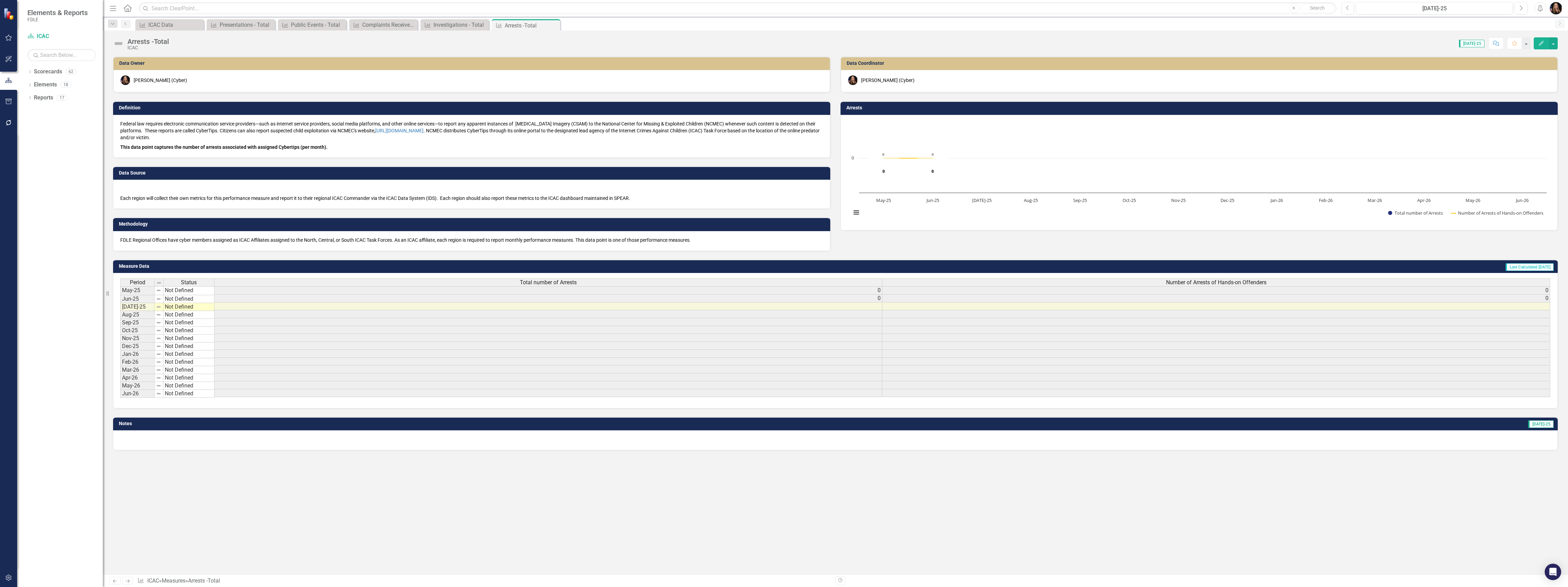
click at [126, 584] on link "Next" at bounding box center [127, 581] width 11 height 8
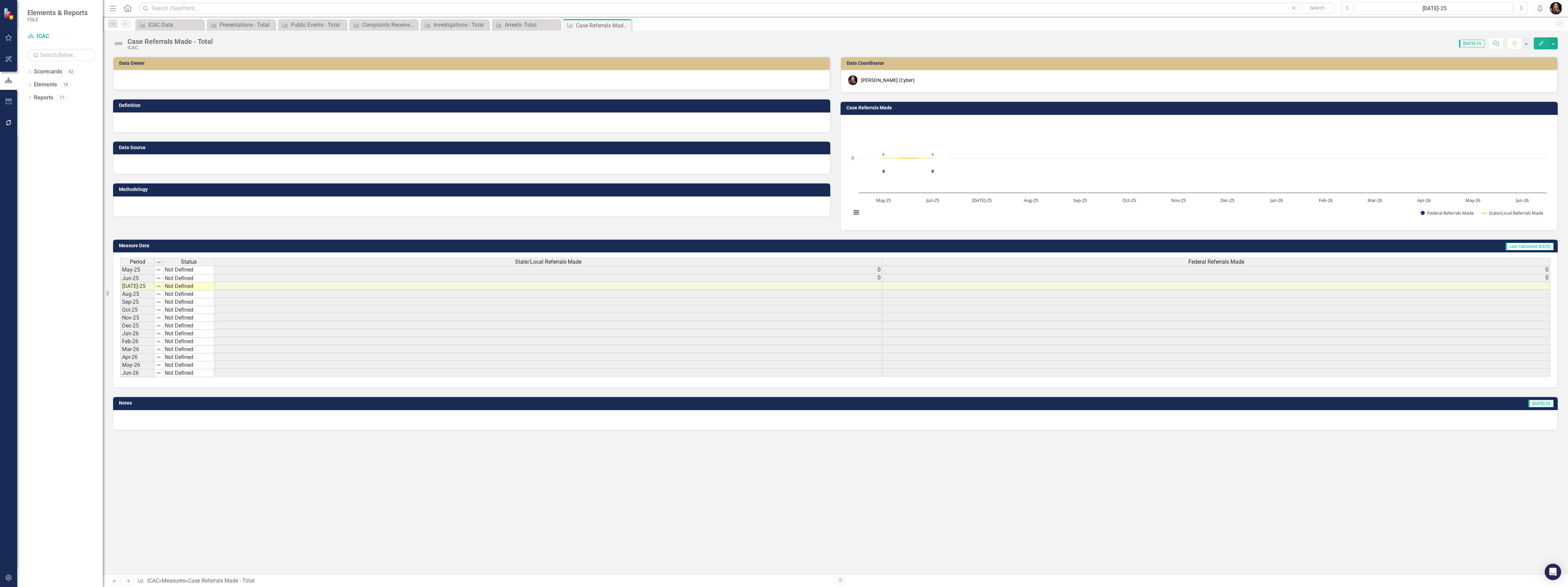
click at [191, 85] on div at bounding box center [471, 80] width 716 height 20
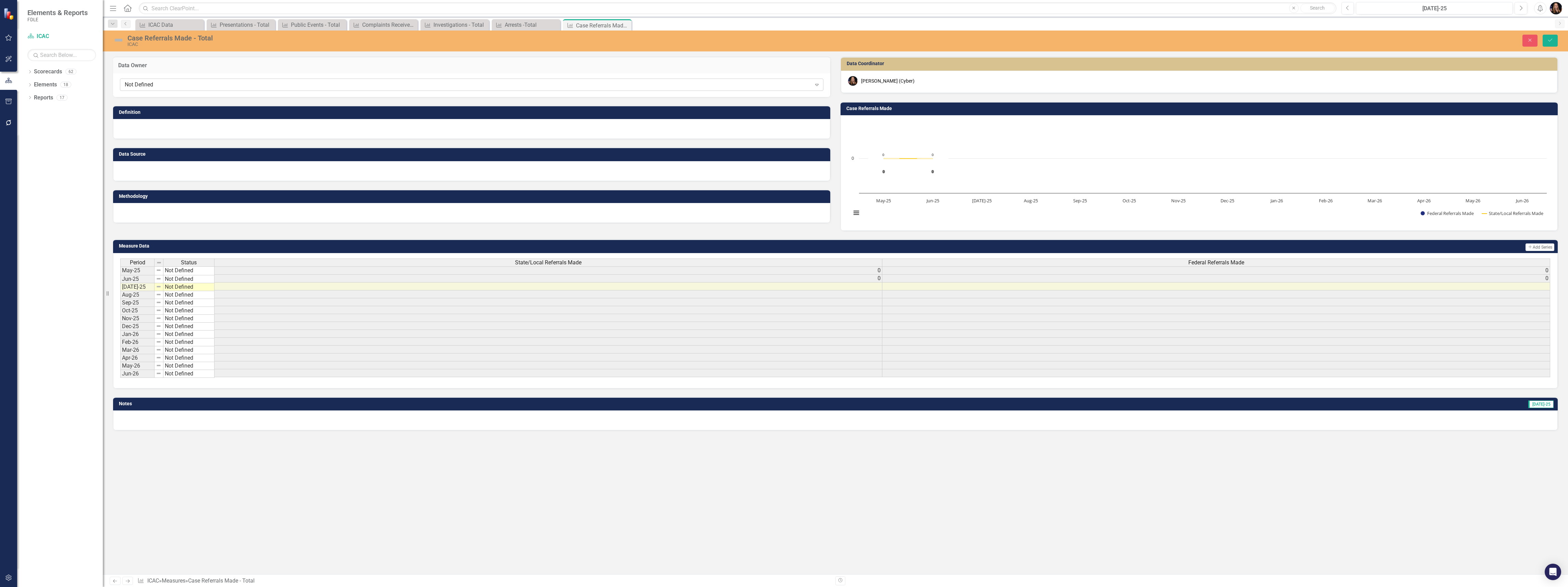
click at [190, 90] on div "Not Defined Expand" at bounding box center [471, 84] width 703 height 13
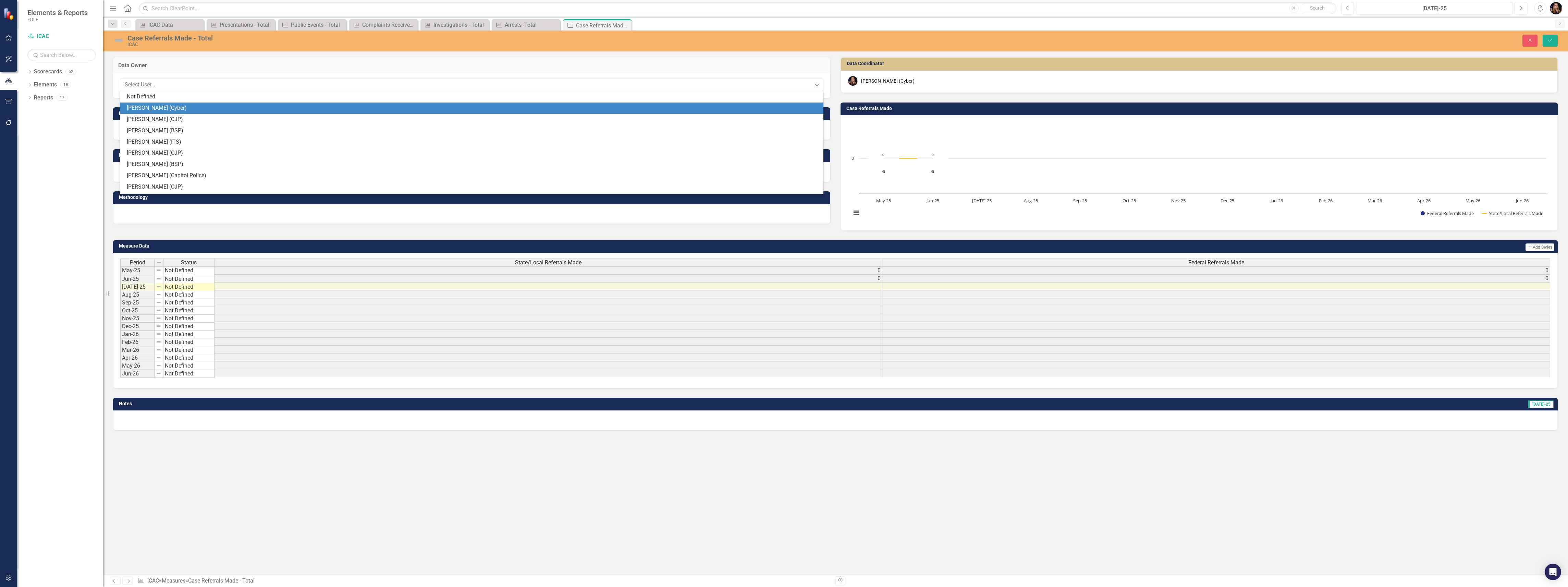
click at [186, 107] on div "[PERSON_NAME] (Cyber)" at bounding box center [473, 107] width 692 height 8
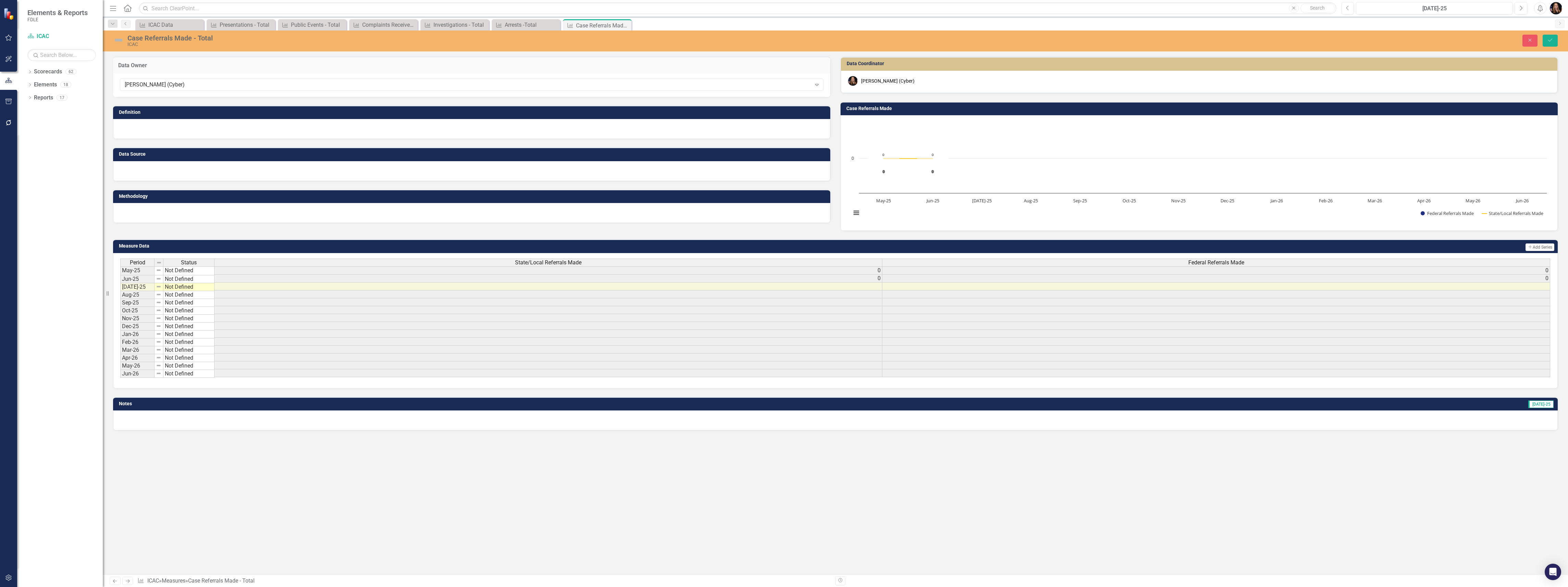
click at [159, 128] on div at bounding box center [472, 129] width 717 height 20
click at [136, 175] on div at bounding box center [472, 171] width 717 height 20
click at [135, 175] on div at bounding box center [472, 171] width 717 height 20
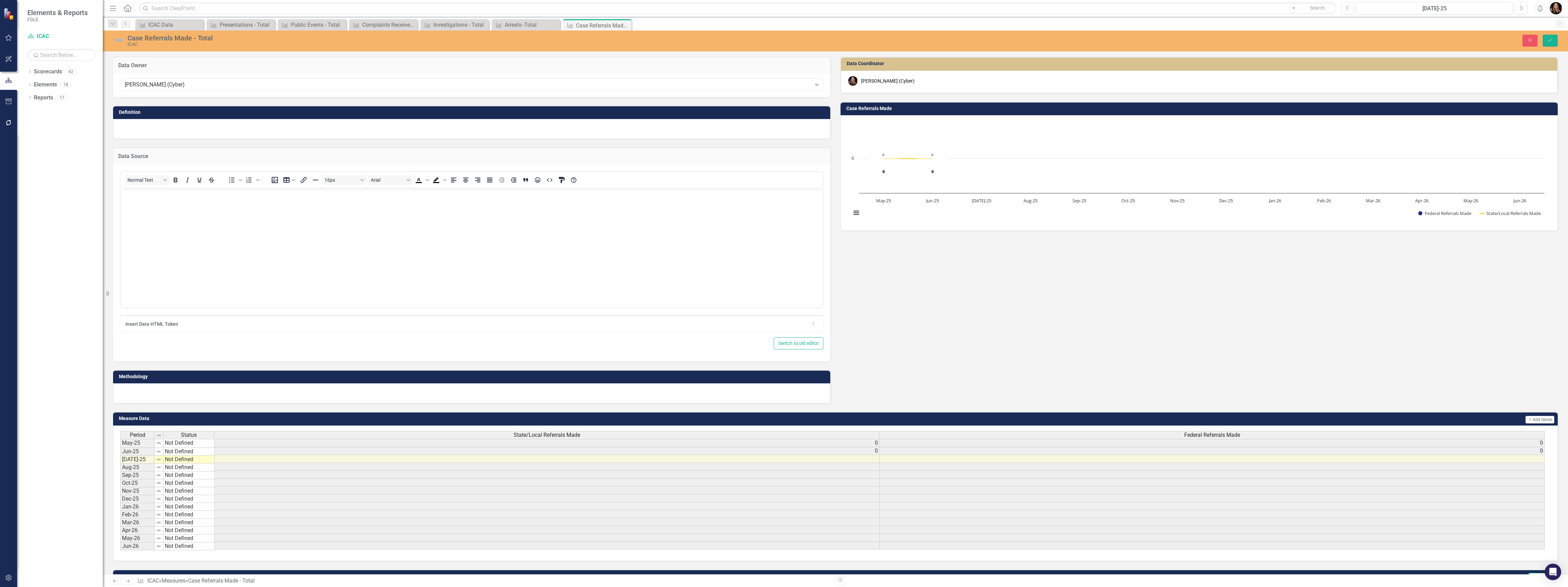
drag, startPoint x: 251, startPoint y: 261, endPoint x: 242, endPoint y: 250, distance: 14.2
click at [251, 260] on body "Rich Text Area. Press ALT-0 for help." at bounding box center [472, 239] width 702 height 103
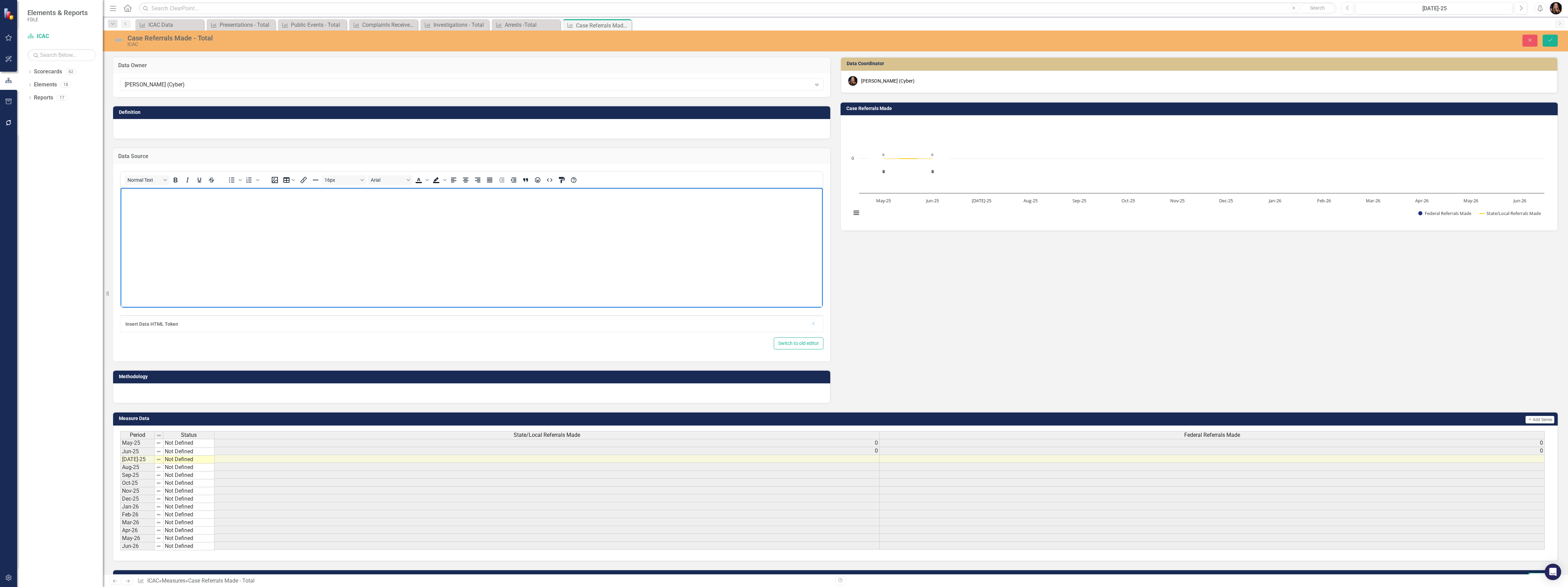
click at [148, 217] on body "Rich Text Area. Press ALT-0 for help." at bounding box center [472, 239] width 702 height 103
click at [165, 393] on div at bounding box center [472, 394] width 717 height 20
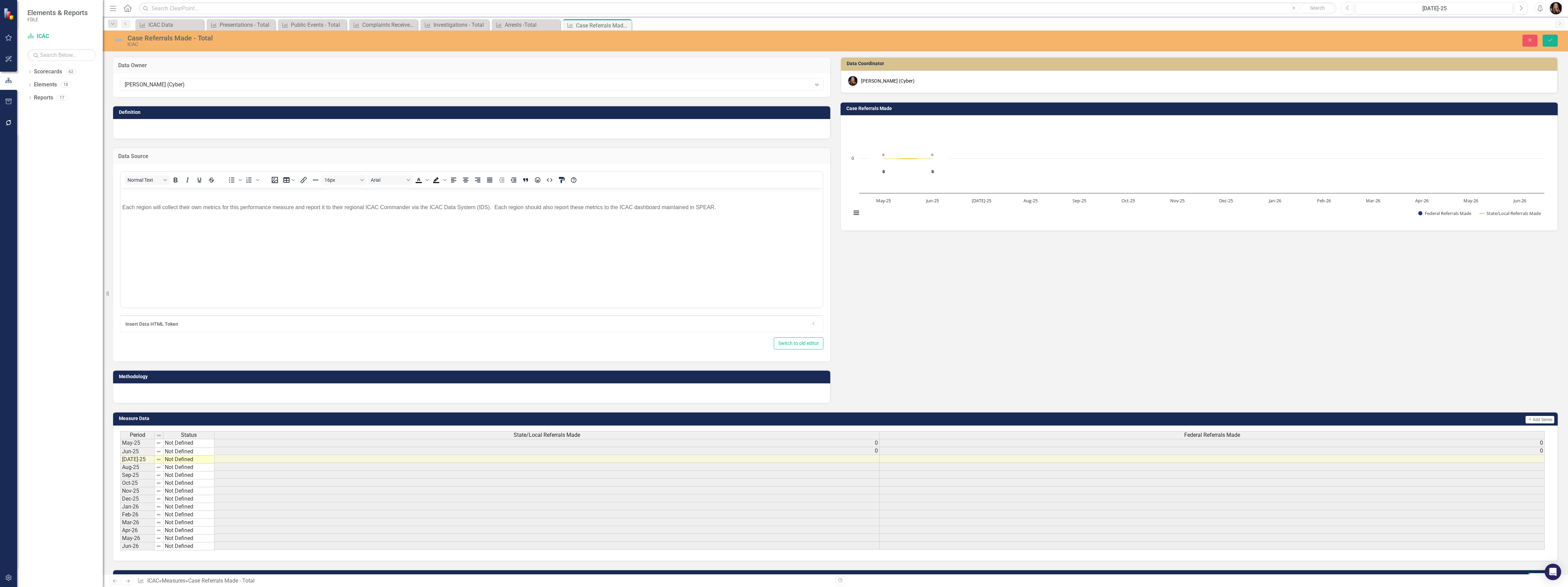
click at [164, 393] on div at bounding box center [472, 394] width 717 height 20
click at [164, 392] on div at bounding box center [472, 394] width 717 height 20
click at [163, 391] on div at bounding box center [472, 394] width 717 height 20
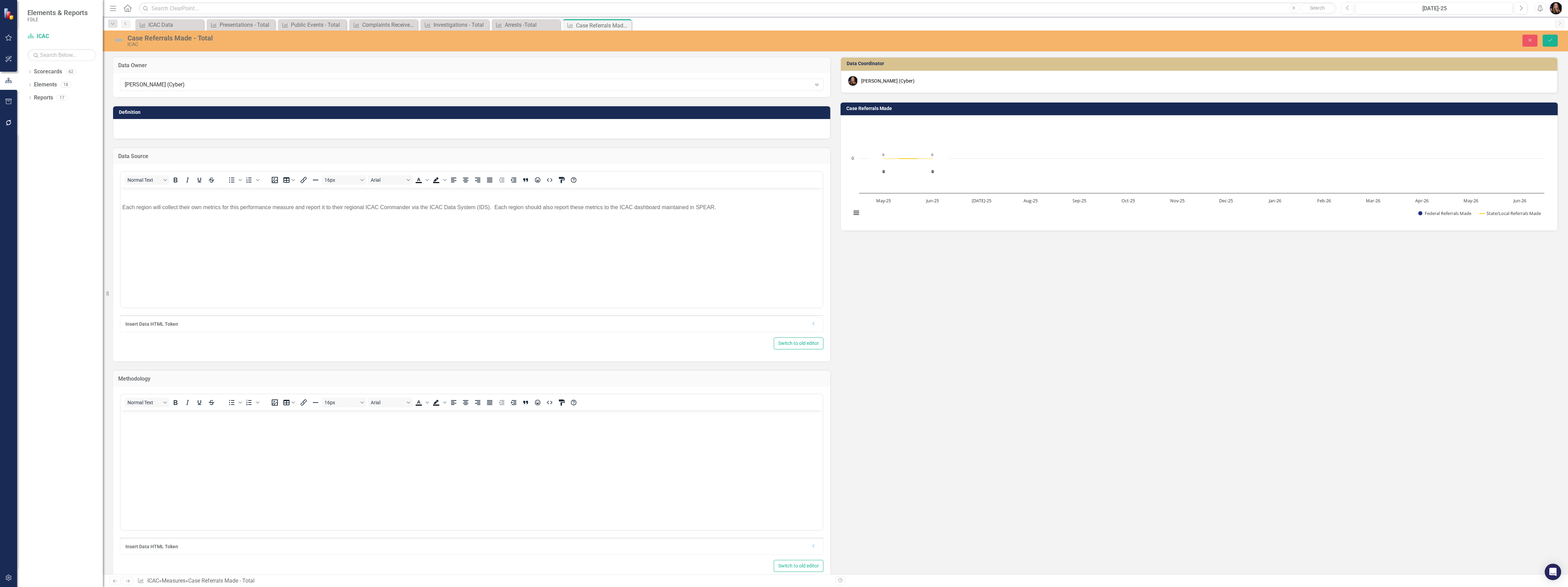
click at [149, 424] on body "Rich Text Area. Press ALT-0 for help." at bounding box center [472, 462] width 702 height 103
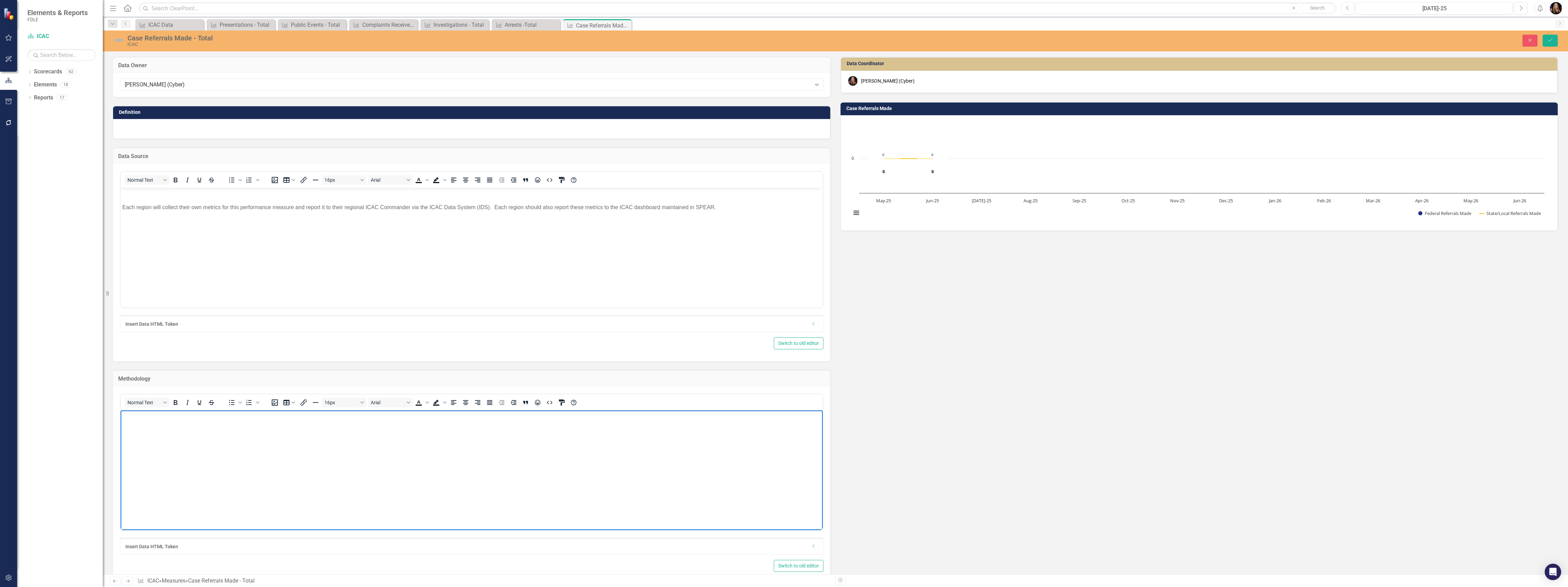
drag, startPoint x: 142, startPoint y: 466, endPoint x: 157, endPoint y: 455, distance: 18.6
click at [142, 466] on body "Rich Text Area. Press ALT-0 for help." at bounding box center [472, 462] width 702 height 103
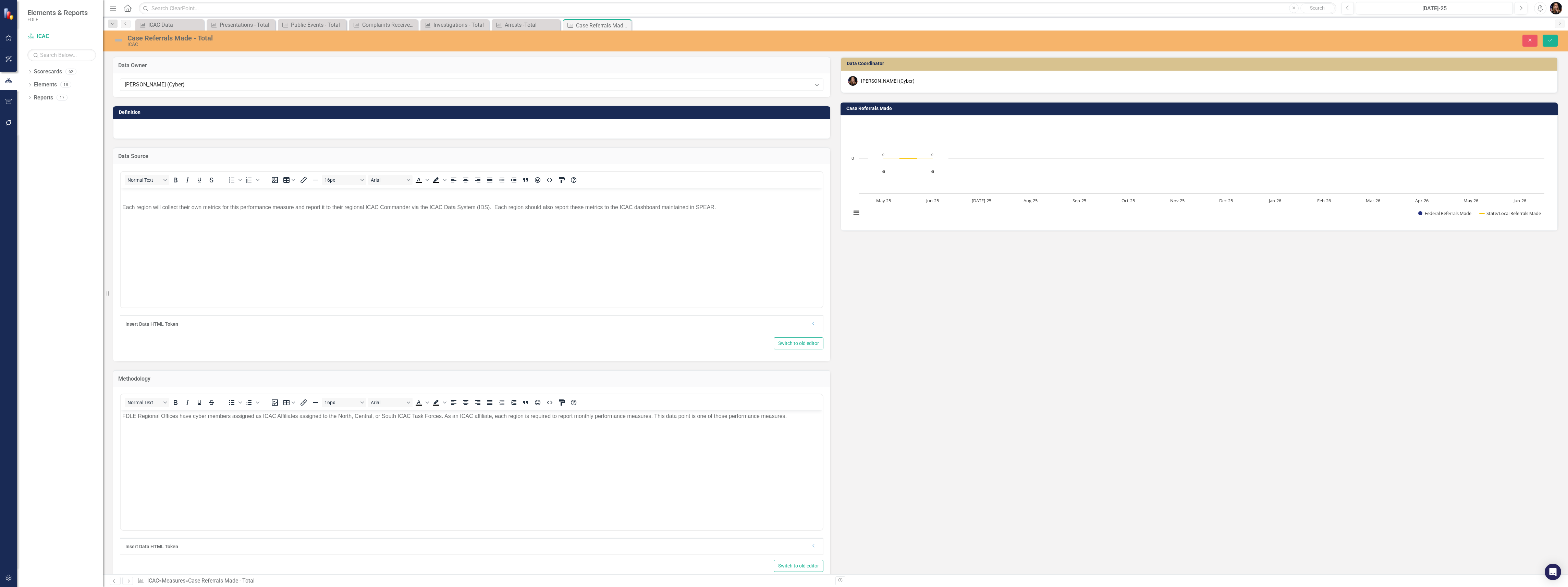
click at [164, 130] on div at bounding box center [472, 129] width 717 height 20
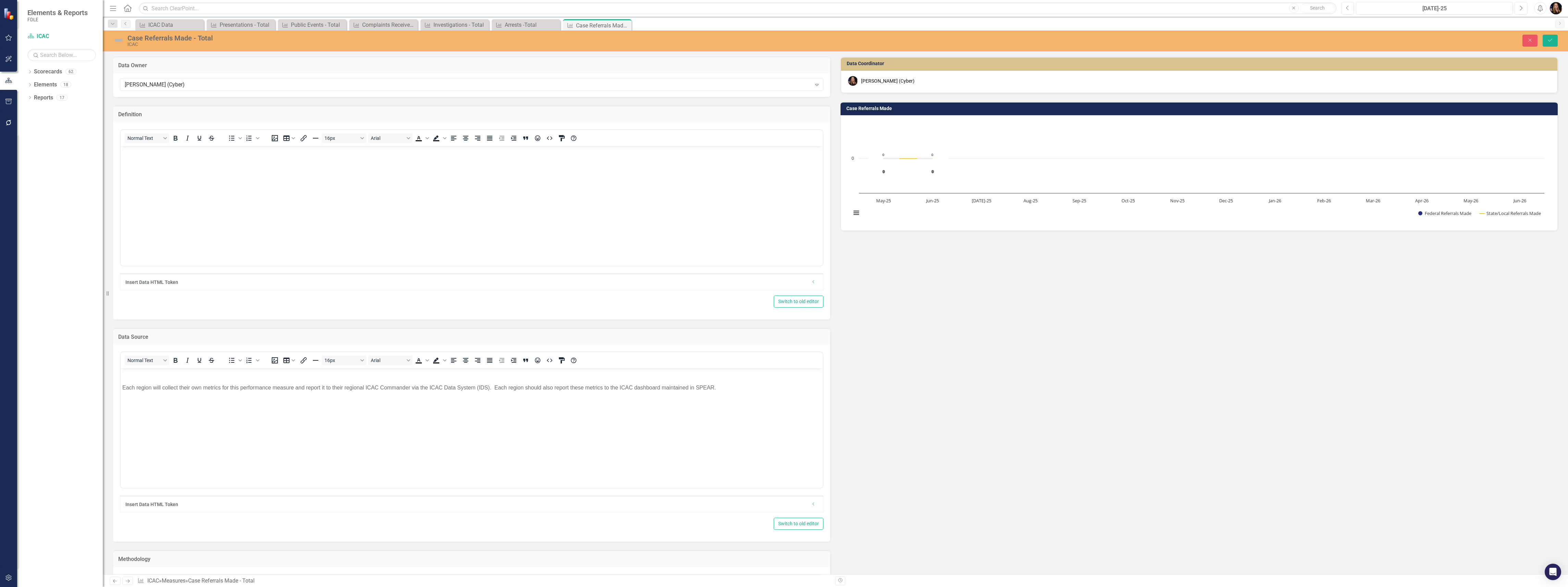
drag, startPoint x: 145, startPoint y: 159, endPoint x: 168, endPoint y: 163, distance: 23.3
click at [145, 159] on body "Rich Text Area. Press ALT-0 for help." at bounding box center [472, 198] width 702 height 103
click at [1552, 38] on icon "Save" at bounding box center [1549, 41] width 6 height 5
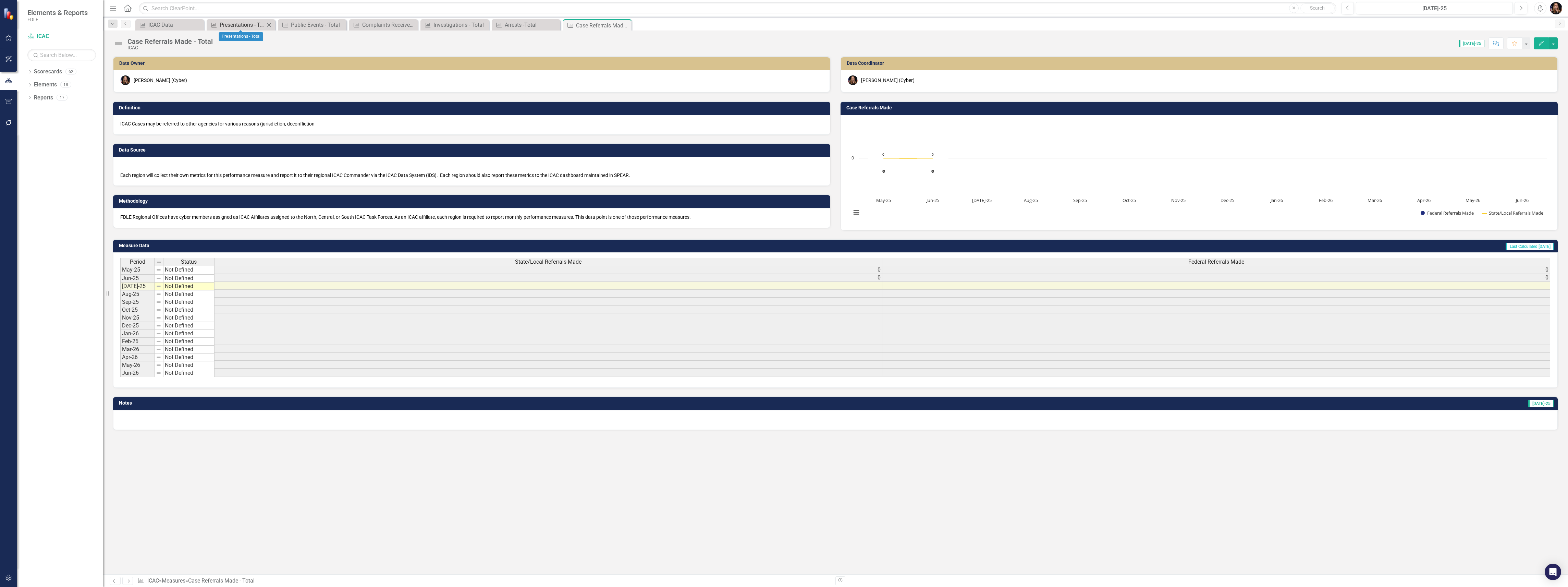
click at [230, 27] on div "Presentations - Total" at bounding box center [242, 24] width 46 height 8
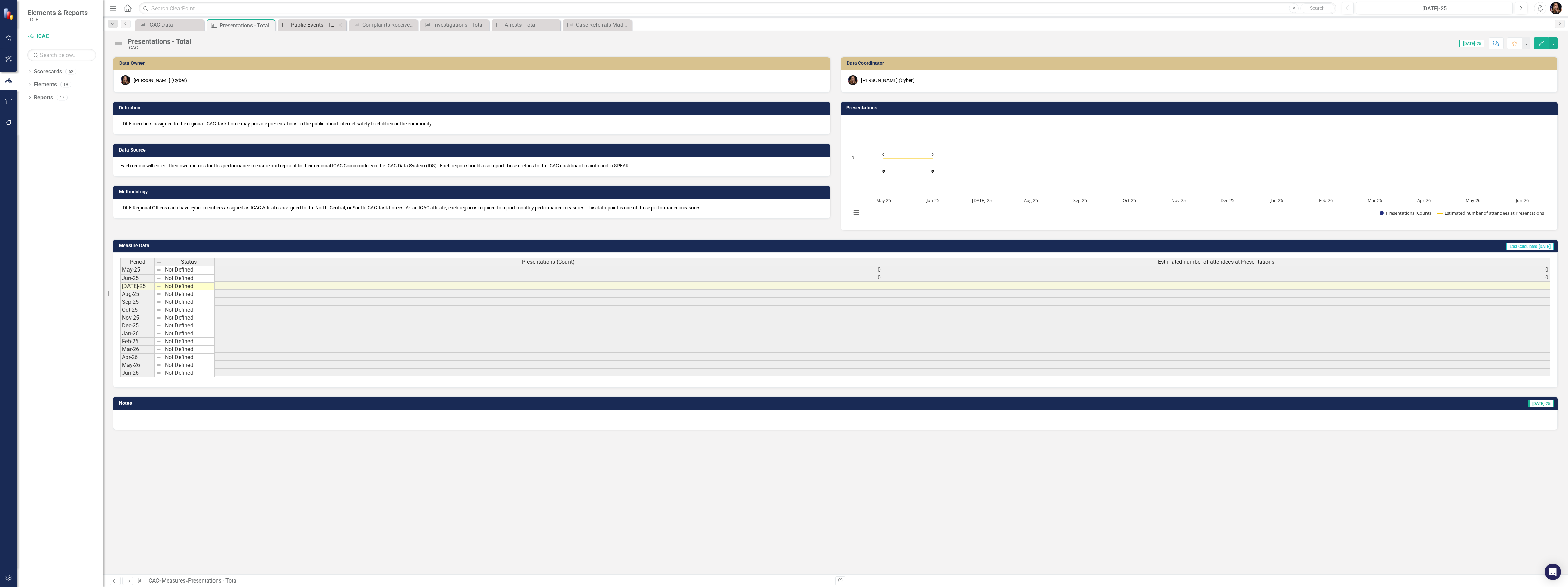
click at [298, 24] on div "Public Events - Total" at bounding box center [314, 24] width 46 height 8
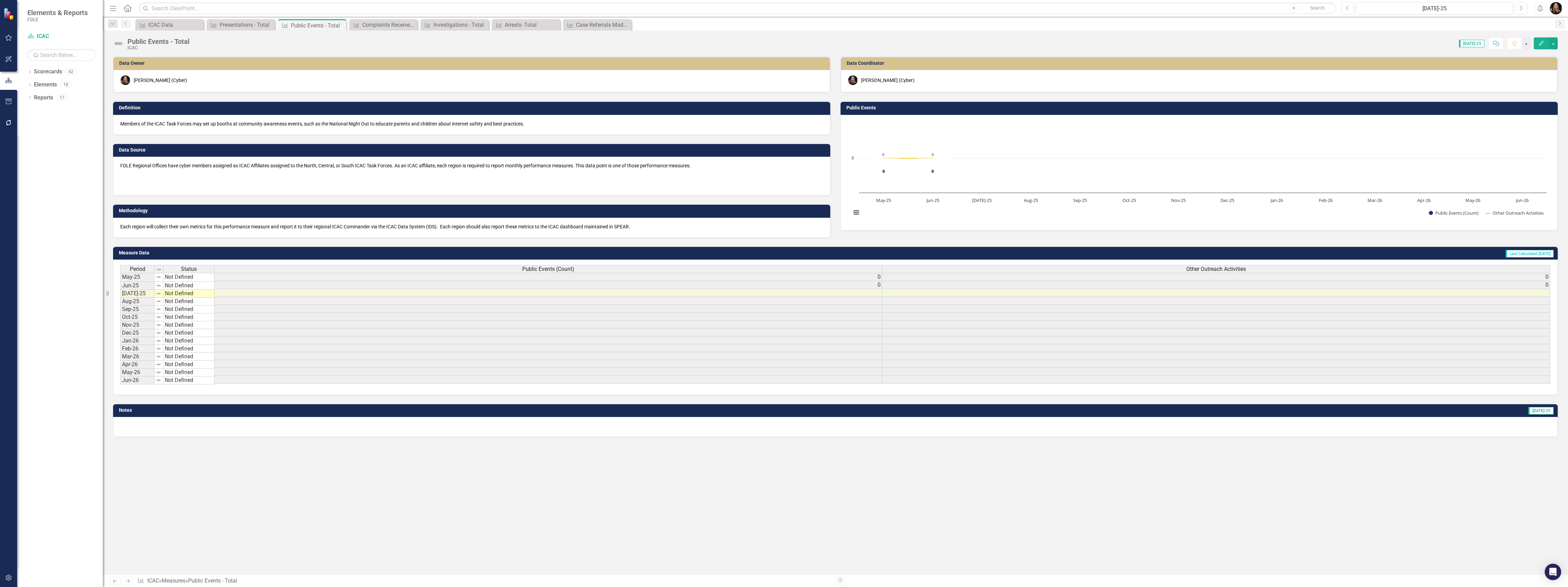
click at [187, 127] on p "Members of the ICAC Task Forces may set up booths at community awareness events…" at bounding box center [471, 123] width 703 height 7
click at [187, 126] on p "Members of the ICAC Task Forces may set up booths at community awareness events…" at bounding box center [471, 123] width 703 height 7
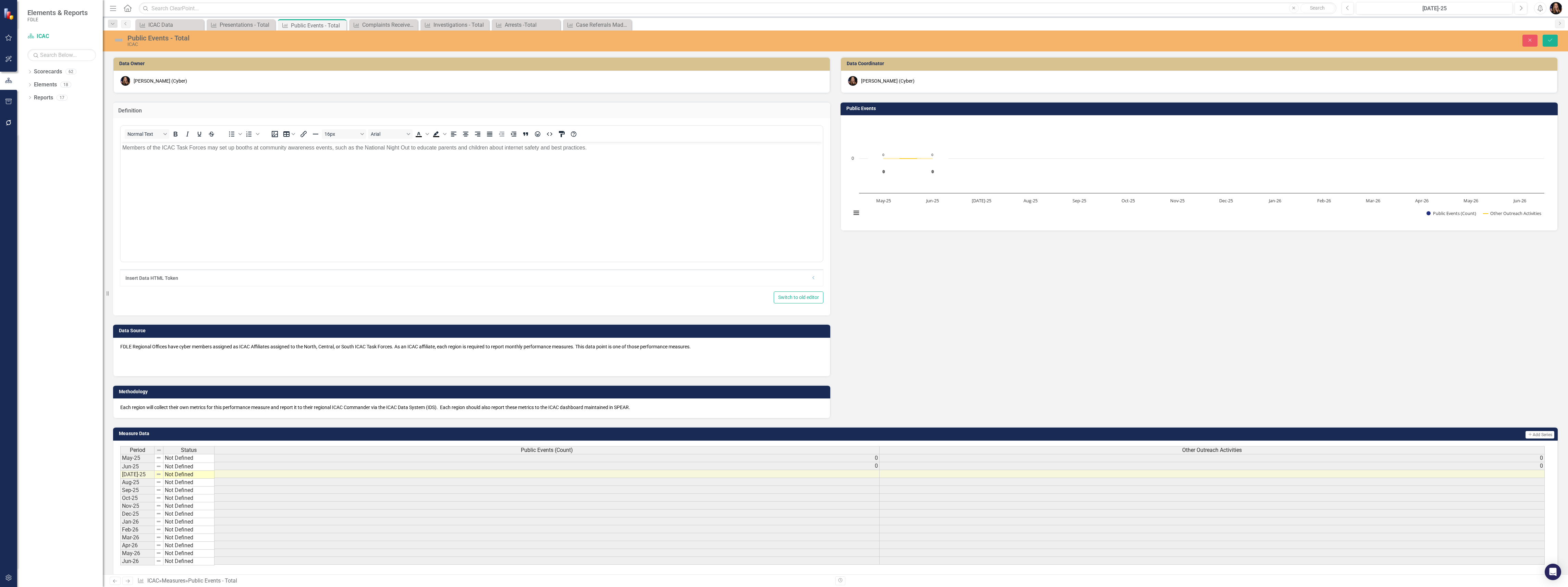
click at [621, 150] on p "Members of the ICAC Task Forces may set up booths at community awareness events…" at bounding box center [472, 148] width 699 height 8
click at [246, 154] on p "Members of the ICAC Task Forces may set up booths at community awareness events…" at bounding box center [472, 184] width 699 height 82
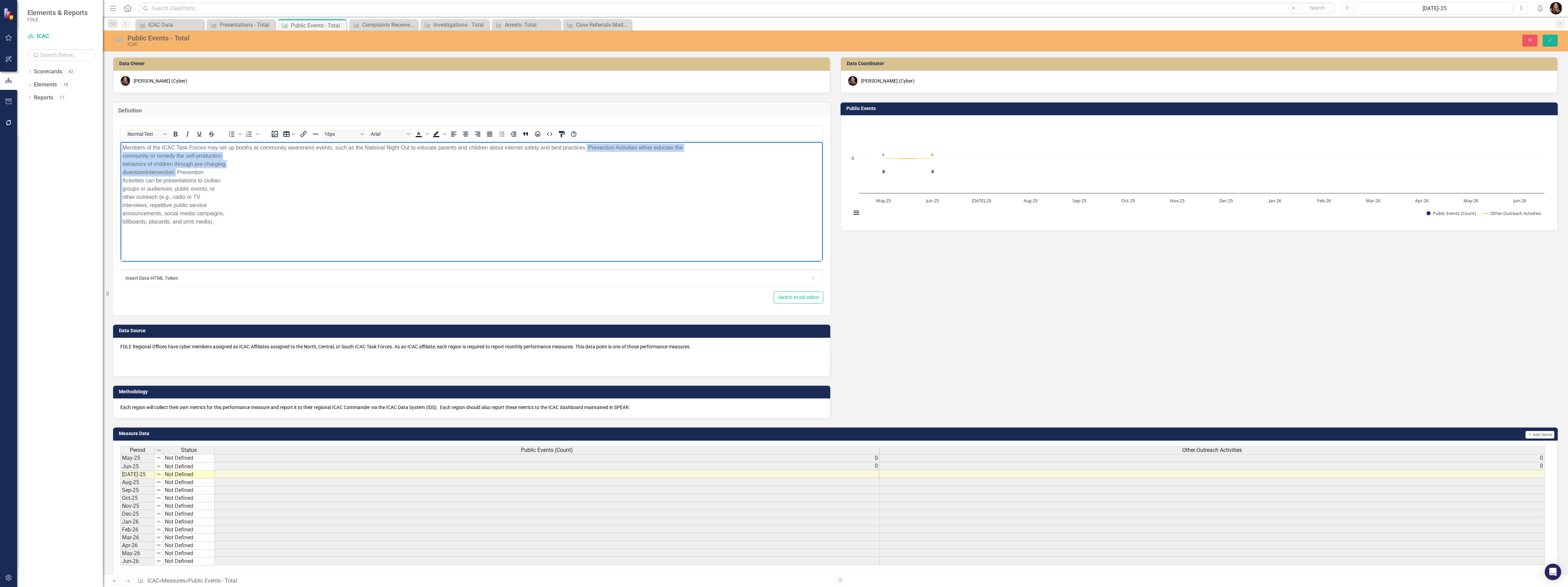
drag, startPoint x: 176, startPoint y: 171, endPoint x: 587, endPoint y: 124, distance: 413.7
click at [587, 142] on html "Members of the ICAC Task Forces may set up booths at community awareness events…" at bounding box center [472, 193] width 702 height 103
click at [549, 148] on p "Members of the ICAC Task Forces may set up booths at community awareness events…" at bounding box center [472, 172] width 699 height 57
click at [652, 148] on p "Members of the ICAC Task Forces may set up booths at community awareness events…" at bounding box center [472, 172] width 699 height 57
click at [726, 142] on body "Members of the ICAC Task Forces may set up booths at community awareness events…" at bounding box center [472, 193] width 702 height 103
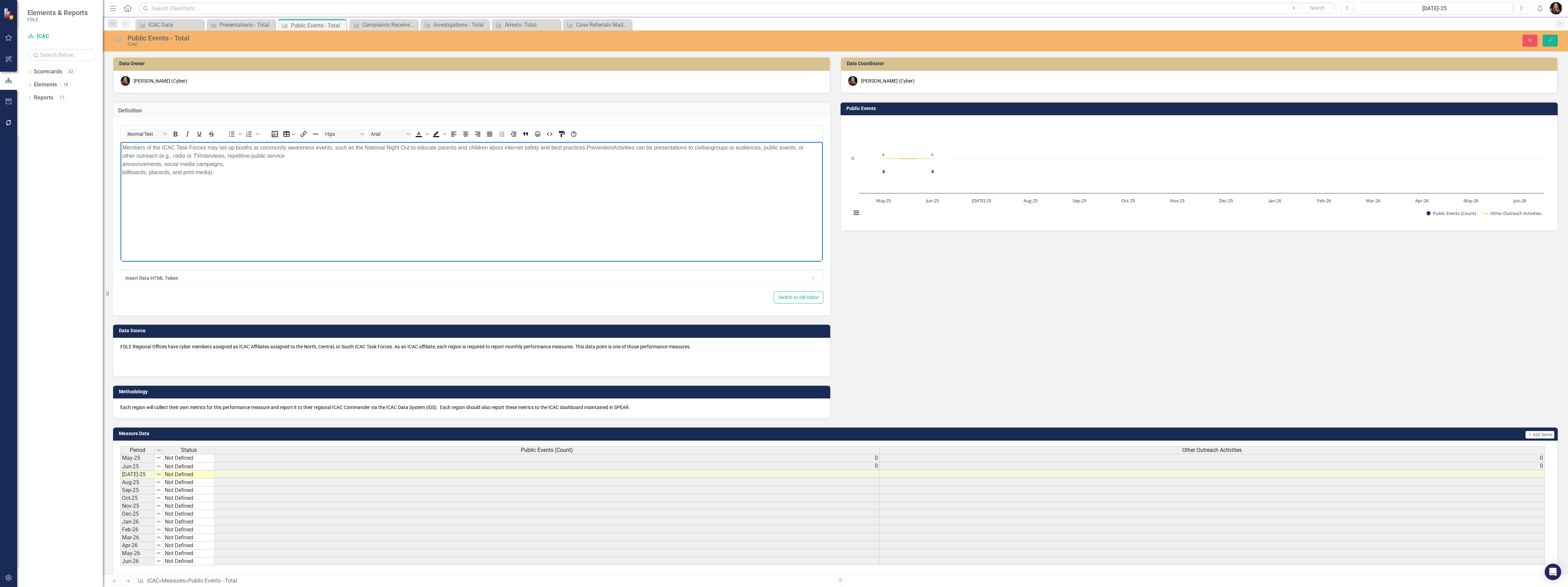
click at [300, 150] on p "Members of the ICAC Task Forces may set up booths at community awareness events…" at bounding box center [472, 160] width 699 height 33
click at [295, 157] on p "Members of the ICAC Task Forces may set up booths at community awareness events…" at bounding box center [472, 160] width 699 height 33
click at [290, 155] on p "Members of the ICAC Task Forces may set up booths at community awareness events…" at bounding box center [472, 160] width 699 height 33
click at [414, 156] on p "Members of the ICAC Task Forces may set up booths at community awareness events…" at bounding box center [472, 155] width 699 height 24
click at [1549, 42] on icon "Save" at bounding box center [1549, 41] width 6 height 5
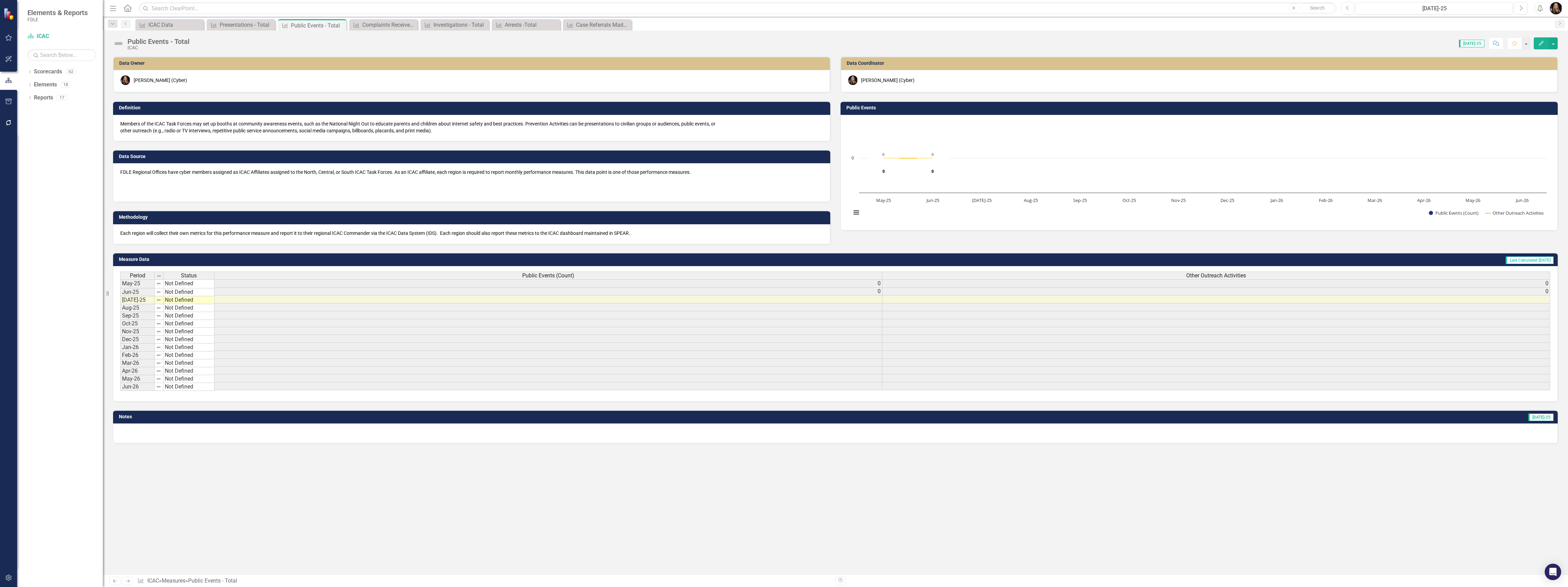
click at [231, 124] on p "Members of the ICAC Task Forces may set up booths at community awareness events…" at bounding box center [471, 127] width 703 height 14
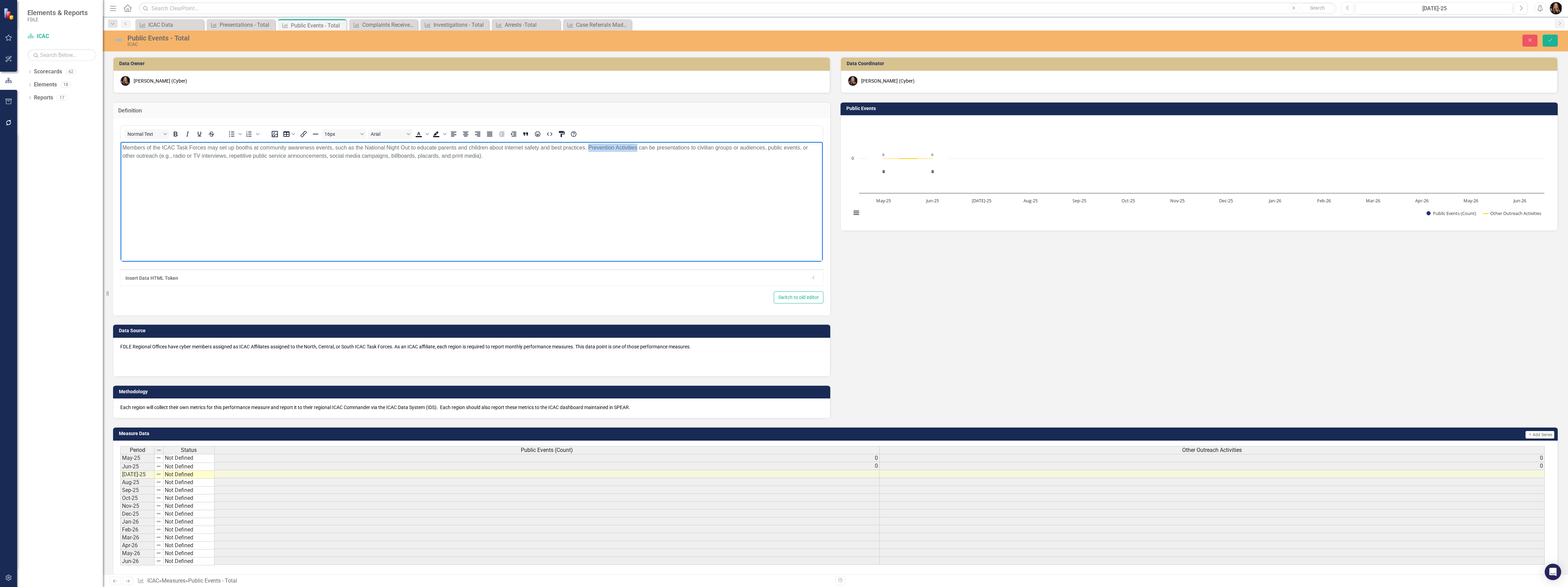
drag, startPoint x: 636, startPoint y: 147, endPoint x: 588, endPoint y: 146, distance: 48.0
click at [588, 146] on p "Members of the ICAC Task Forces may set up booths at community awareness events…" at bounding box center [472, 151] width 699 height 16
click at [1547, 40] on button "Save" at bounding box center [1550, 41] width 15 height 12
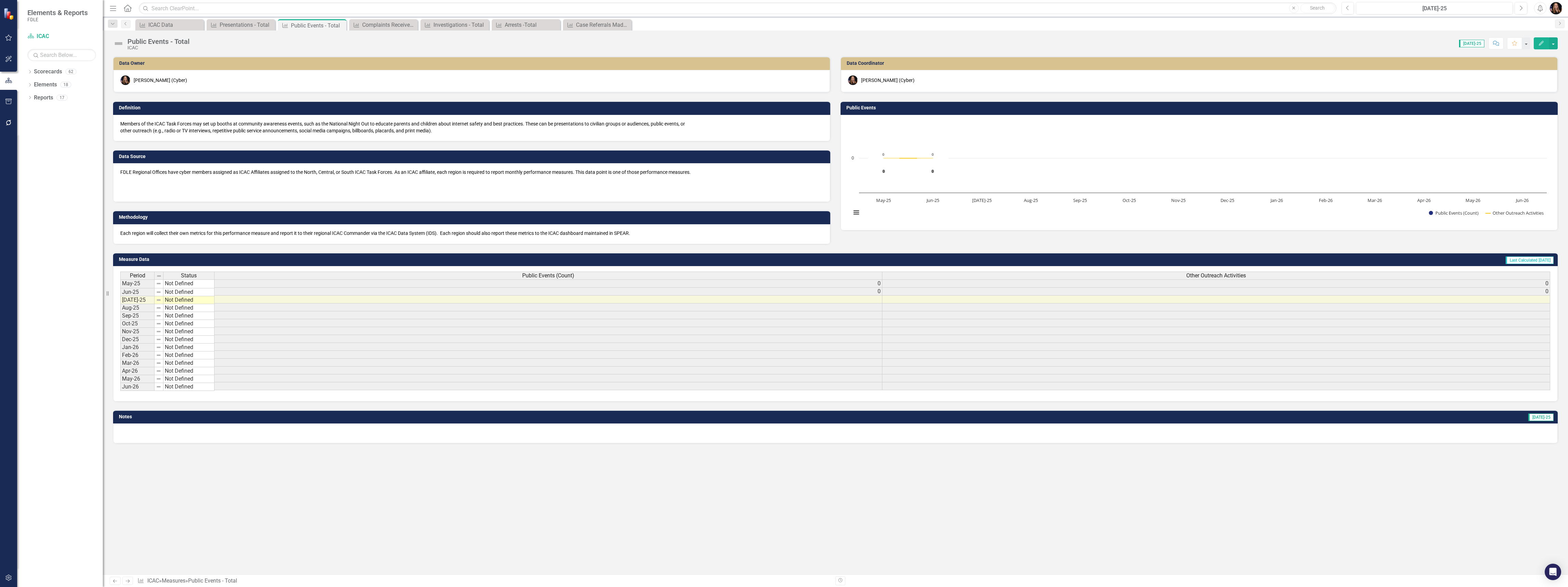
click at [478, 171] on p "FDLE Regional Offices have cyber members assigned as ICAC Affiliates assigned t…" at bounding box center [471, 173] width 703 height 8
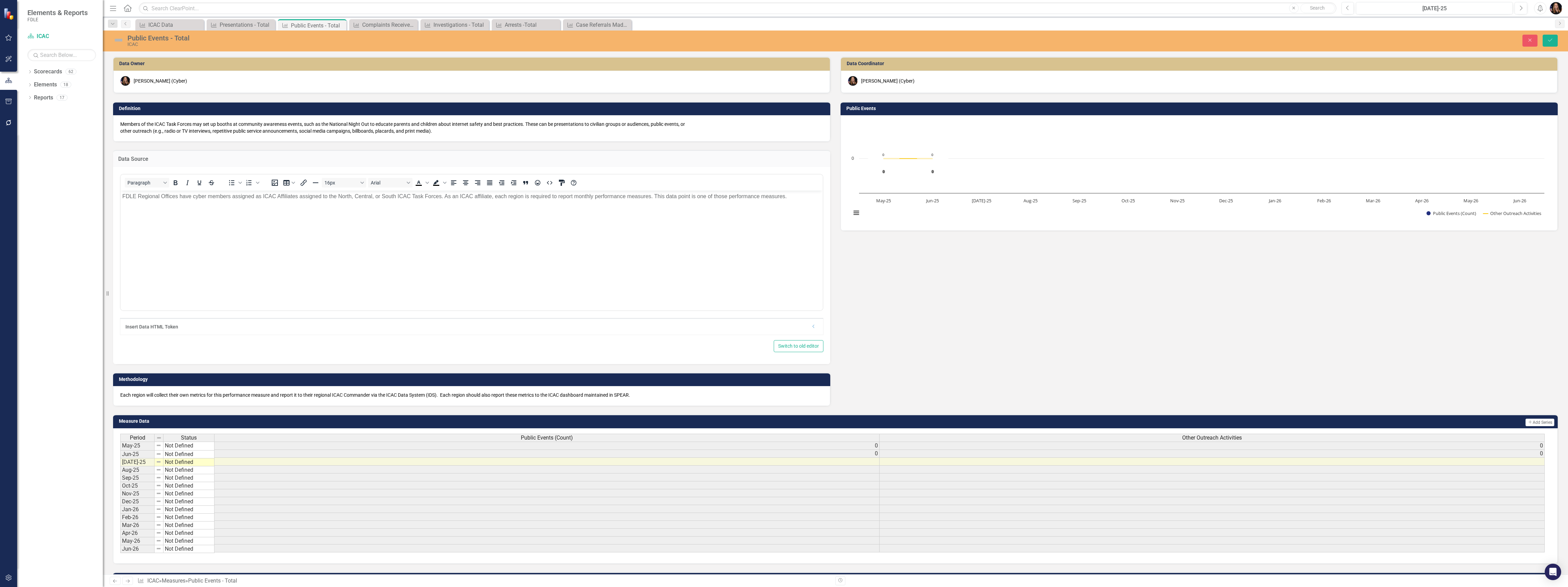
click at [649, 195] on p "FDLE Regional Offices have cyber members assigned as ICAC Affiliates assigned t…" at bounding box center [472, 196] width 699 height 8
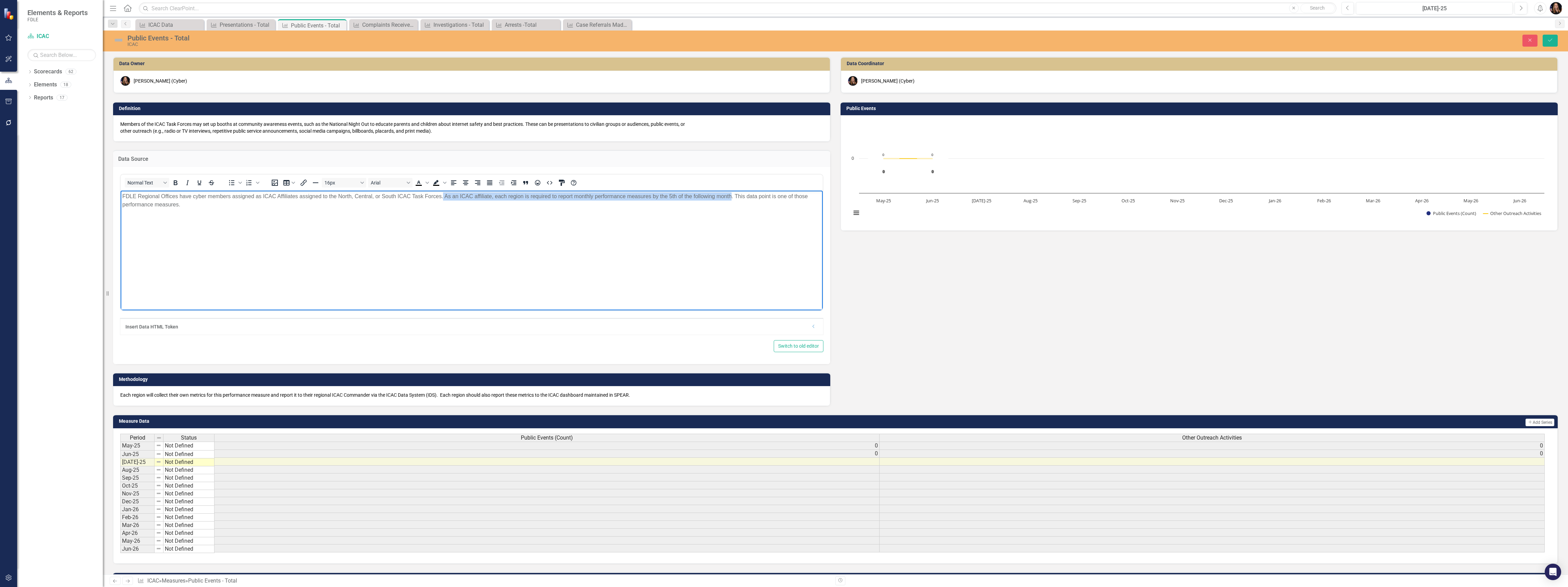
drag, startPoint x: 722, startPoint y: 195, endPoint x: 443, endPoint y: 197, distance: 279.0
click at [443, 197] on p "FDLE Regional Offices have cyber members assigned as ICAC Affiliates assigned t…" at bounding box center [472, 199] width 699 height 16
click at [436, 269] on body "FDLE Regional Offices have cyber members assigned as ICAC Affiliates assigned t…" at bounding box center [472, 242] width 702 height 103
drag, startPoint x: 733, startPoint y: 194, endPoint x: 652, endPoint y: 196, distance: 81.0
click at [652, 196] on p "FDLE Regional Offices have cyber members assigned as ICAC Affiliates assigned t…" at bounding box center [472, 199] width 699 height 16
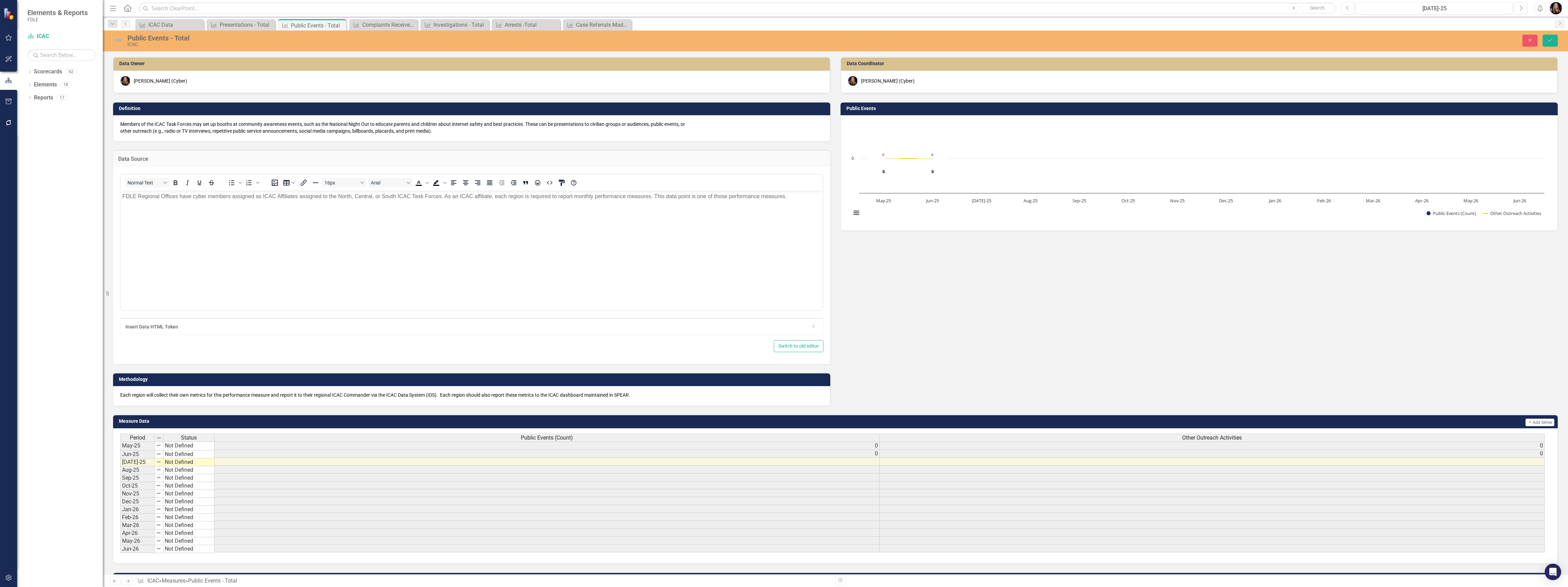
click at [289, 399] on div "Each region will collect their own metrics for this performance measure and rep…" at bounding box center [472, 396] width 717 height 20
click at [289, 398] on p "Each region will collect their own metrics for this performance measure and rep…" at bounding box center [471, 395] width 703 height 7
click at [290, 398] on p "Each region will collect their own metrics for this performance measure and rep…" at bounding box center [471, 395] width 703 height 7
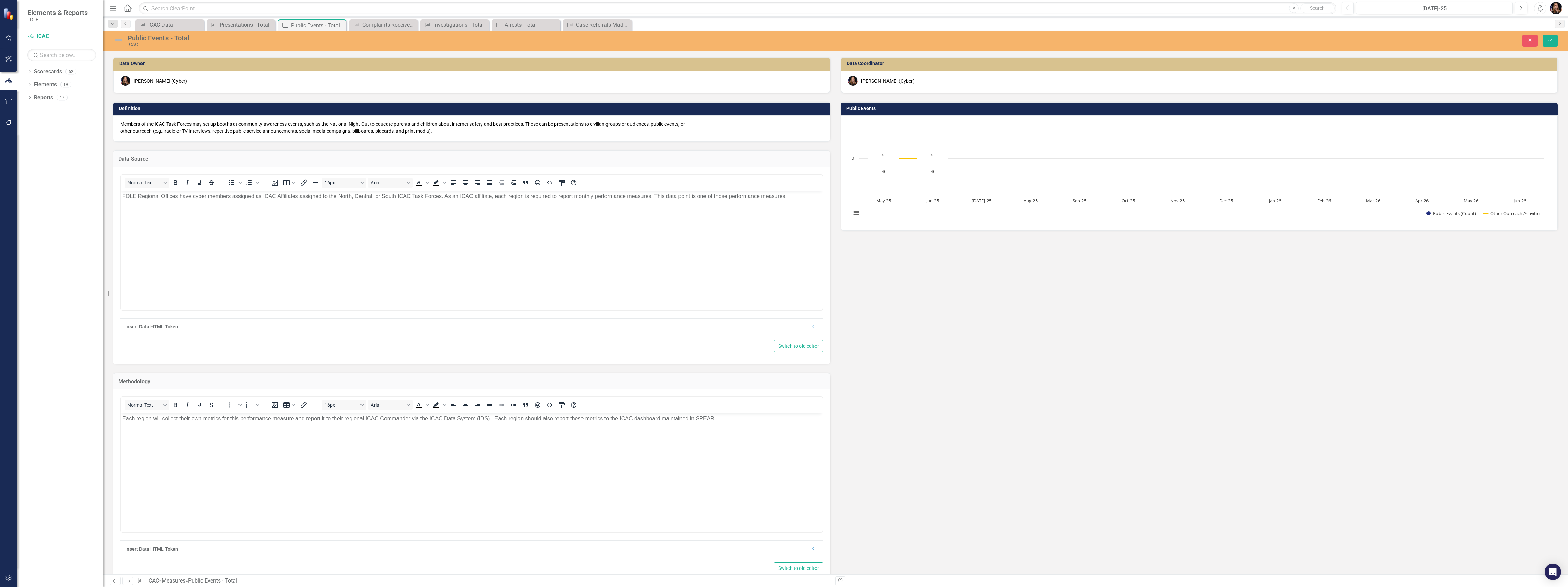
click at [491, 420] on p "Each region will collect their own metrics for this performance measure and rep…" at bounding box center [472, 419] width 699 height 8
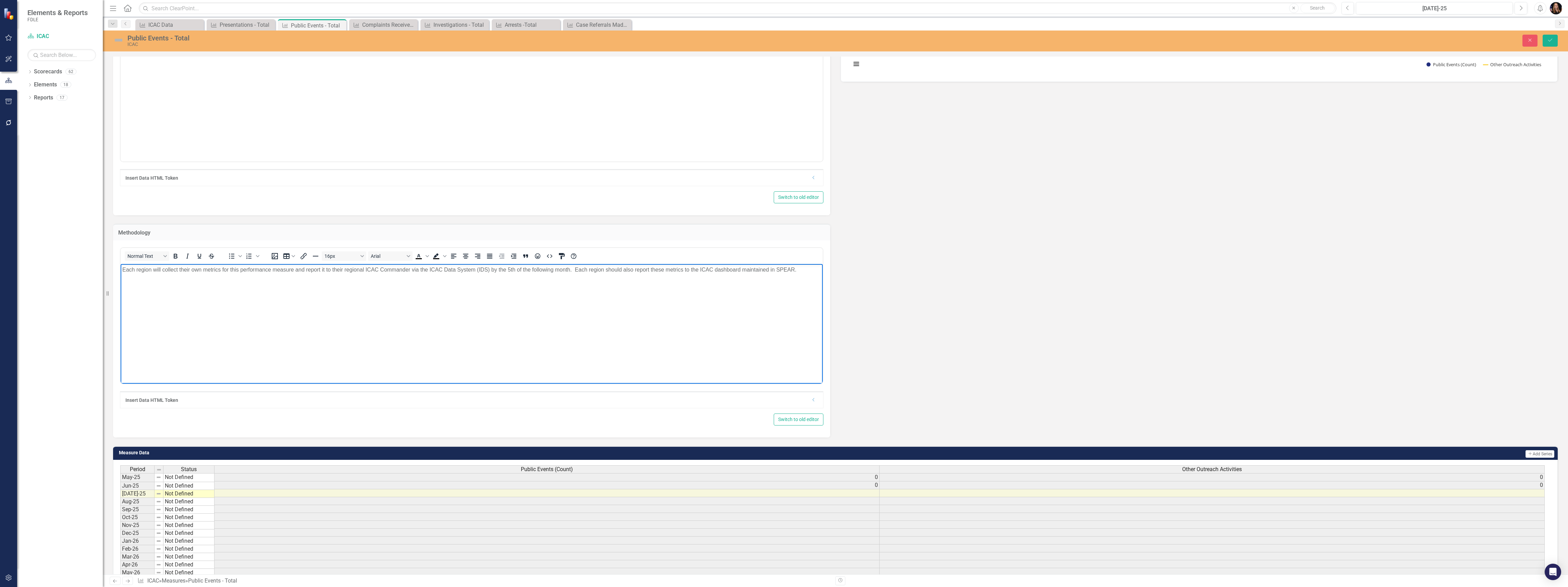
scroll to position [46, 0]
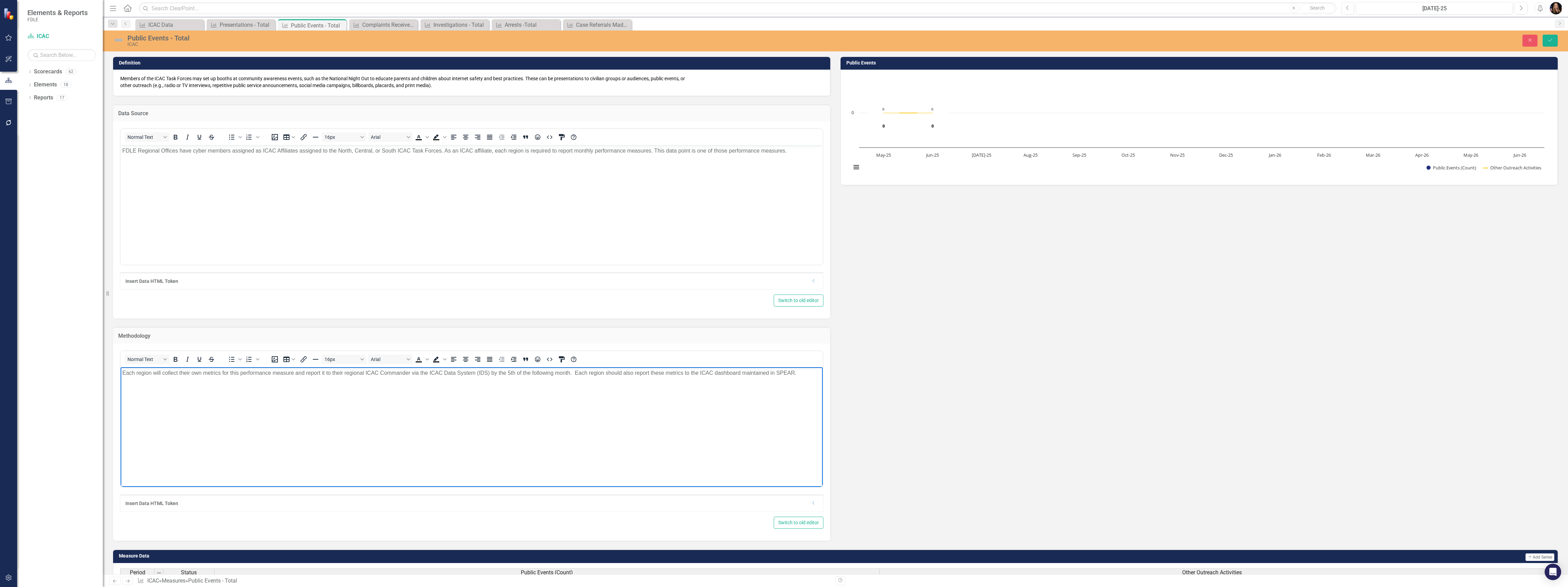
click at [212, 152] on p "FDLE Regional Offices have cyber members assigned as ICAC Affiliates assigned t…" at bounding box center [472, 150] width 699 height 8
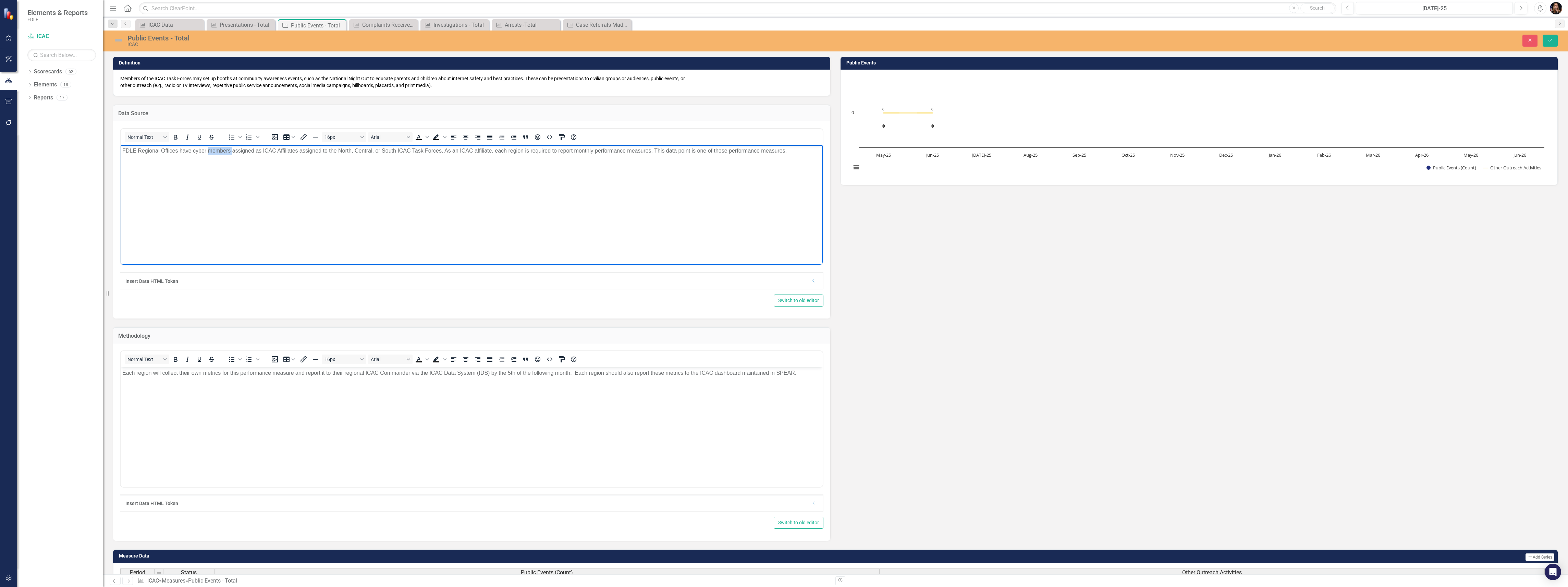
click at [212, 152] on p "FDLE Regional Offices have cyber members assigned as ICAC Affiliates assigned t…" at bounding box center [472, 150] width 699 height 8
click at [182, 378] on body "Each region will collect their own metrics for this performance measure and rep…" at bounding box center [472, 419] width 702 height 103
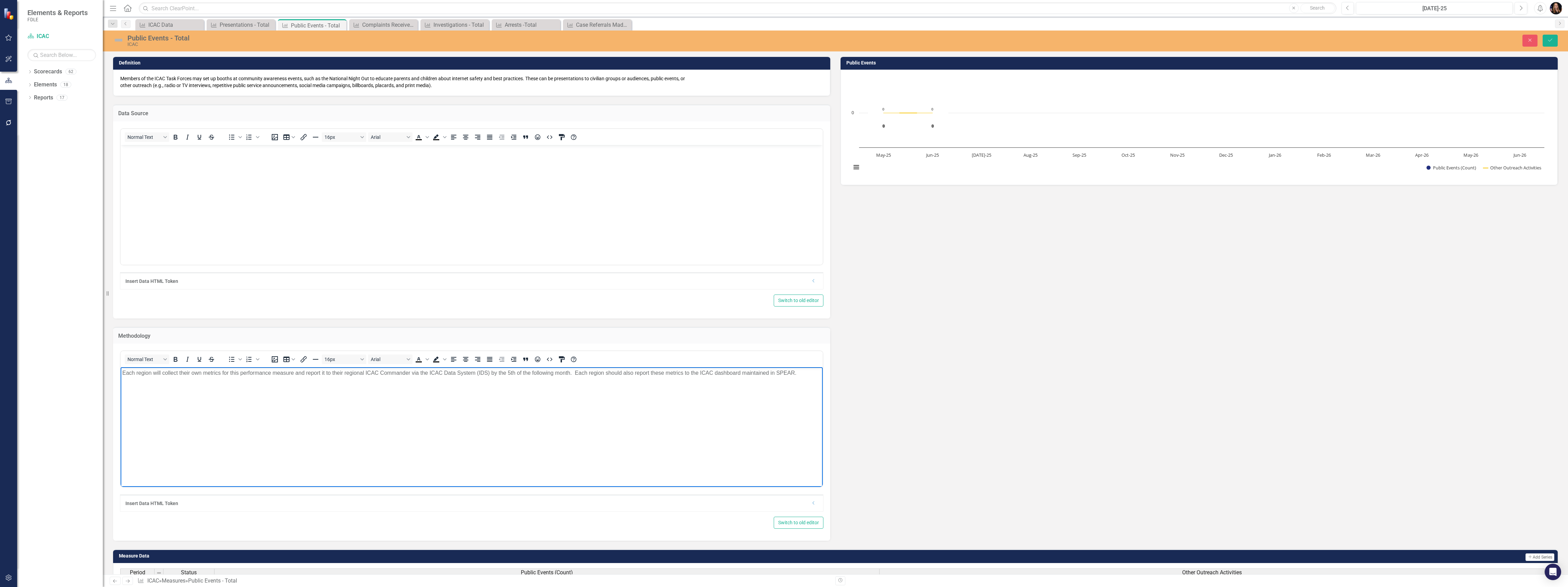
click at [181, 376] on p "Each region will collect their own metrics for this performance measure and rep…" at bounding box center [472, 373] width 699 height 8
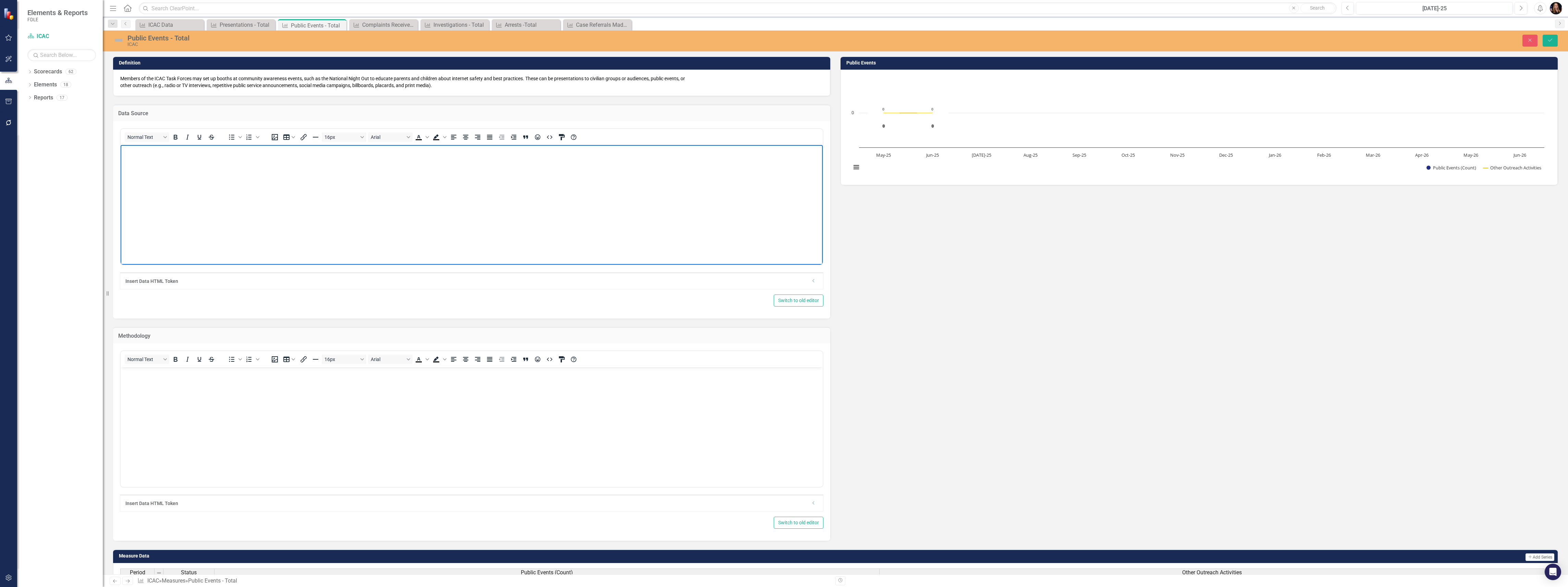
click at [164, 162] on body "Rich Text Area. Press ALT-0 for help." at bounding box center [472, 196] width 702 height 103
click at [174, 390] on body "Rich Text Area. Press ALT-0 for help." at bounding box center [472, 419] width 702 height 103
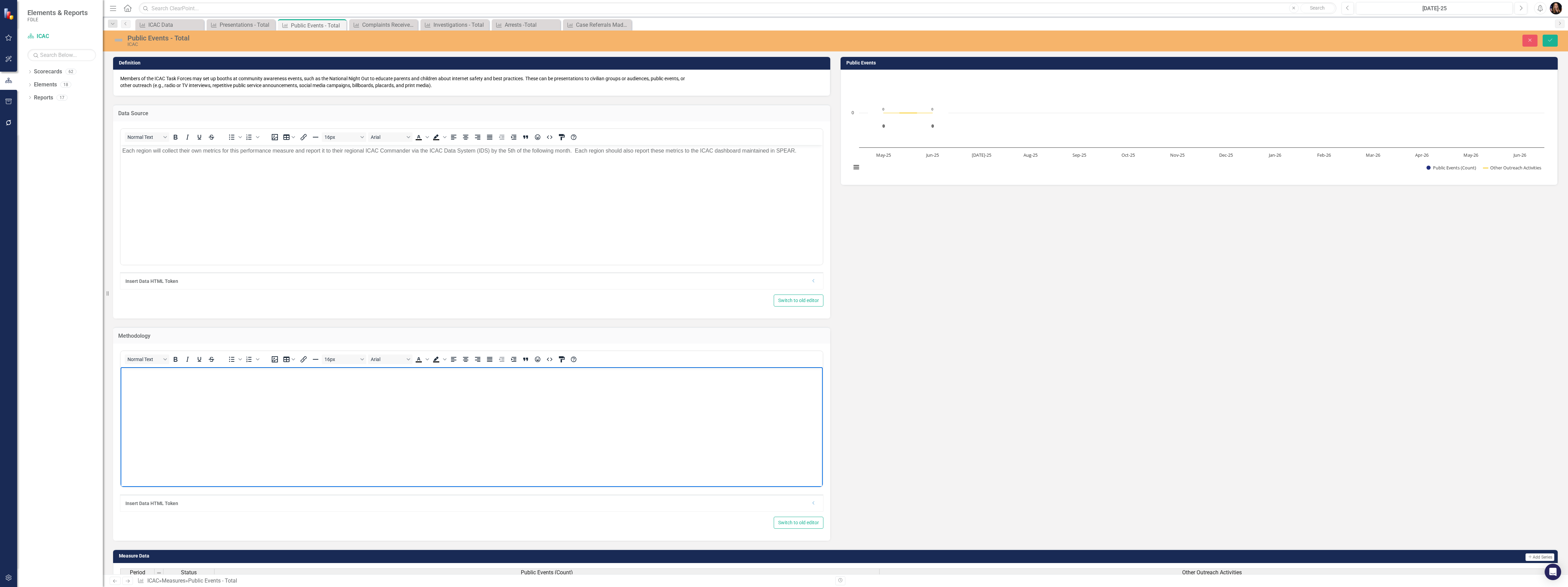
click at [217, 431] on body "Rich Text Area. Press ALT-0 for help." at bounding box center [472, 419] width 702 height 103
drag, startPoint x: 648, startPoint y: 372, endPoint x: 652, endPoint y: 378, distance: 7.2
click at [648, 373] on p "FDLE Regional Offices have cyber members assigned as ICAC Affiliates assigned t…" at bounding box center [472, 373] width 699 height 8
click at [735, 374] on p "FDLE Regional Offices have cyber members assigned as ICAC Affiliates assigned t…" at bounding box center [472, 377] width 699 height 16
click at [592, 396] on body "FDLE Regional Offices have cyber members assigned as ICAC Affiliates assigned t…" at bounding box center [472, 419] width 702 height 103
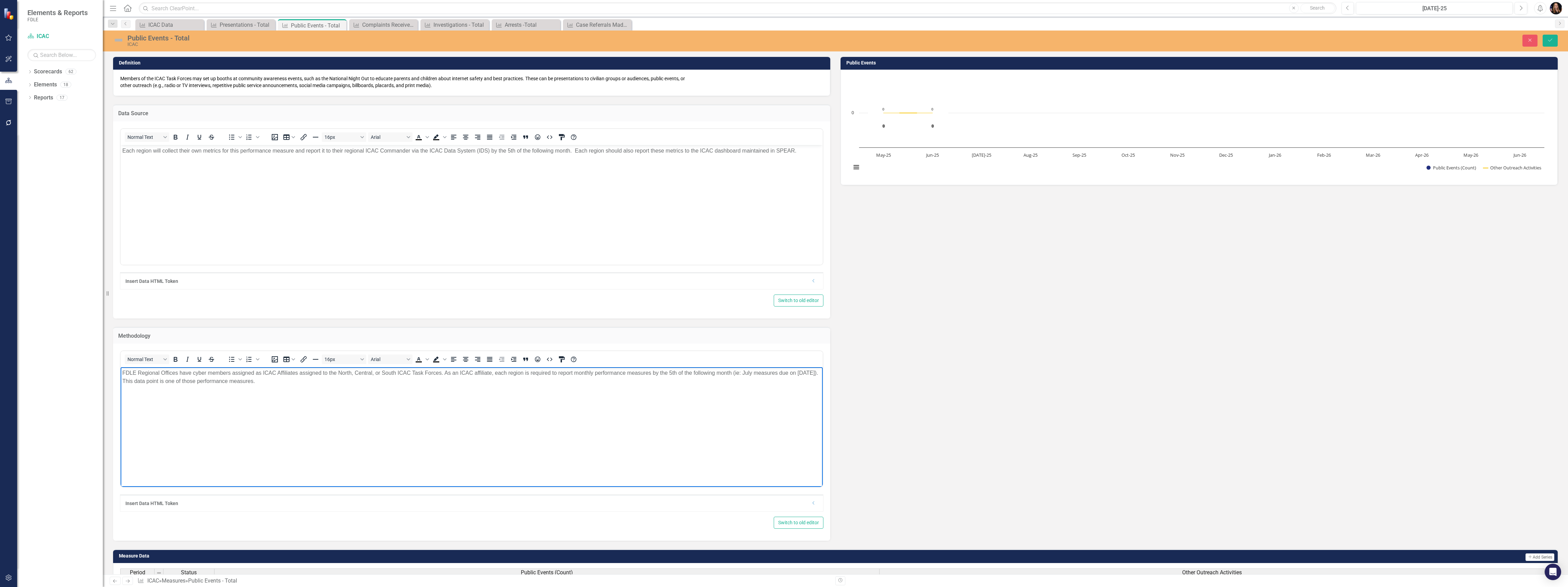
drag, startPoint x: 267, startPoint y: 387, endPoint x: 133, endPoint y: 383, distance: 134.1
click at [133, 383] on body "FDLE Regional Offices have cyber members assigned as ICAC Affiliates assigned t…" at bounding box center [472, 419] width 702 height 103
drag, startPoint x: 203, startPoint y: 381, endPoint x: 192, endPoint y: 383, distance: 11.2
click at [192, 383] on p "FDLE Regional Offices have cyber members assigned as ICAC Affiliates assigned t…" at bounding box center [472, 377] width 699 height 16
drag, startPoint x: 240, startPoint y: 385, endPoint x: 99, endPoint y: 367, distance: 142.1
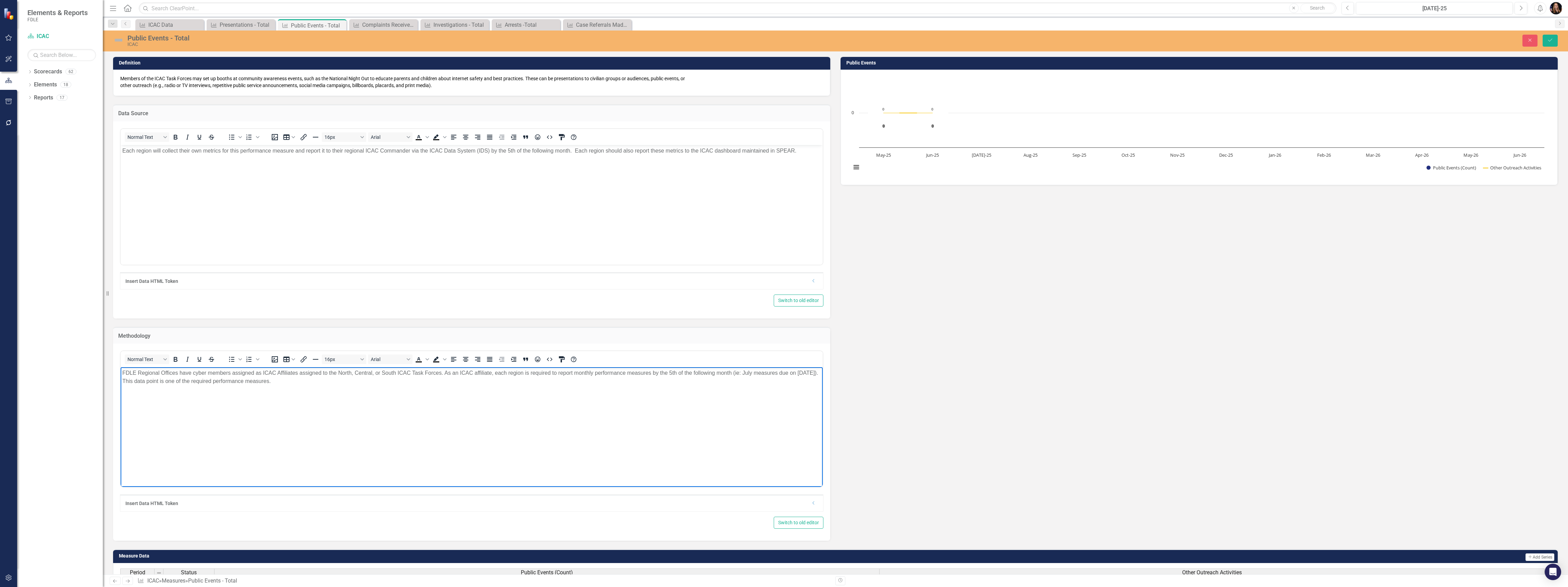
click at [121, 367] on html "FDLE Regional Offices have cyber members assigned as ICAC Affiliates assigned t…" at bounding box center [472, 419] width 702 height 103
click at [267, 237] on body "Each region will collect their own metrics for this performance measure and rep…" at bounding box center [472, 196] width 702 height 103
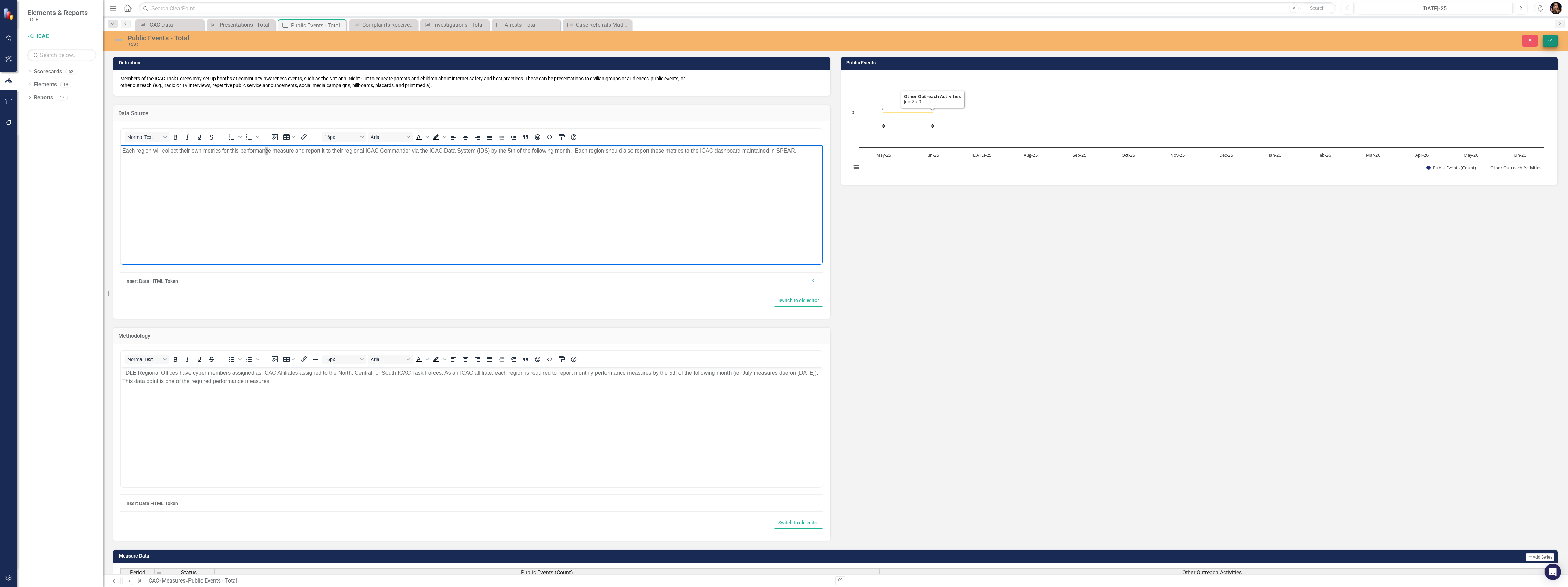
click at [1549, 40] on icon "Save" at bounding box center [1549, 41] width 6 height 5
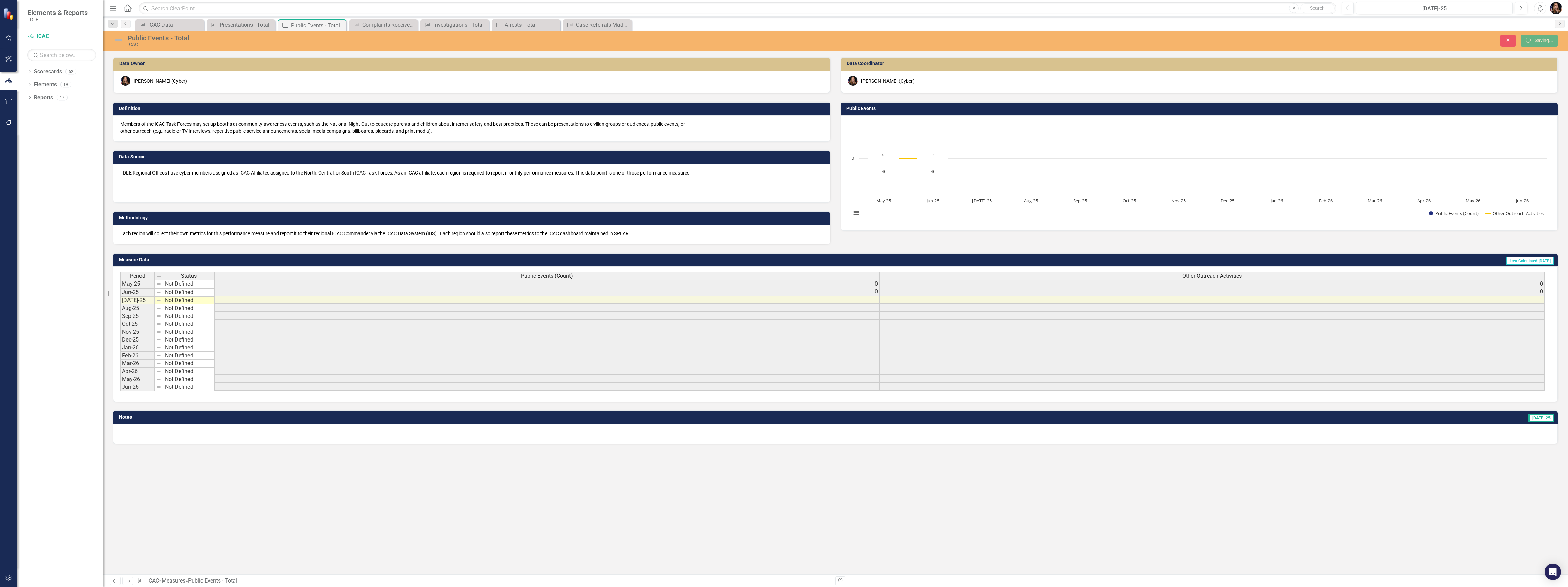
scroll to position [0, 0]
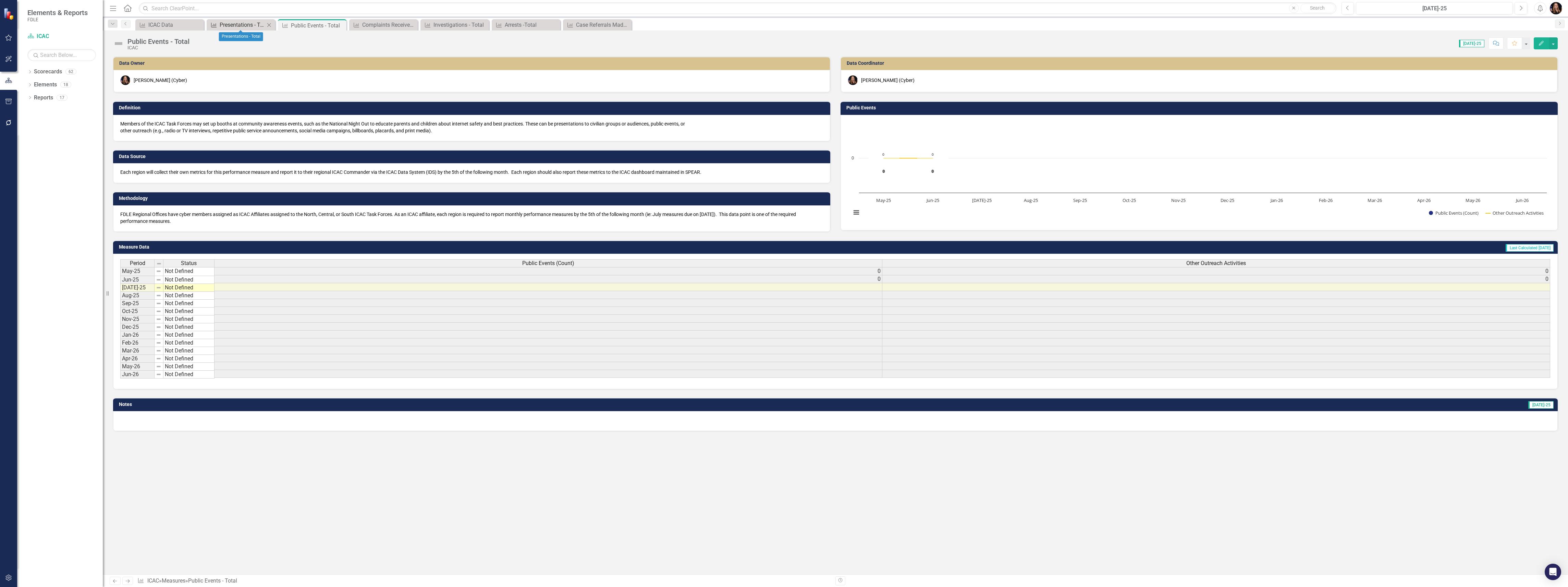
click at [243, 25] on div "Presentations - Total" at bounding box center [242, 24] width 46 height 8
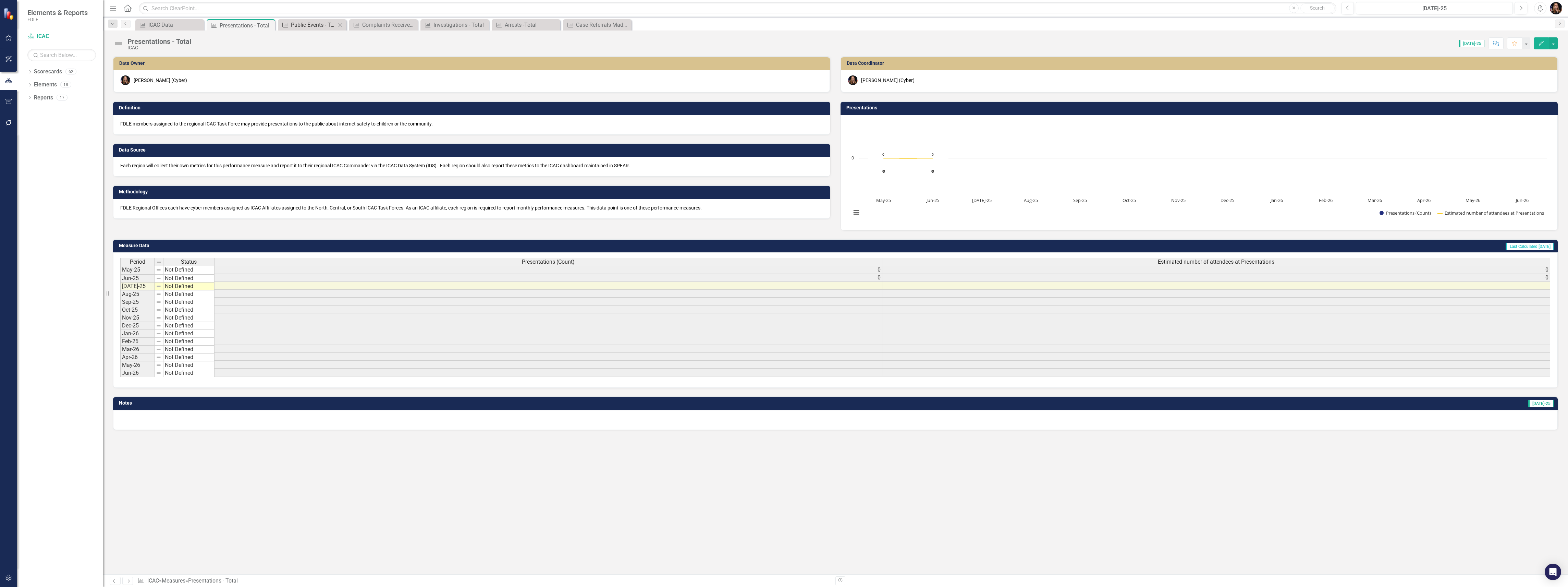
click at [300, 22] on div "Public Events - Total" at bounding box center [314, 24] width 46 height 8
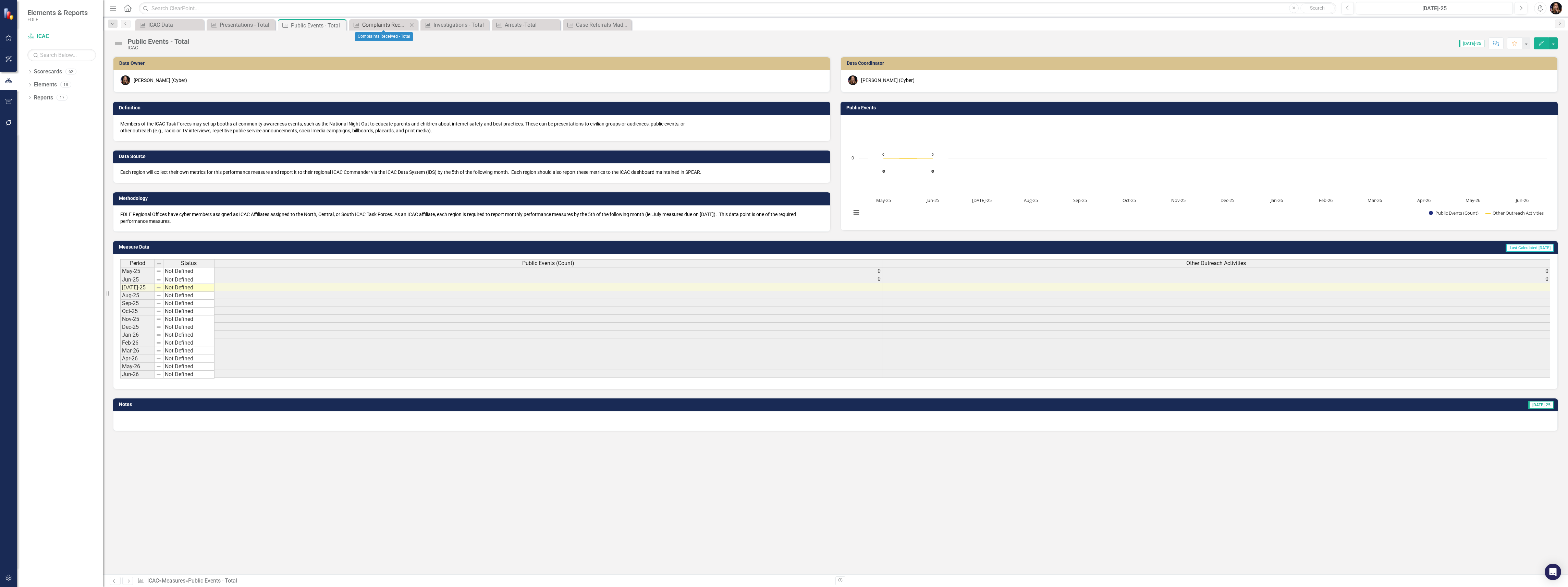
click at [362, 24] on div "Complaints Received - Total" at bounding box center [385, 24] width 46 height 8
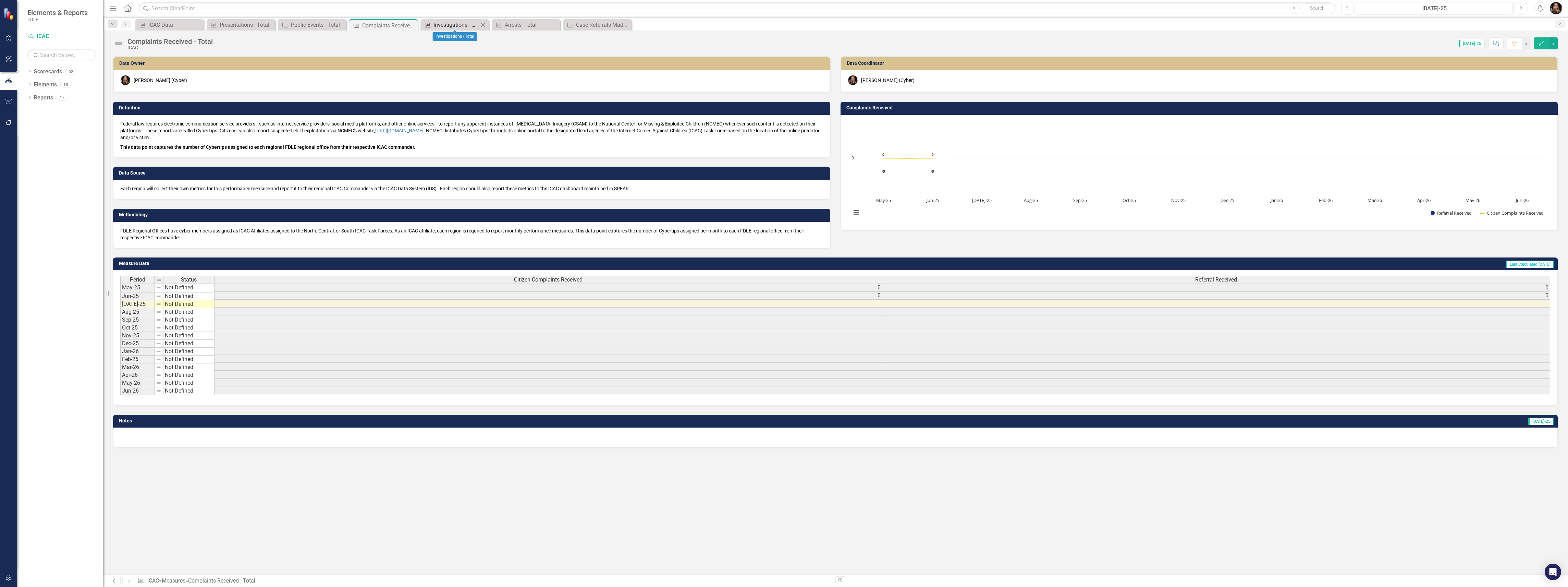
click at [454, 22] on div "Investigations - Total" at bounding box center [457, 24] width 46 height 8
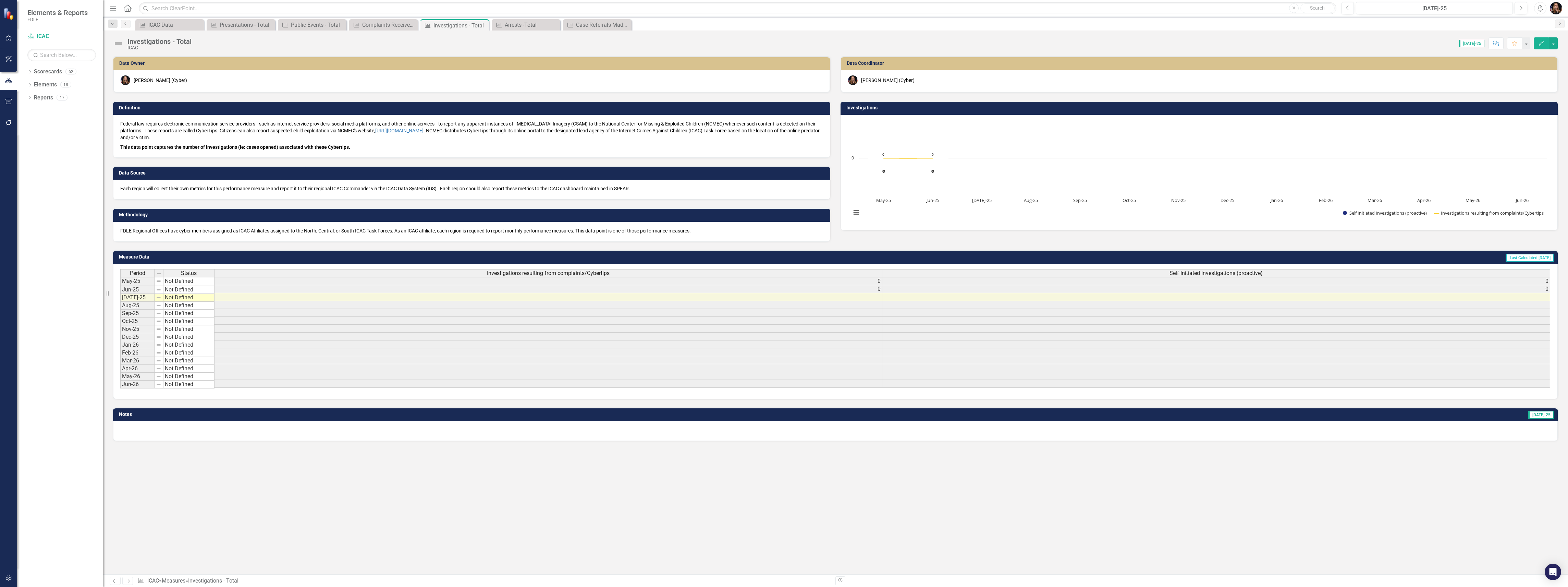
click at [224, 138] on p "Federal law requires electronic communication service providers—such as interne…" at bounding box center [471, 131] width 703 height 22
click at [224, 139] on p "Federal law requires electronic communication service providers—such as interne…" at bounding box center [471, 131] width 703 height 22
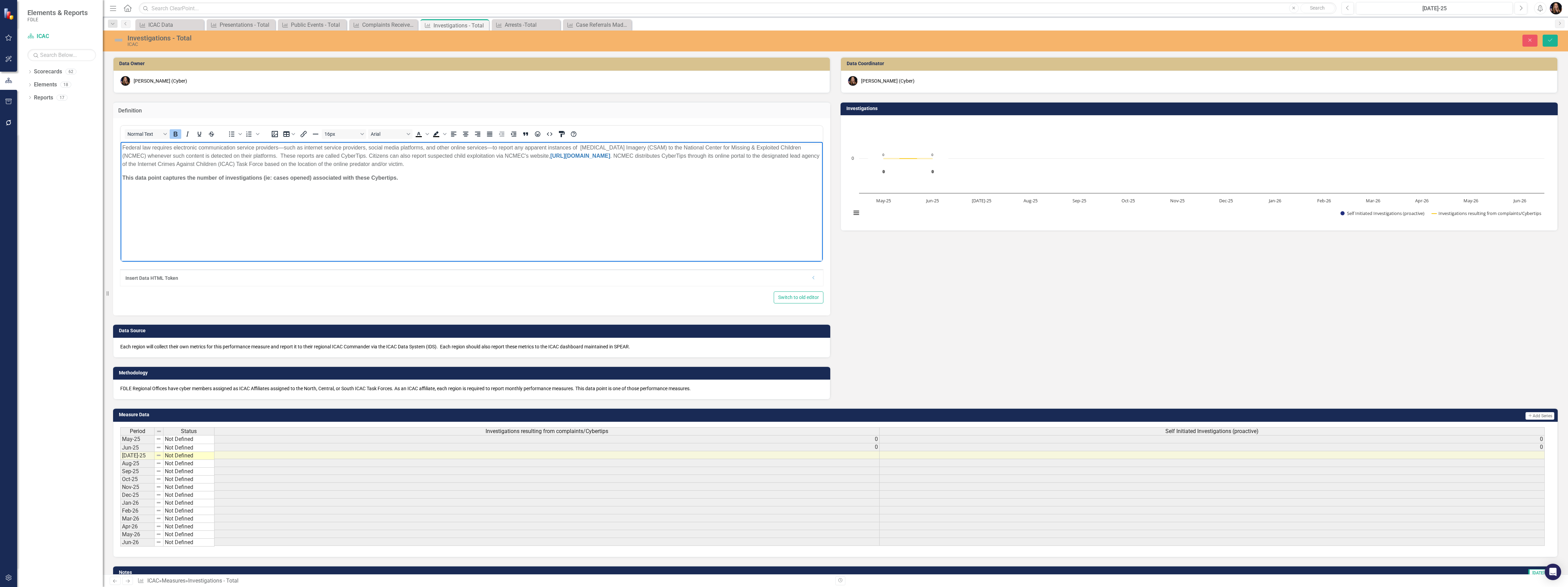
click at [424, 182] on p "This data point captures the number of investigations (ie: cases opened) associ…" at bounding box center [472, 178] width 699 height 8
click at [570, 179] on p "This data point captures the number of investigations (ie: cases opened) associ…" at bounding box center [472, 203] width 699 height 57
click at [660, 180] on p "This data point captures the number of investigations (ie: cases opened) associ…" at bounding box center [472, 198] width 699 height 49
click at [367, 184] on p "This data point captures the number of investigations (ie: cases opened) associ…" at bounding box center [472, 190] width 699 height 33
drag, startPoint x: 264, startPoint y: 184, endPoint x: 266, endPoint y: 205, distance: 21.1
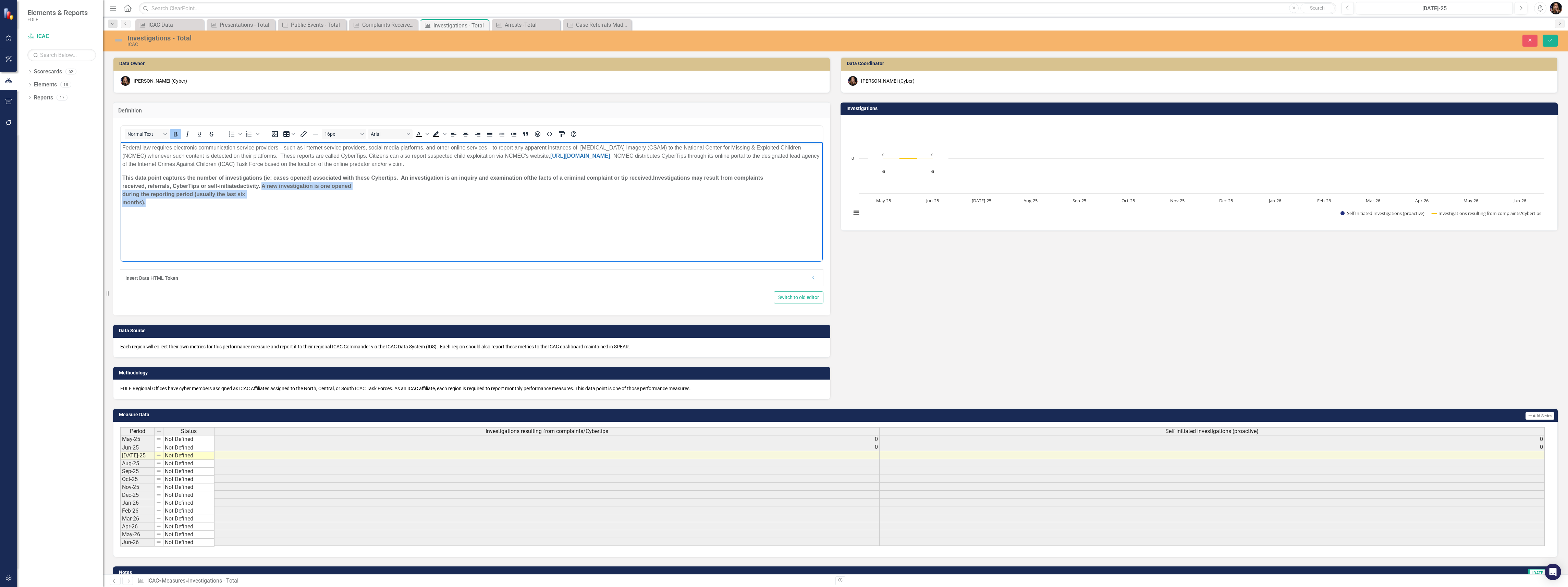
click at [266, 205] on p "This data point captures the number of investigations (ie: cases opened) associ…" at bounding box center [472, 190] width 699 height 33
click at [1549, 45] on button "Save" at bounding box center [1550, 41] width 15 height 12
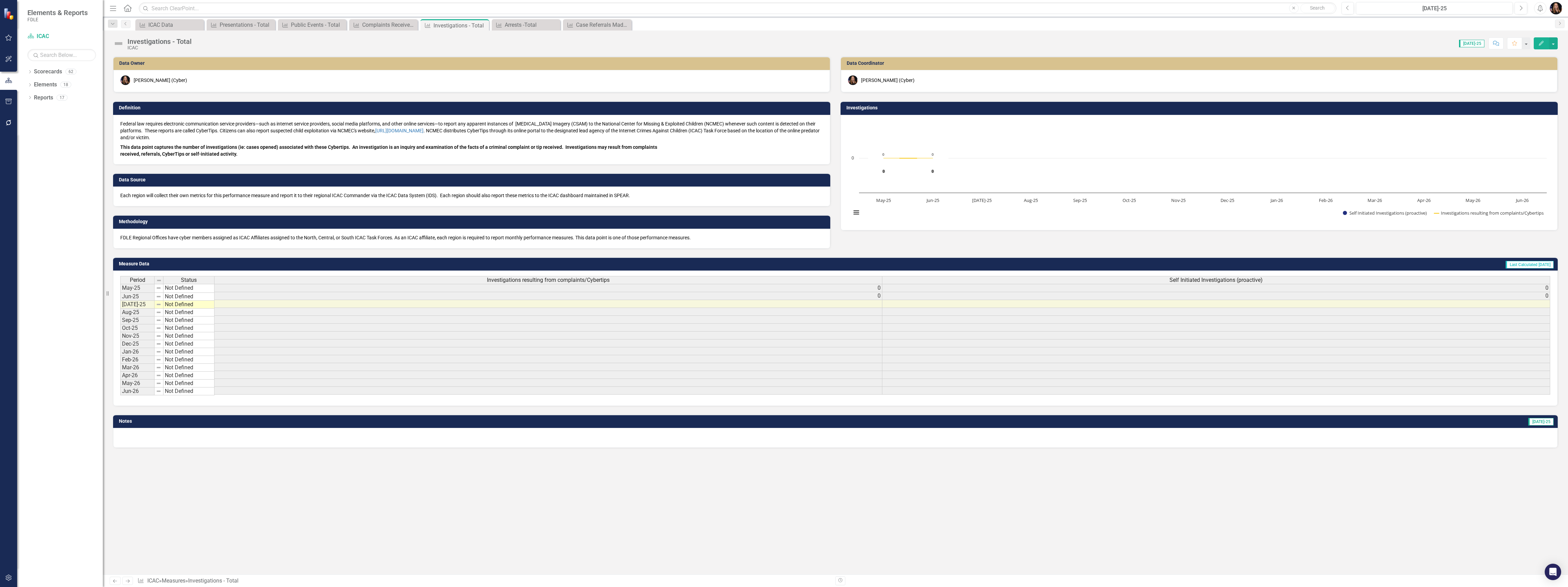
click at [628, 136] on p "Federal law requires electronic communication service providers—such as interne…" at bounding box center [471, 131] width 703 height 22
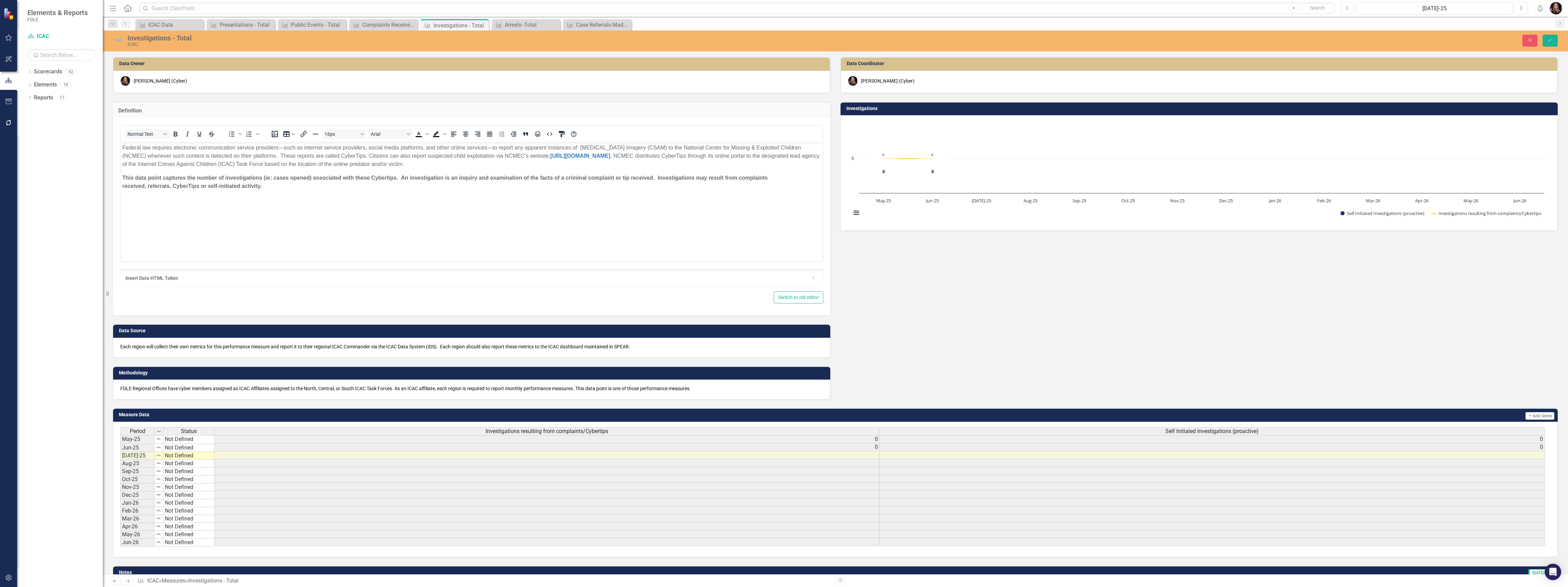
click at [789, 179] on p "This data point captures the number of investigations (ie: cases opened) associ…" at bounding box center [472, 182] width 699 height 16
click at [1553, 44] on button "Save" at bounding box center [1550, 41] width 15 height 12
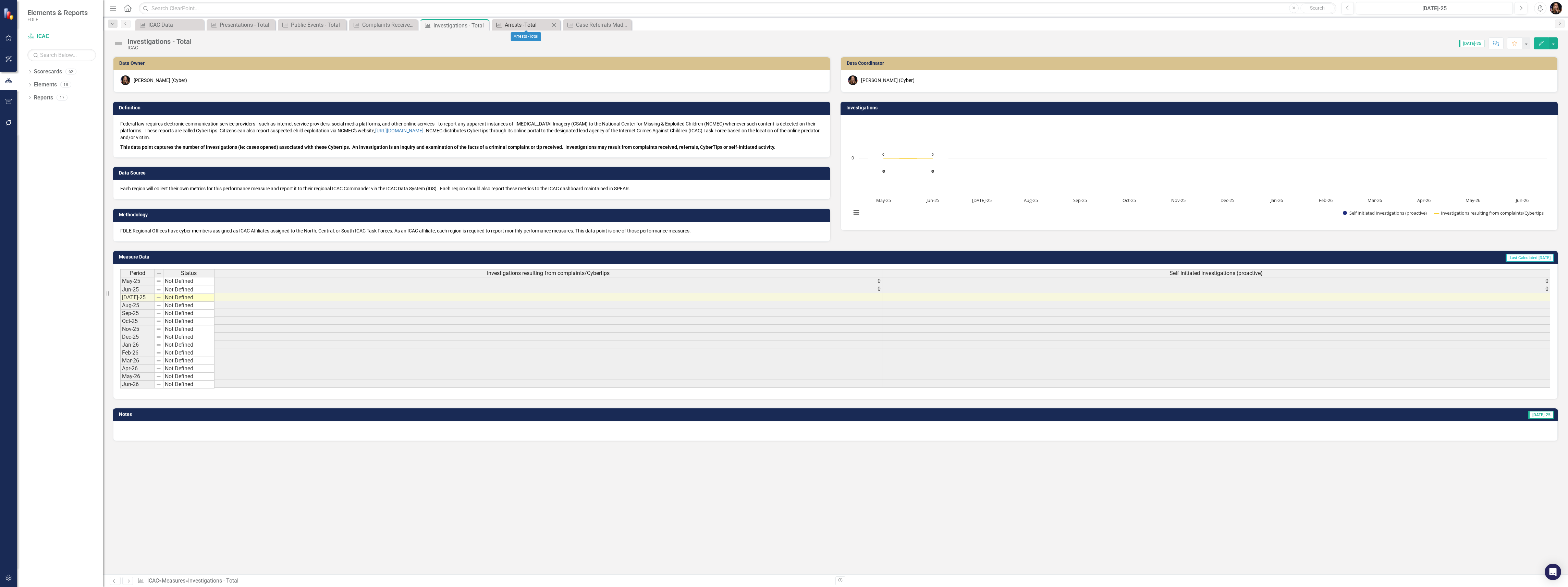
click at [506, 29] on div "Arrests -Total" at bounding box center [527, 24] width 46 height 8
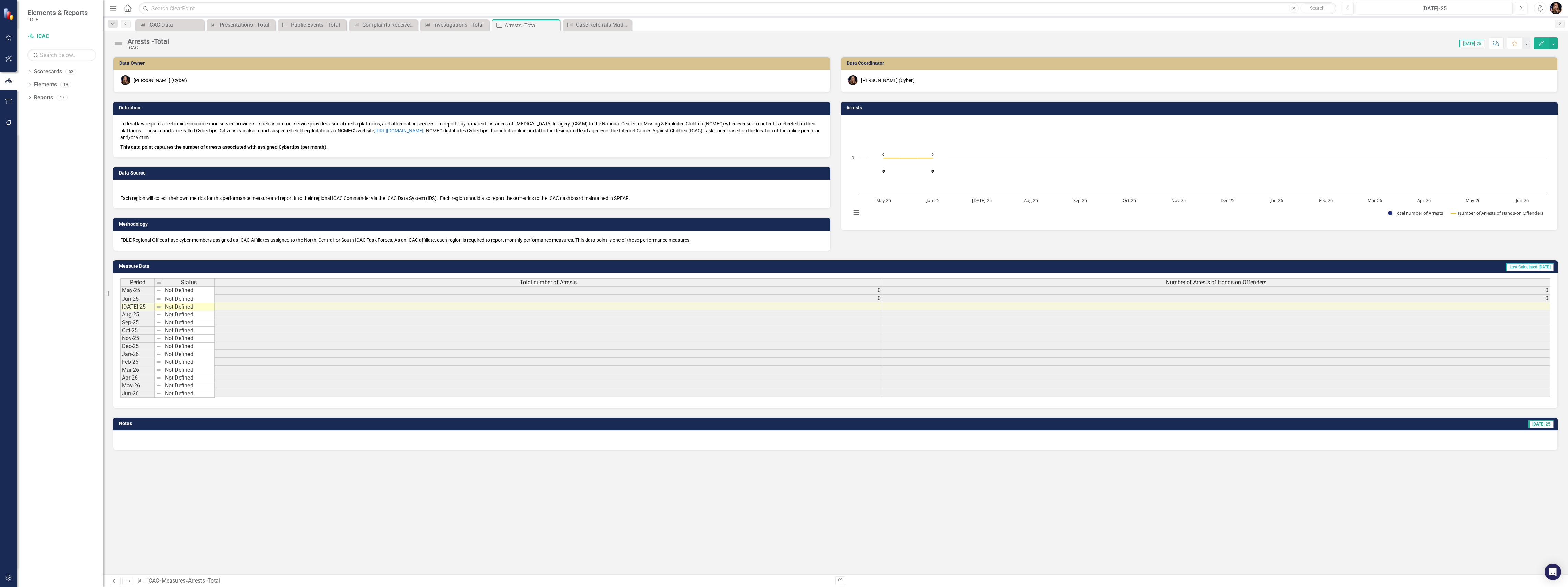
click at [278, 137] on p "Federal law requires electronic communication service providers—such as interne…" at bounding box center [471, 131] width 703 height 22
click at [275, 136] on p "Federal law requires electronic communication service providers—such as interne…" at bounding box center [471, 131] width 703 height 22
click at [268, 132] on p "Federal law requires electronic communication service providers—such as interne…" at bounding box center [471, 131] width 703 height 22
click at [268, 131] on p "Federal law requires electronic communication service providers—such as interne…" at bounding box center [471, 131] width 703 height 22
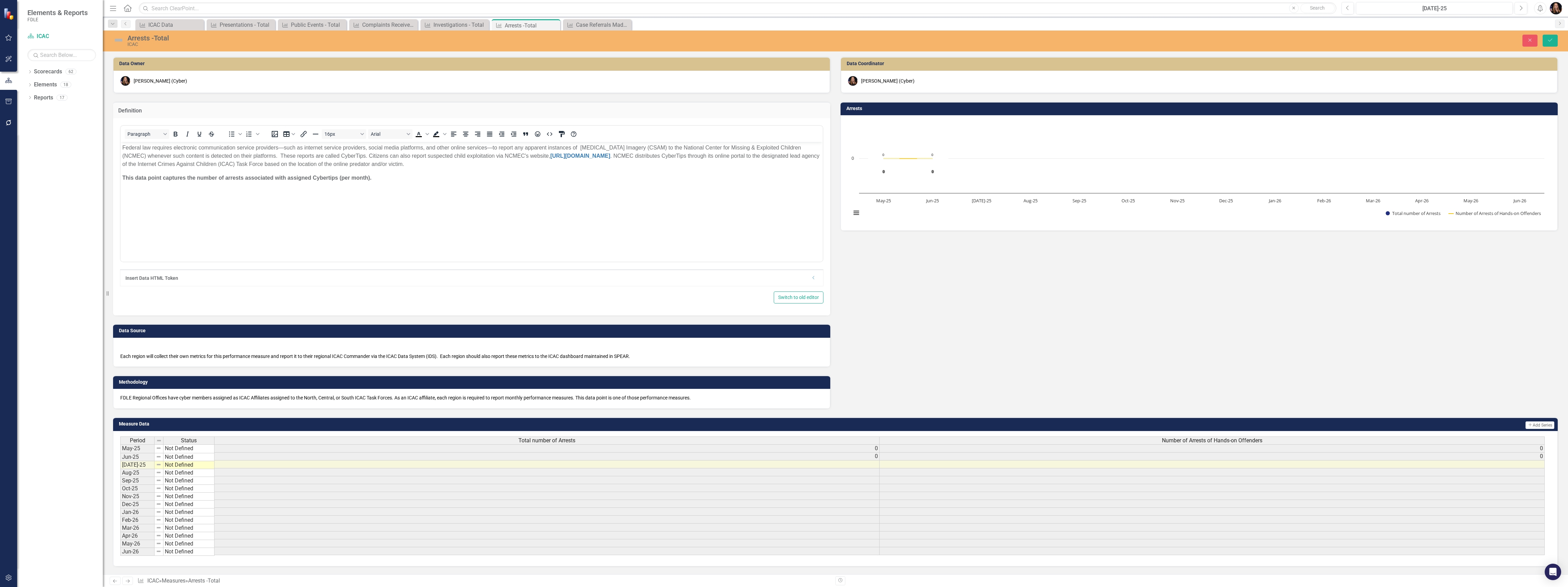
click at [387, 182] on p "This data point captures the number of arrests associated with assigned Cyberti…" at bounding box center [472, 178] width 699 height 8
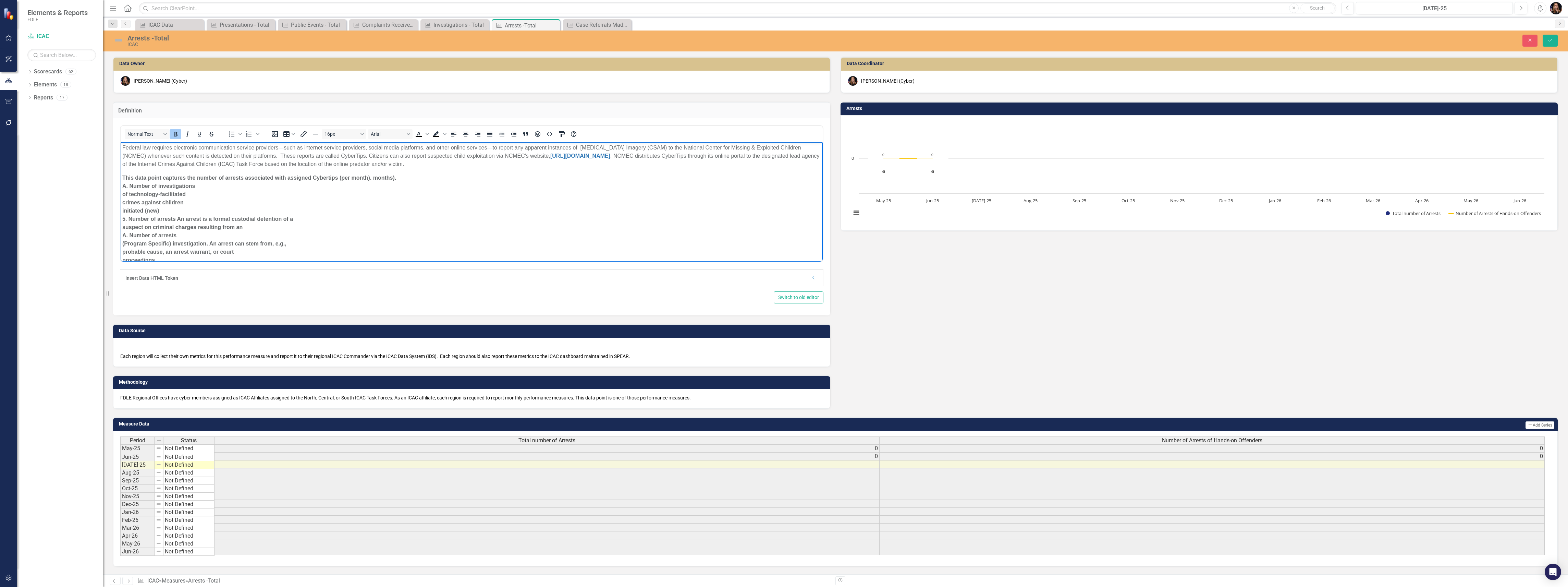
scroll to position [2, 0]
click at [426, 171] on body "Federal law requires electronic communication service providers—such as interne…" at bounding box center [472, 204] width 702 height 129
drag, startPoint x: 163, startPoint y: 197, endPoint x: 108, endPoint y: 189, distance: 55.6
click at [121, 189] on html "Federal law requires electronic communication service providers—such as interne…" at bounding box center [472, 201] width 702 height 122
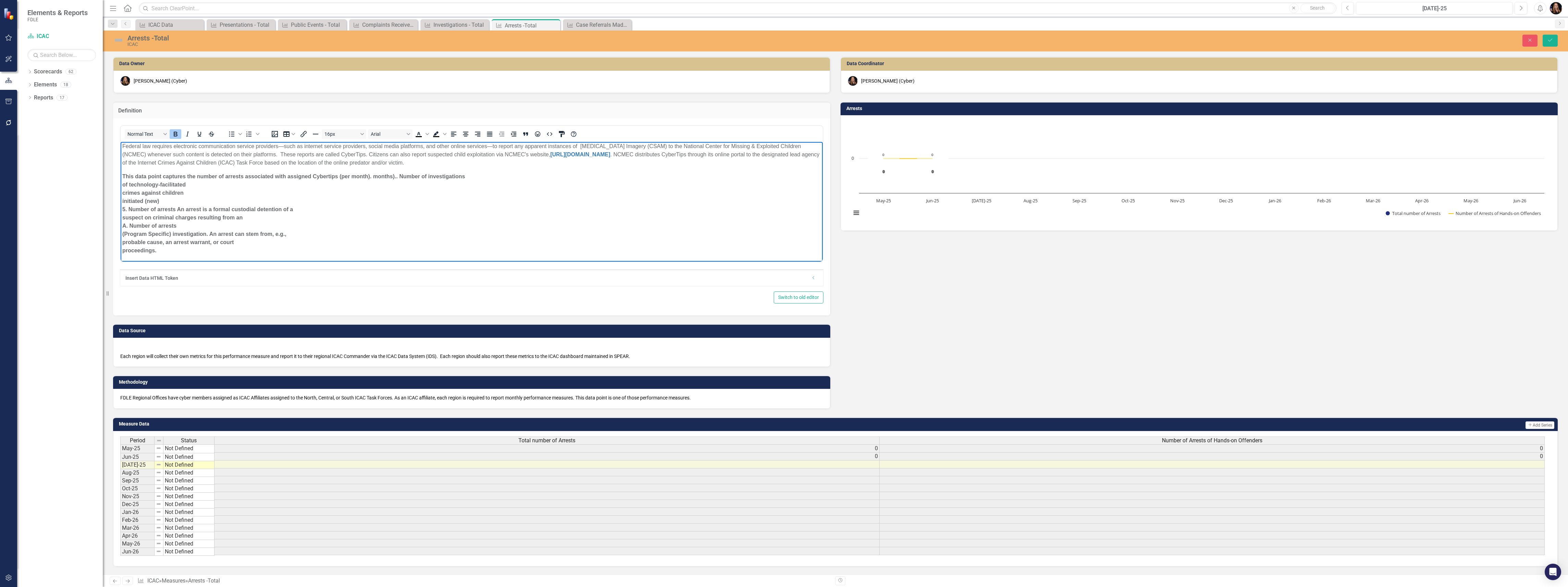
drag, startPoint x: 176, startPoint y: 208, endPoint x: 119, endPoint y: 188, distance: 60.4
click at [121, 188] on html "Federal law requires electronic communication service providers—such as interne…" at bounding box center [472, 201] width 702 height 122
drag, startPoint x: 176, startPoint y: 209, endPoint x: 173, endPoint y: 205, distance: 5.0
click at [134, 196] on strong "This data point captures the number of arrests associated with assigned Cyberti…" at bounding box center [294, 213] width 343 height 80
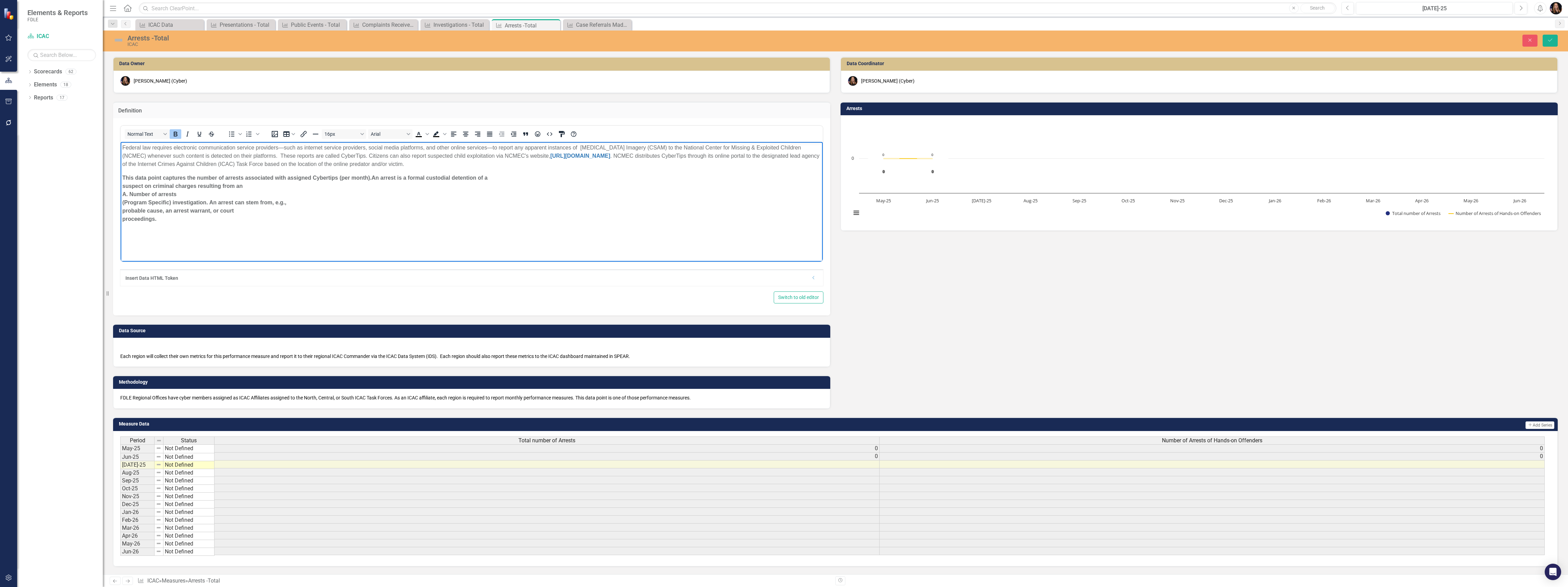
click at [497, 179] on p "This data point captures the number of arrests associated with assigned Cyberti…" at bounding box center [472, 198] width 699 height 49
drag, startPoint x: 171, startPoint y: 193, endPoint x: 236, endPoint y: 326, distance: 148.0
click at [121, 182] on html "Federal law requires electronic communication service providers—such as interne…" at bounding box center [472, 193] width 702 height 103
click at [747, 170] on body "Federal law requires electronic communication service providers—such as interne…" at bounding box center [472, 193] width 702 height 103
click at [132, 323] on div "Data Source Each region will collect their own metrics for this performance mea…" at bounding box center [472, 340] width 727 height 51
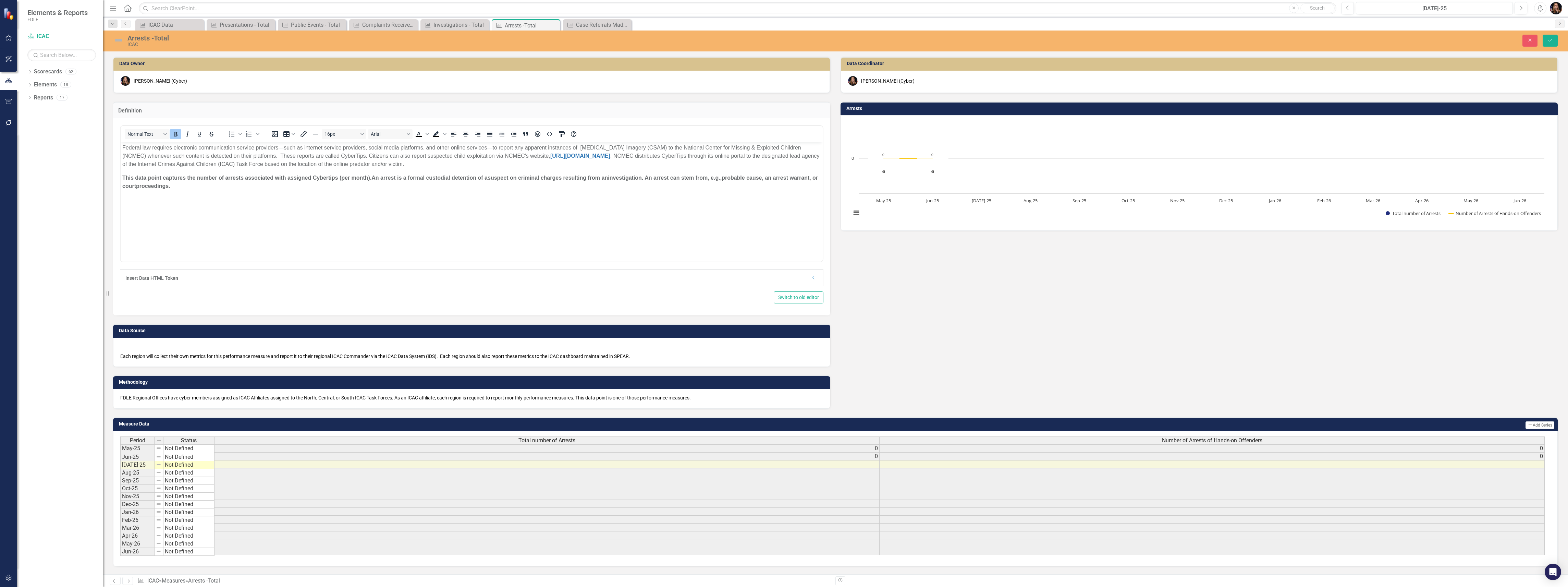
click at [181, 398] on p "FDLE Regional Offices have cyber members assigned as ICAC Affiliates assigned t…" at bounding box center [471, 398] width 703 height 7
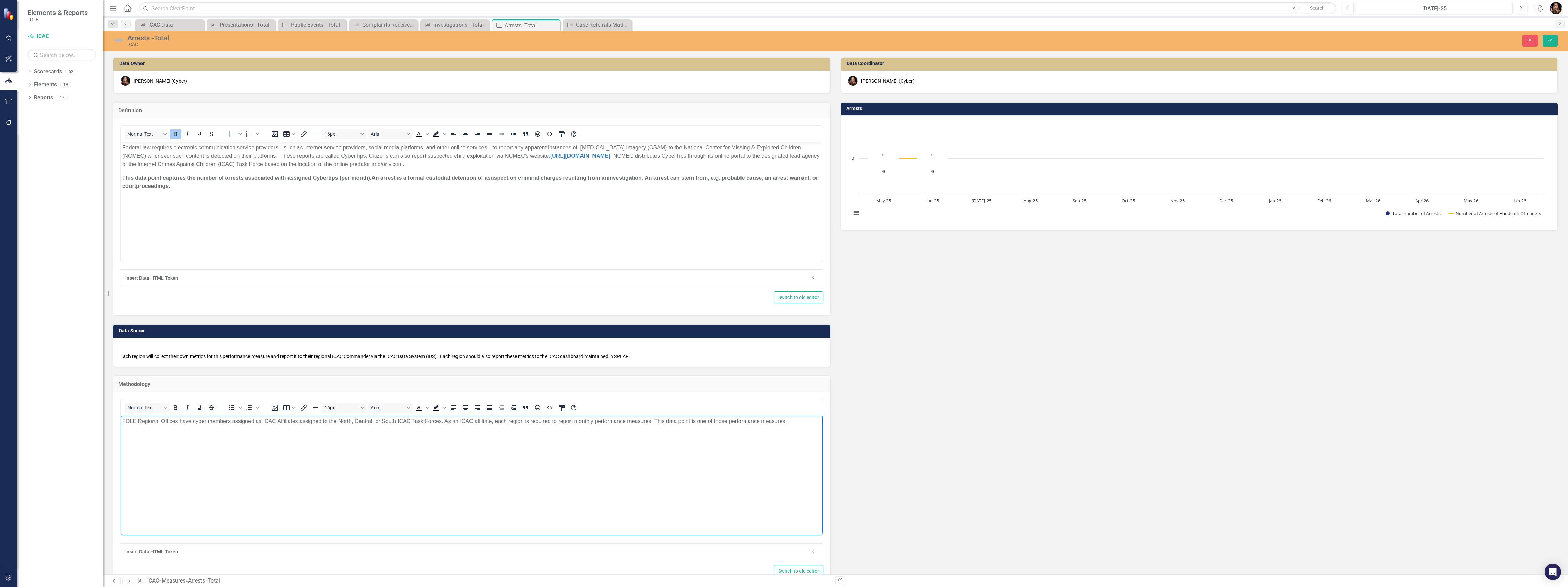
click at [183, 418] on p "FDLE Regional Offices have cyber members assigned as ICAC Affiliates assigned t…" at bounding box center [472, 421] width 699 height 8
click at [182, 419] on p "FDLE Regional Offices have cyber members assigned as ICAC Affiliates assigned t…" at bounding box center [472, 421] width 699 height 8
paste body "Rich Text Area. Press ALT-0 for help."
click at [311, 354] on p "Each region will collect their own metrics for this performance measure and rep…" at bounding box center [471, 356] width 703 height 8
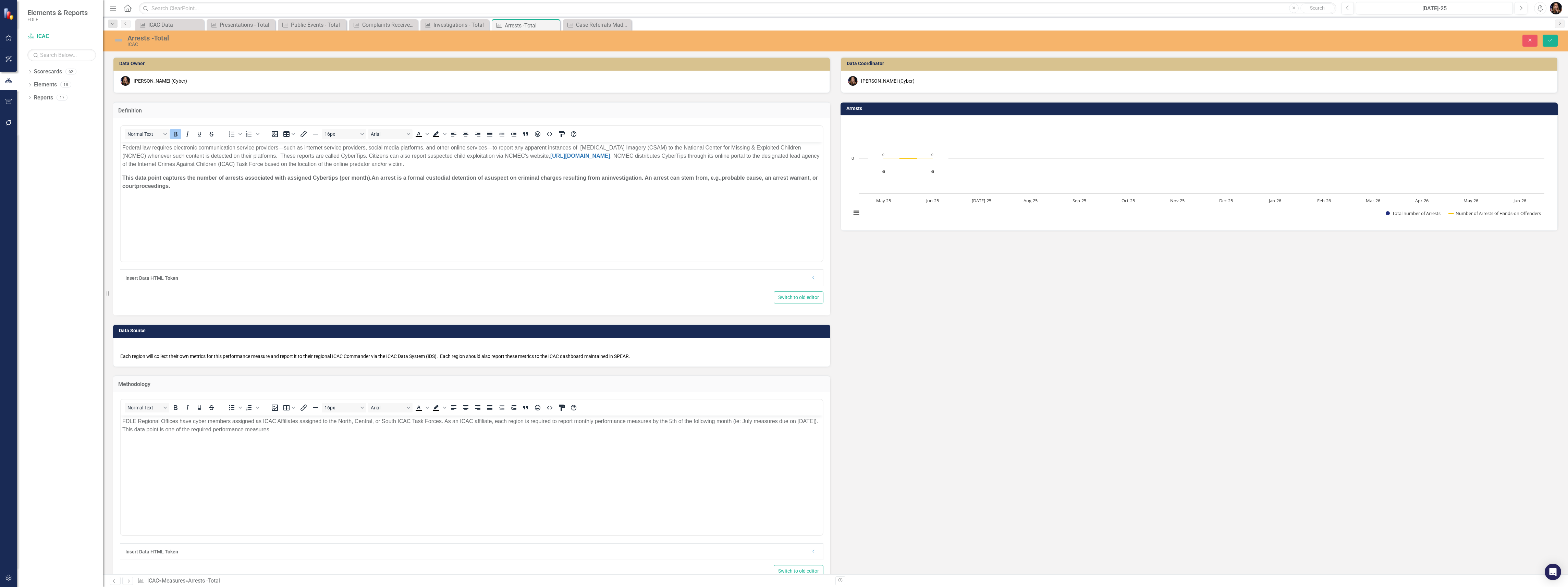
click at [311, 354] on p "Each region will collect their own metrics for this performance measure and rep…" at bounding box center [471, 356] width 703 height 8
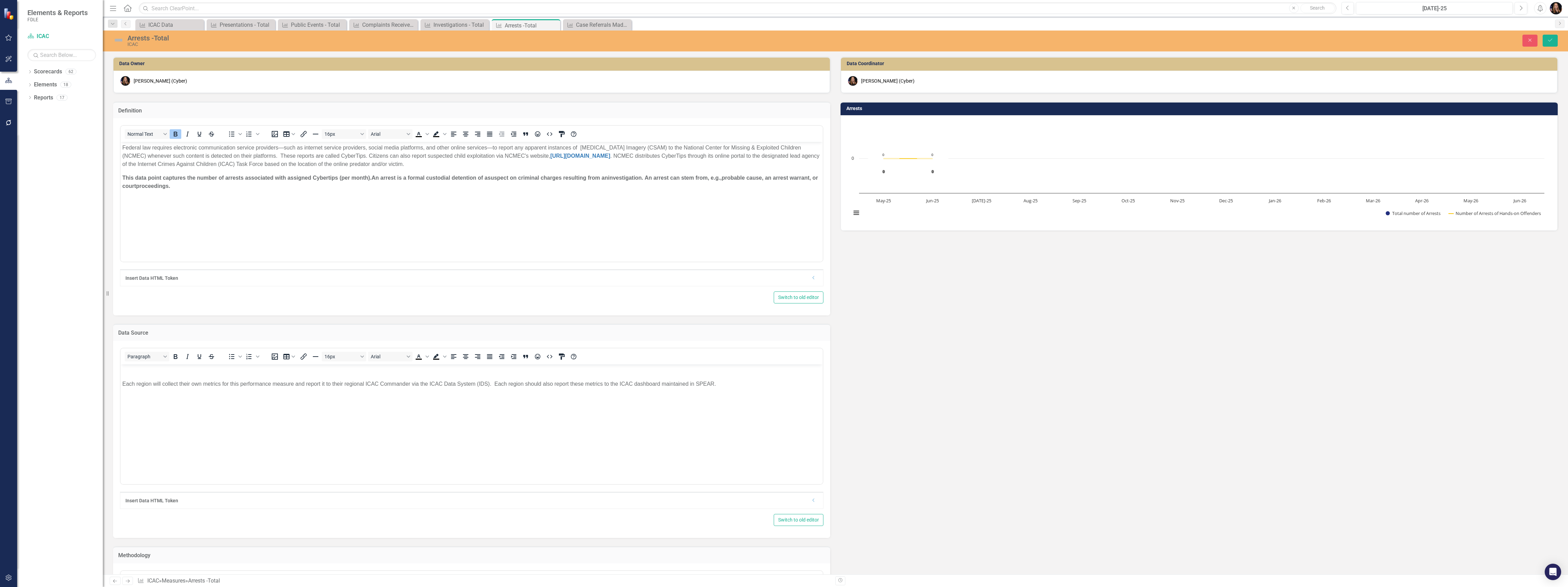
click at [121, 386] on body "Each region will collect their own metrics for this performance measure and rep…" at bounding box center [472, 416] width 702 height 103
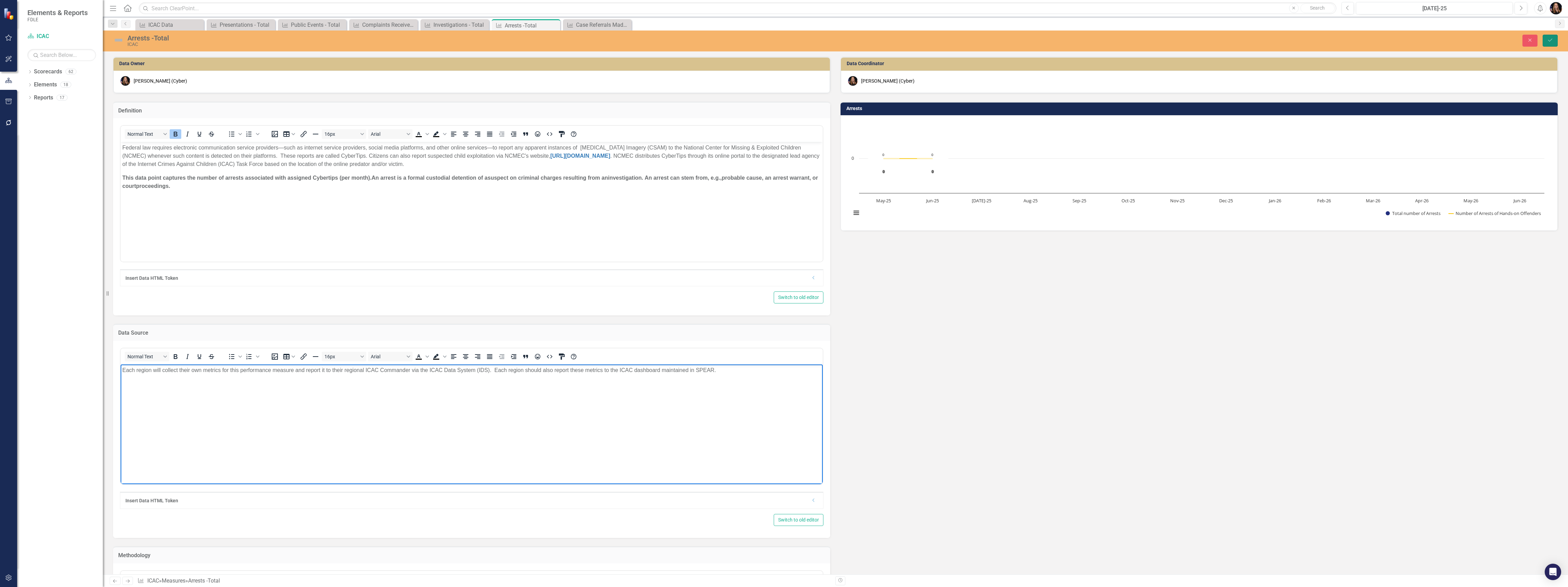
click at [1547, 44] on button "Save" at bounding box center [1550, 41] width 15 height 12
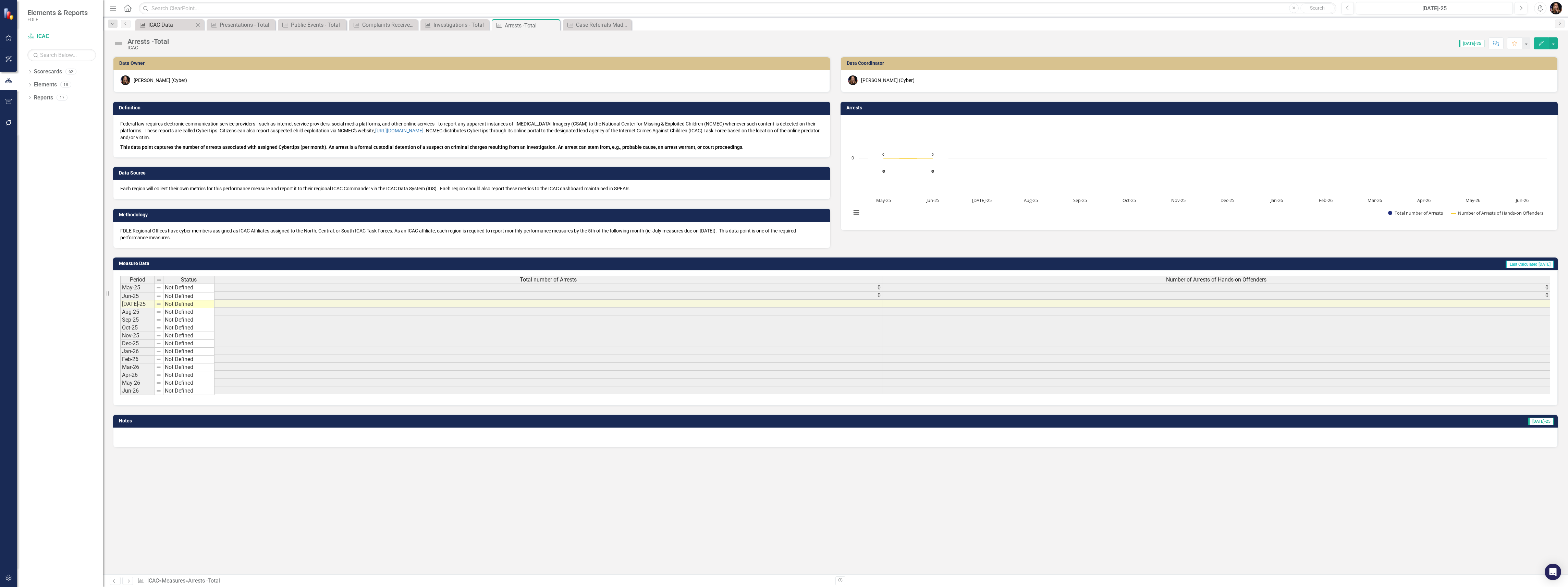
click at [157, 27] on div "ICAC Data" at bounding box center [171, 24] width 46 height 8
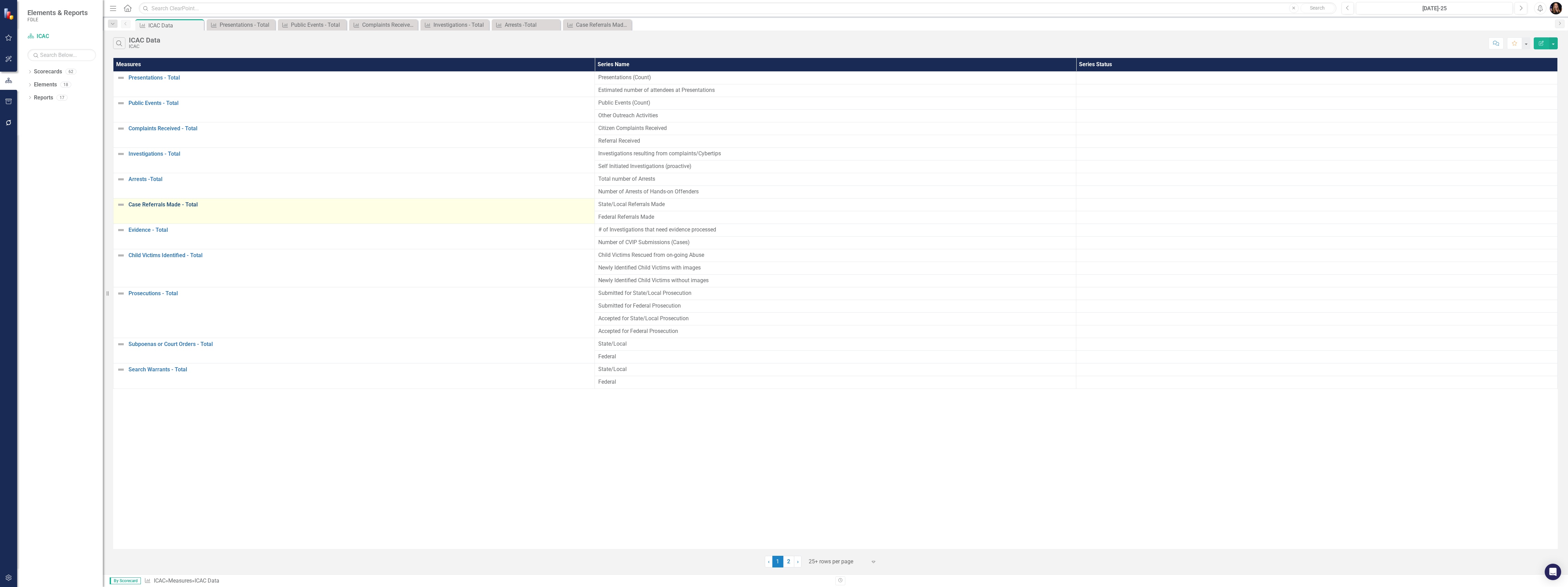
click at [149, 204] on link "Case Referrals Made - Total" at bounding box center [360, 204] width 462 height 6
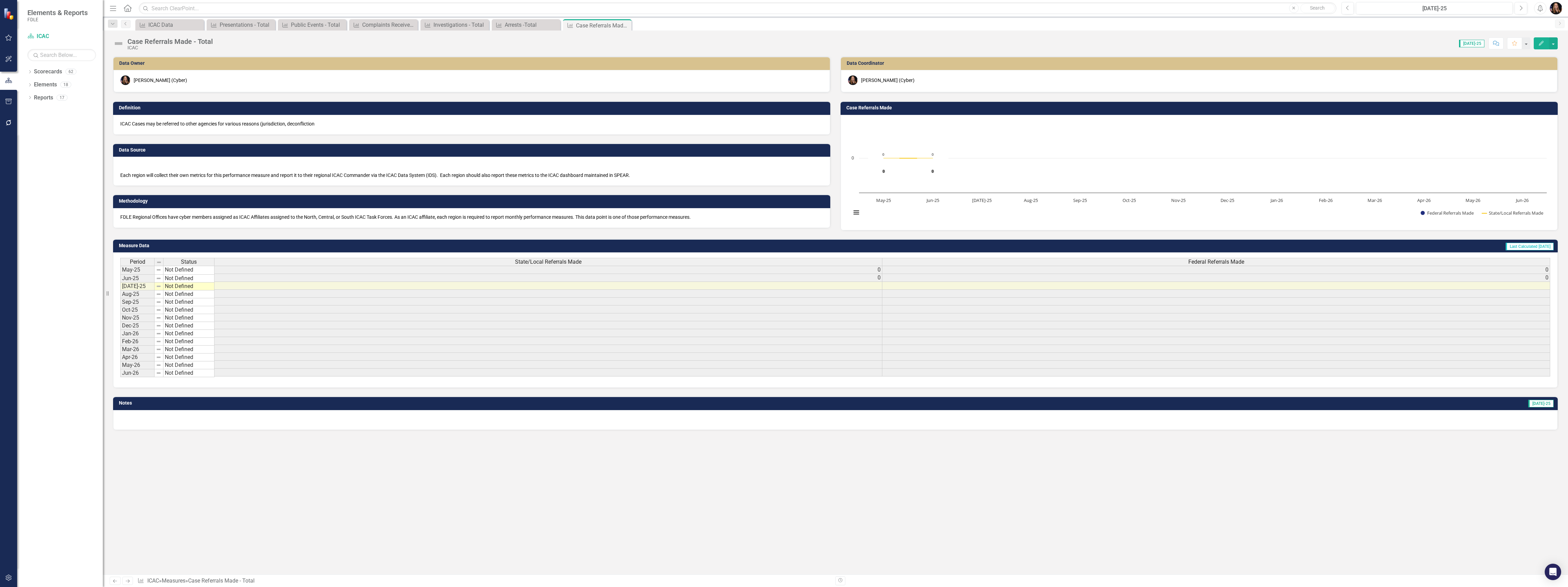
click at [195, 126] on p "ICAC Cases may be referred to other agencies for various reasons (jurisdiction,…" at bounding box center [471, 123] width 703 height 7
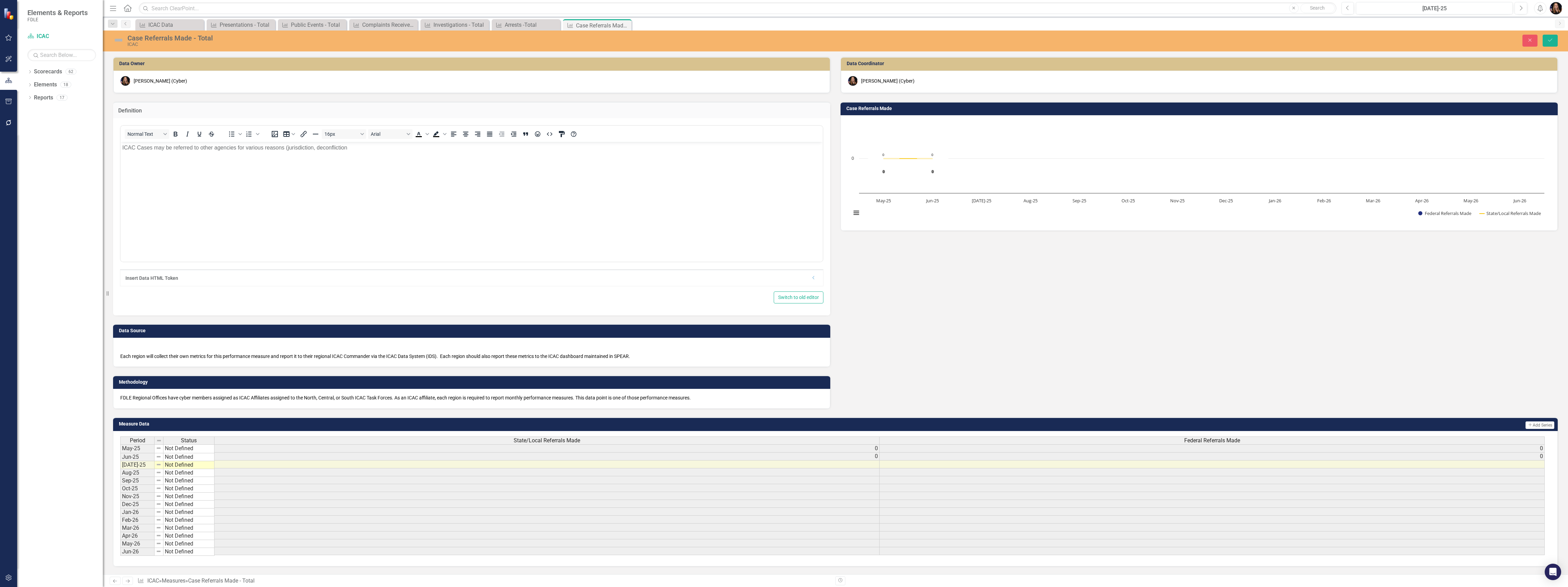
click at [354, 149] on p "ICAC Cases may be referred to other agencies for various reasons (jurisdiction,…" at bounding box center [472, 148] width 699 height 8
drag, startPoint x: 350, startPoint y: 151, endPoint x: 120, endPoint y: 142, distance: 230.2
click at [121, 142] on html "ICAC Cases may be referred to other agencies for various reasons (jurisdiction,…" at bounding box center [472, 193] width 702 height 103
click at [126, 148] on p ". Number of referred cases accepted for prosecution the government and the inte…" at bounding box center [472, 205] width 699 height 123
click at [256, 145] on p "This data point captures the number of referred cases accepted for prosecution …" at bounding box center [472, 205] width 699 height 123
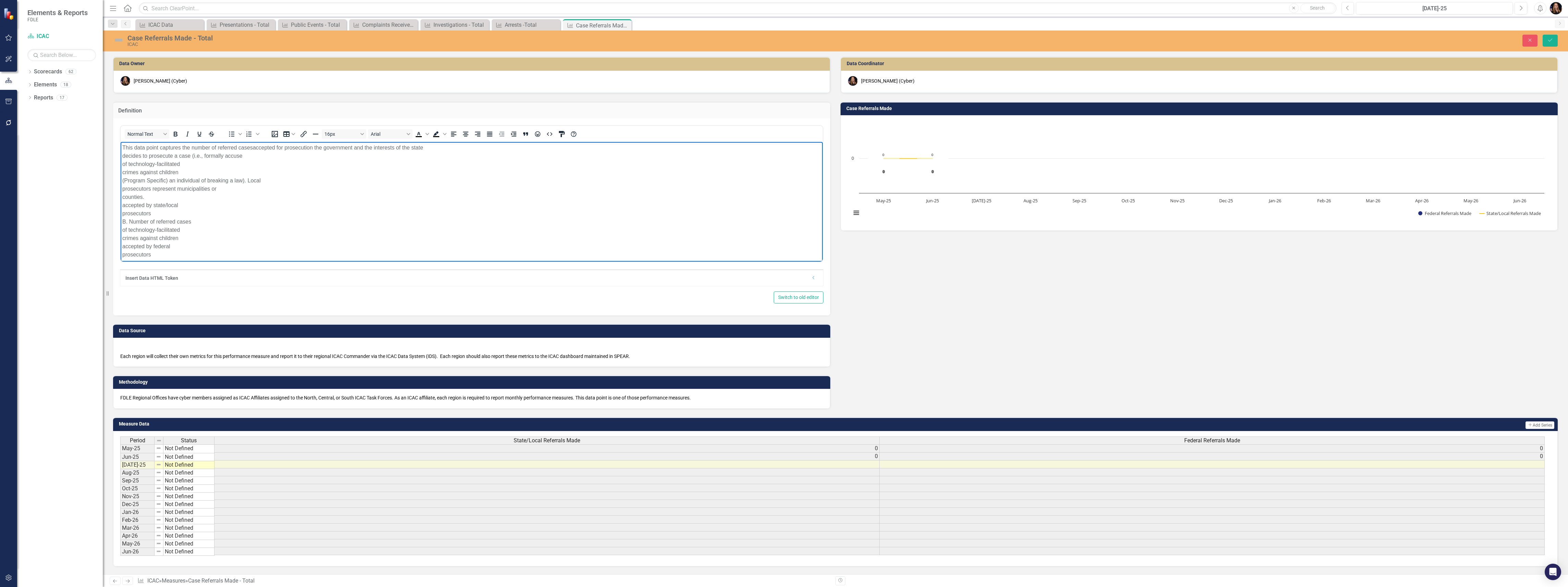
click at [428, 147] on p "This data point captures the number of referred cases accepted for prosecution …" at bounding box center [472, 201] width 699 height 115
click at [552, 147] on p "This data point captures the number of referred cases accepted for prosecution …" at bounding box center [472, 197] width 699 height 107
click at [617, 145] on p "This data point captures the number of referred cases accepted for prosecution …" at bounding box center [472, 193] width 699 height 99
drag, startPoint x: 170, startPoint y: 155, endPoint x: 219, endPoint y: 304, distance: 156.9
click at [121, 157] on html "This data point captures the number of referred cases accepted for prosecution …" at bounding box center [472, 193] width 702 height 103
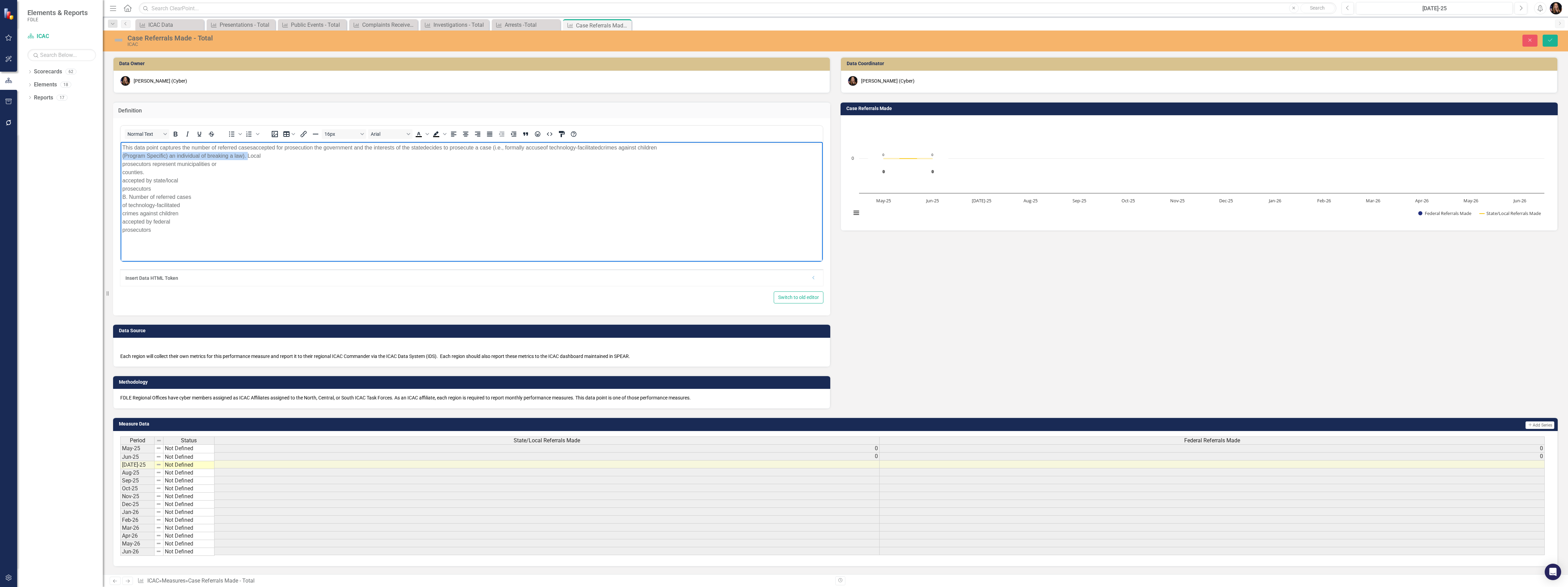
drag, startPoint x: 246, startPoint y: 155, endPoint x: 121, endPoint y: 155, distance: 125.0
click at [121, 155] on body "This data point captures the number of referred cases accepted for prosecution …" at bounding box center [472, 193] width 702 height 103
drag, startPoint x: 681, startPoint y: 148, endPoint x: 723, endPoint y: 144, distance: 42.2
click at [684, 148] on p "This data point captures the number of referred cases accepted for prosecution …" at bounding box center [472, 184] width 699 height 82
click at [165, 206] on p "This data point captures the number of referred cases accepted for prosecution …" at bounding box center [472, 177] width 699 height 66
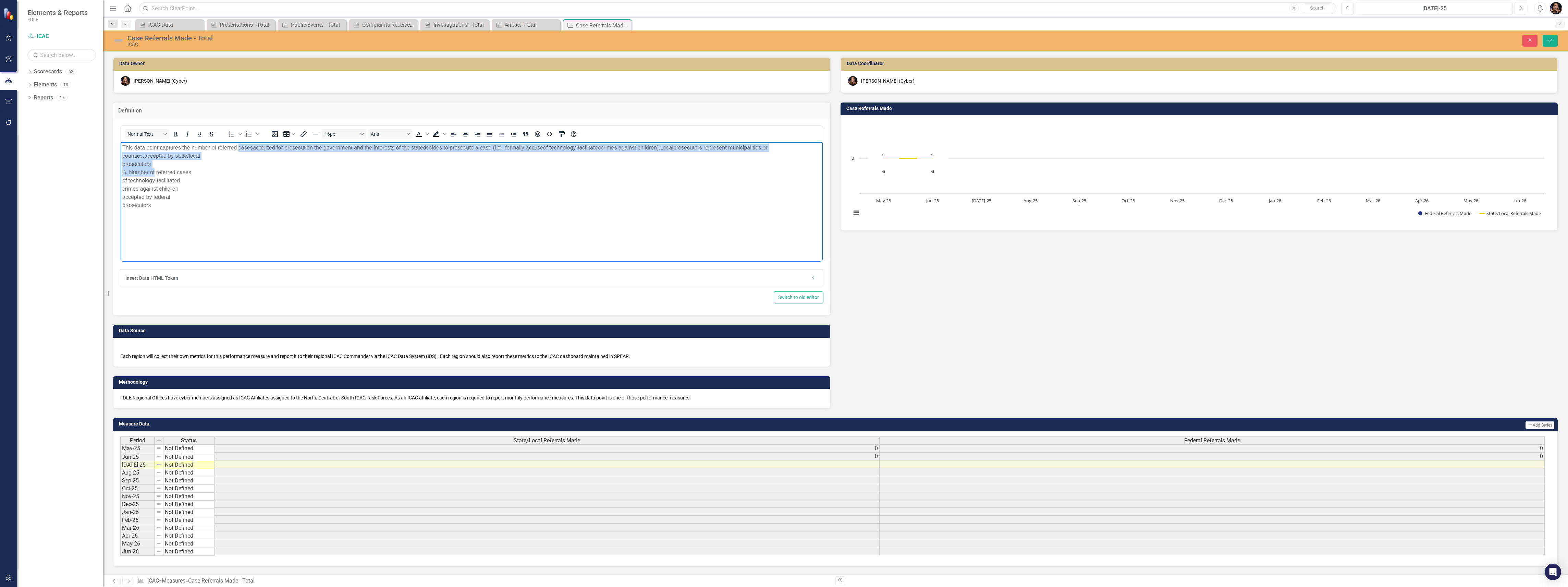
drag, startPoint x: 239, startPoint y: 146, endPoint x: 154, endPoint y: 171, distance: 88.6
click at [154, 171] on p "This data point captures the number of referred cases accepted for prosecution …" at bounding box center [472, 177] width 699 height 66
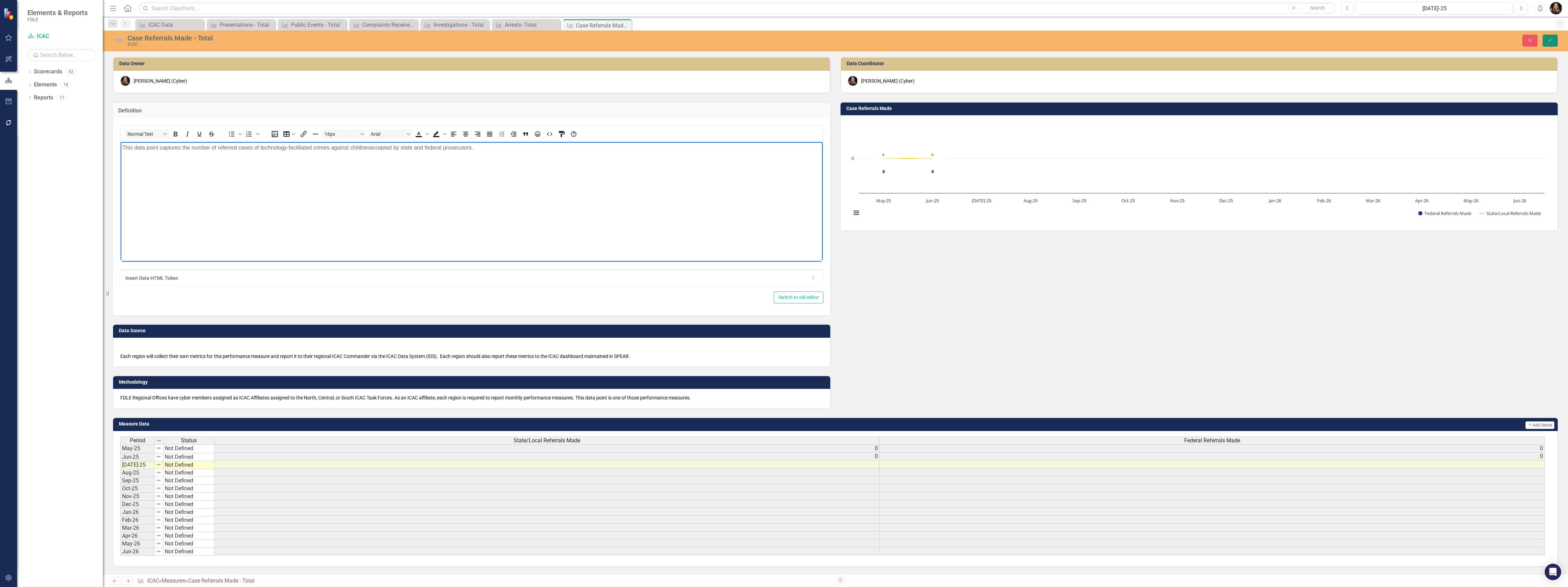
click at [1547, 44] on button "Save" at bounding box center [1550, 41] width 15 height 12
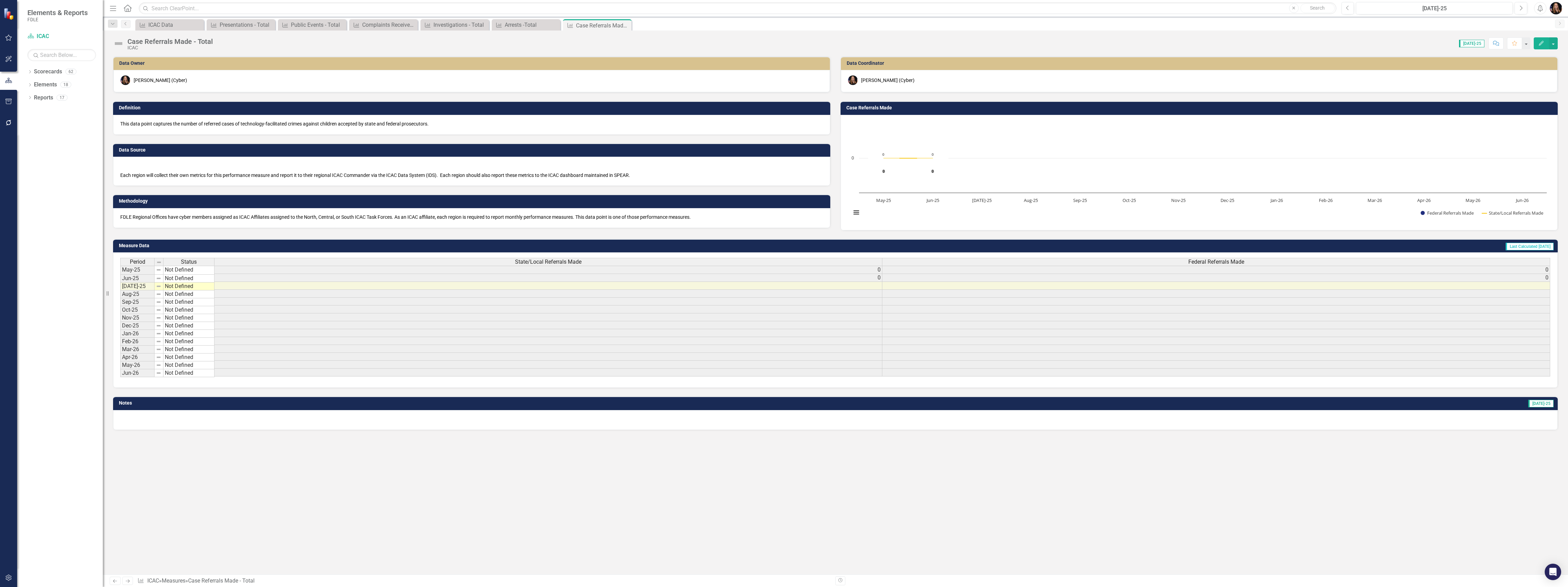
click at [447, 122] on p "This data point captures the number of referred cases of technology-facilitated…" at bounding box center [471, 123] width 703 height 7
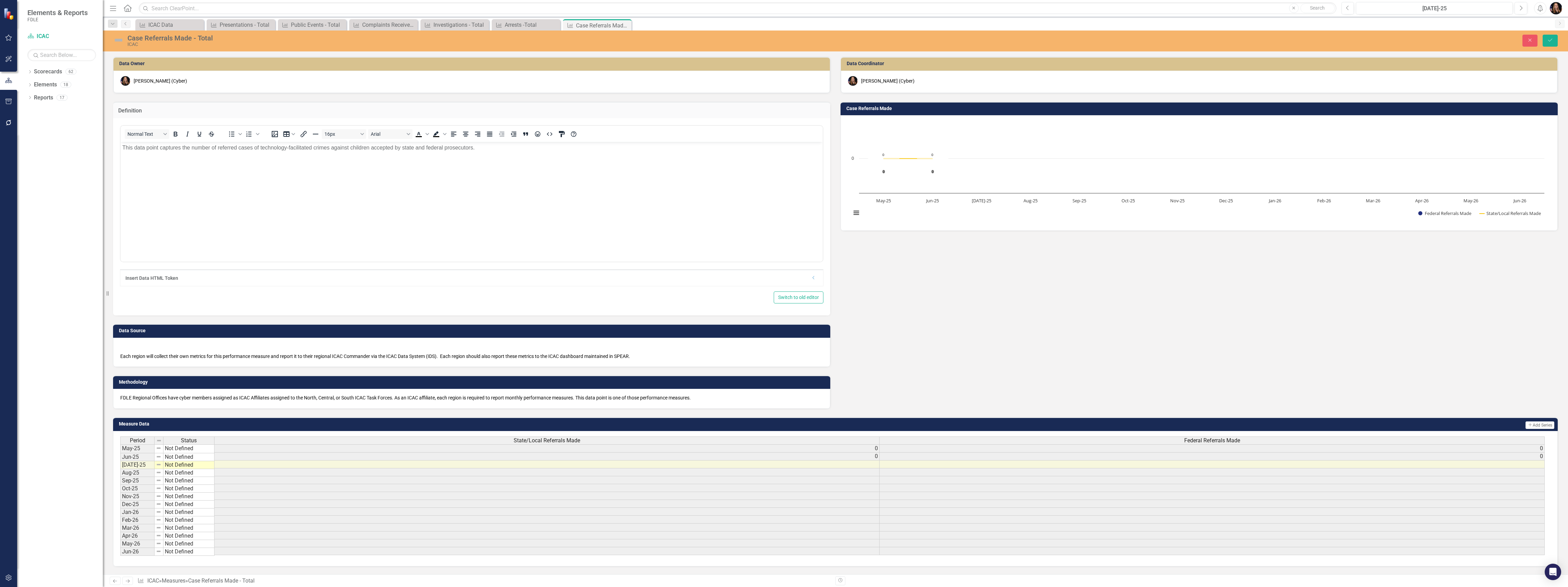
click at [500, 151] on body "This data point captures the number of referred cases of technology-facilitated…" at bounding box center [472, 193] width 702 height 103
paste body "Rich Text Area. Press ALT-0 for help."
click at [590, 146] on p "This data point captures the number of referred cases of technology-facilitated…" at bounding box center [472, 164] width 699 height 41
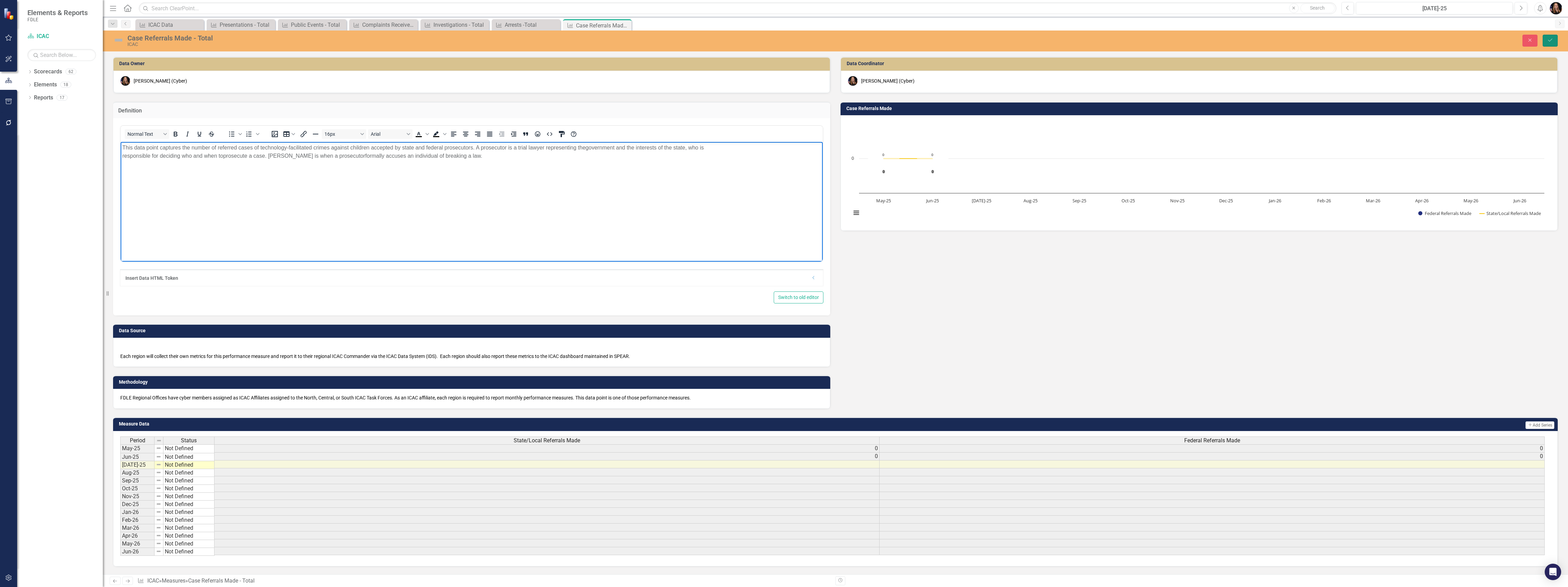
click at [1549, 41] on icon "Save" at bounding box center [1549, 41] width 6 height 5
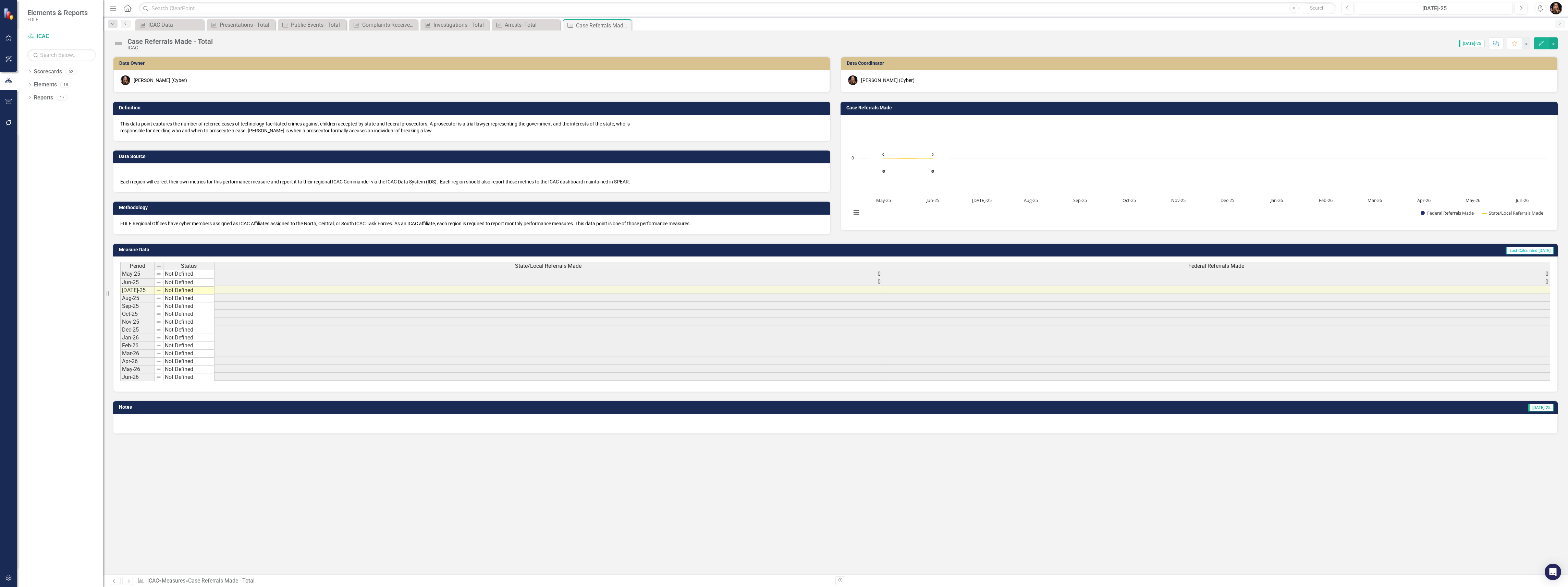
click at [272, 124] on p "This data point captures the number of referred cases of technology-facilitated…" at bounding box center [471, 127] width 703 height 14
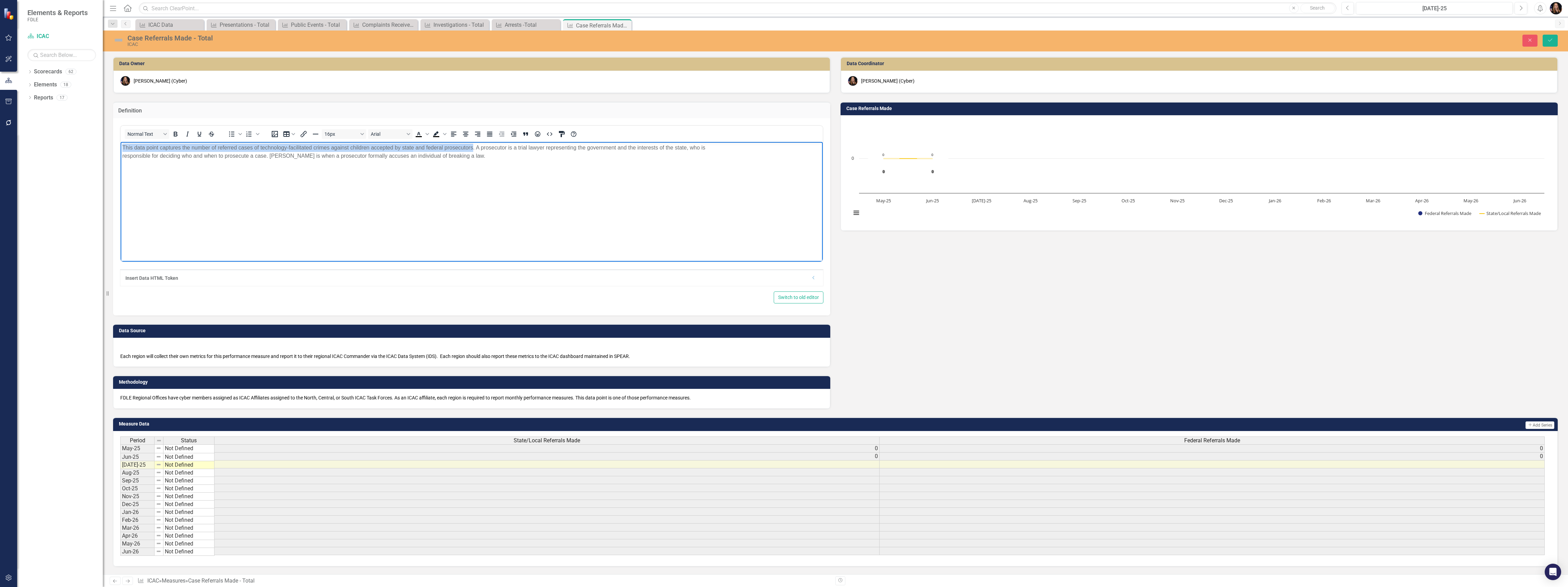
drag, startPoint x: 456, startPoint y: 146, endPoint x: 224, endPoint y: 286, distance: 271.0
click at [121, 146] on html "This data point captures the number of referred cases of technology-facilitated…" at bounding box center [472, 193] width 702 height 103
click at [179, 133] on icon "Bold" at bounding box center [176, 134] width 8 height 8
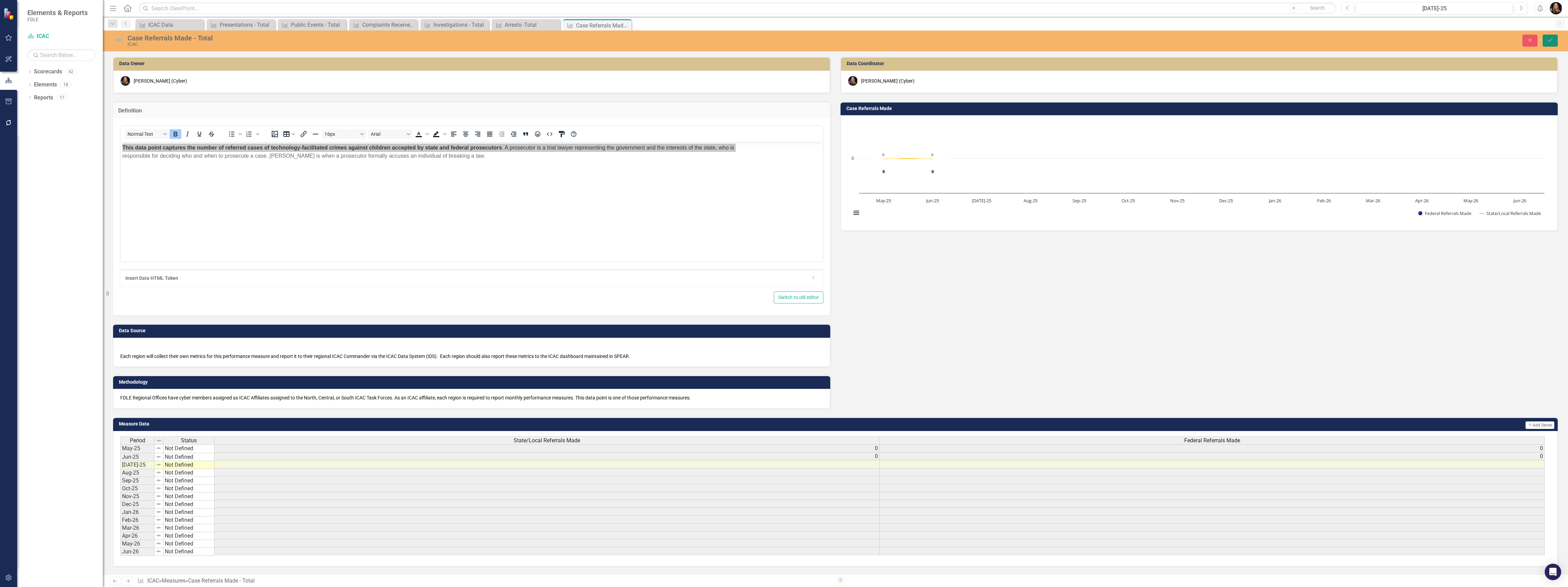
click at [1549, 38] on icon "Save" at bounding box center [1549, 41] width 6 height 5
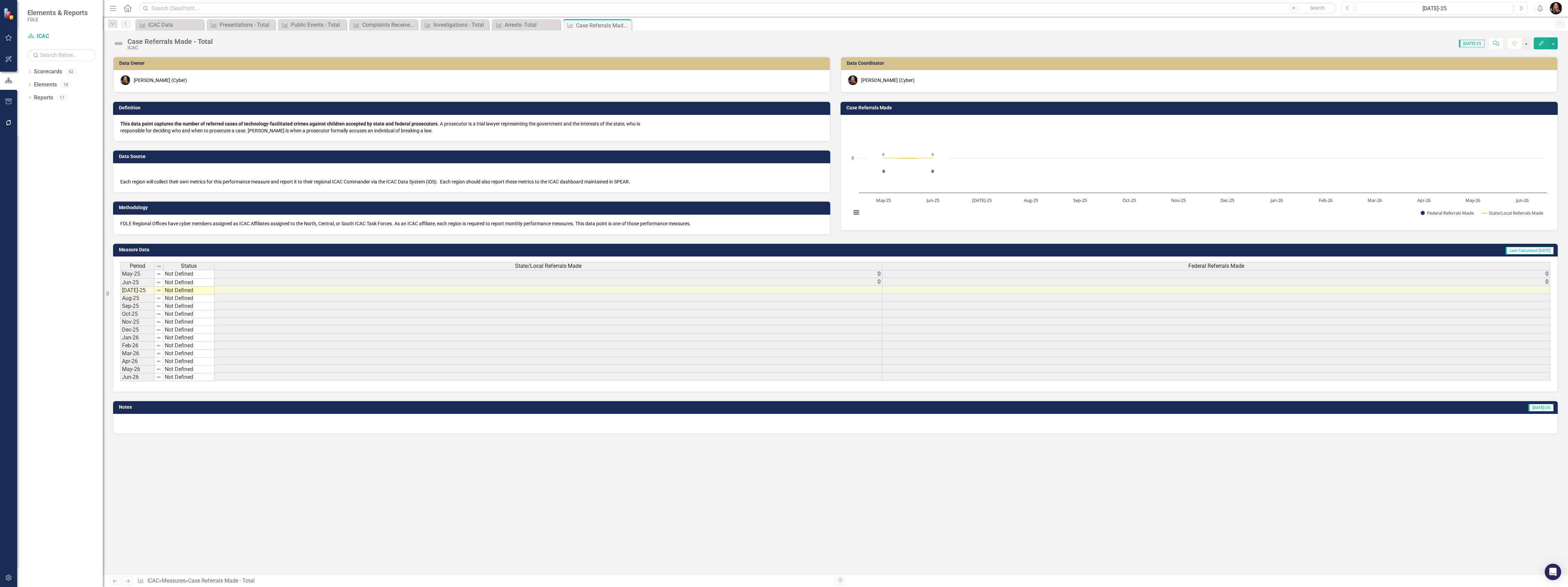
click at [462, 131] on p "This data point captures the number of referred cases of technology-facilitated…" at bounding box center [471, 127] width 703 height 14
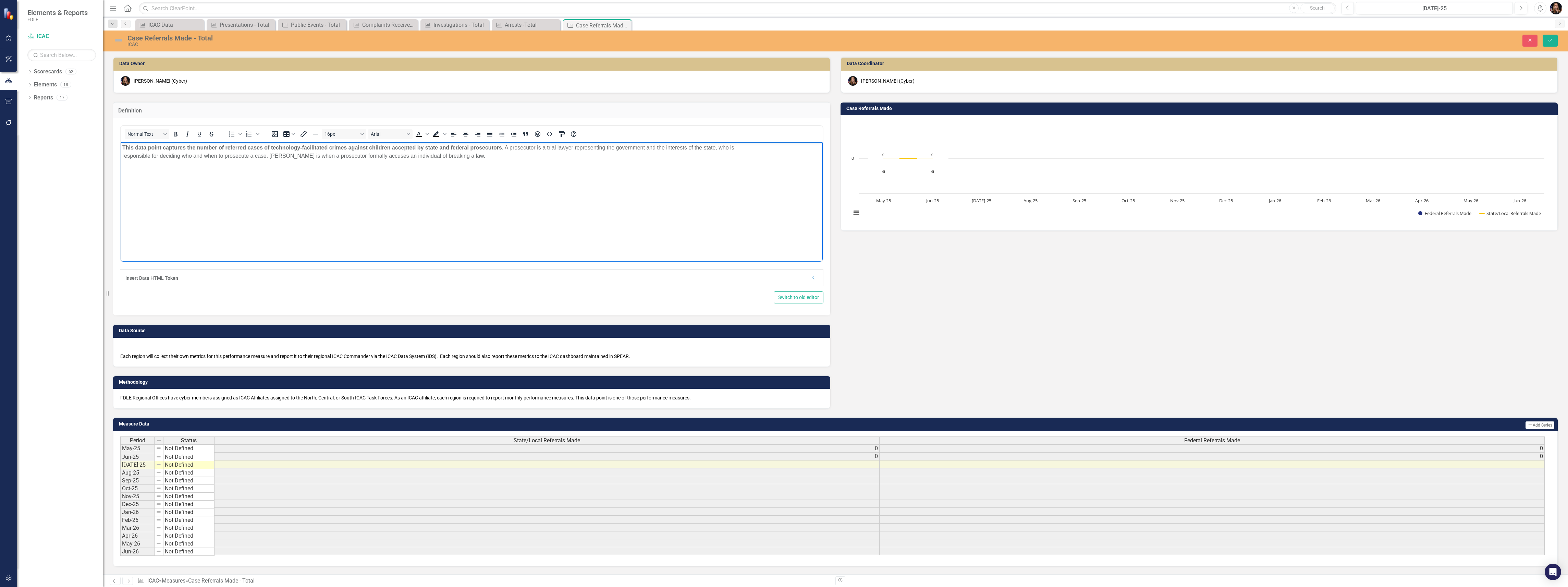
click at [759, 148] on p "This data point captures the number of referred cases of technology-facilitated…" at bounding box center [472, 151] width 699 height 16
click at [1548, 46] on button "Save" at bounding box center [1550, 41] width 15 height 12
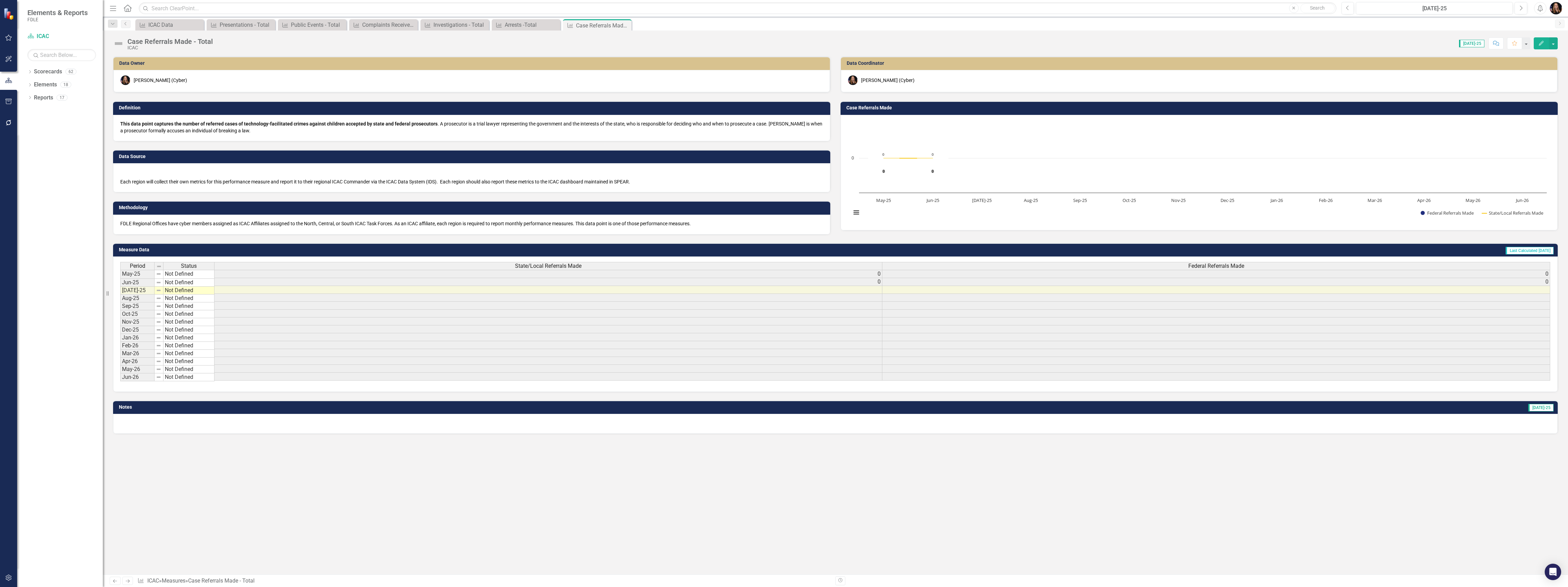
click at [127, 582] on icon "Next" at bounding box center [127, 580] width 6 height 4
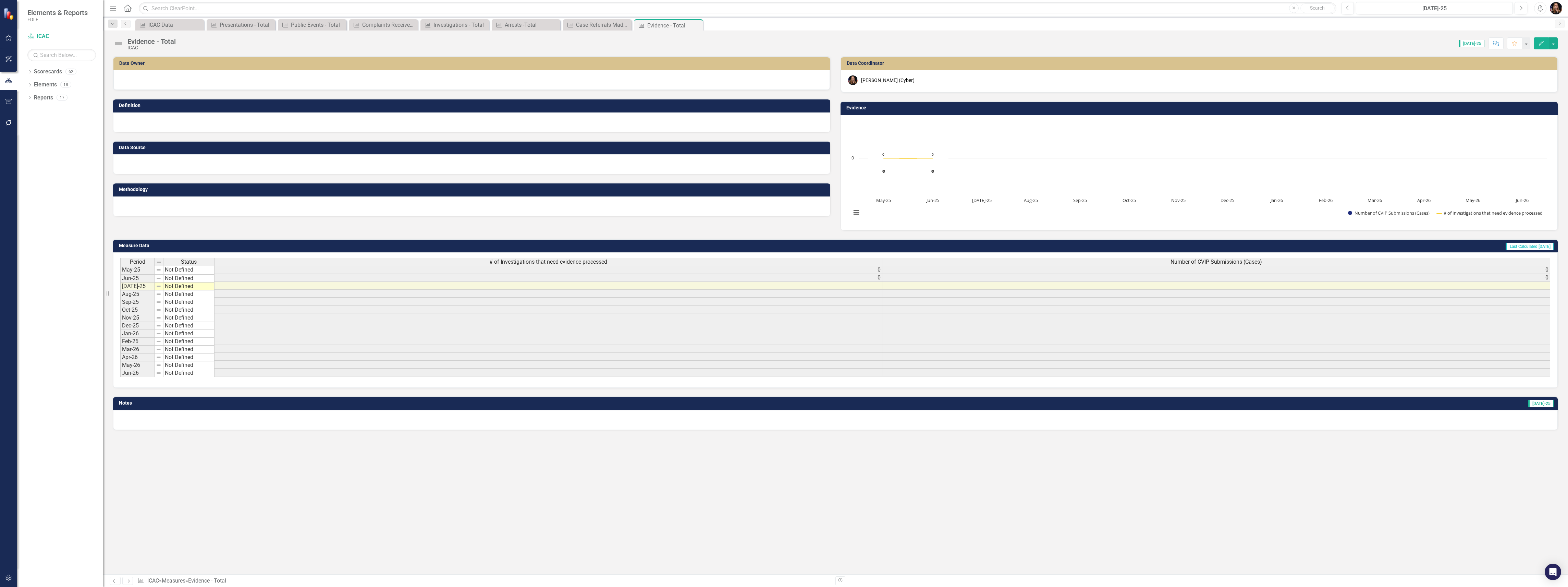
click at [143, 39] on div "Evidence - Total" at bounding box center [151, 41] width 48 height 8
click at [142, 45] on div "Evidence - Total" at bounding box center [151, 41] width 48 height 8
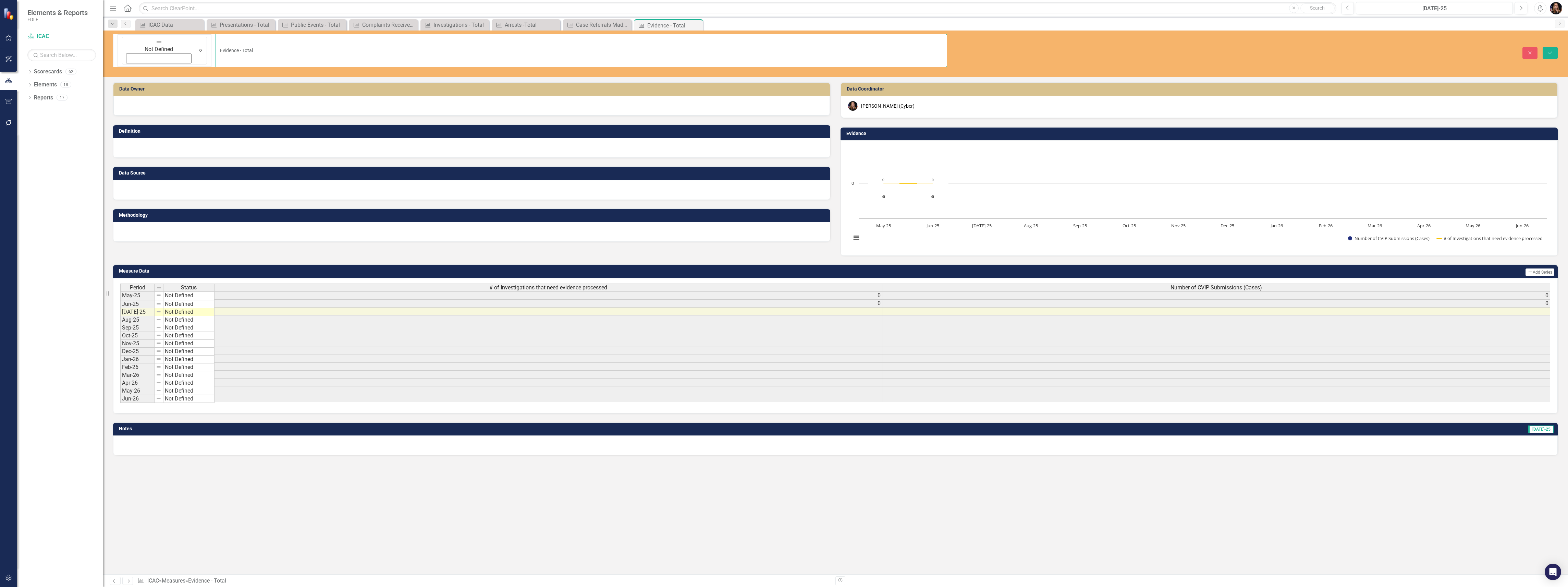
click at [215, 39] on input "Evidence - Total" at bounding box center [581, 50] width 732 height 33
click at [498, 494] on div "Data Owner Definition Data Source Methodology Data Coordinator [PERSON_NAME] (C…" at bounding box center [835, 328] width 1465 height 492
click at [1028, 47] on div "Close Save" at bounding box center [1262, 53] width 600 height 12
click at [571, 348] on tbody "May-25 Not Defined 0 0 Jun-25 Not Defined 0 0 [DATE]-25 Not Defined Aug-25 Not …" at bounding box center [835, 346] width 1430 height 111
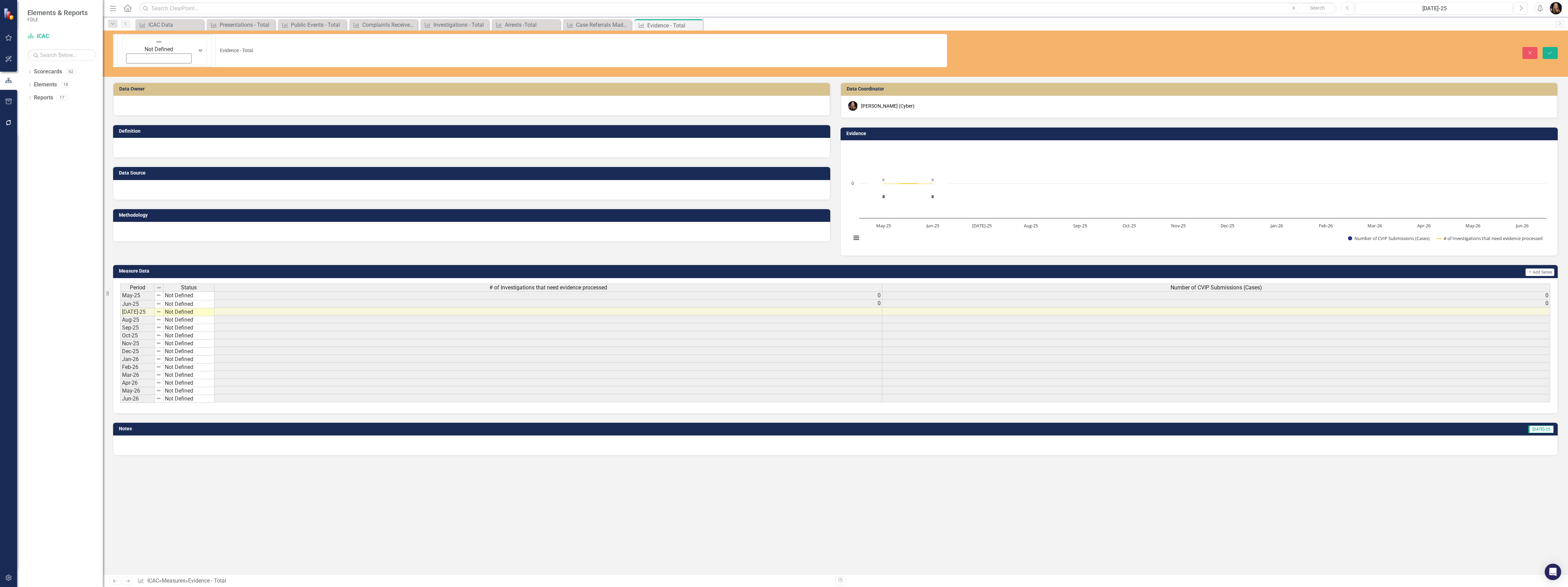
click at [187, 95] on div at bounding box center [471, 106] width 716 height 20
click at [1527, 51] on icon "Close" at bounding box center [1529, 53] width 6 height 5
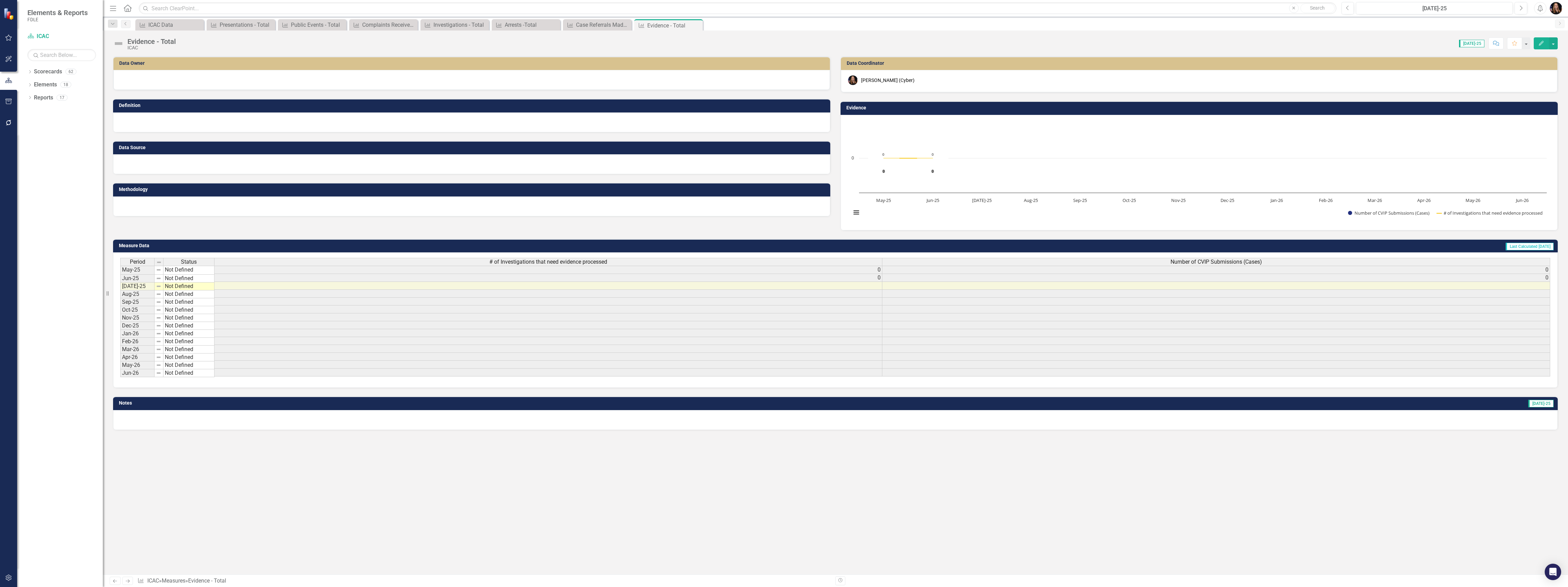
click at [173, 83] on div at bounding box center [471, 80] width 716 height 20
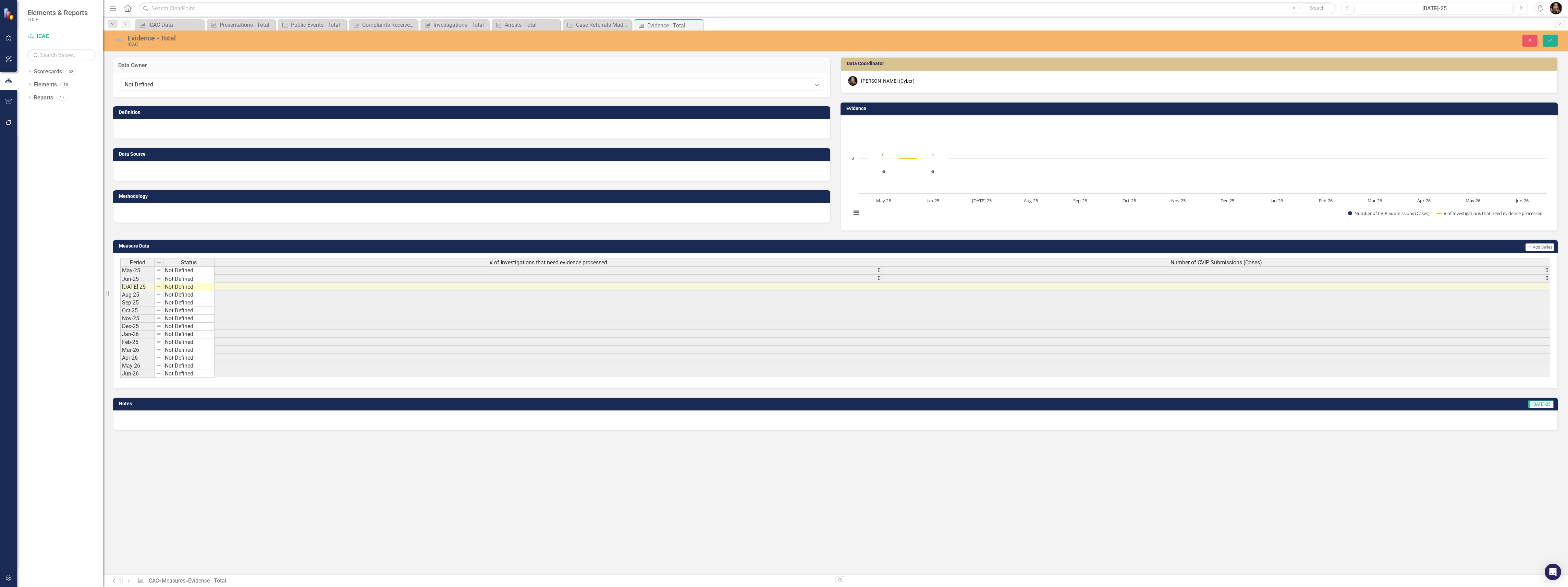
click at [173, 83] on div "Not Defined" at bounding box center [468, 84] width 687 height 8
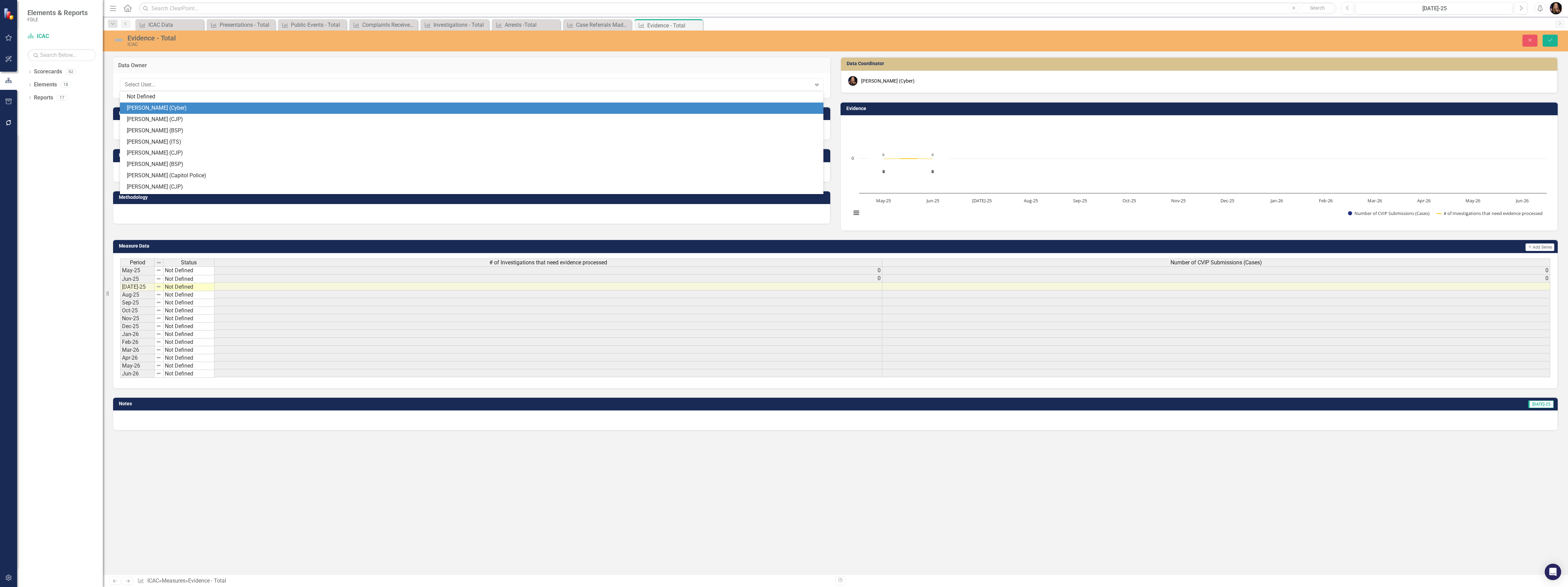
click at [162, 110] on div "[PERSON_NAME] (Cyber)" at bounding box center [473, 107] width 692 height 8
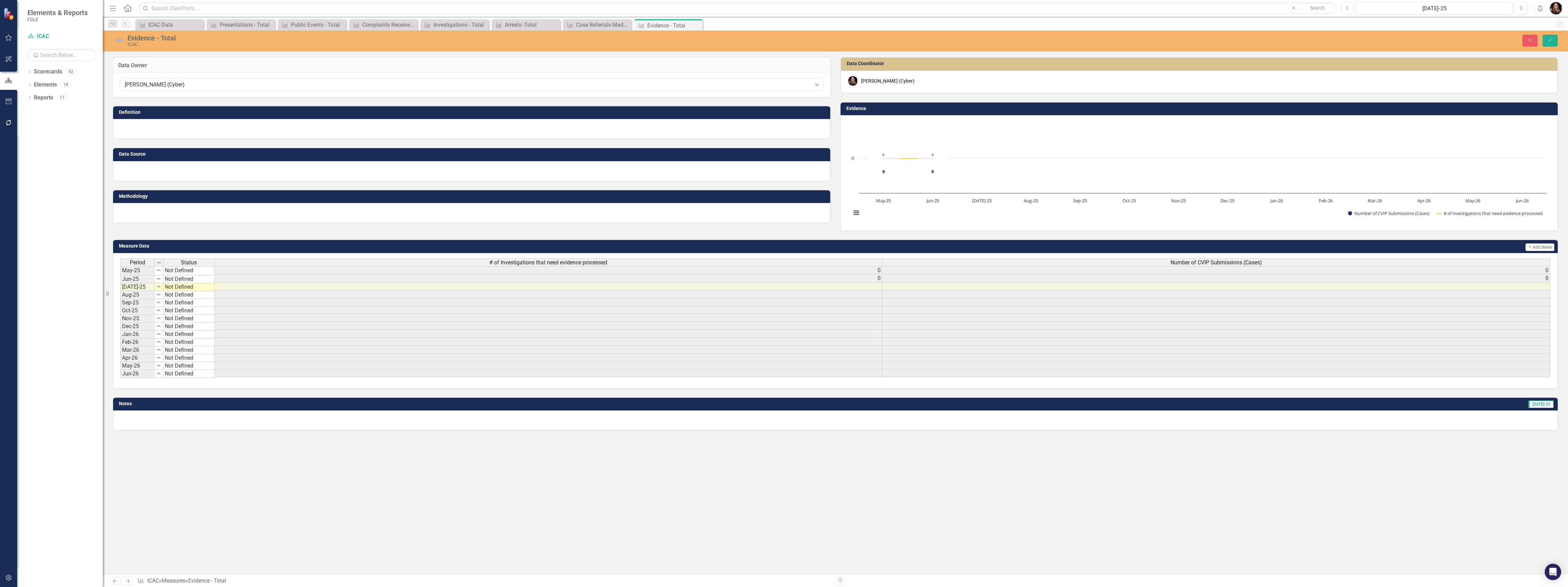
click at [151, 135] on div at bounding box center [472, 129] width 717 height 20
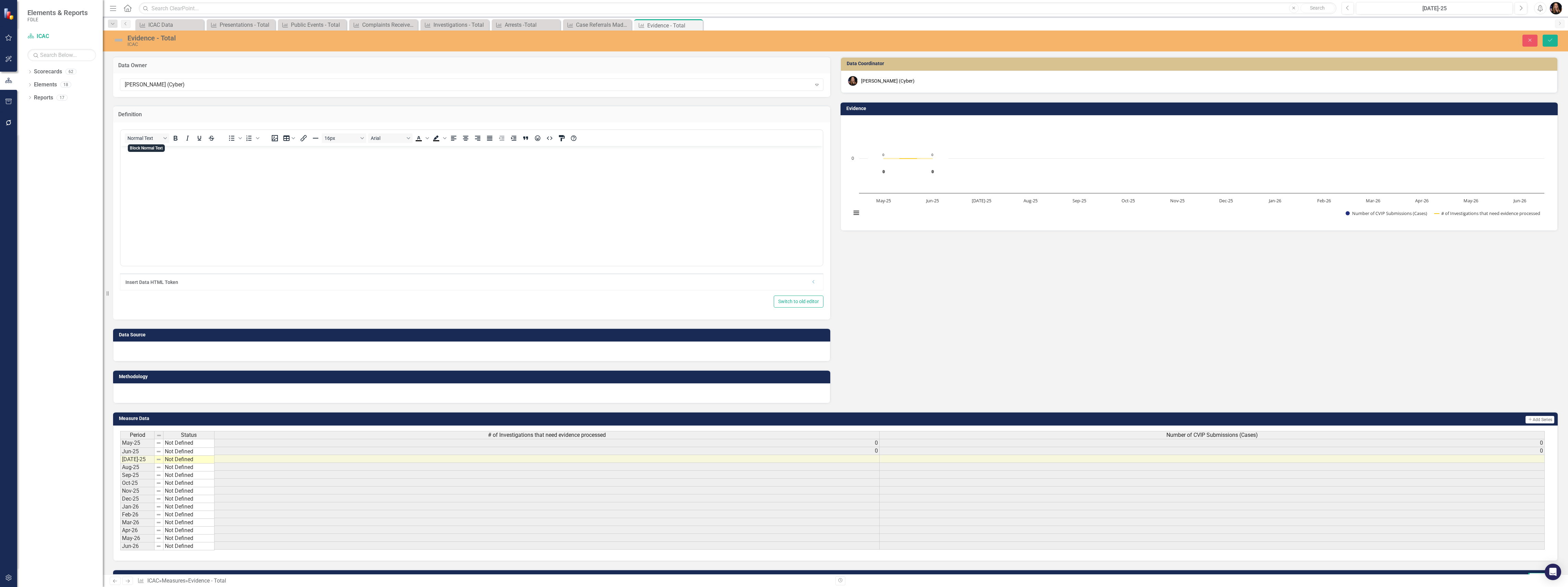
click at [159, 162] on body "Rich Text Area. Press ALT-0 for help." at bounding box center [472, 198] width 702 height 103
click at [171, 24] on div "ICAC Data" at bounding box center [171, 24] width 46 height 8
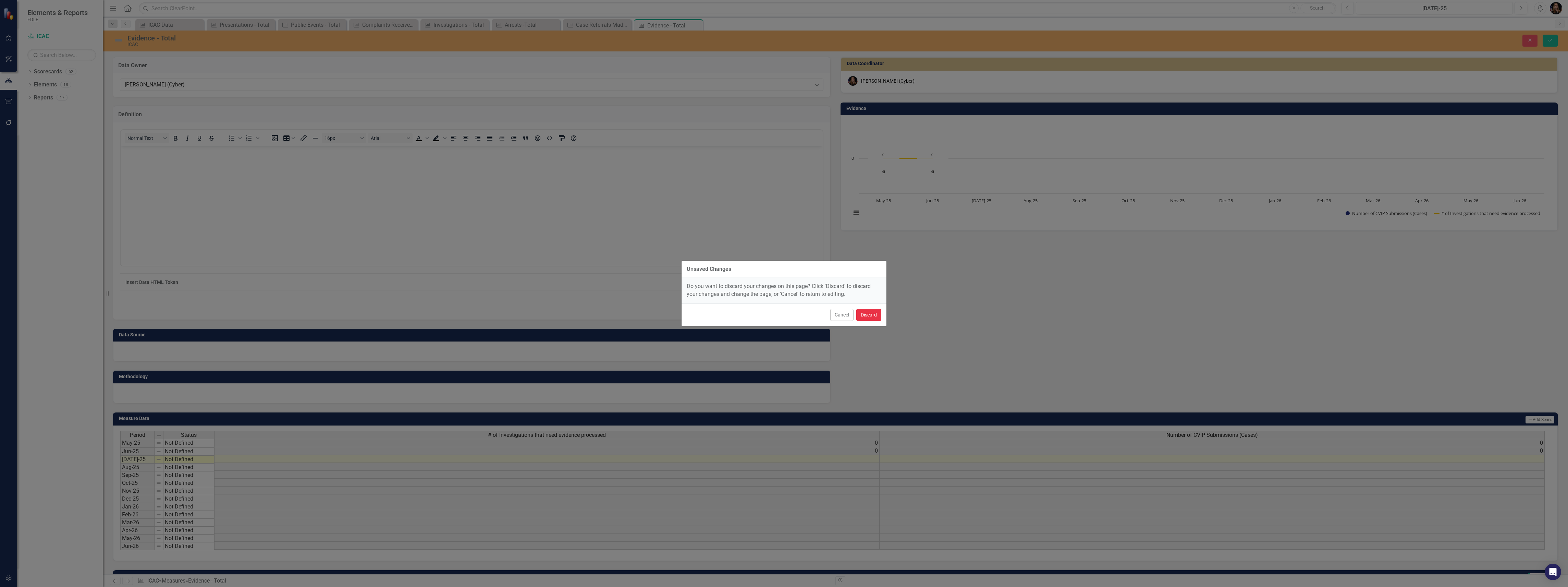
click at [873, 315] on button "Discard" at bounding box center [869, 315] width 25 height 12
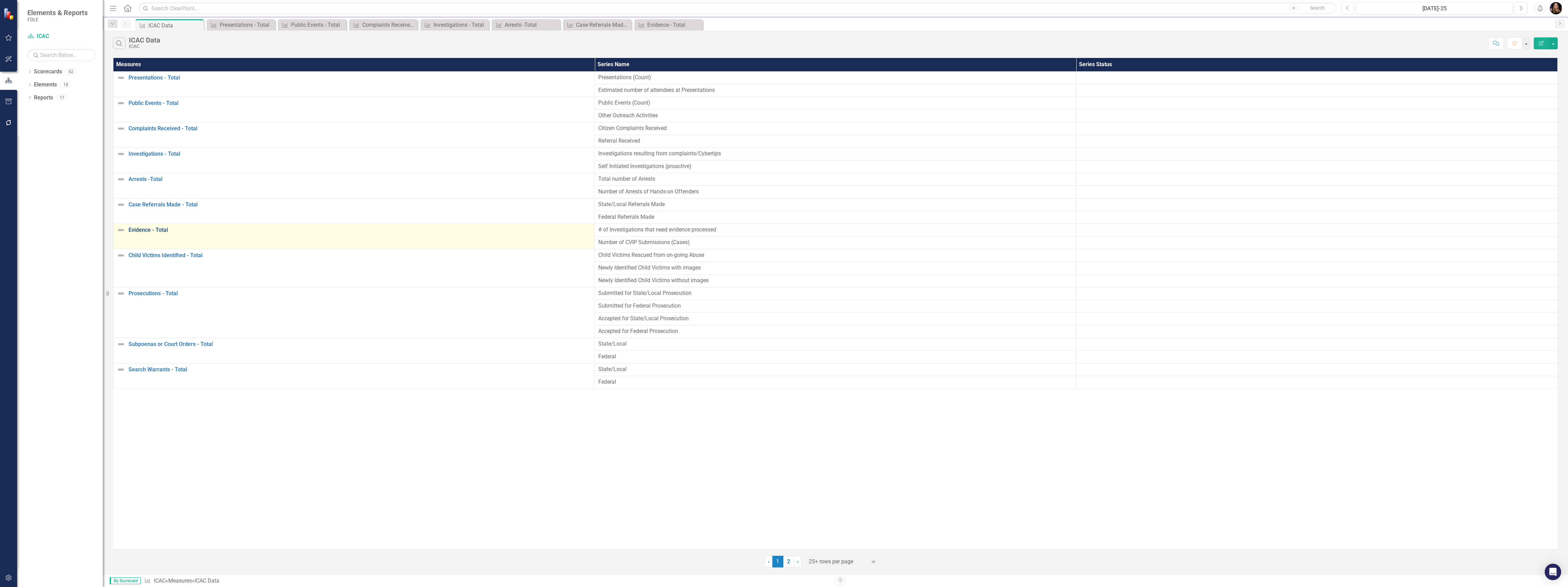
click at [153, 231] on link "Evidence - Total" at bounding box center [360, 230] width 462 height 6
